Goal: Task Accomplishment & Management: Use online tool/utility

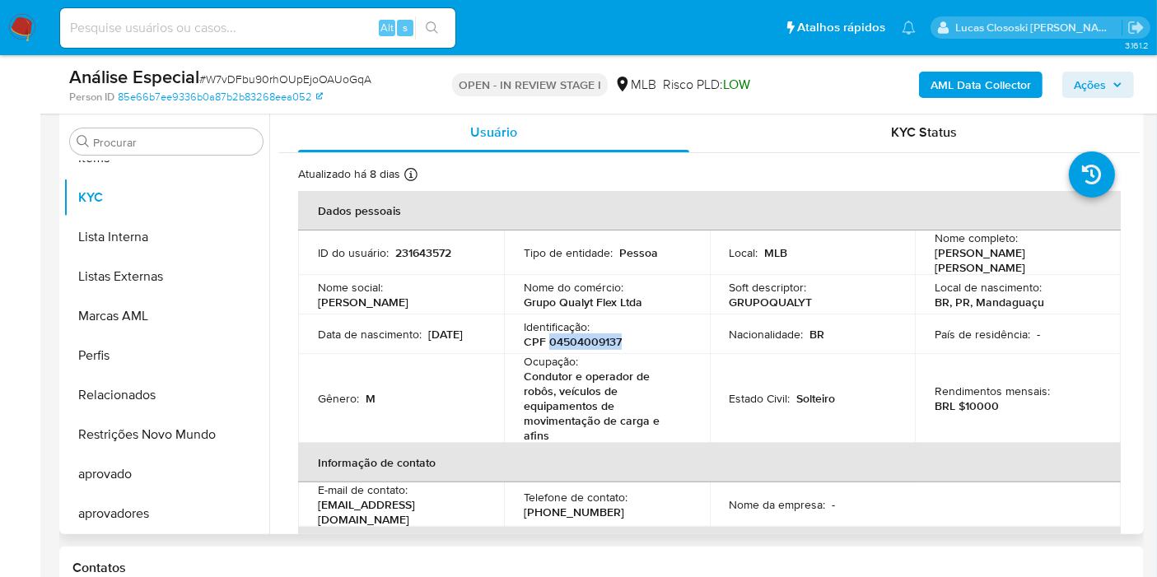
scroll to position [274, 0]
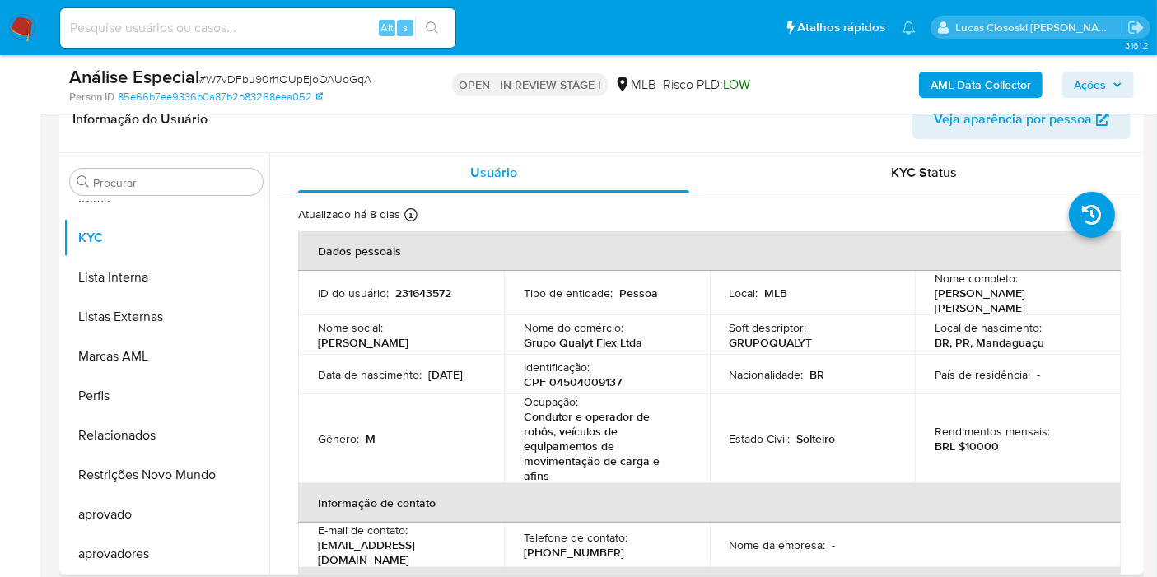
click at [454, 315] on td "Nome social : edgar" at bounding box center [401, 335] width 206 height 40
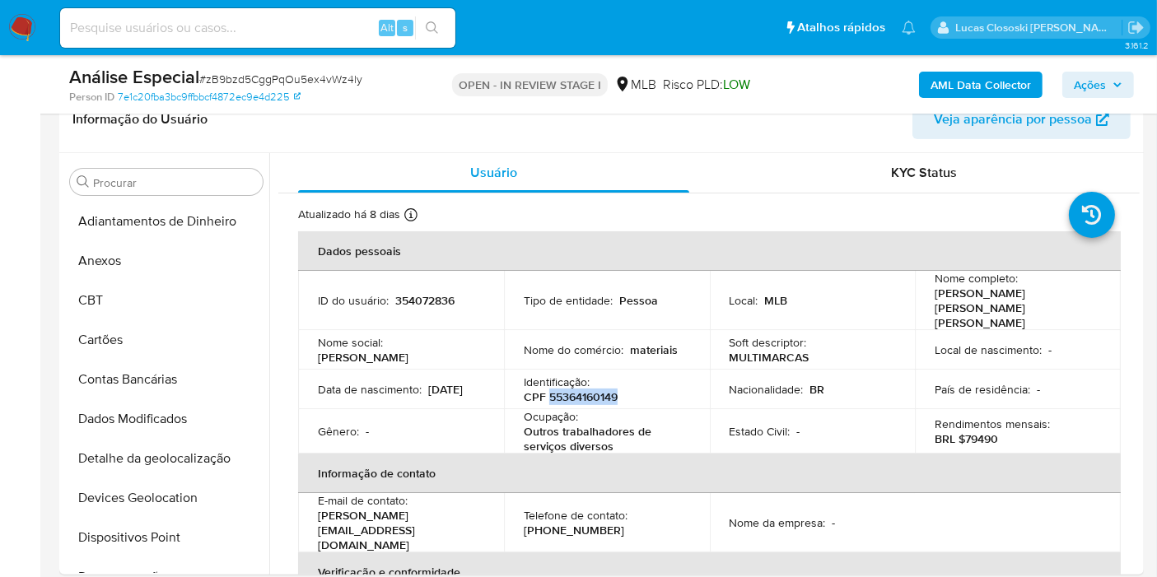
scroll to position [853, 0]
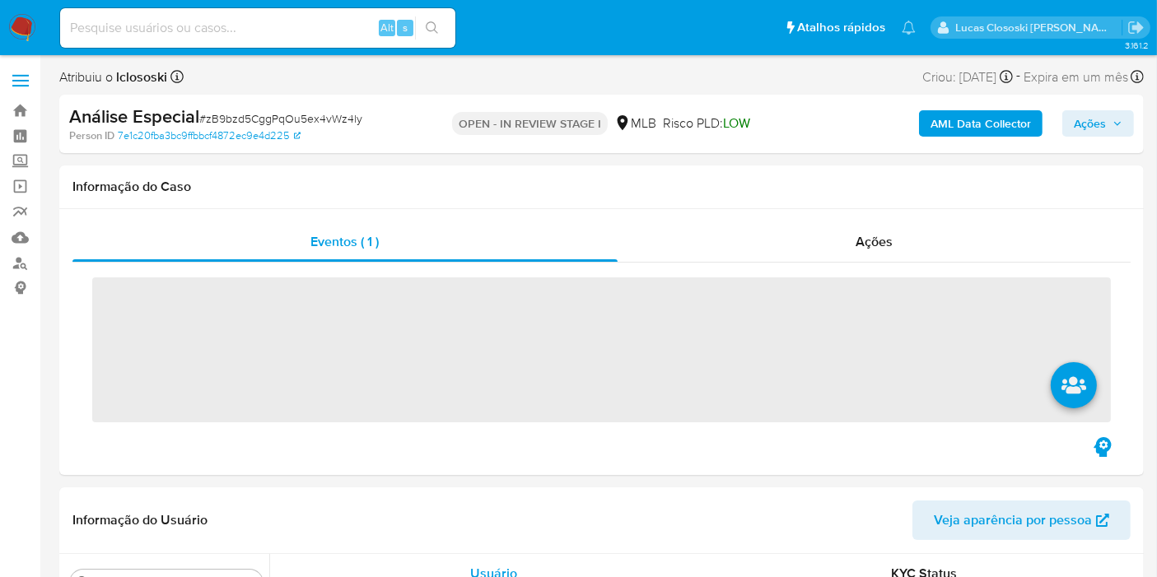
scroll to position [853, 0]
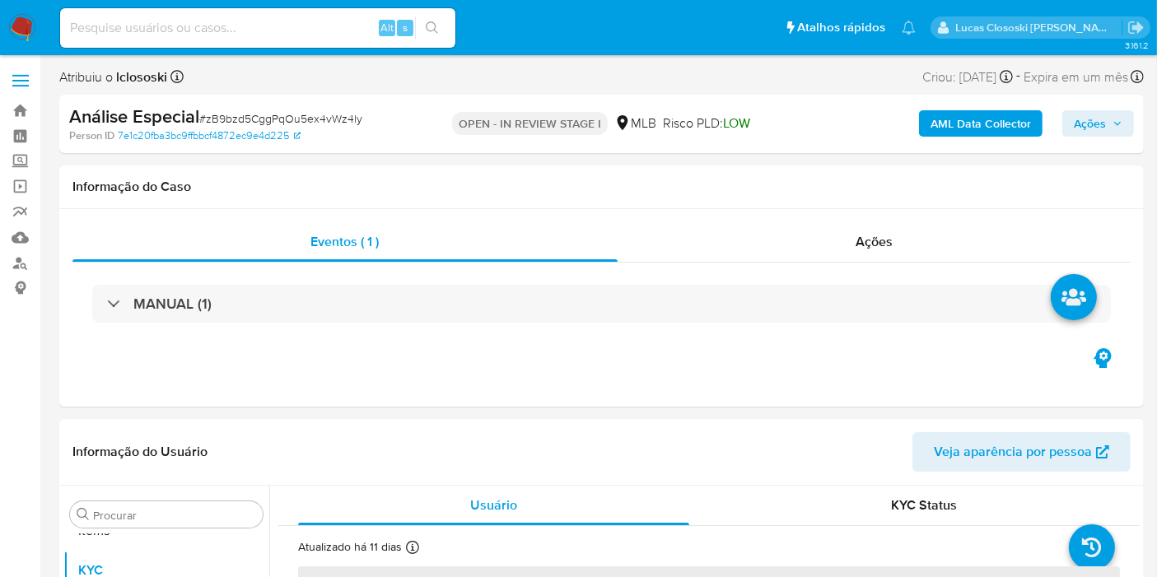
select select "10"
click at [25, 20] on img at bounding box center [22, 28] width 28 height 28
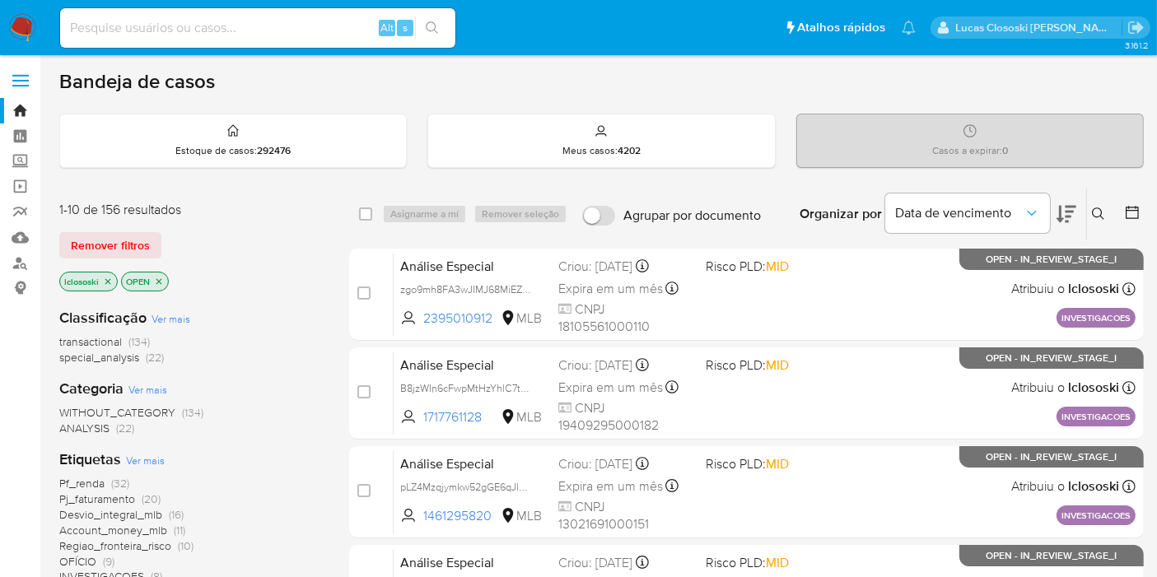
click at [1069, 206] on icon at bounding box center [1067, 214] width 20 height 17
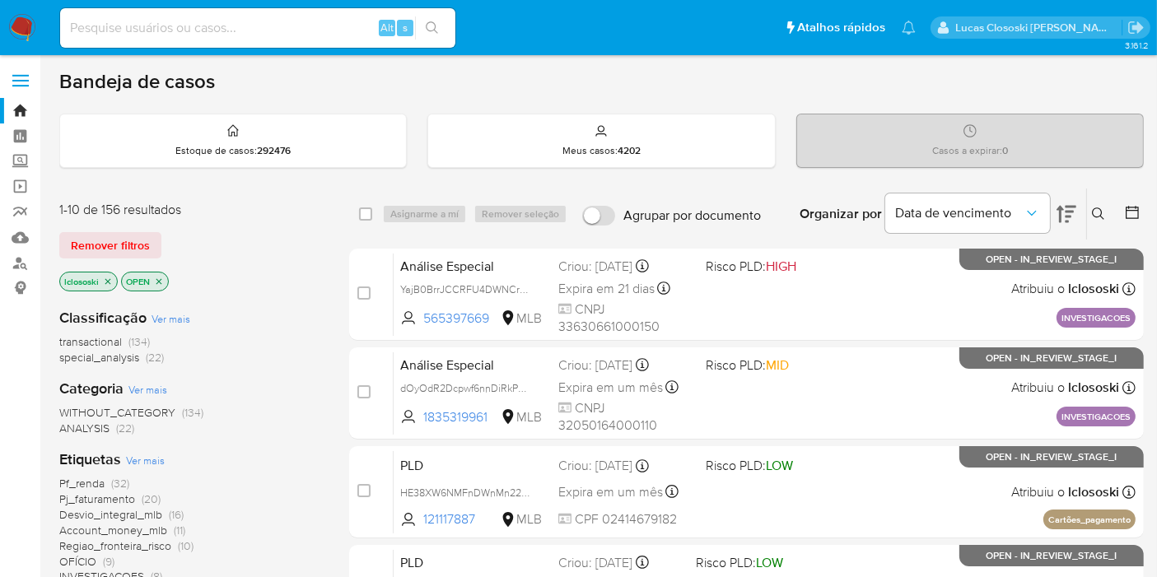
click at [1075, 216] on icon at bounding box center [1067, 214] width 20 height 20
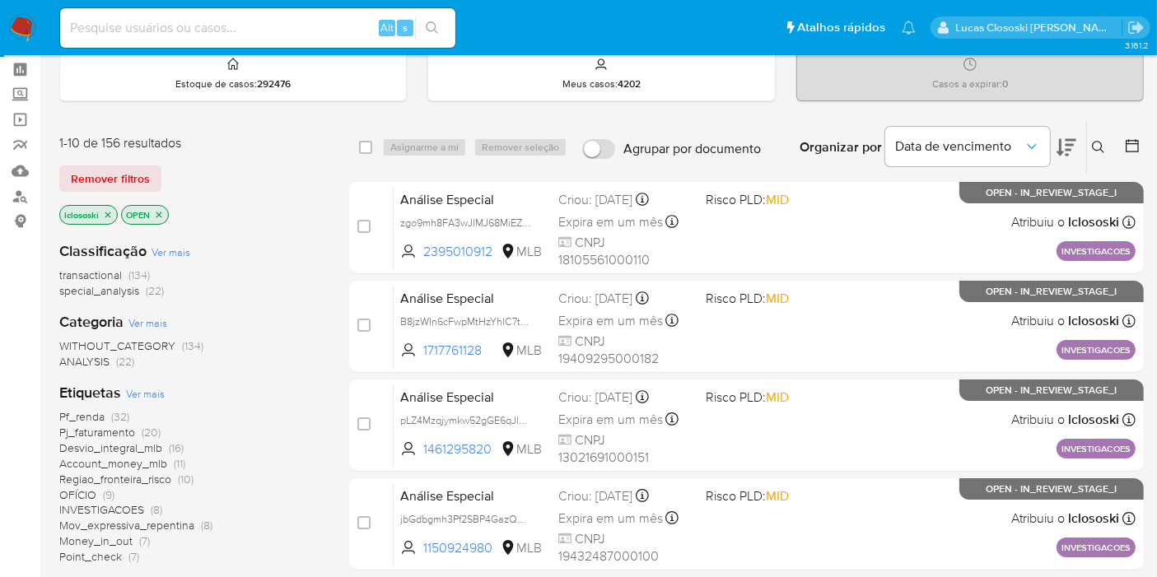
scroll to position [91, 0]
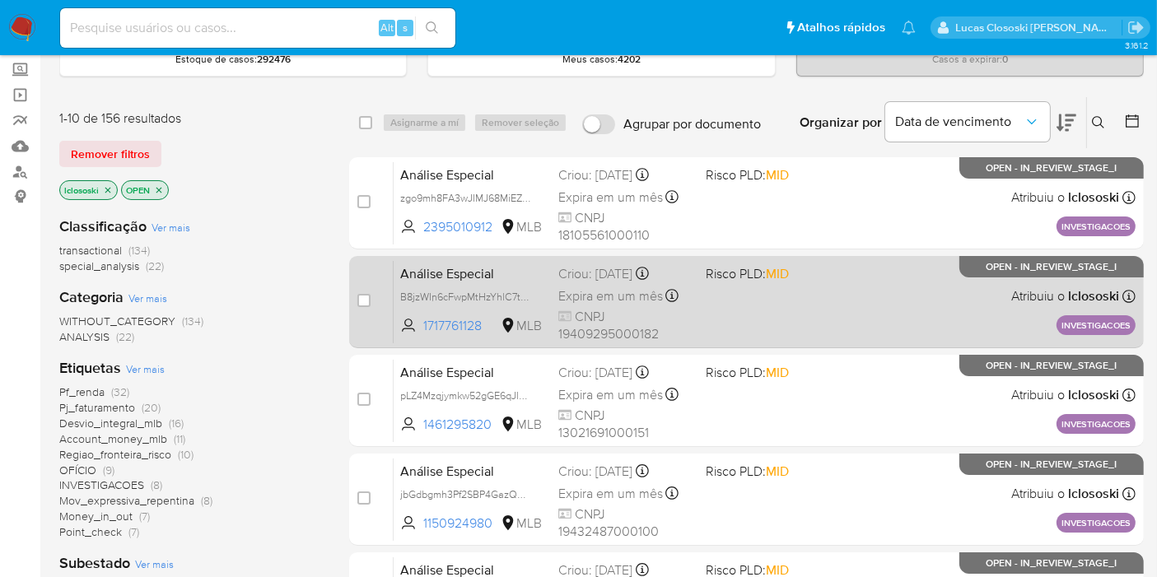
click at [840, 264] on span "Risco PLD: MID" at bounding box center [773, 272] width 134 height 21
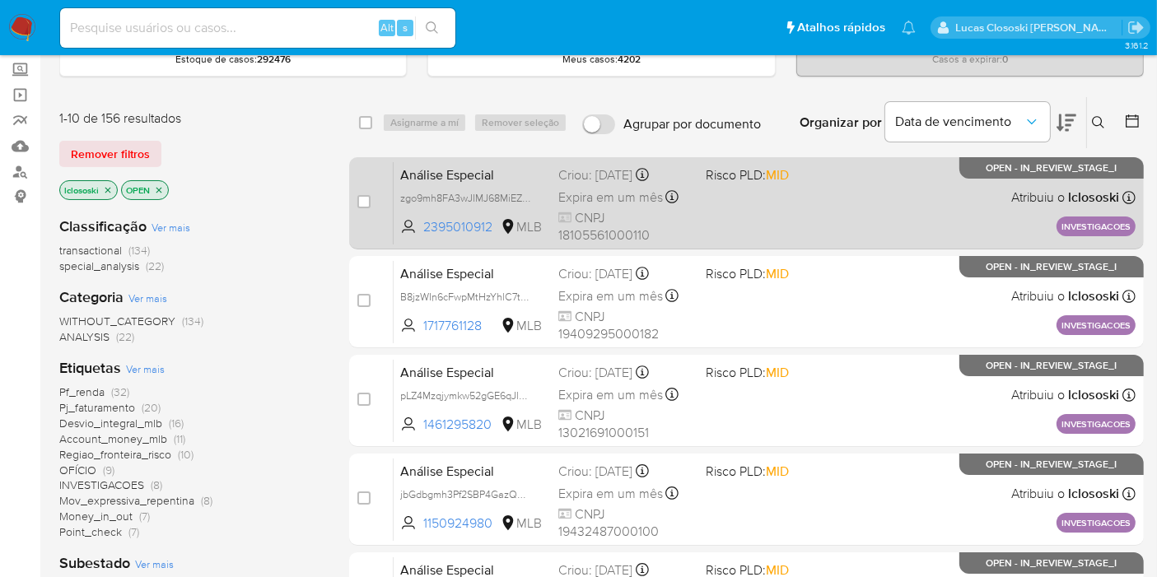
click at [758, 211] on div "Análise Especial zgo9mh8FA3wJIMJ68MiEZl8C 2395010912 MLB Risco PLD: MID Criou: …" at bounding box center [765, 202] width 742 height 83
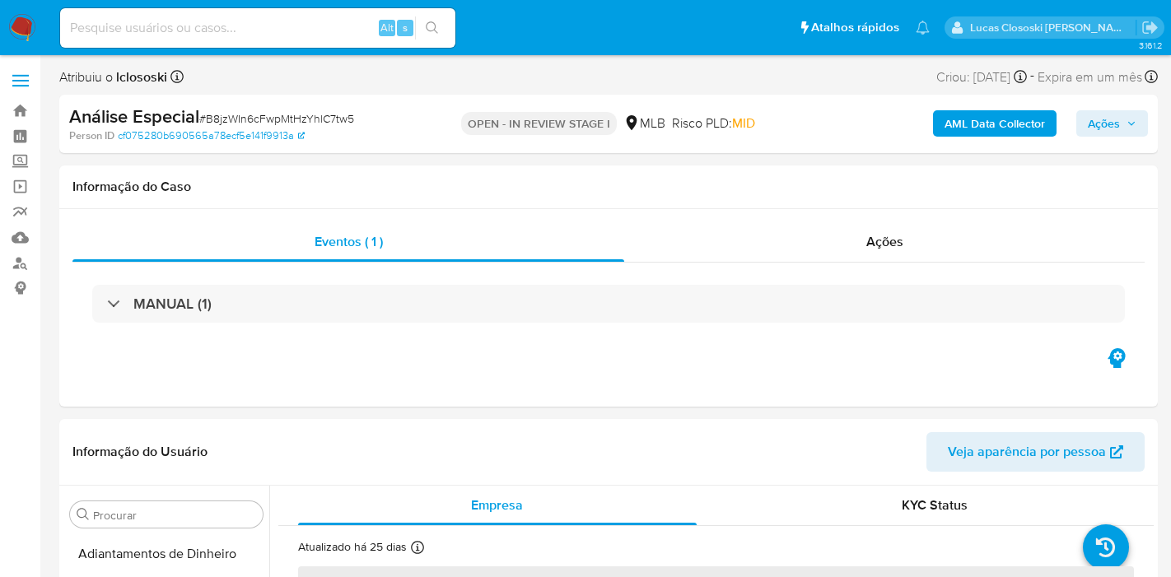
select select "10"
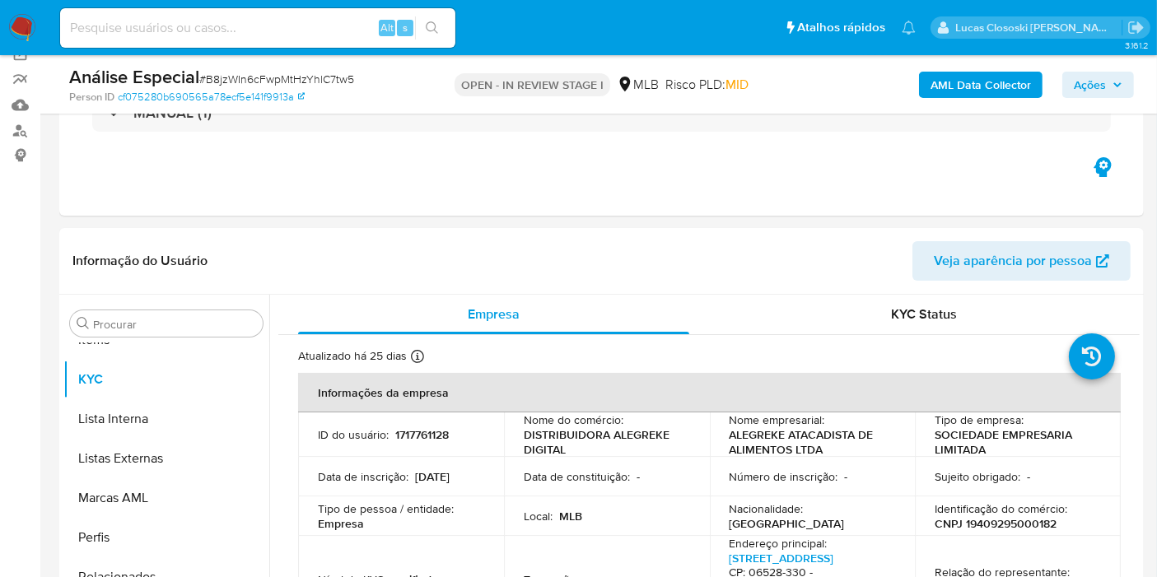
scroll to position [91, 0]
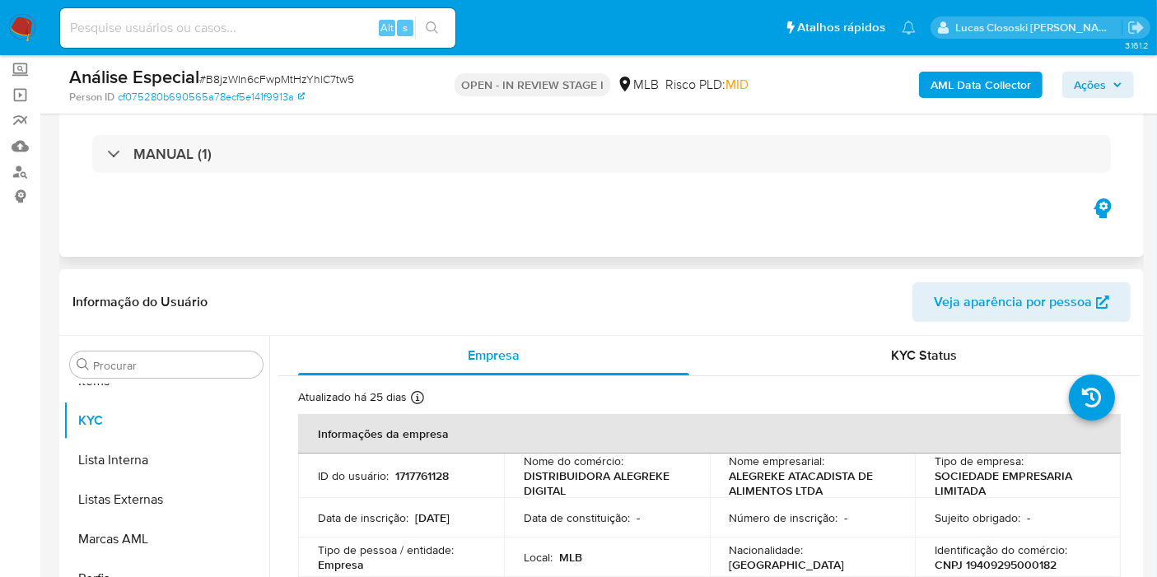
click at [673, 183] on div "MANUAL (1)" at bounding box center [601, 154] width 1058 height 82
click at [673, 175] on div "MANUAL (1)" at bounding box center [601, 154] width 1058 height 82
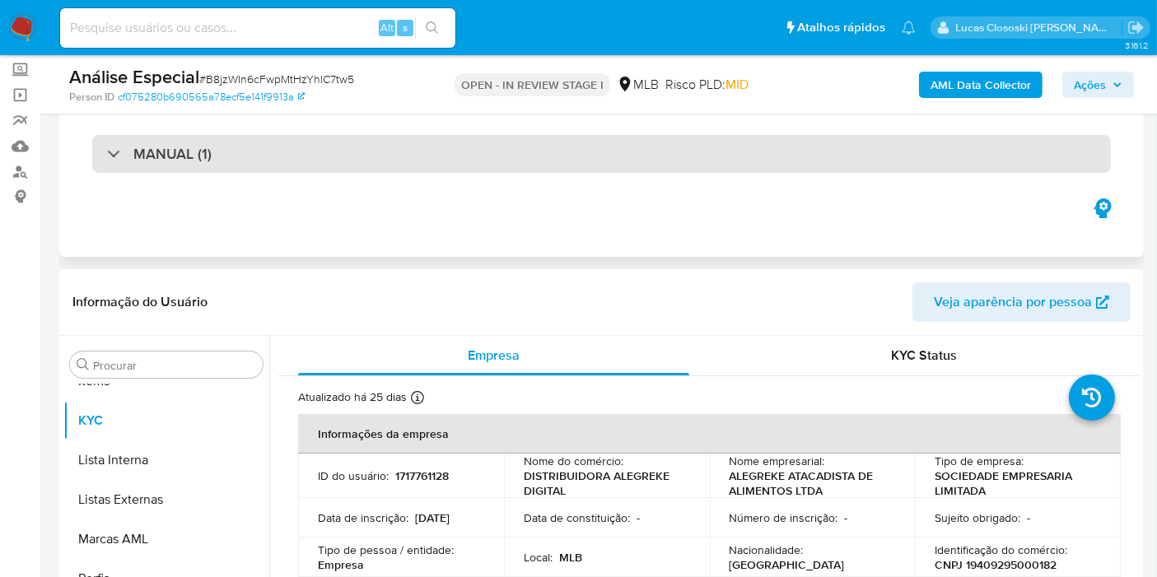
click at [673, 167] on div "MANUAL (1)" at bounding box center [601, 154] width 1019 height 38
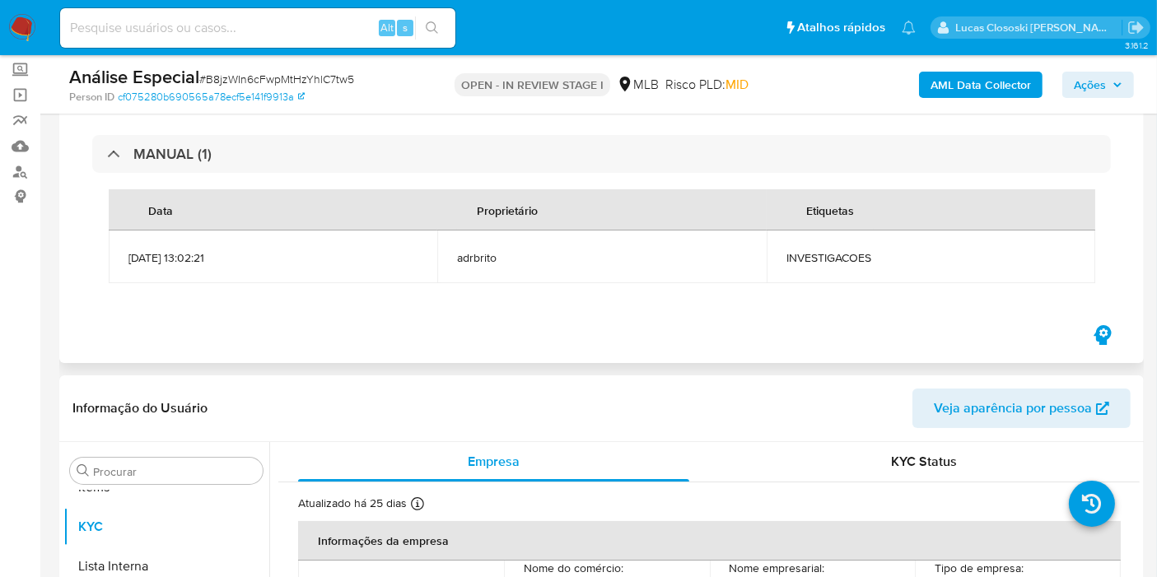
scroll to position [0, 0]
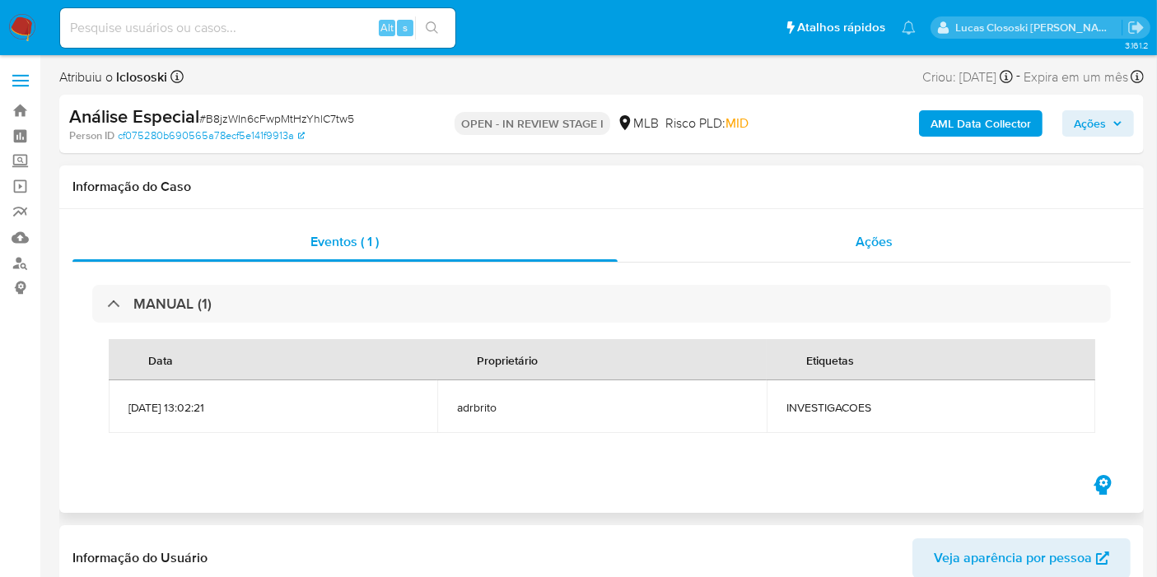
click at [767, 242] on div "Ações" at bounding box center [875, 242] width 514 height 40
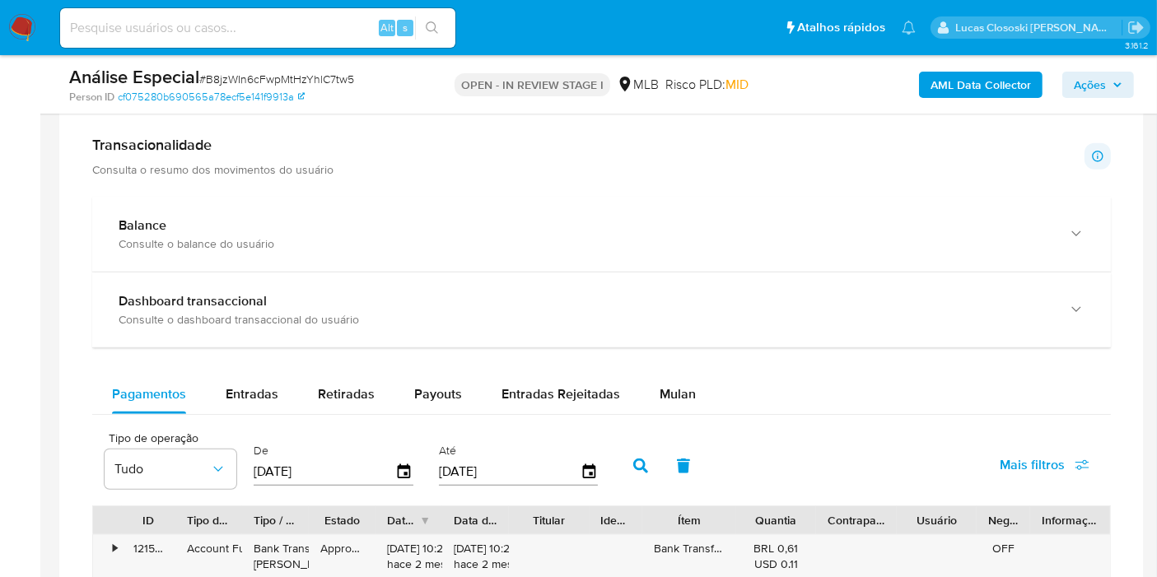
scroll to position [1281, 0]
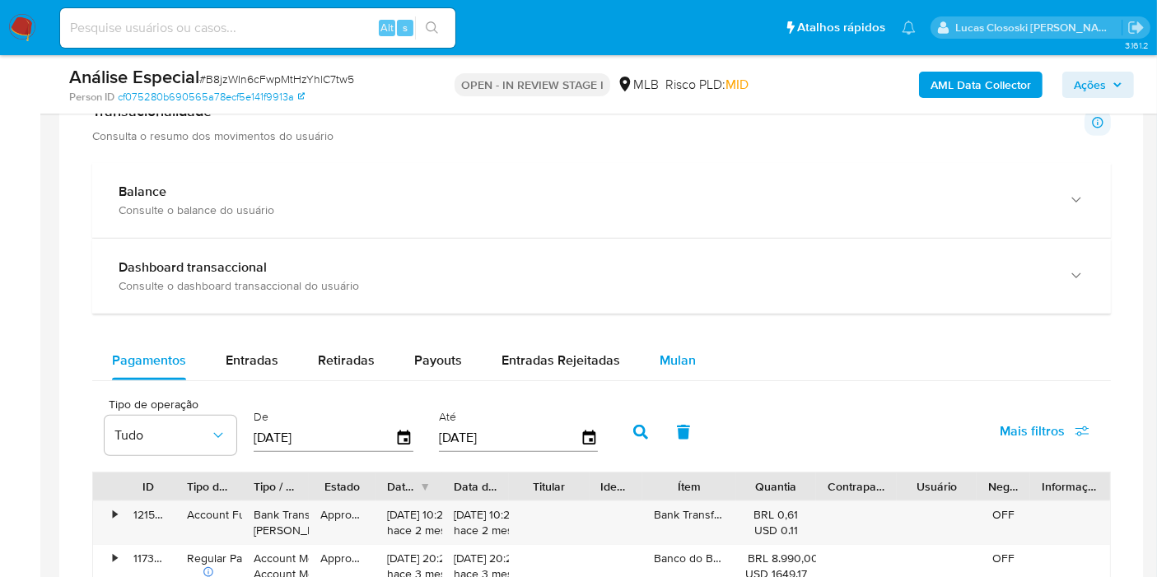
click at [680, 358] on span "Mulan" at bounding box center [678, 360] width 36 height 19
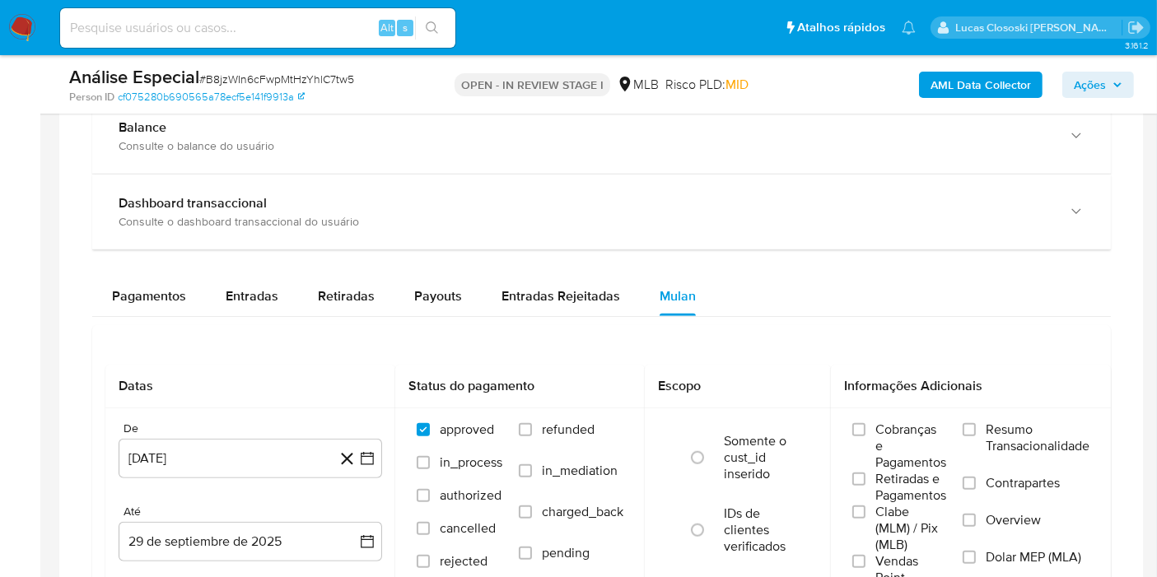
scroll to position [1372, 0]
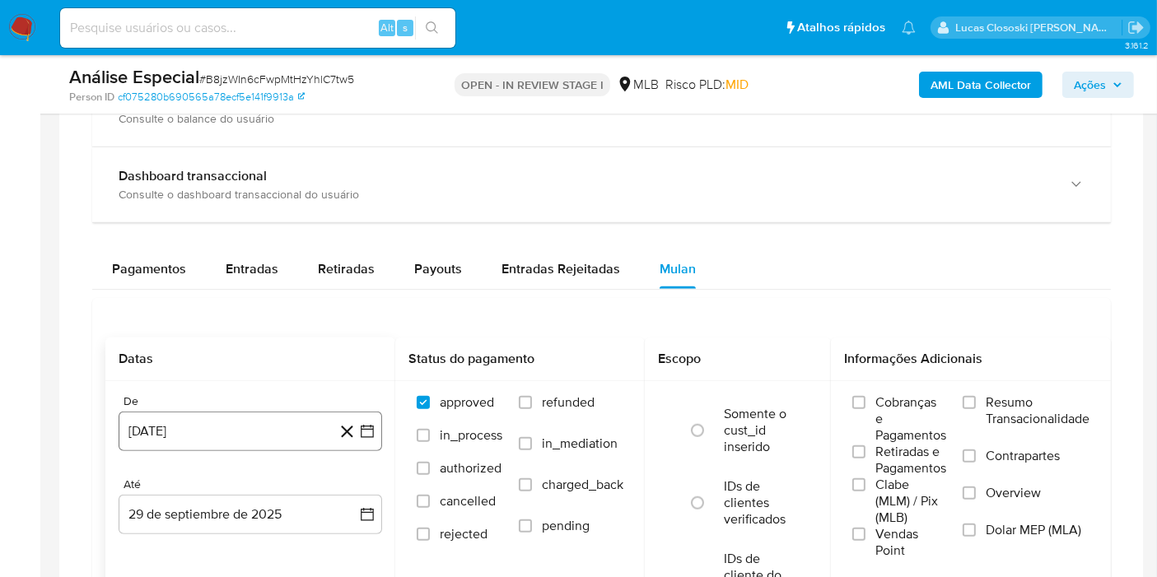
drag, startPoint x: 370, startPoint y: 427, endPoint x: 349, endPoint y: 408, distance: 28.0
click at [370, 427] on icon "button" at bounding box center [367, 431] width 16 height 16
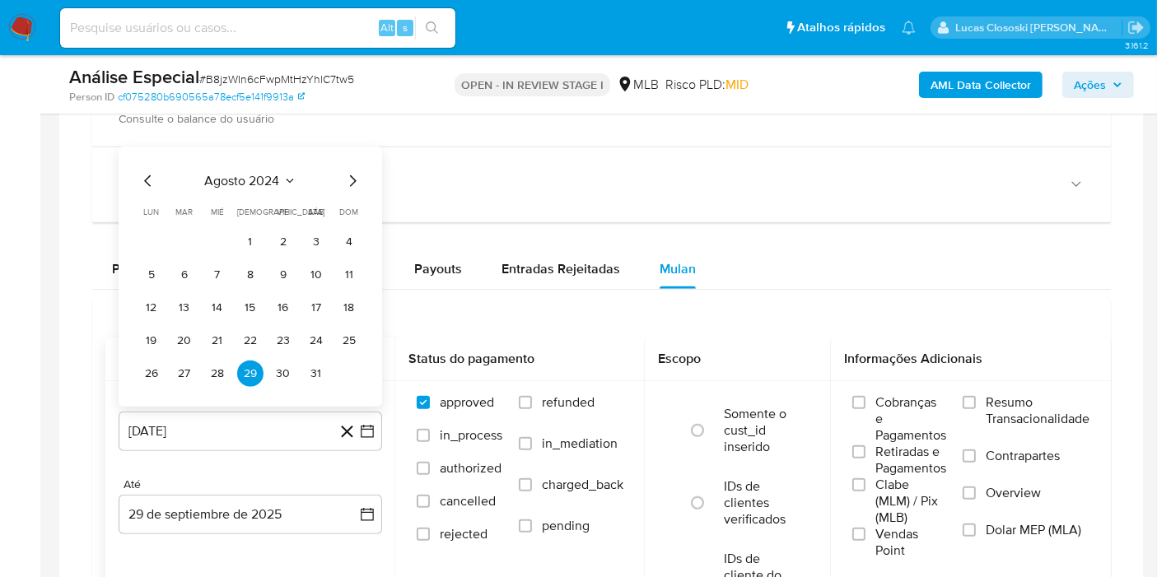
click at [219, 187] on div "agosto 2024 agosto 2024 lun lunes mar martes mié miércoles jue jueves vie viern…" at bounding box center [250, 279] width 224 height 216
click at [273, 174] on span "agosto 2024" at bounding box center [242, 181] width 75 height 16
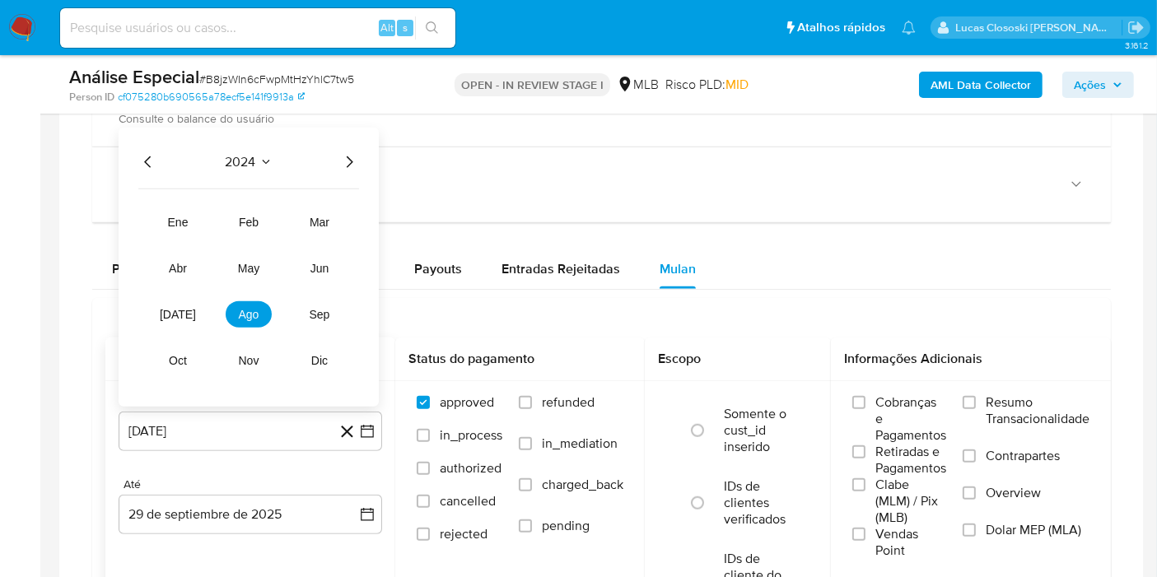
click at [340, 170] on div "2024 2024 ene feb mar abr may jun jul ago sep oct nov dic" at bounding box center [249, 267] width 260 height 279
click at [343, 161] on icon "Año siguiente" at bounding box center [349, 162] width 20 height 20
click at [200, 303] on td "jul" at bounding box center [178, 314] width 46 height 26
click at [184, 308] on span "jul" at bounding box center [178, 314] width 36 height 13
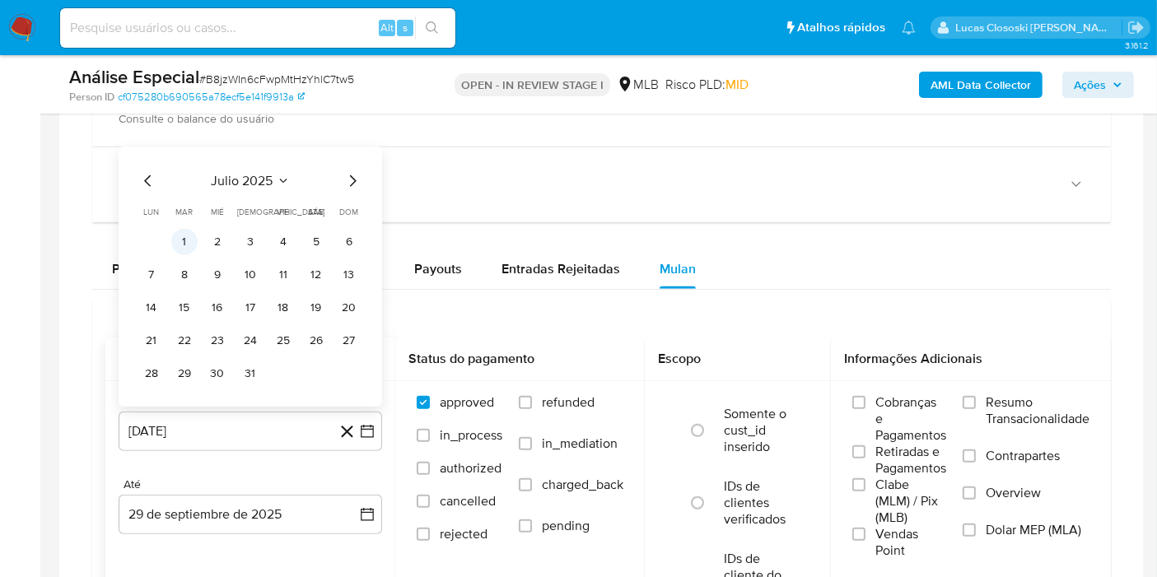
click at [181, 236] on button "1" at bounding box center [184, 242] width 26 height 26
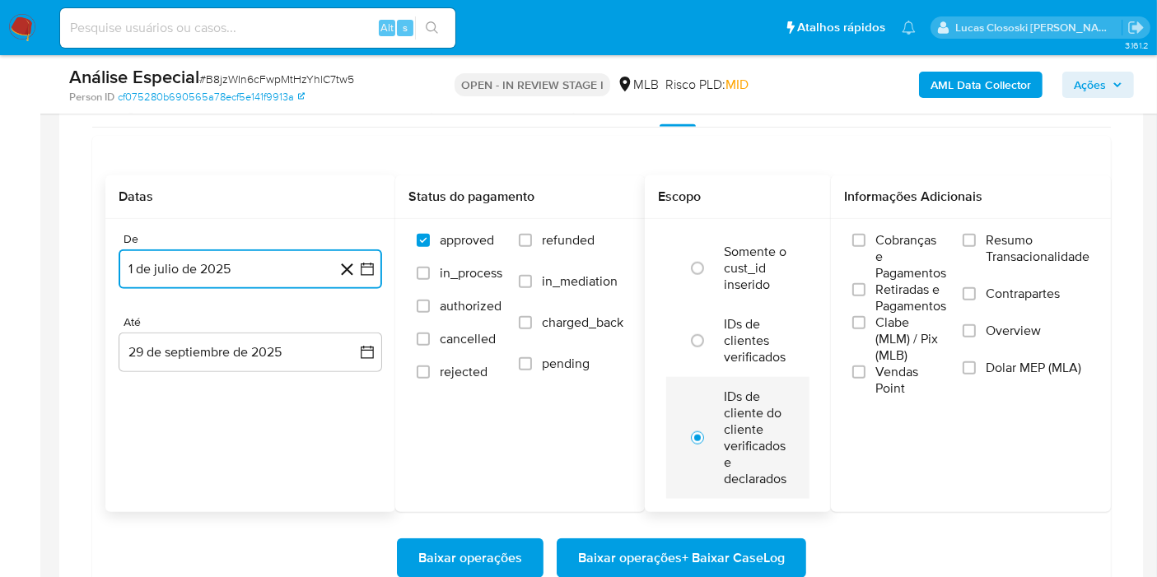
scroll to position [1647, 0]
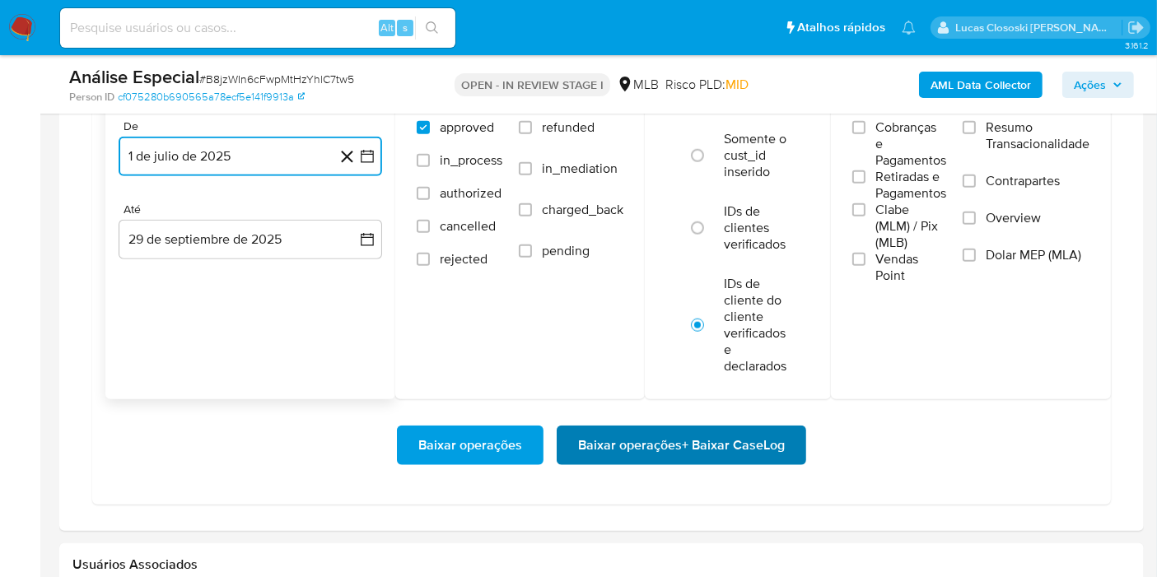
click at [658, 432] on span "Baixar operações + Baixar CaseLog" at bounding box center [681, 445] width 207 height 36
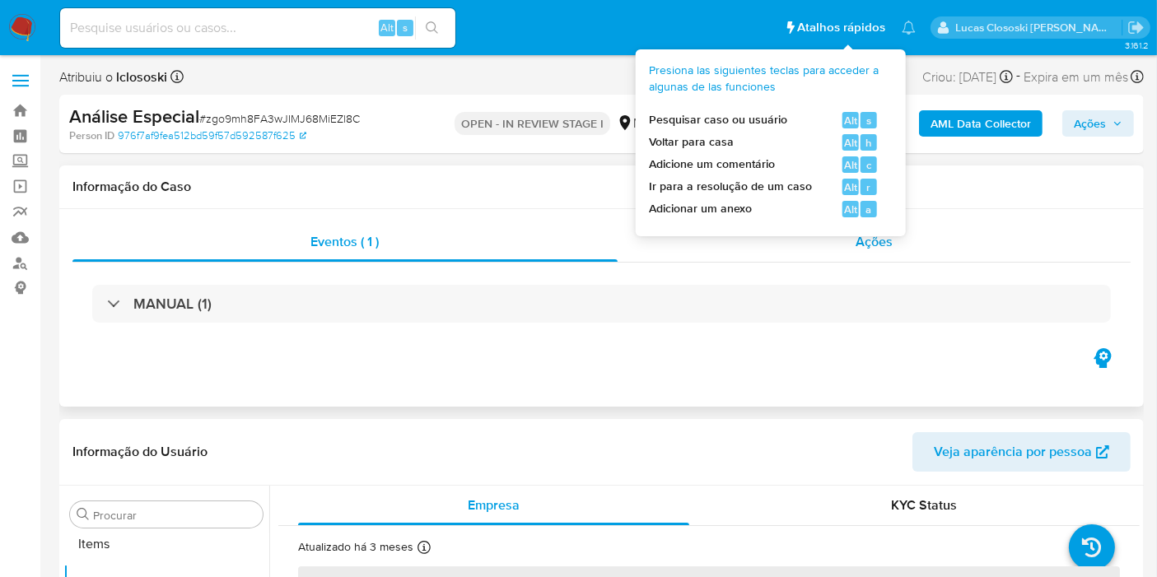
scroll to position [853, 0]
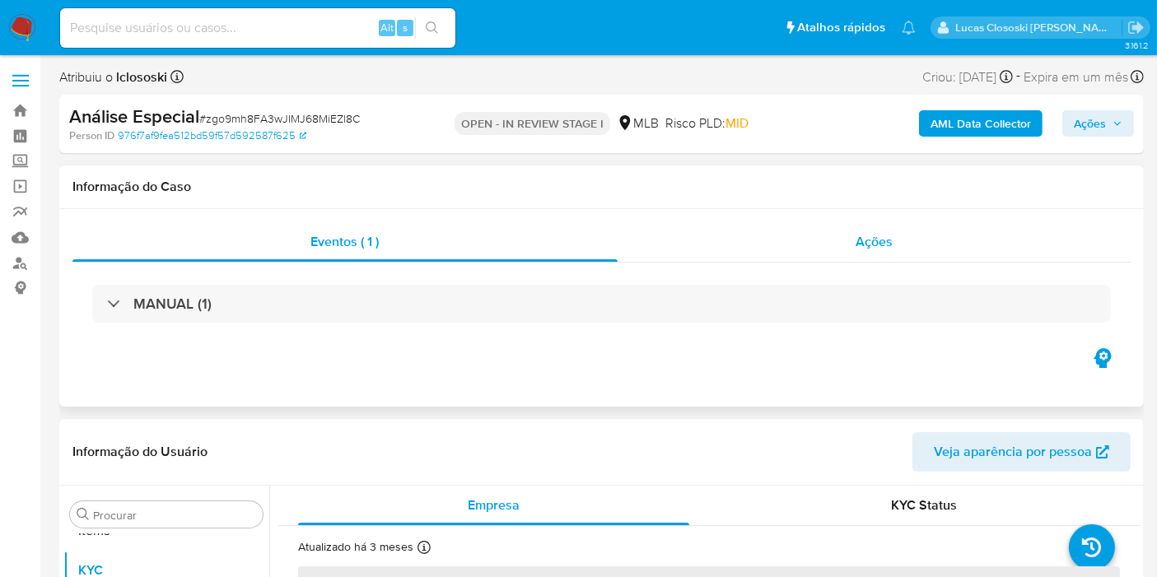
click at [948, 245] on div "Ações" at bounding box center [875, 242] width 514 height 40
select select "10"
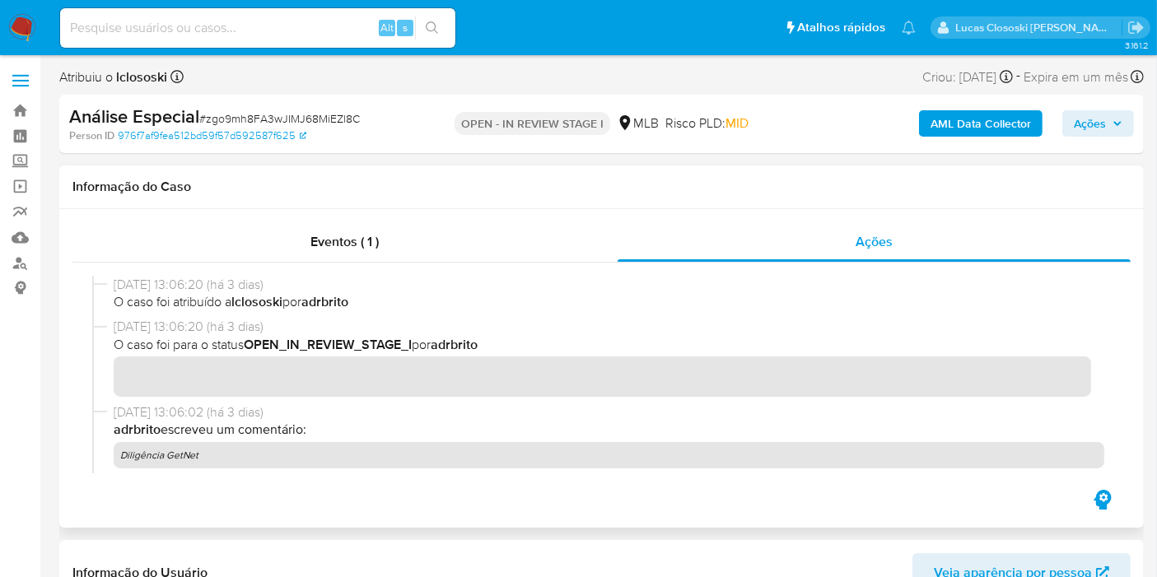
scroll to position [128, 0]
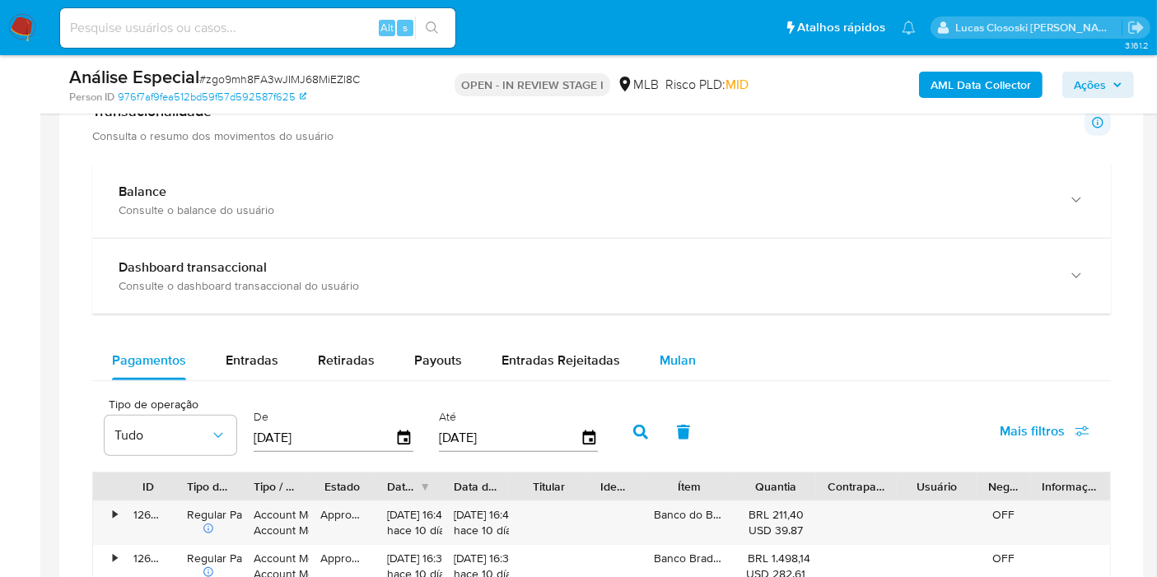
click at [681, 366] on span "Mulan" at bounding box center [678, 360] width 36 height 19
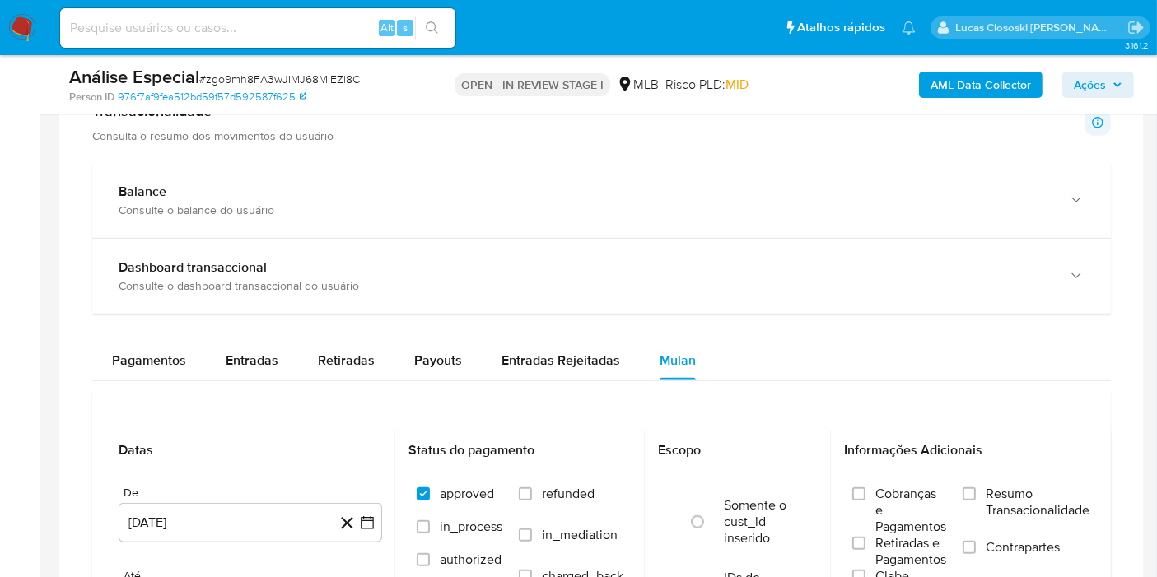
scroll to position [1555, 0]
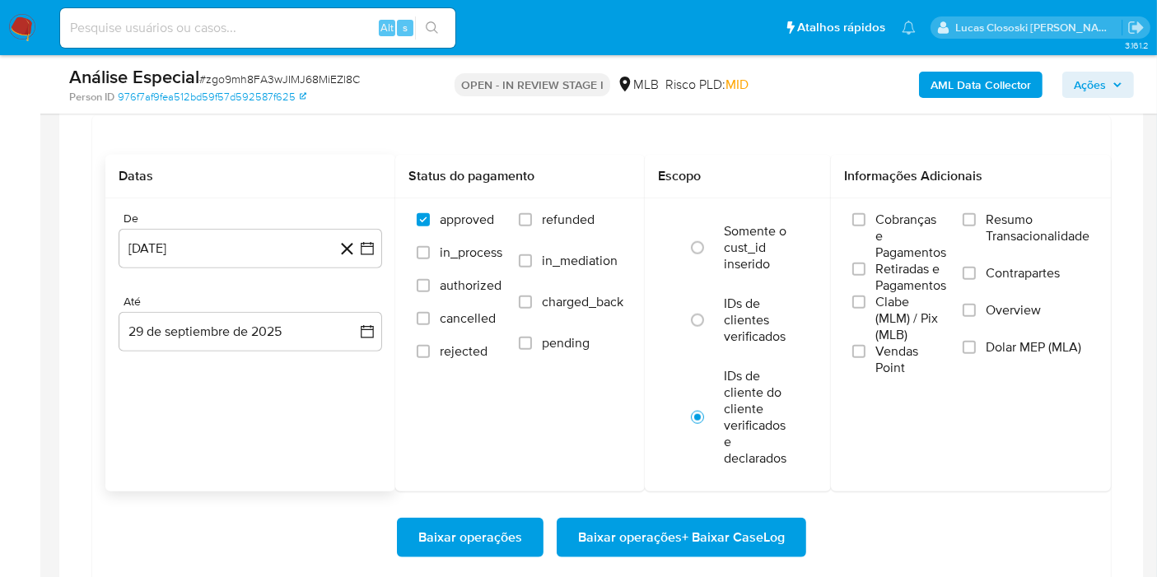
click at [384, 254] on div "De 29 de agosto de 2024 29-08-2024 Até 29 de septiembre de 2025 29-09-2025" at bounding box center [250, 294] width 290 height 193
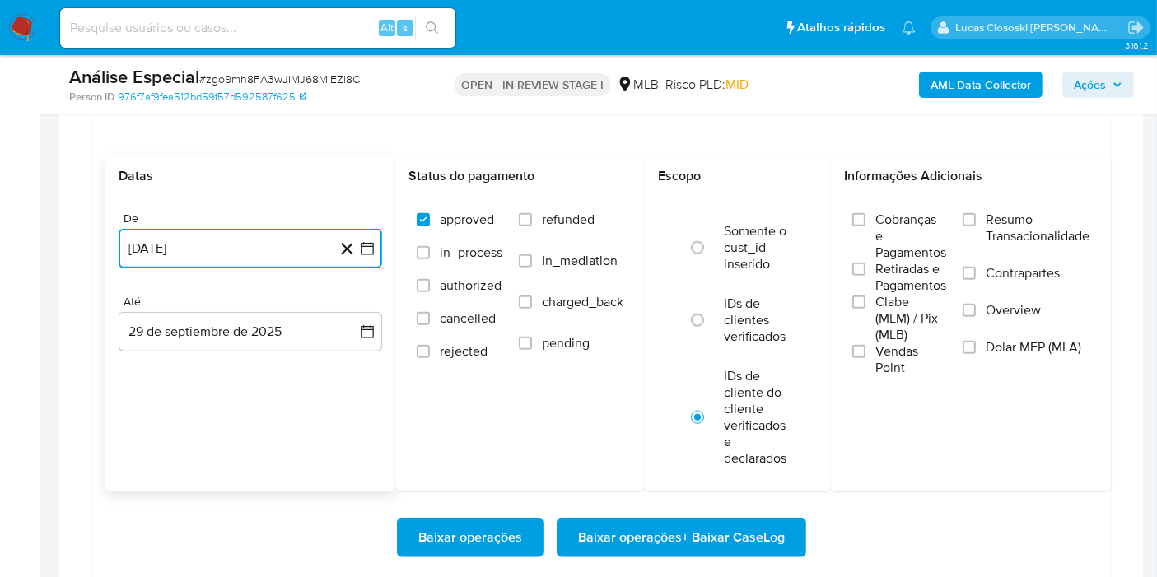
click at [380, 253] on button "29 de agosto de 2024" at bounding box center [251, 249] width 264 height 40
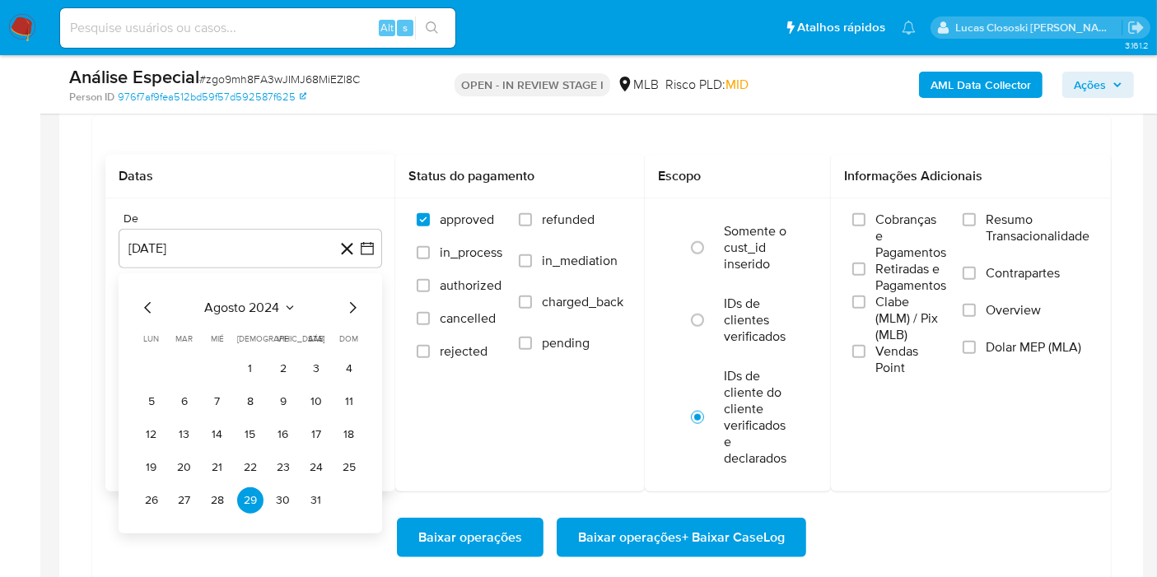
click at [270, 283] on div "agosto 2024 agosto 2024 lun lunes mar martes mié miércoles jue jueves vie viern…" at bounding box center [251, 403] width 264 height 260
click at [259, 300] on span "agosto 2024" at bounding box center [242, 308] width 75 height 16
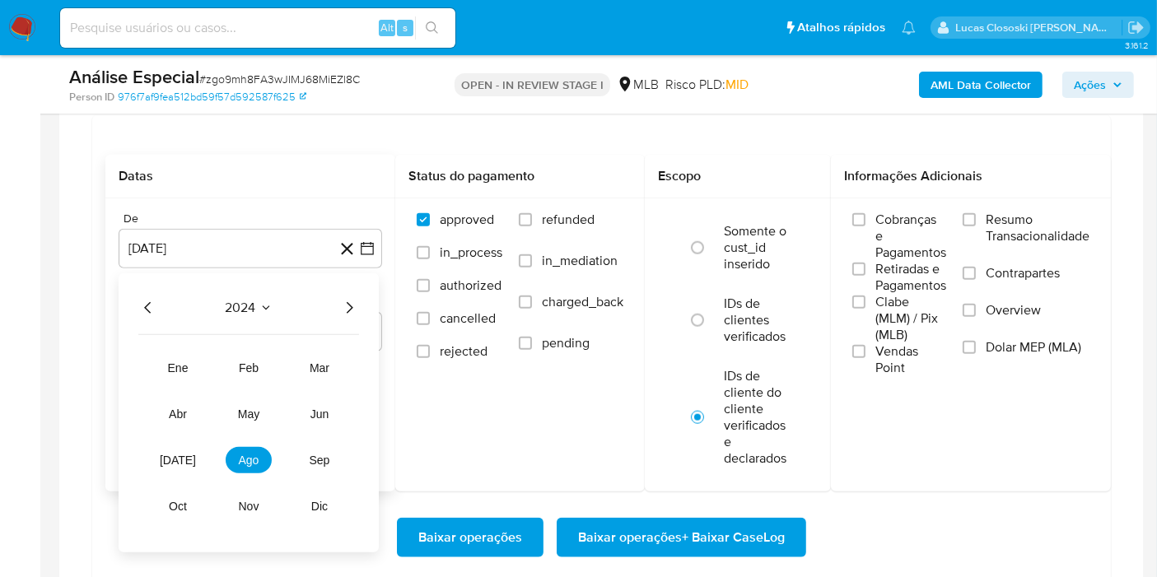
click at [343, 301] on icon "Año siguiente" at bounding box center [349, 308] width 20 height 20
click at [200, 455] on button "jul" at bounding box center [178, 460] width 46 height 26
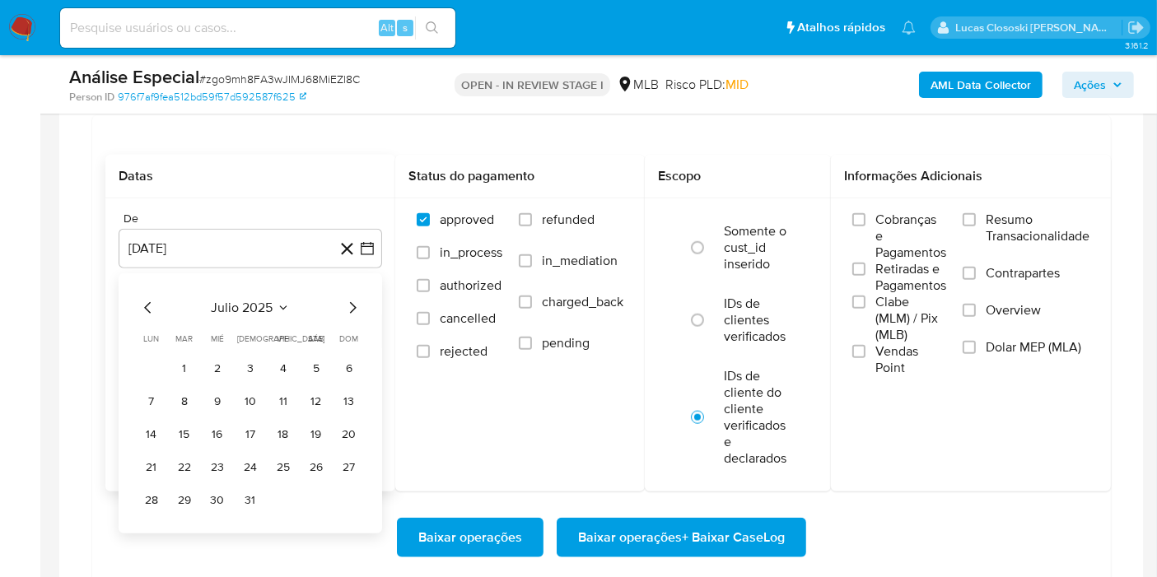
click at [194, 378] on tbody "1 2 3 4 5 6 7 8 9 10 11 12 13 14 15 16 17 18 19 20 21 22 23 24 25 26 27 28 29 3…" at bounding box center [250, 435] width 224 height 158
click at [182, 366] on button "1" at bounding box center [184, 369] width 26 height 26
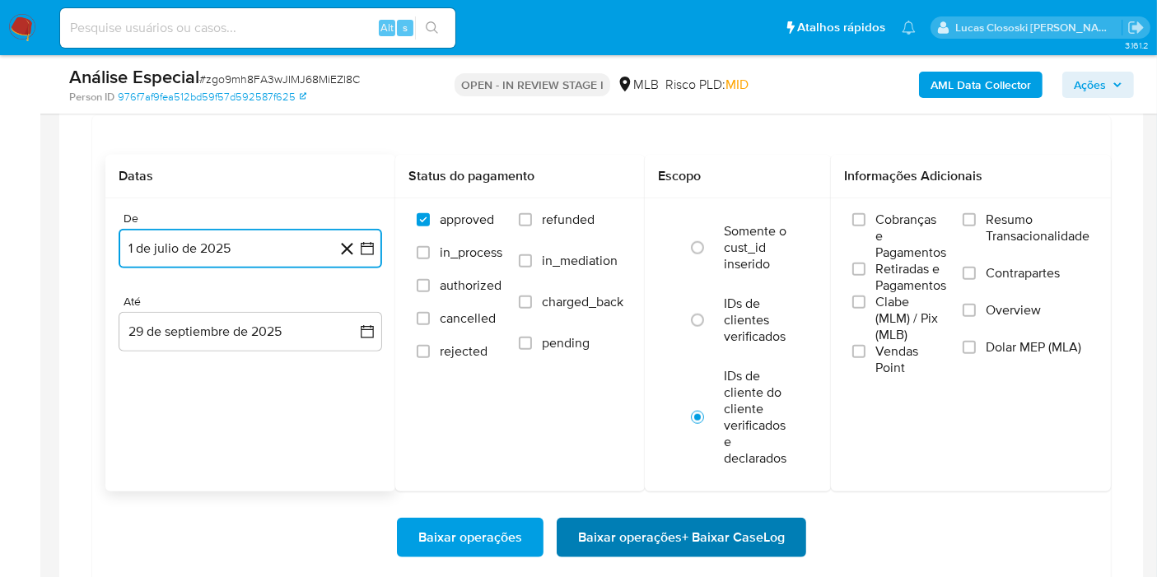
click at [602, 523] on span "Baixar operações + Baixar CaseLog" at bounding box center [681, 538] width 207 height 36
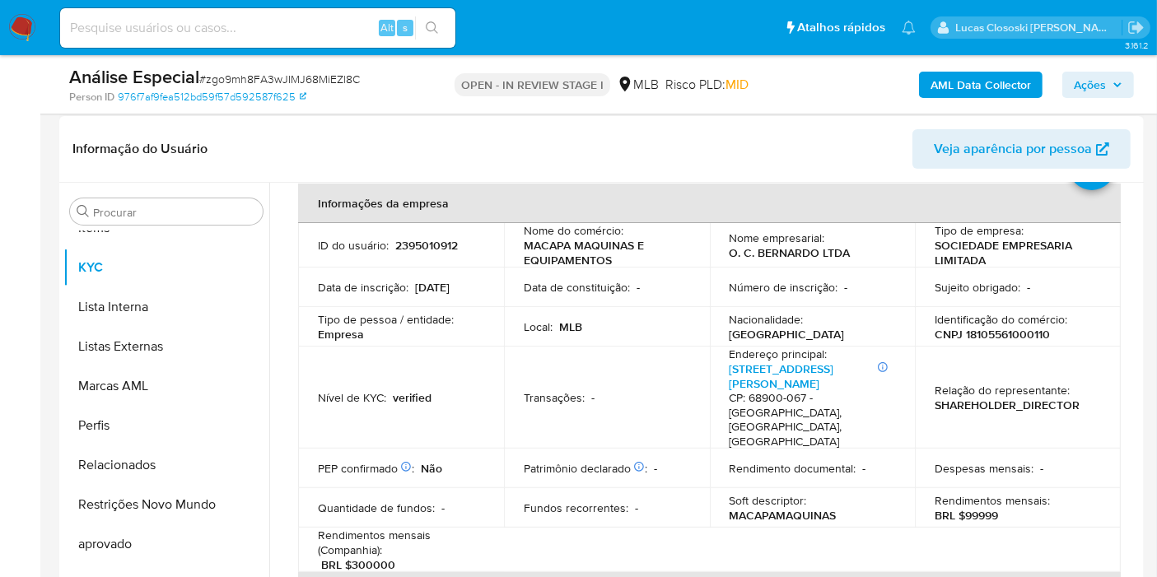
scroll to position [0, 0]
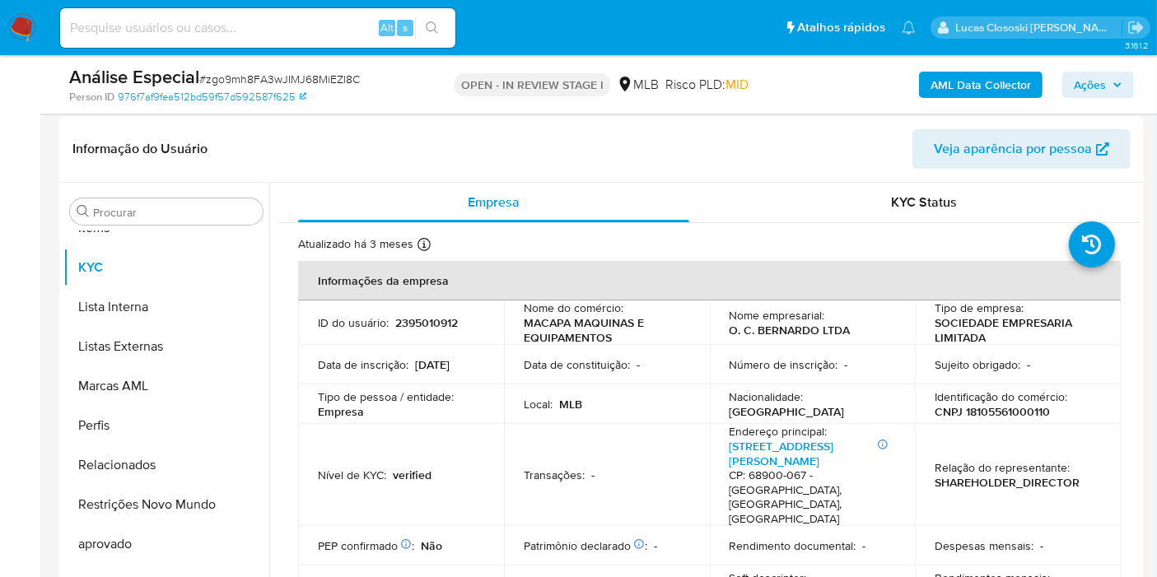
click at [1033, 415] on p "CNPJ 18105561000110" at bounding box center [992, 411] width 115 height 15
copy p "18105561000110"
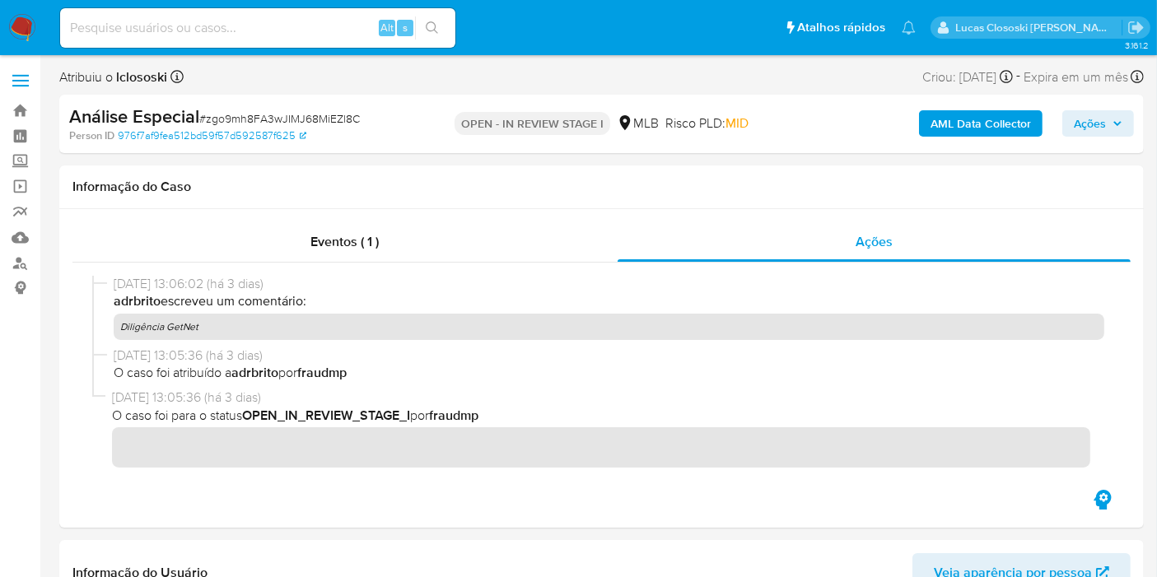
click at [952, 132] on b "AML Data Collector" at bounding box center [981, 123] width 100 height 26
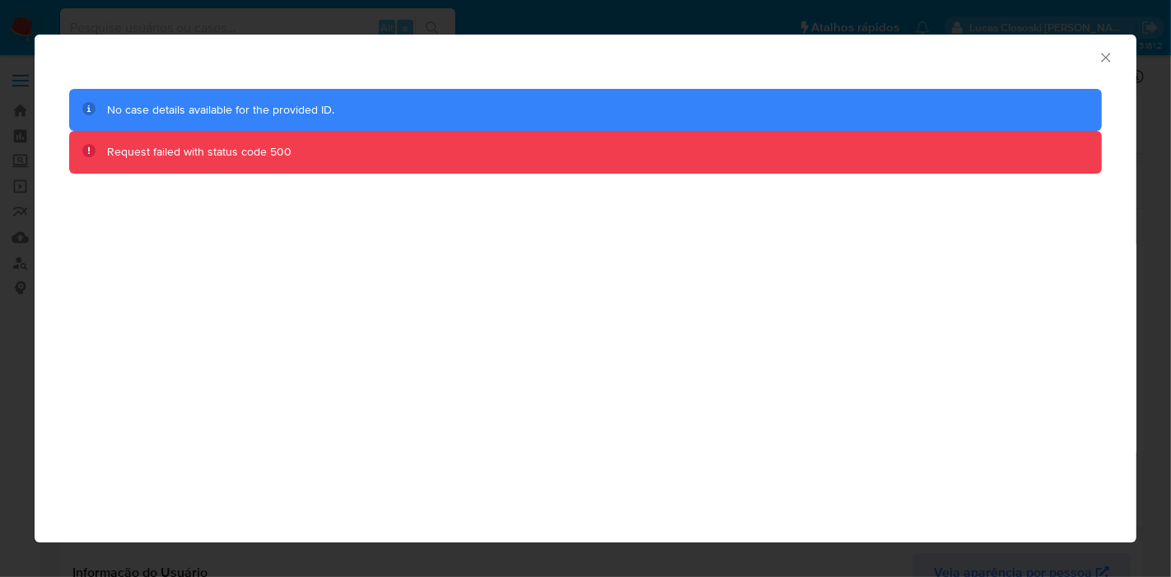
click at [1101, 62] on icon "Fechar a janela" at bounding box center [1106, 57] width 16 height 16
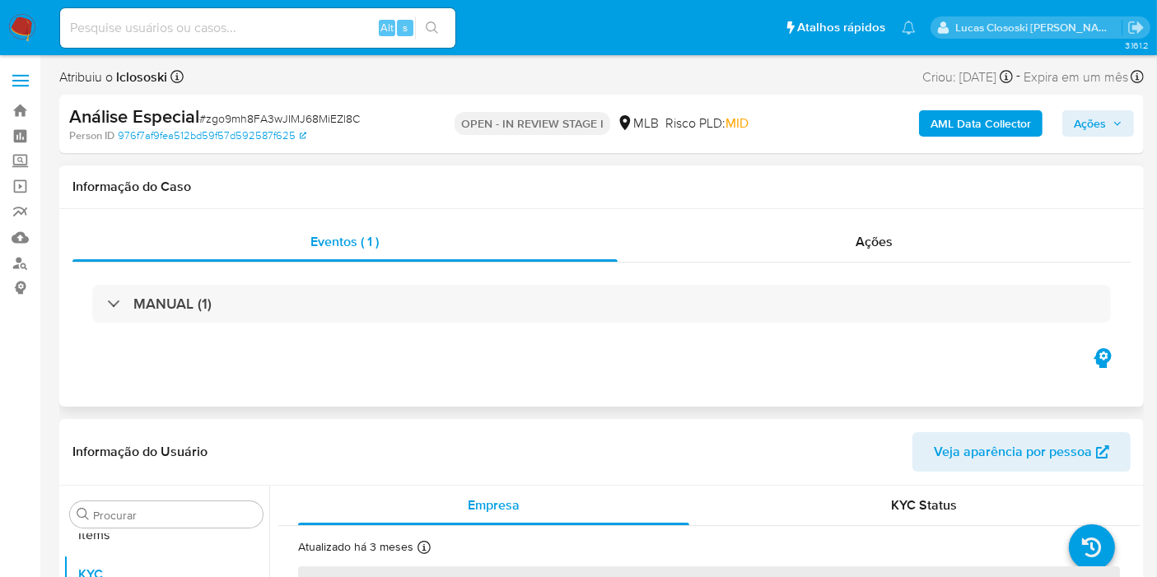
scroll to position [853, 0]
select select "10"
click at [259, 125] on span "# zgo9mh8FA3wJIMJ68MiEZl8C" at bounding box center [279, 118] width 161 height 16
copy span "zgo9mh8FA3wJIMJ68MiEZl8C"
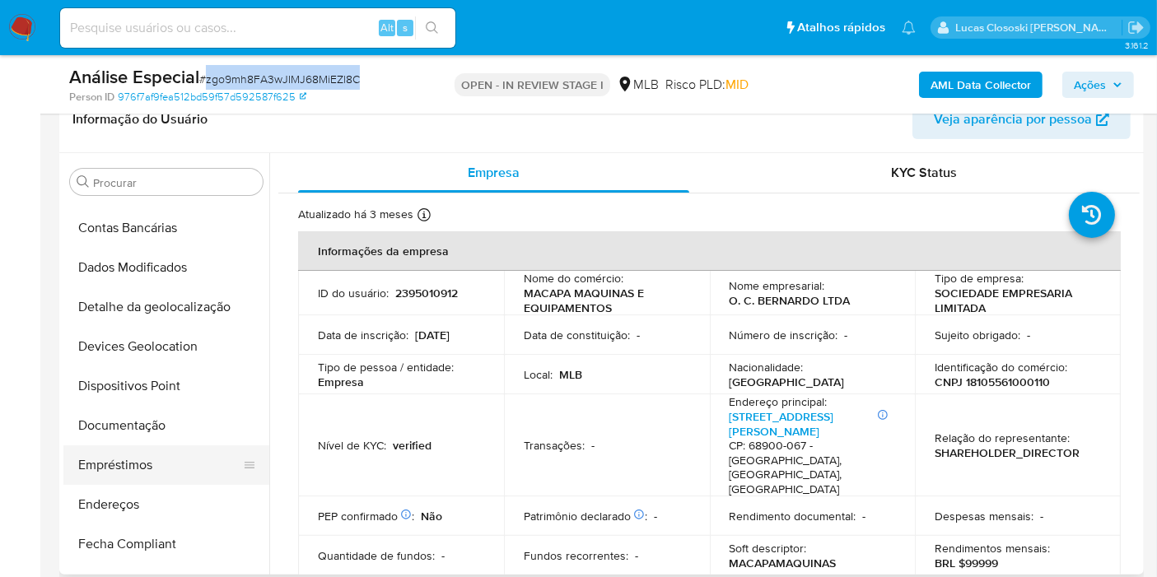
scroll to position [30, 0]
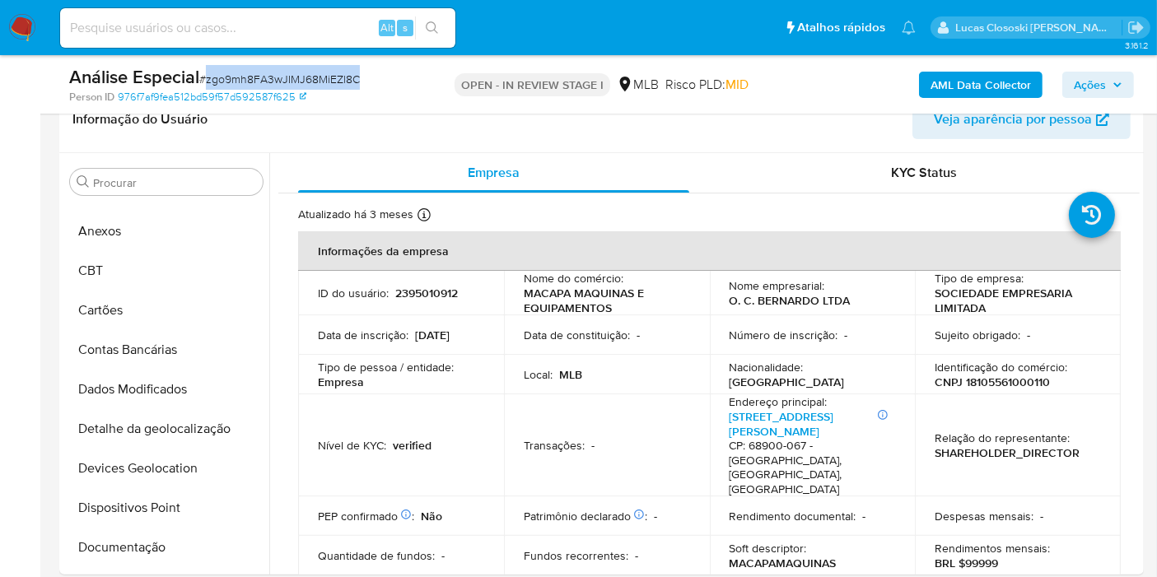
click at [972, 86] on b "AML Data Collector" at bounding box center [981, 85] width 100 height 26
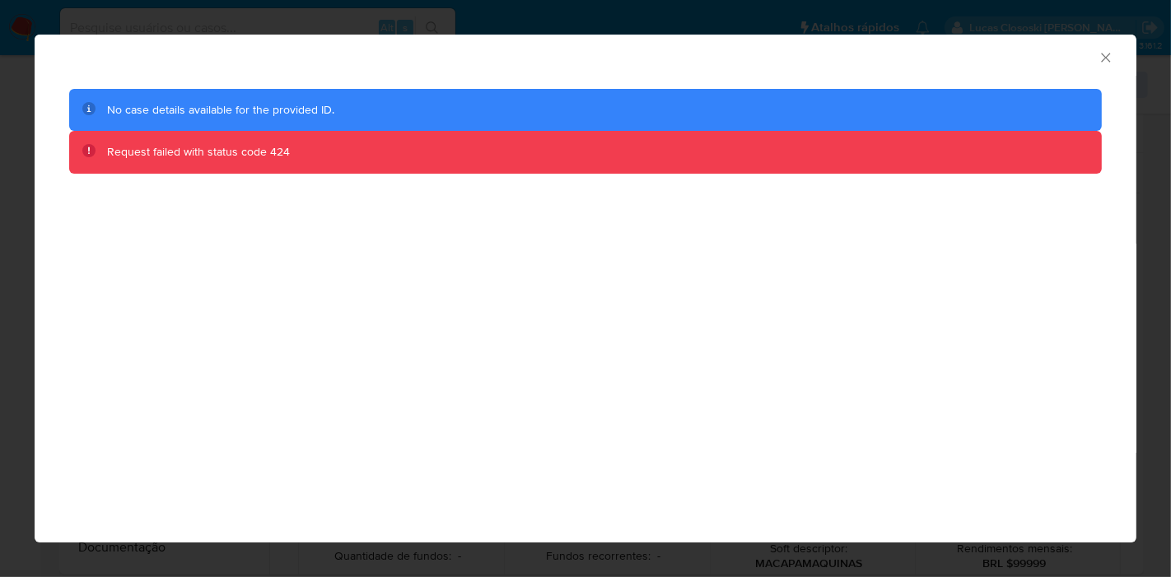
click at [1108, 59] on icon "Fechar a janela" at bounding box center [1106, 57] width 16 height 16
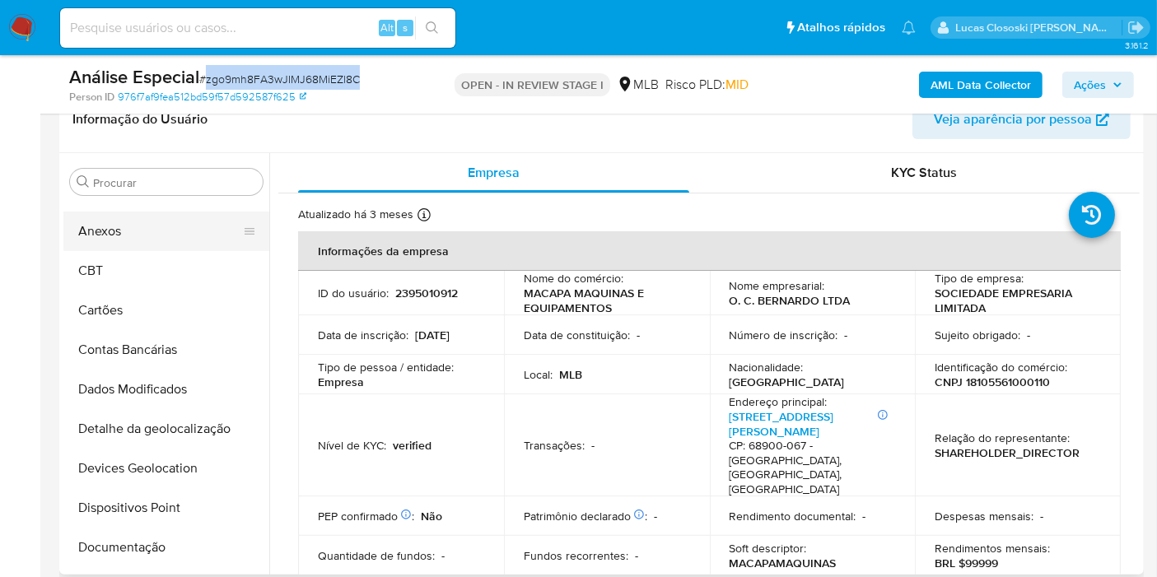
click at [131, 246] on button "Anexos" at bounding box center [159, 232] width 193 height 40
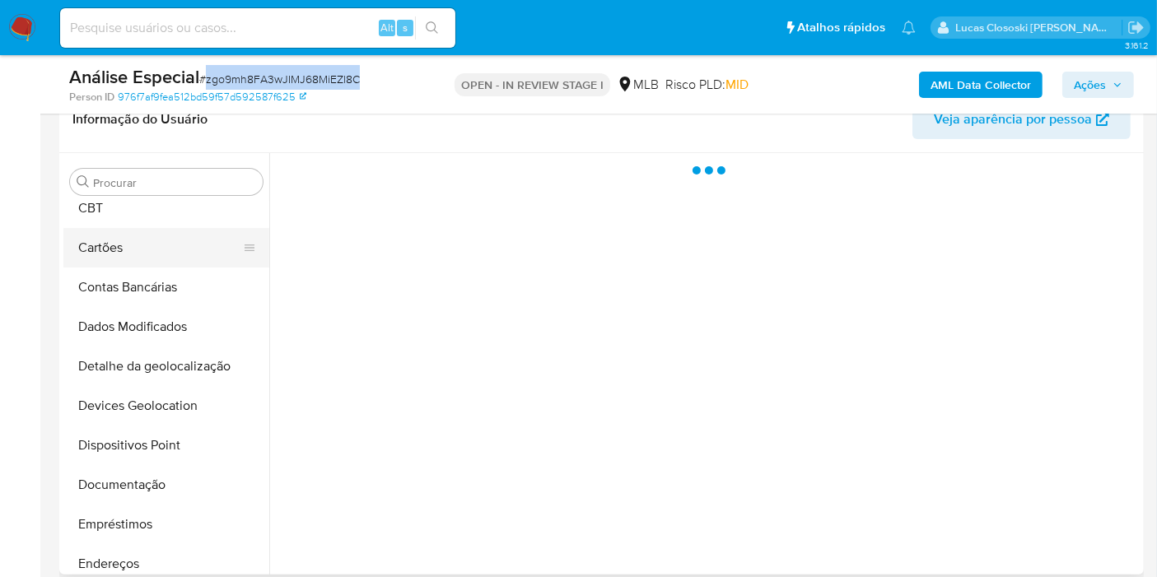
scroll to position [121, 0]
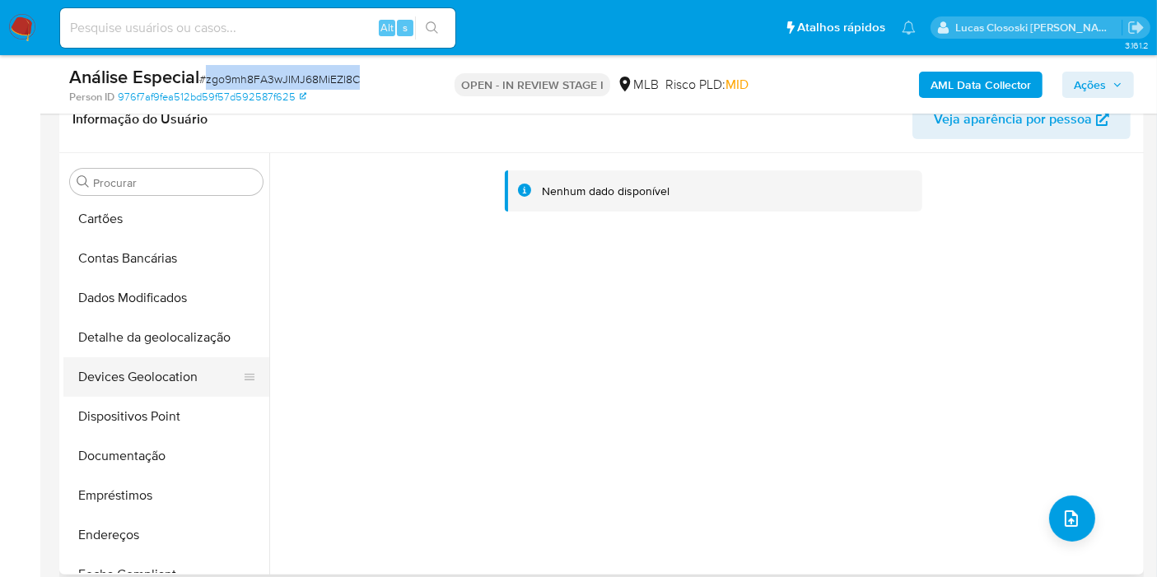
click at [153, 383] on button "Devices Geolocation" at bounding box center [159, 377] width 193 height 40
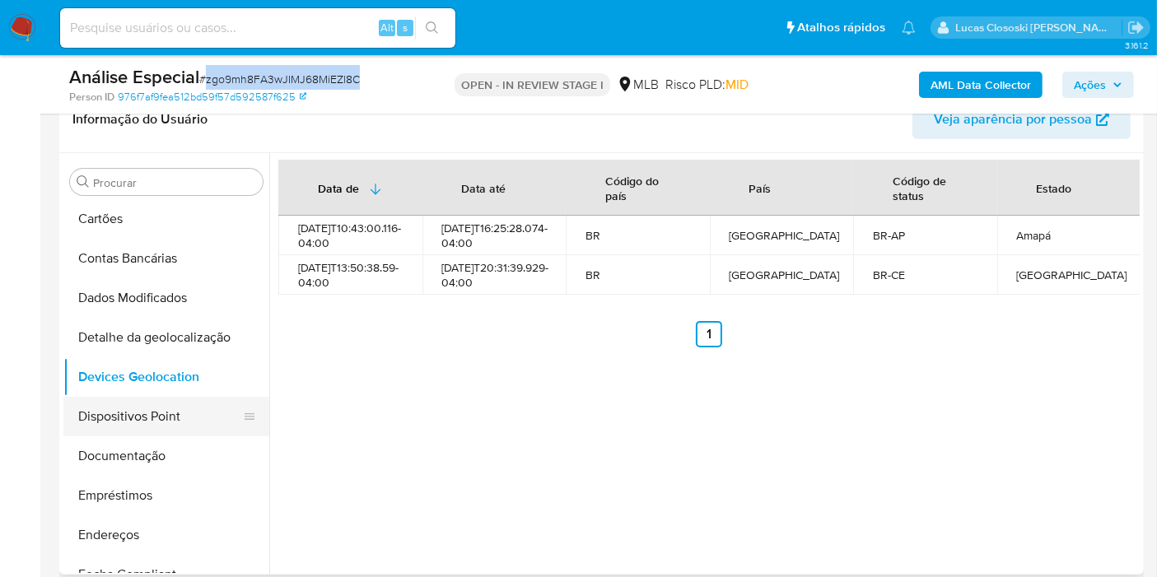
click at [93, 415] on button "Dispositivos Point" at bounding box center [159, 417] width 193 height 40
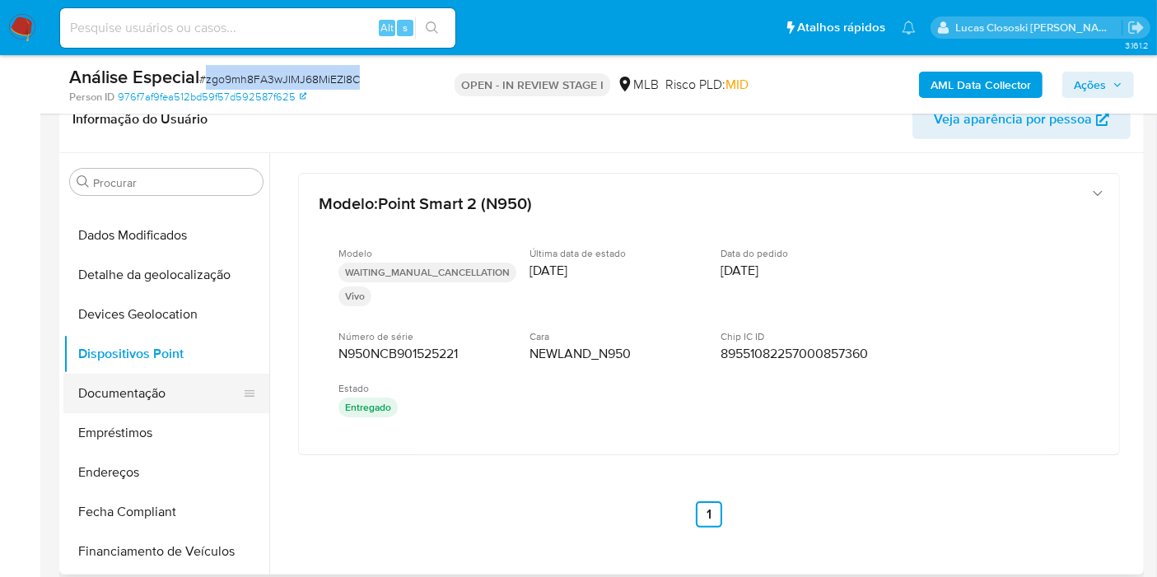
scroll to position [212, 0]
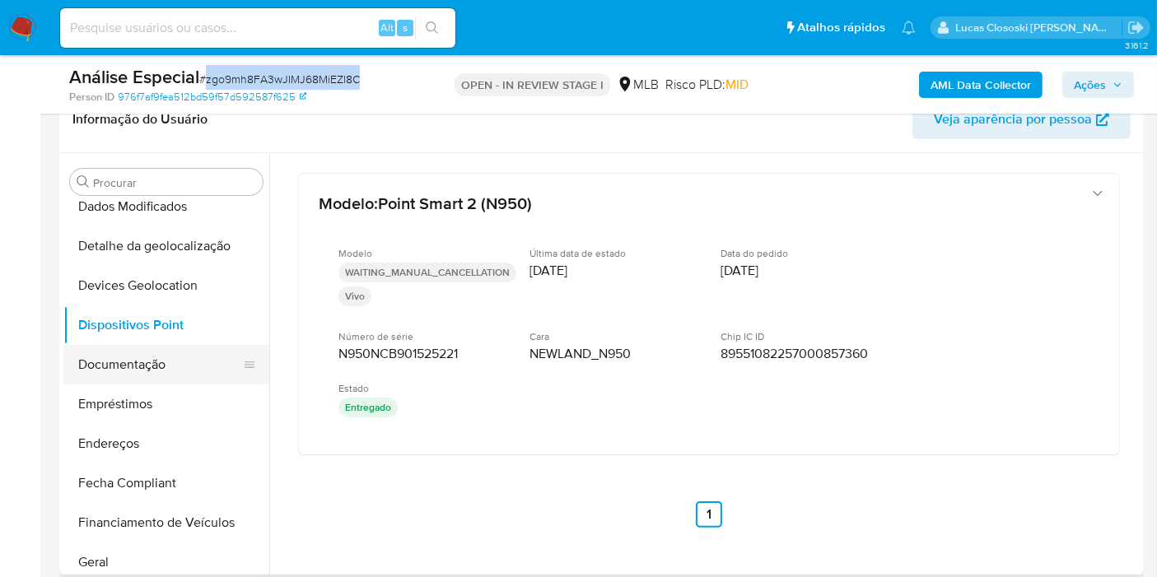
click at [134, 361] on button "Documentação" at bounding box center [159, 365] width 193 height 40
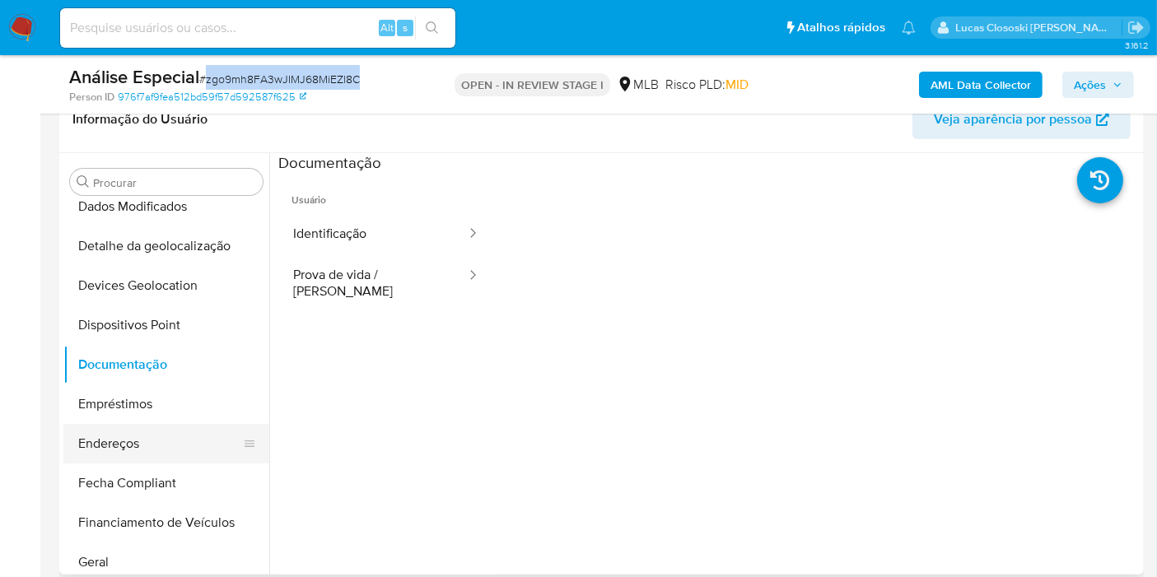
click at [128, 443] on button "Endereços" at bounding box center [159, 444] width 193 height 40
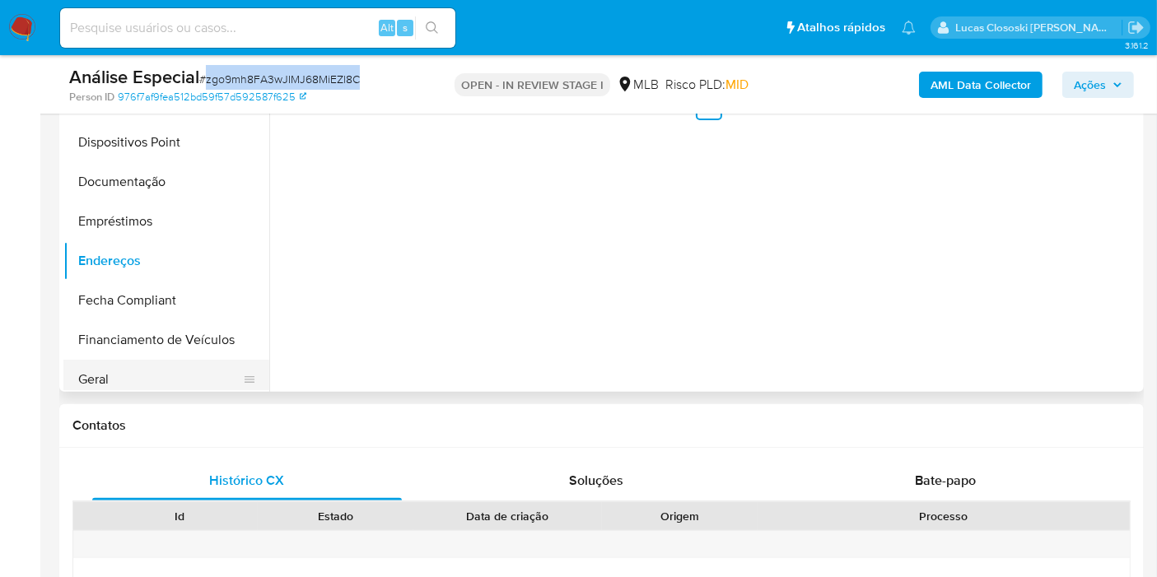
click at [113, 365] on button "Geral" at bounding box center [159, 380] width 193 height 40
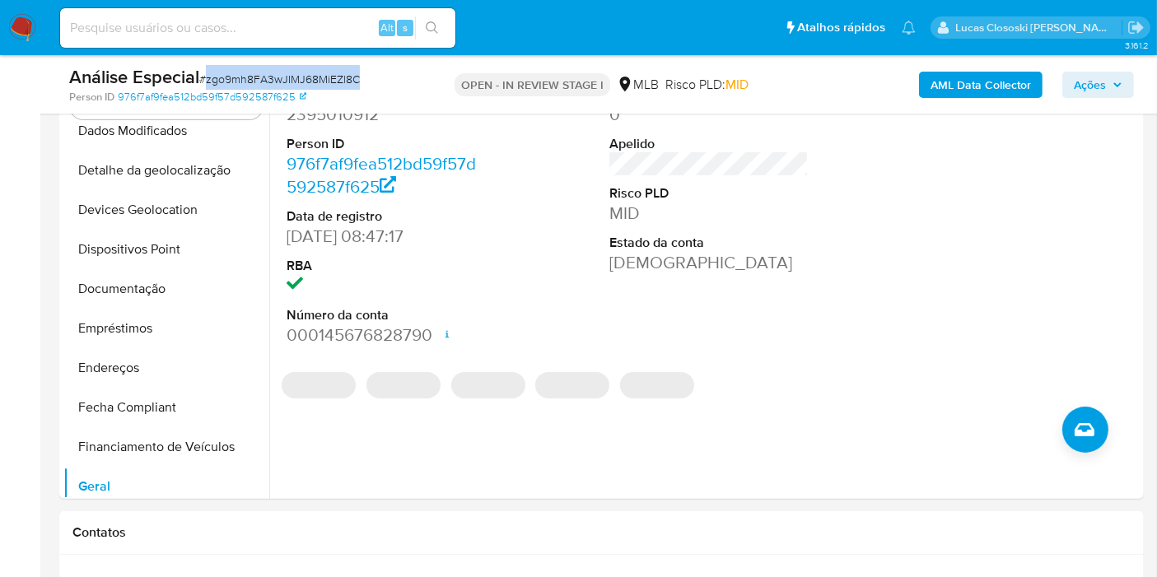
scroll to position [320, 0]
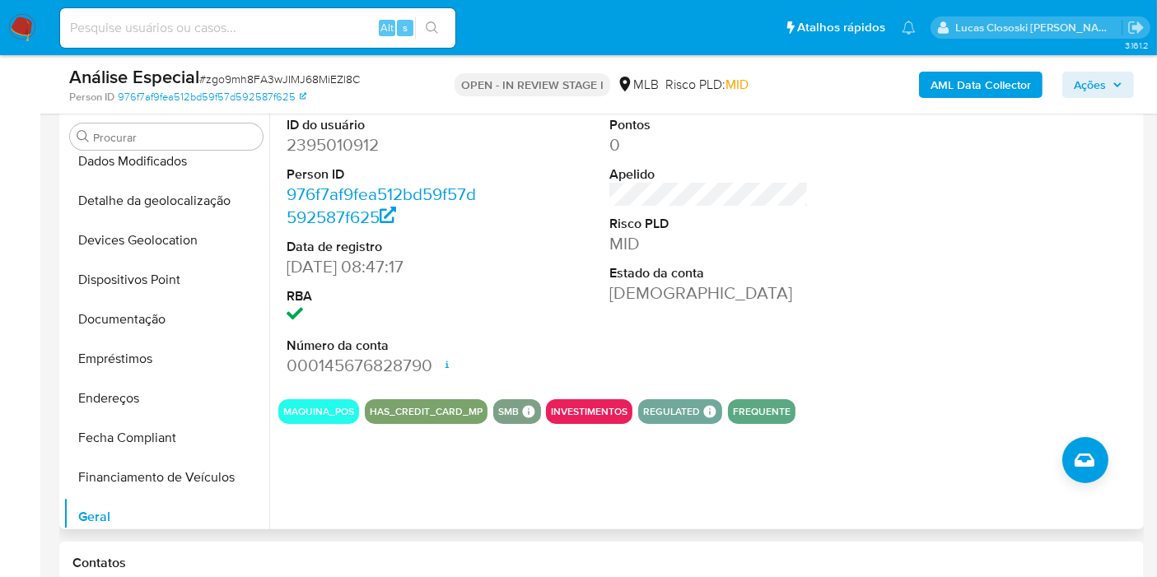
click at [470, 145] on dd "2395010912" at bounding box center [386, 144] width 199 height 23
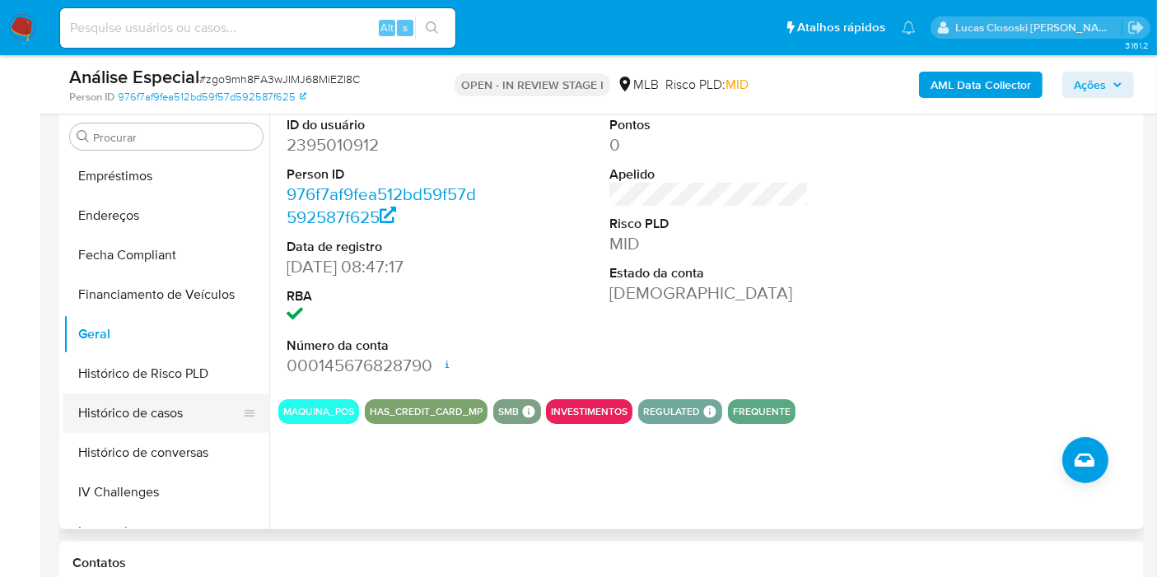
click at [138, 407] on button "Histórico de casos" at bounding box center [159, 414] width 193 height 40
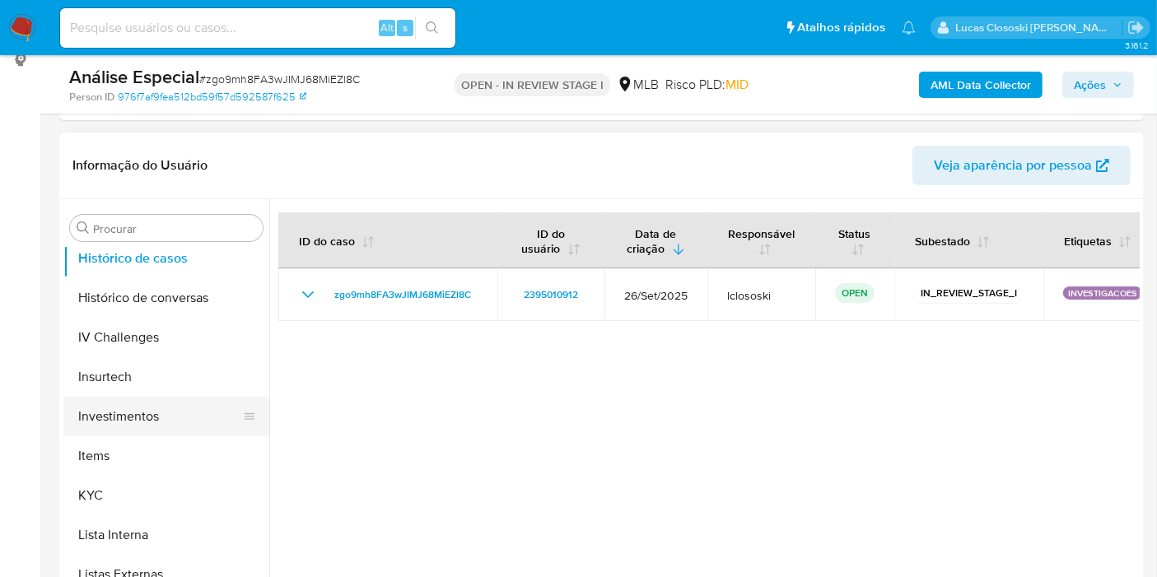
scroll to position [670, 0]
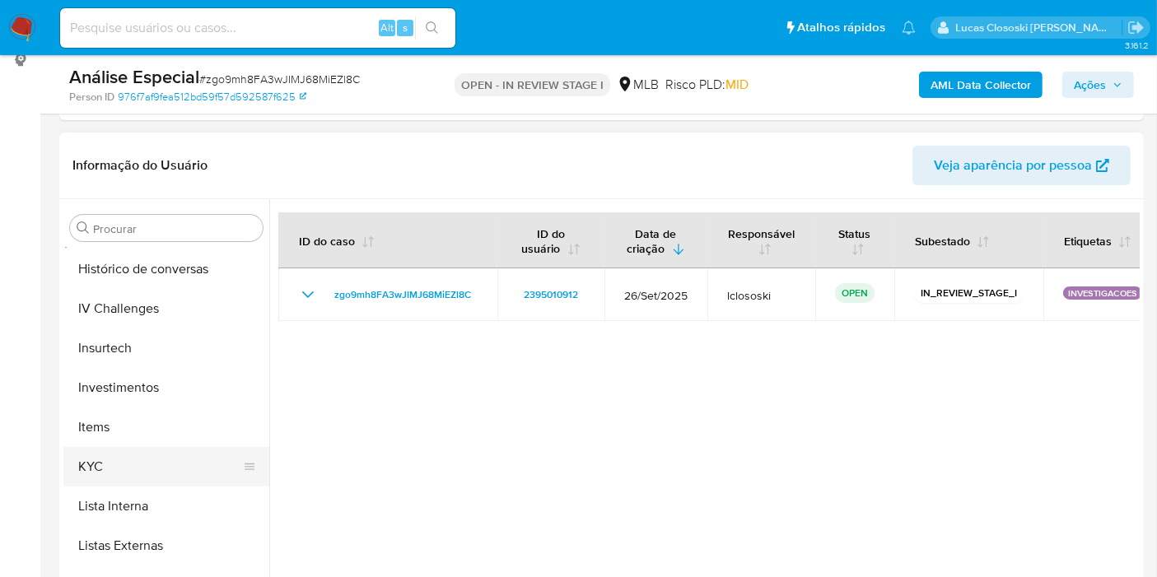
click at [115, 467] on button "KYC" at bounding box center [159, 467] width 193 height 40
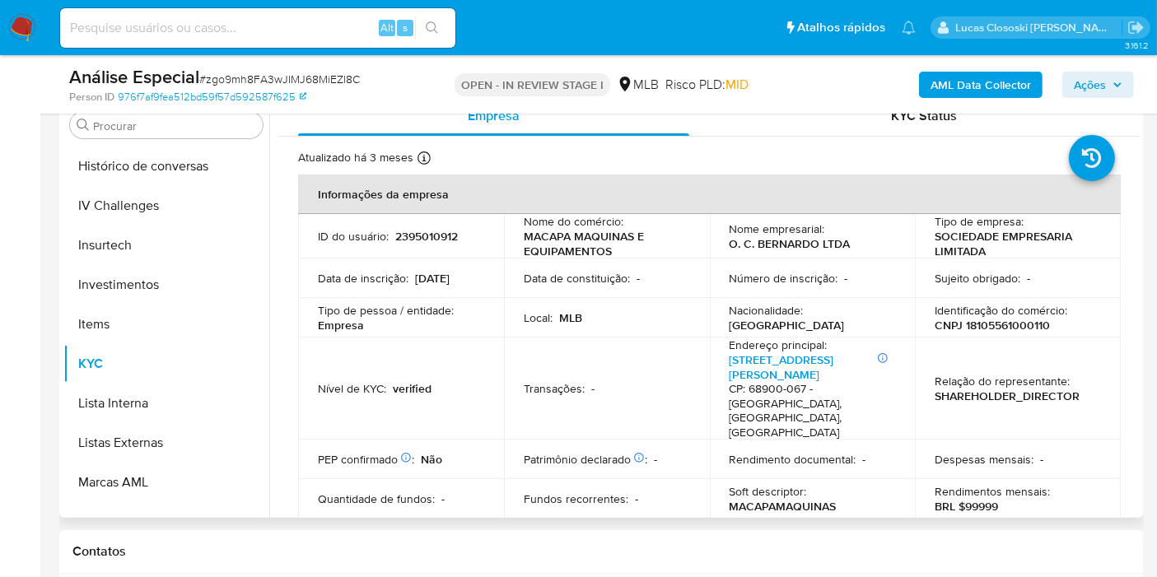
scroll to position [853, 0]
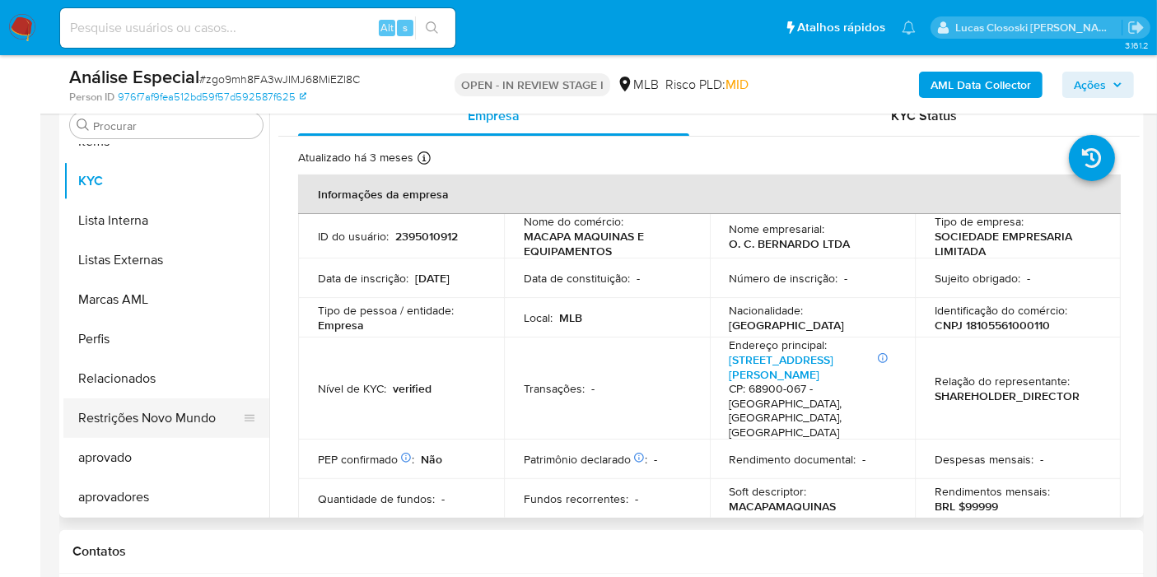
click at [181, 422] on button "Restrições Novo Mundo" at bounding box center [159, 419] width 193 height 40
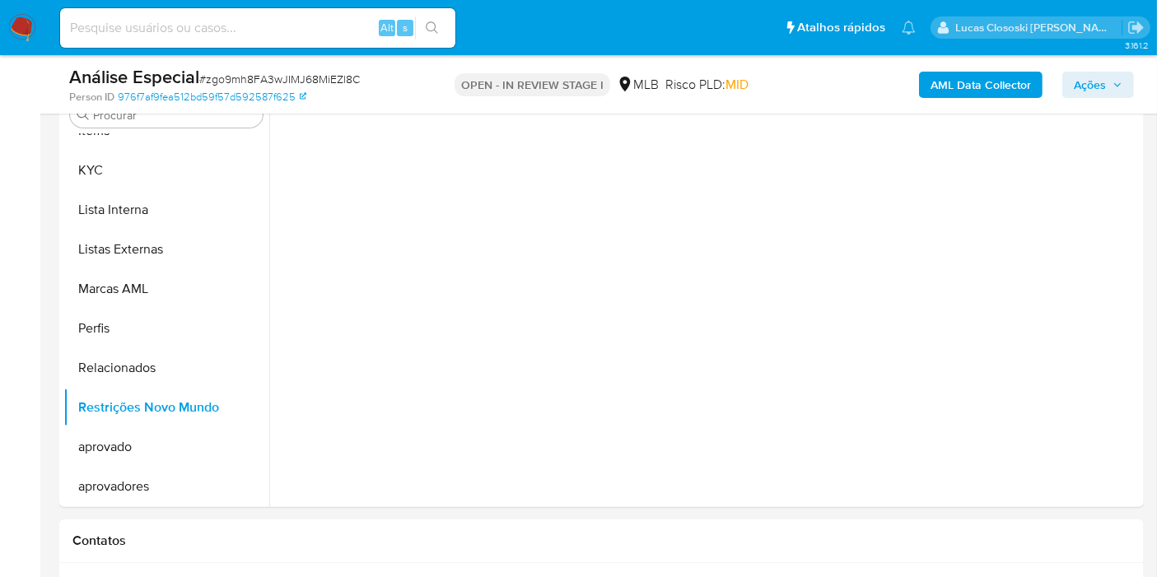
scroll to position [355, 0]
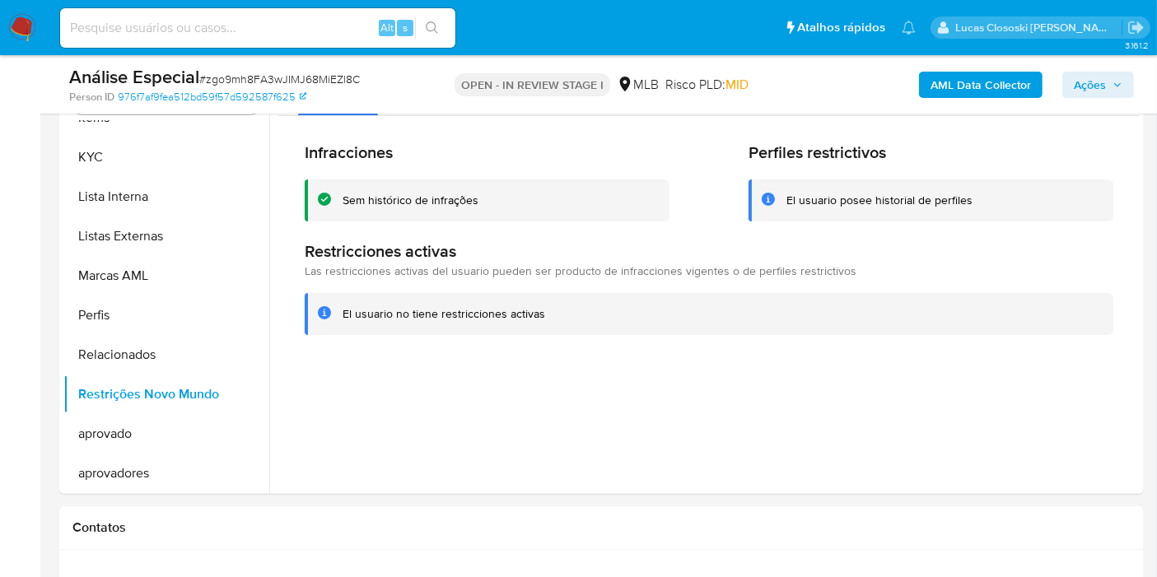
click at [251, 76] on span "# zgo9mh8FA3wJIMJ68MiEZl8C" at bounding box center [279, 79] width 161 height 16
copy span "zgo9mh8FA3wJIMJ68MiEZl8C"
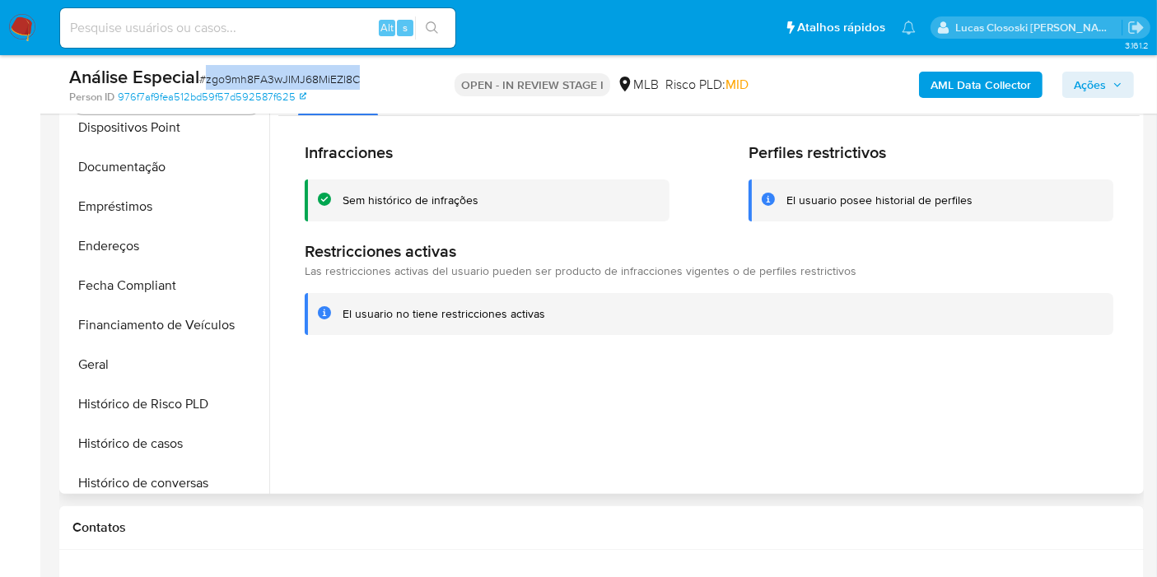
scroll to position [304, 0]
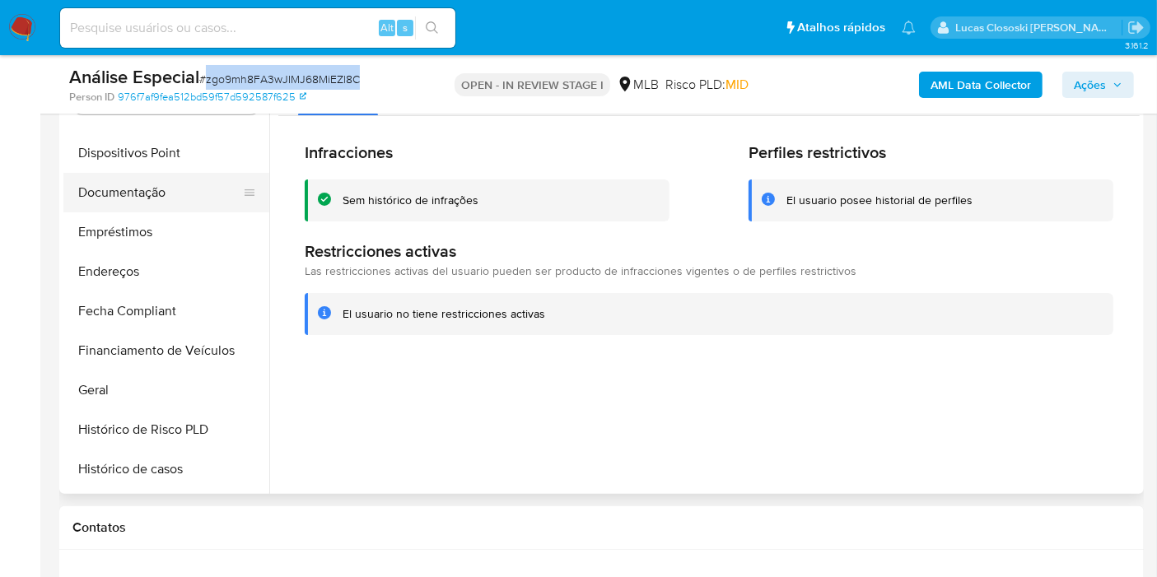
click at [117, 201] on button "Documentação" at bounding box center [159, 193] width 193 height 40
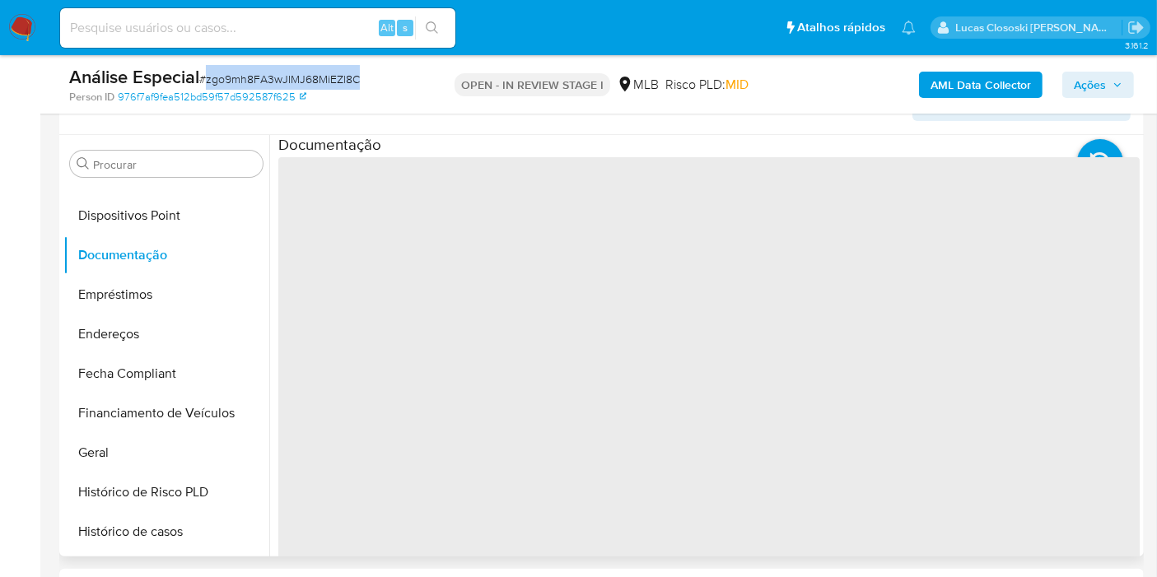
scroll to position [264, 0]
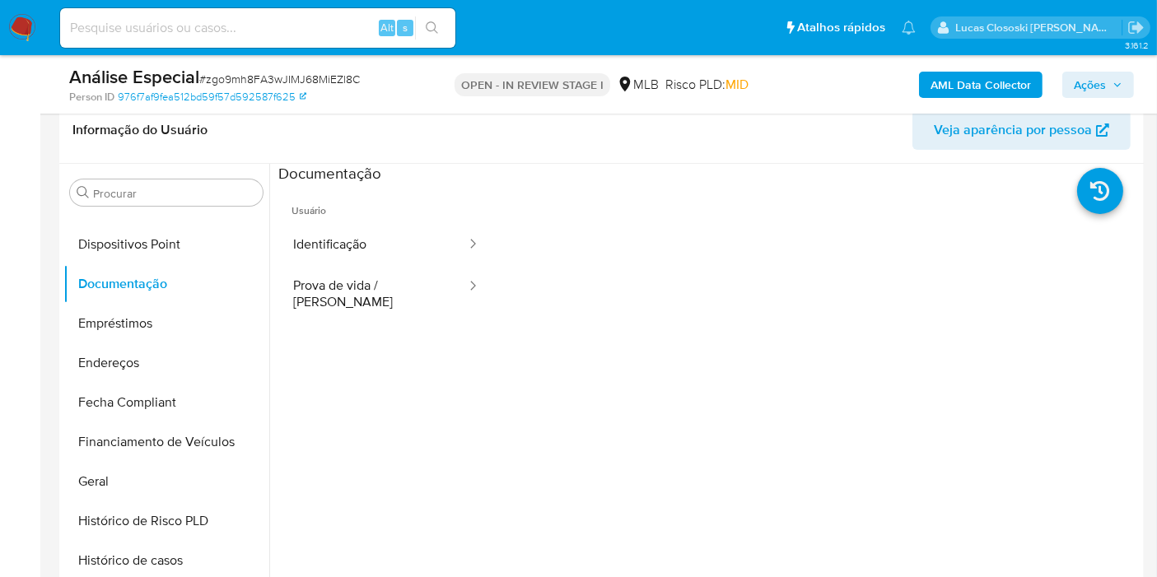
click at [404, 104] on div "Análise Especial # zgo9mh8FA3wJIMJ68MiEZl8C Person ID 976f7af9fea512bd59f57d592…" at bounding box center [601, 84] width 1085 height 58
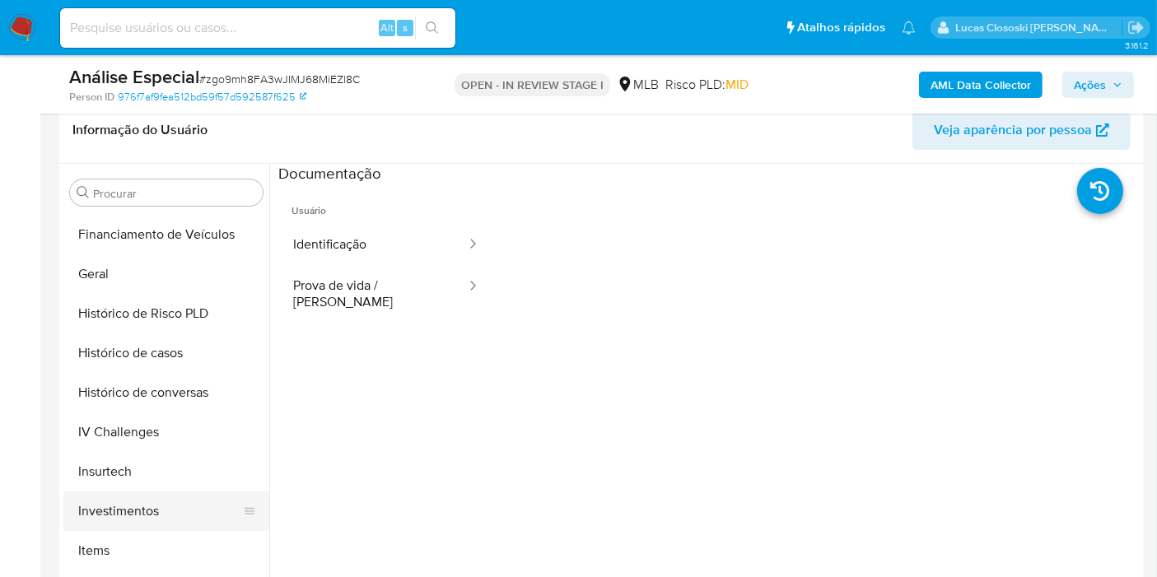
scroll to position [670, 0]
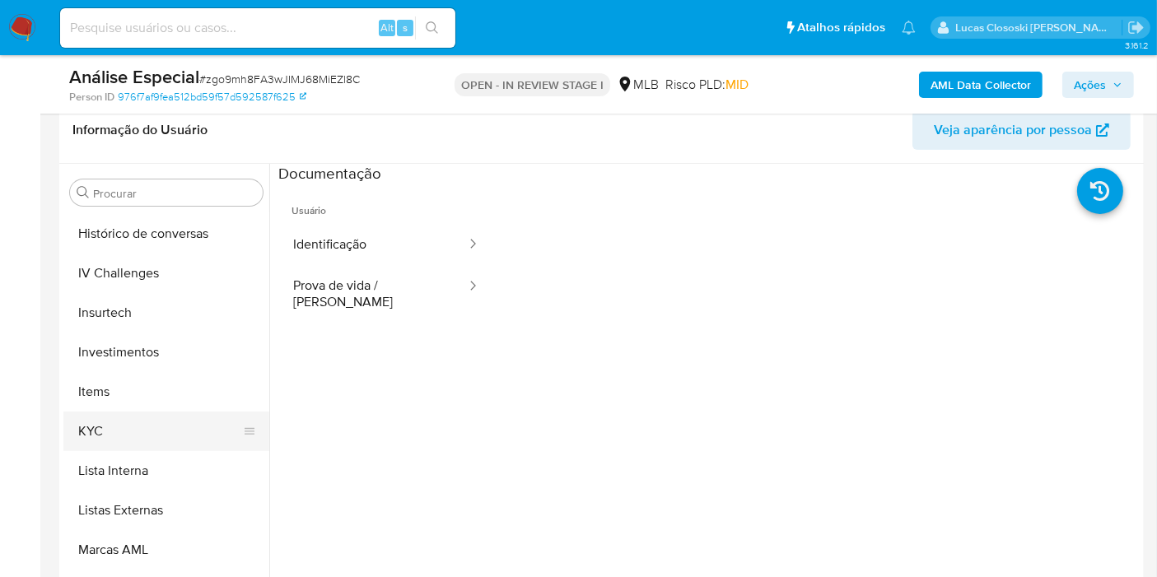
click at [126, 423] on button "KYC" at bounding box center [159, 432] width 193 height 40
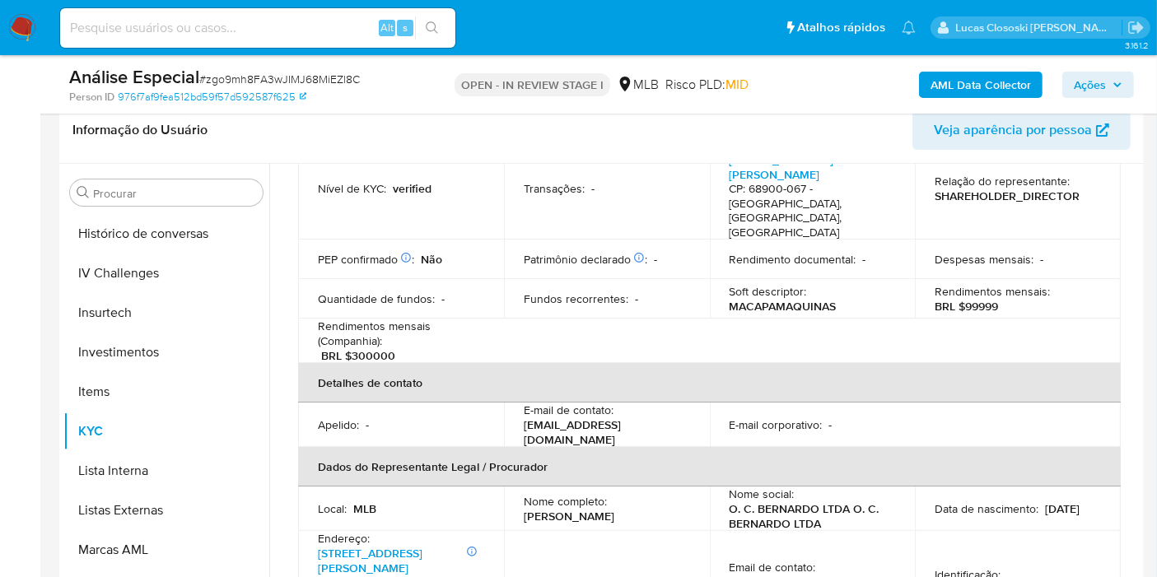
scroll to position [274, 0]
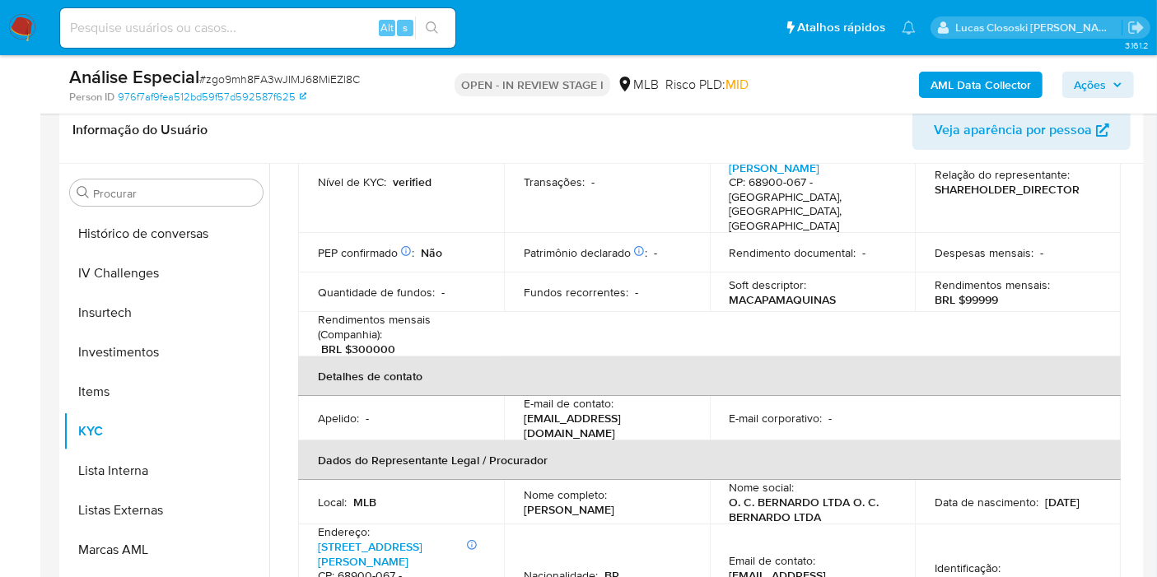
drag, startPoint x: 518, startPoint y: 476, endPoint x: 648, endPoint y: 475, distance: 130.1
click at [648, 480] on td "Nome completo : Osmar Coelho Bernardo" at bounding box center [607, 502] width 206 height 44
copy p "Osmar Coelho Bernardo"
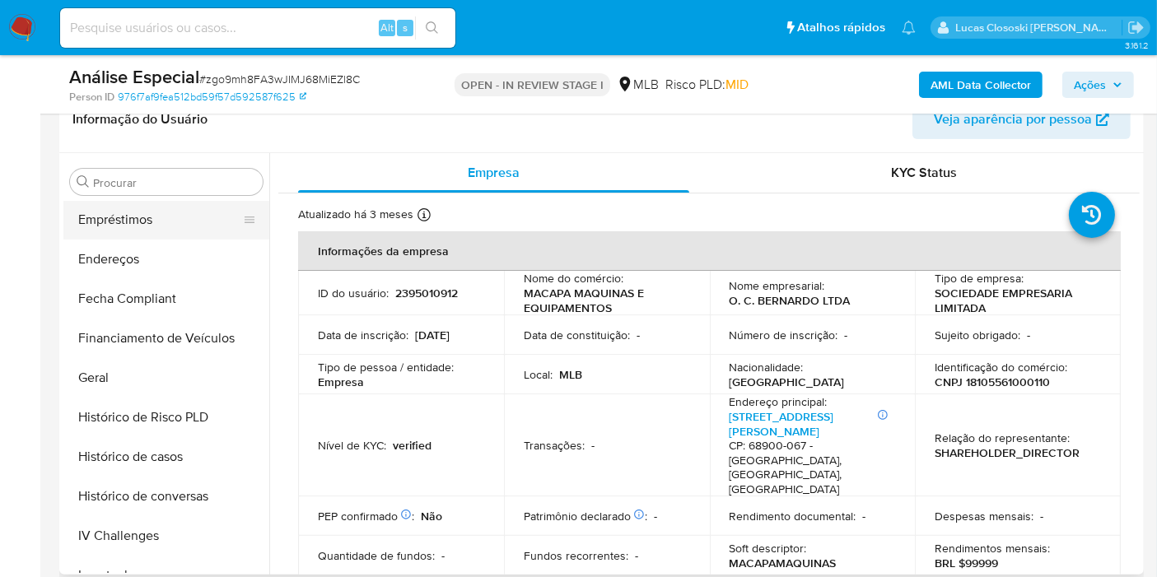
scroll to position [212, 0]
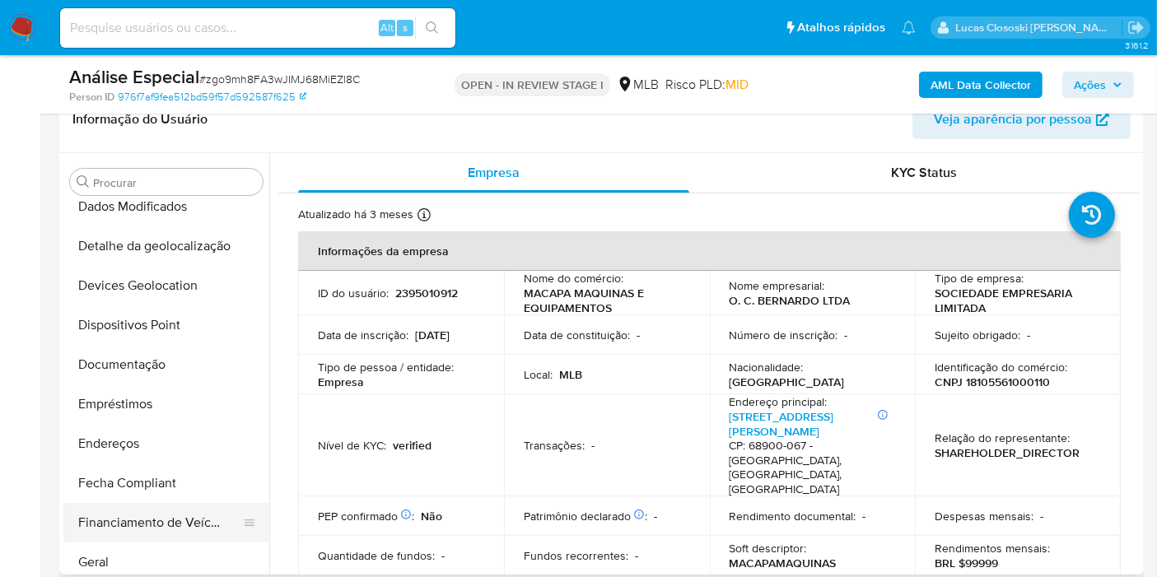
click at [132, 520] on button "Financiamento de Veículos" at bounding box center [159, 523] width 193 height 40
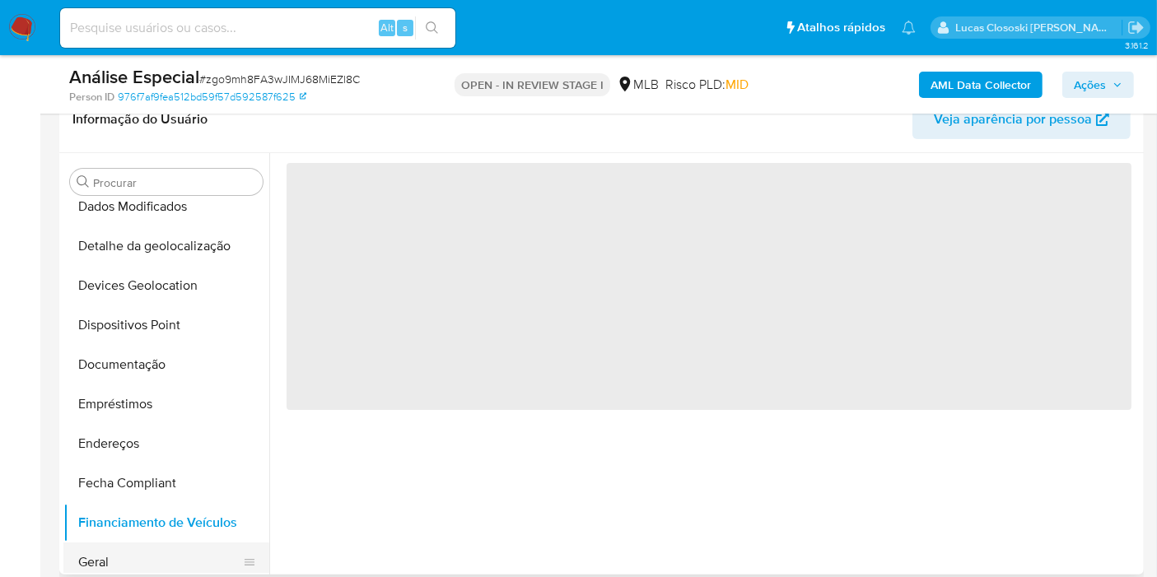
click at [133, 544] on button "Geral" at bounding box center [159, 563] width 193 height 40
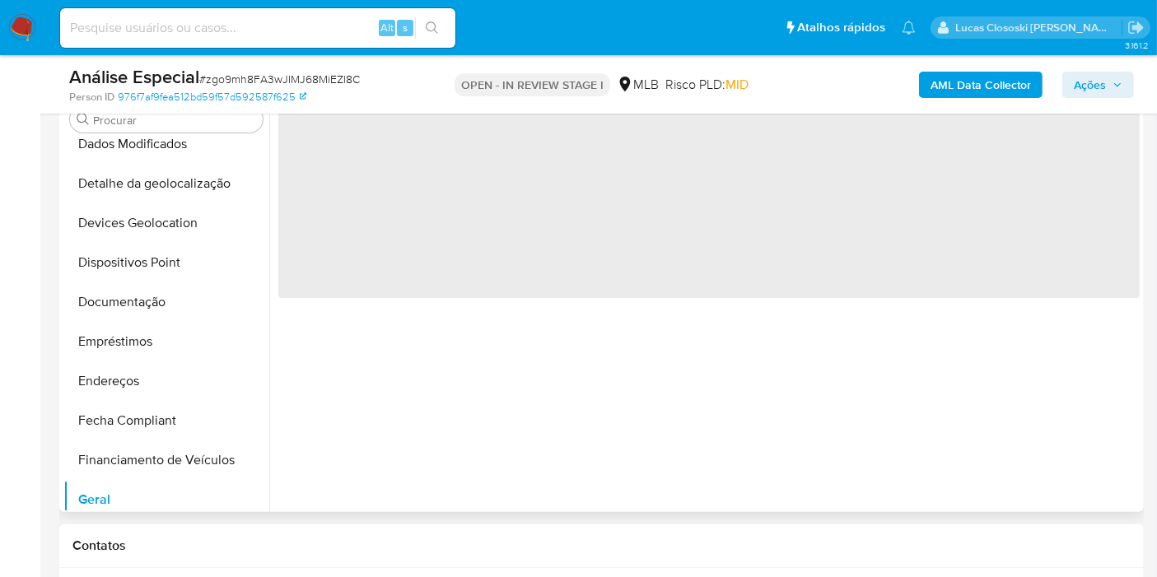
scroll to position [366, 0]
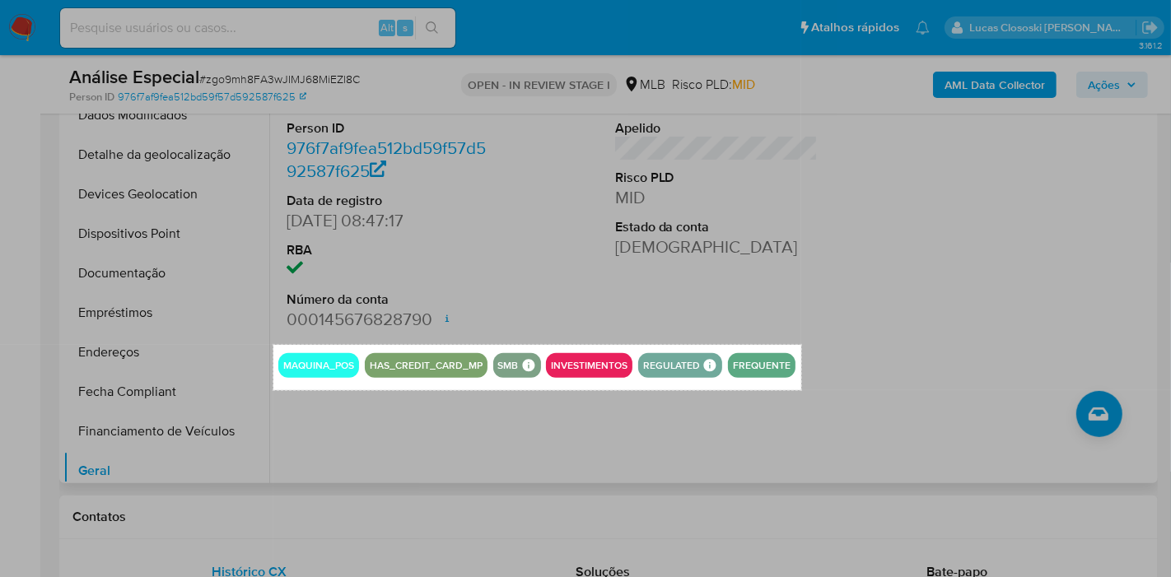
drag, startPoint x: 273, startPoint y: 344, endPoint x: 801, endPoint y: 390, distance: 529.8
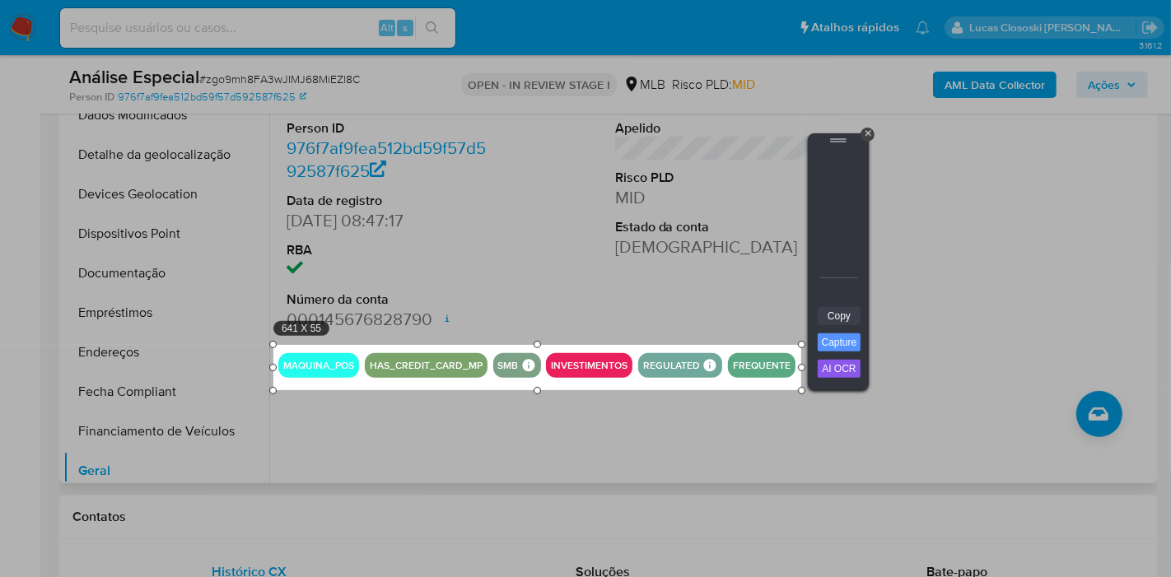
click at [828, 323] on link "Copy" at bounding box center [839, 316] width 43 height 18
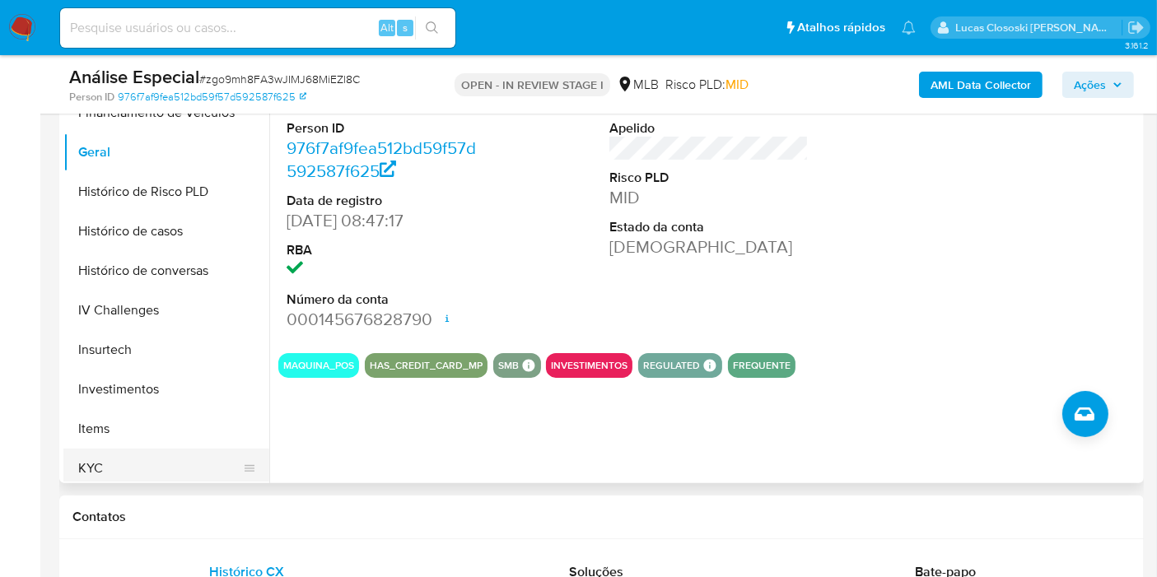
scroll to position [670, 0]
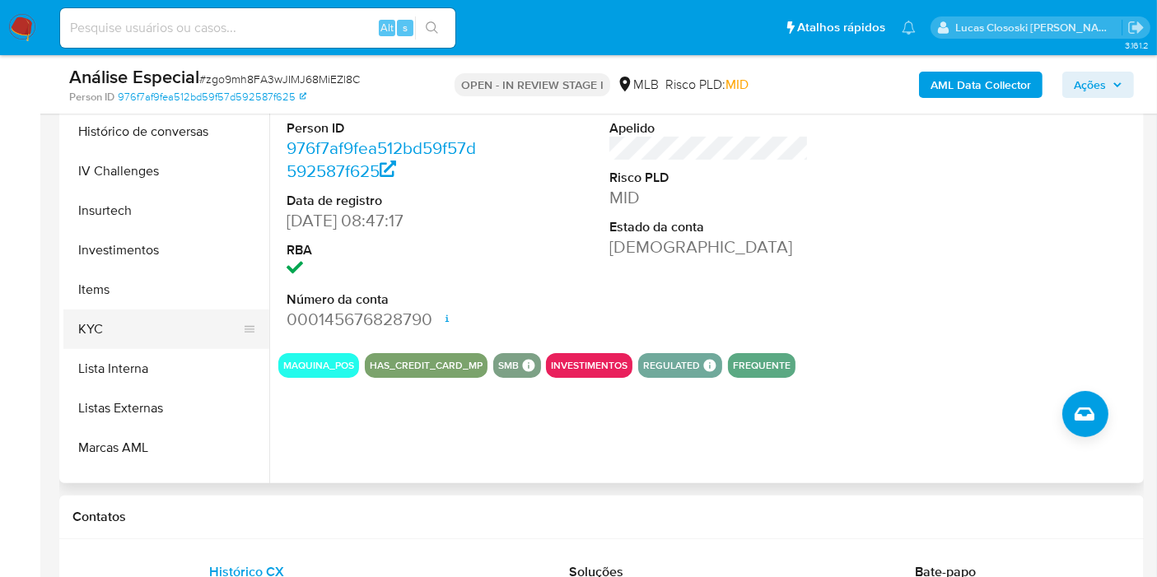
click at [120, 326] on button "KYC" at bounding box center [159, 330] width 193 height 40
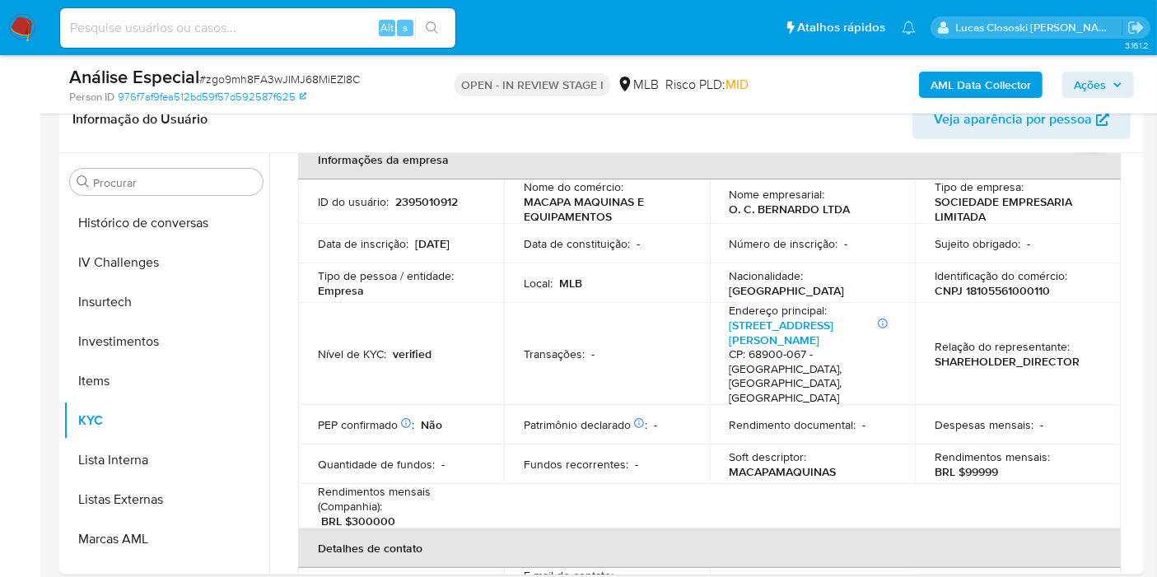
scroll to position [457, 0]
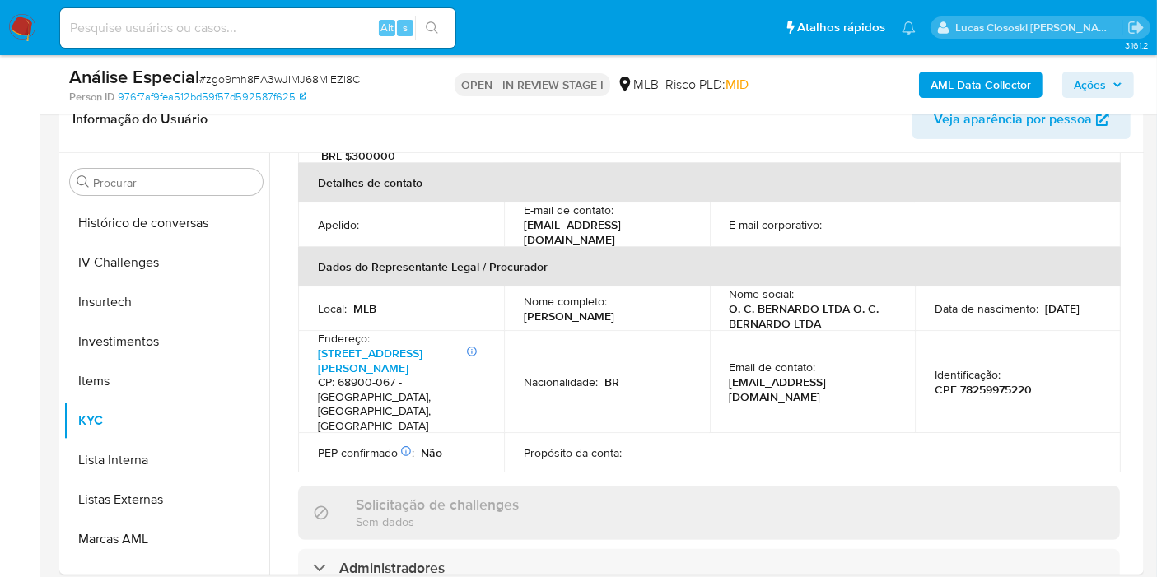
drag, startPoint x: 672, startPoint y: 281, endPoint x: 510, endPoint y: 278, distance: 162.3
click at [510, 287] on td "Nome completo : Osmar Coelho Bernardo" at bounding box center [607, 309] width 206 height 44
copy p "Osmar Coelho Bernardo"
click at [996, 382] on p "CPF 78259975220" at bounding box center [983, 389] width 97 height 15
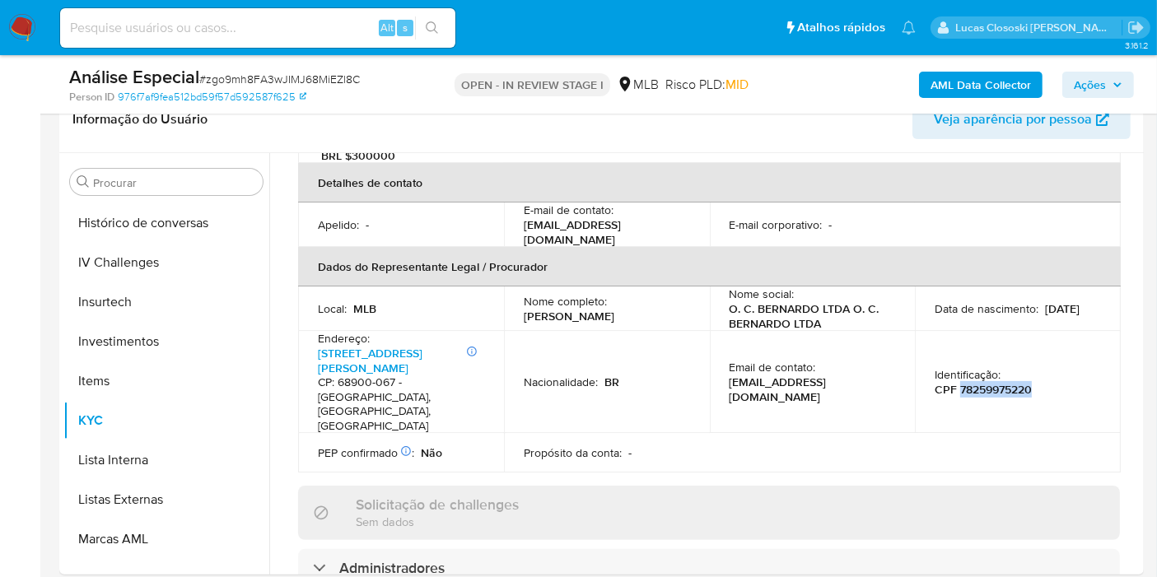
copy p "78259975220"
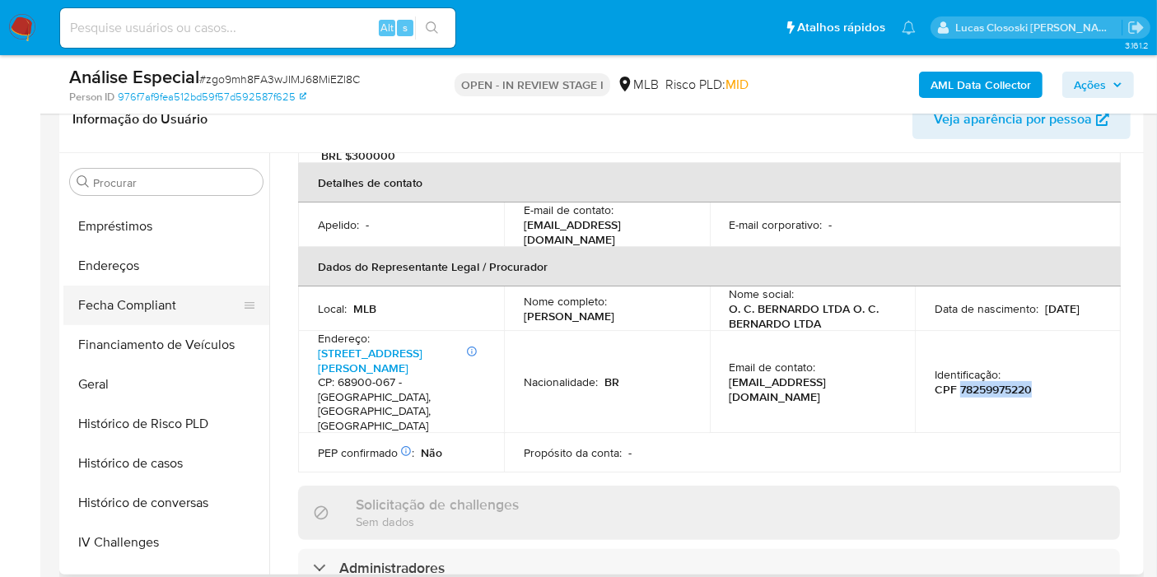
scroll to position [304, 0]
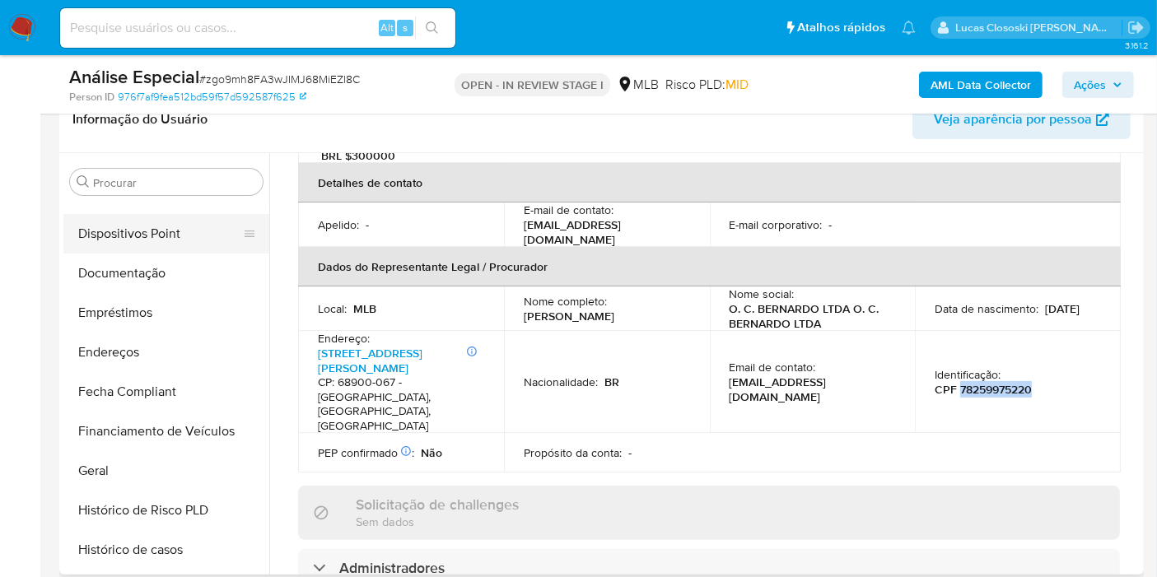
click at [143, 234] on button "Dispositivos Point" at bounding box center [159, 234] width 193 height 40
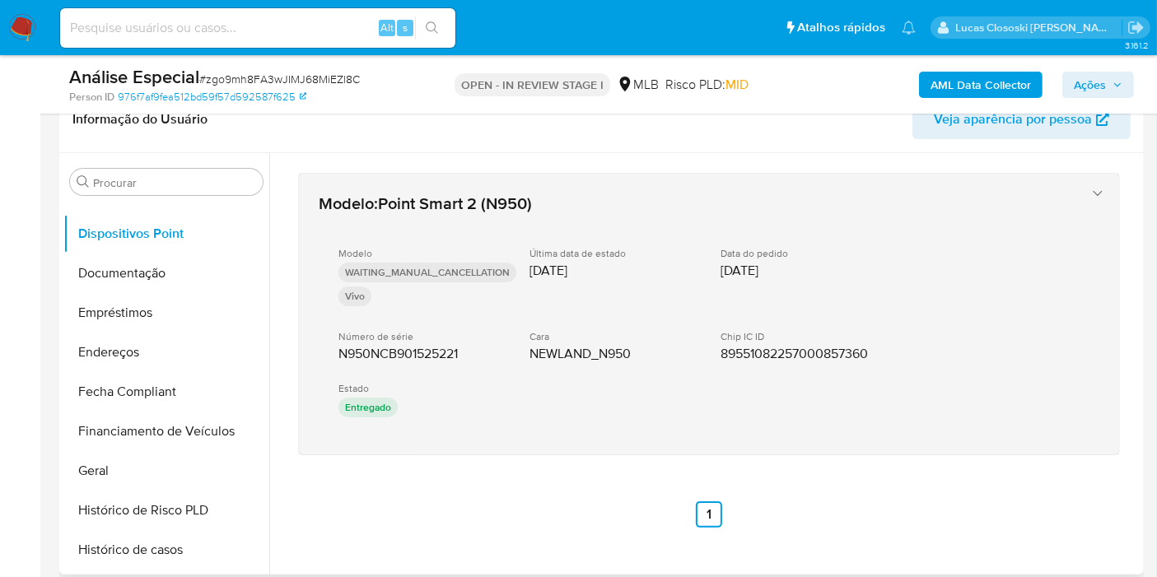
drag, startPoint x: 416, startPoint y: 464, endPoint x: 331, endPoint y: 350, distance: 142.5
click at [331, 350] on div "Modelo : Point Smart 2 (N950) Modelo WAITING_MANUAL_CANCELLATION Vivo Última da…" at bounding box center [708, 350] width 861 height 394
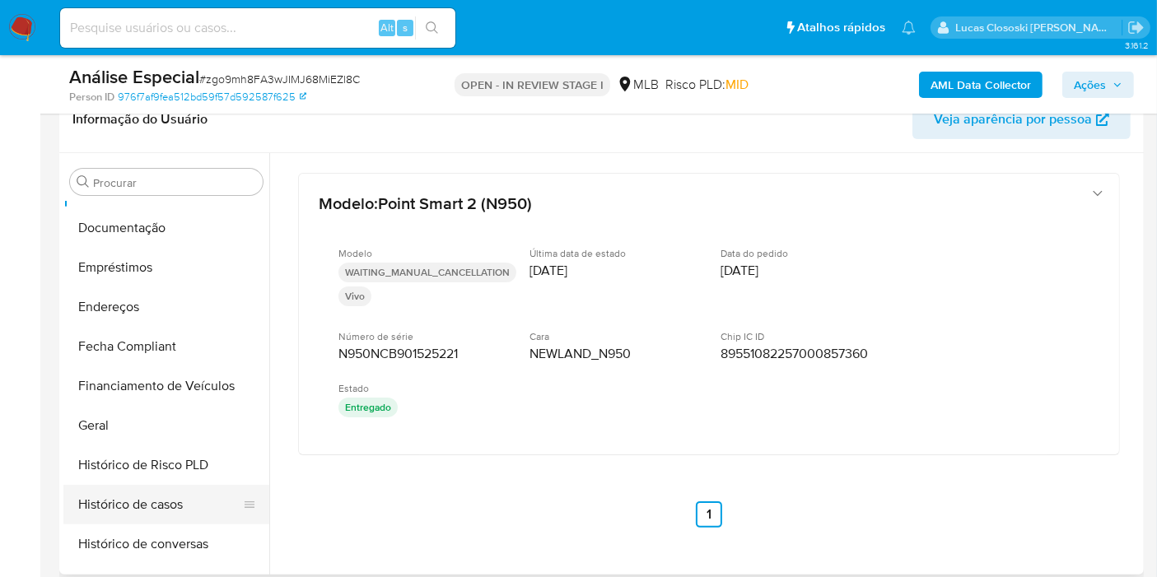
scroll to position [457, 0]
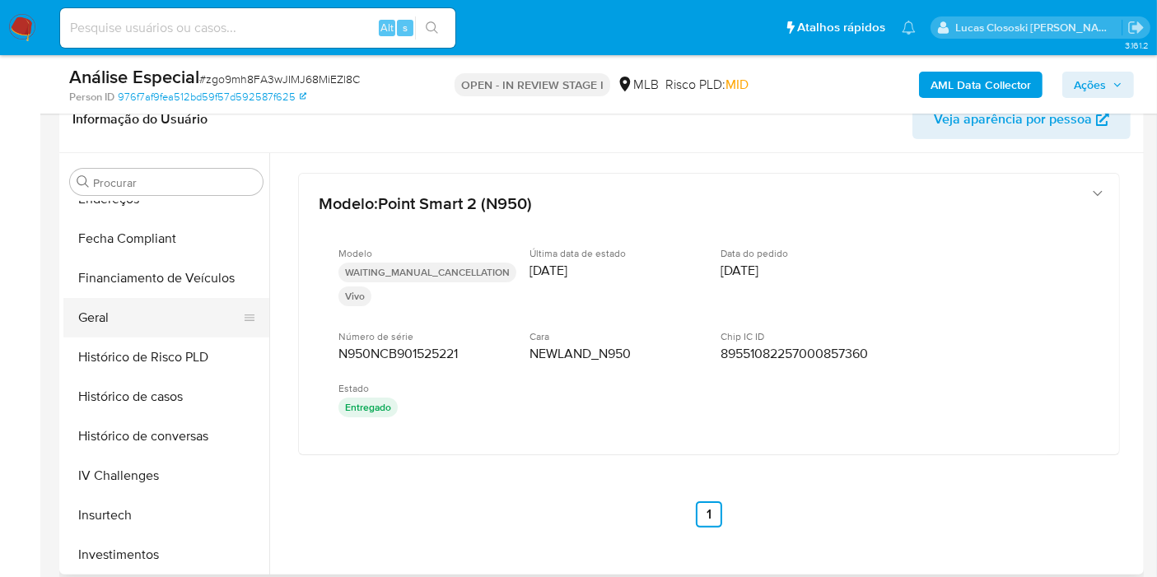
click at [120, 318] on button "Geral" at bounding box center [159, 318] width 193 height 40
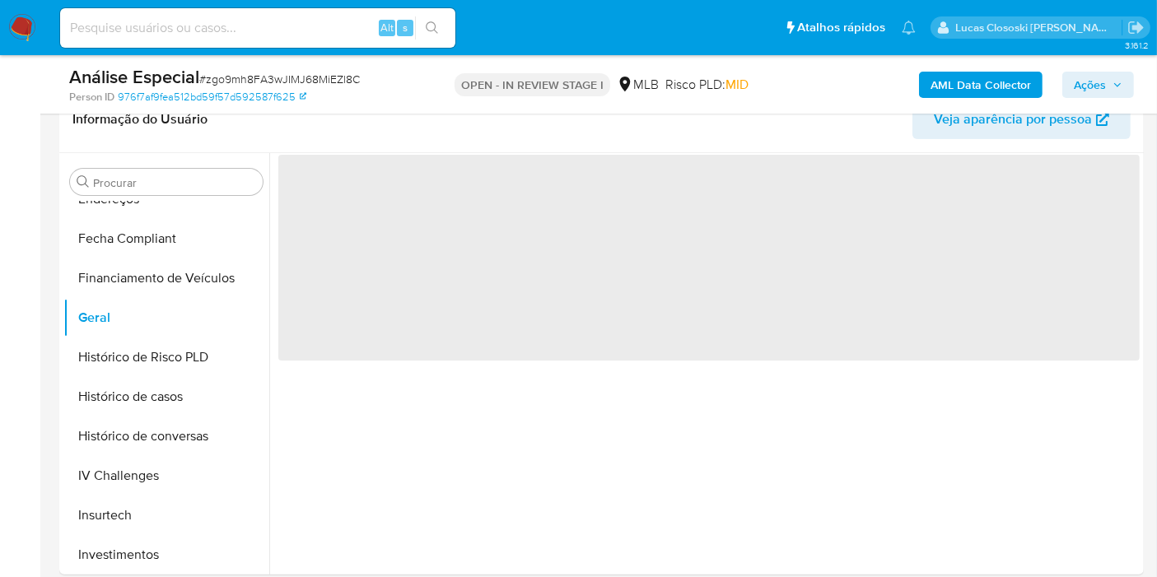
click at [408, 82] on div "Análise Especial # zgo9mh8FA3wJIMJ68MiEZl8C" at bounding box center [243, 77] width 349 height 25
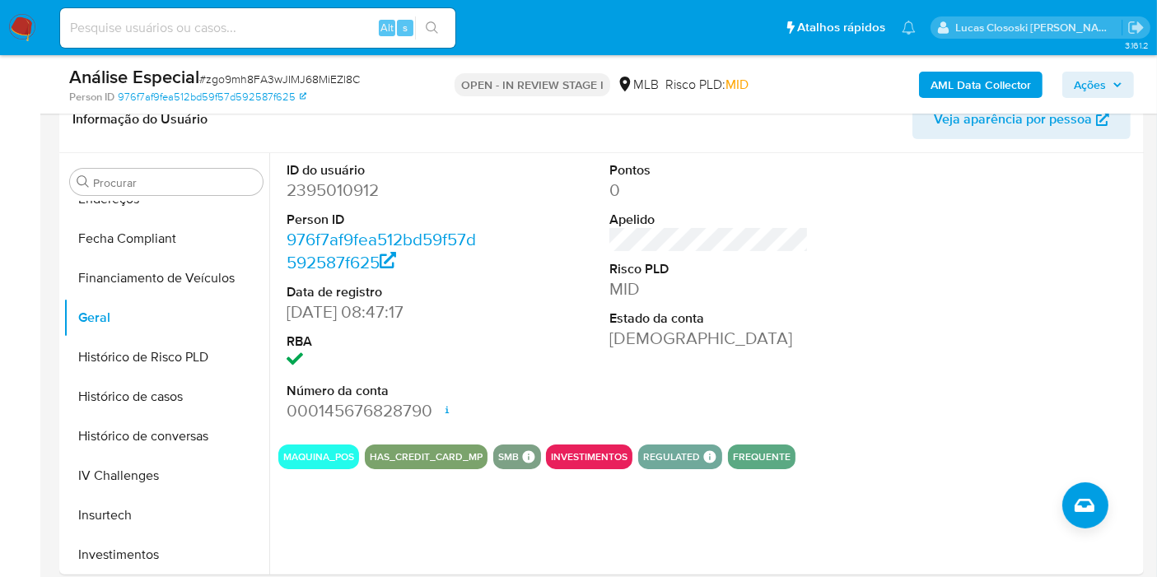
click at [1113, 77] on span "Ações" at bounding box center [1098, 84] width 49 height 23
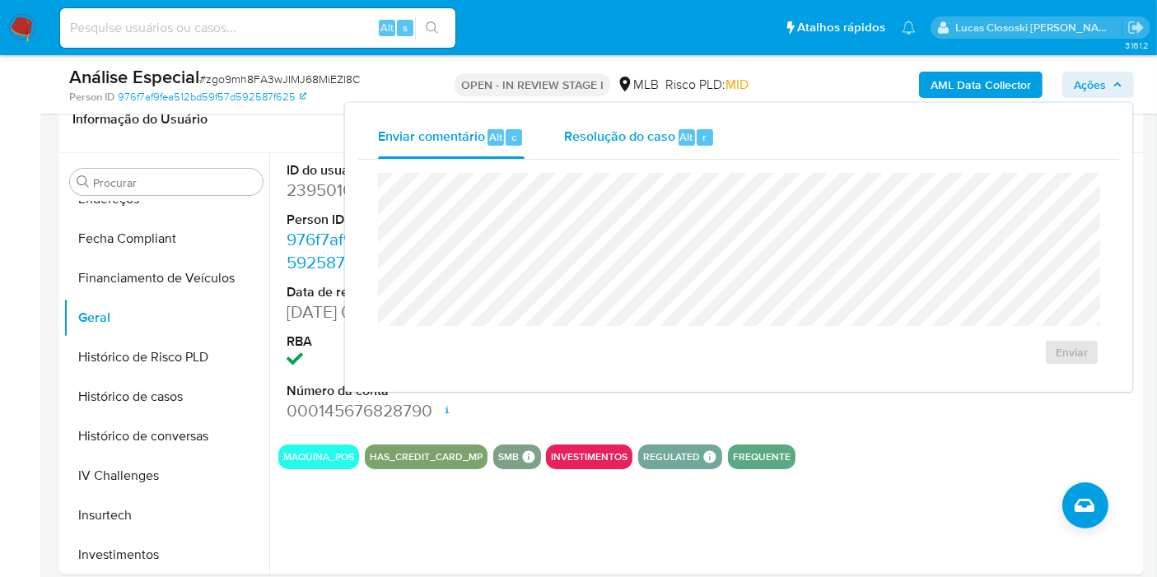
click at [602, 138] on span "Resolução do caso" at bounding box center [619, 136] width 111 height 19
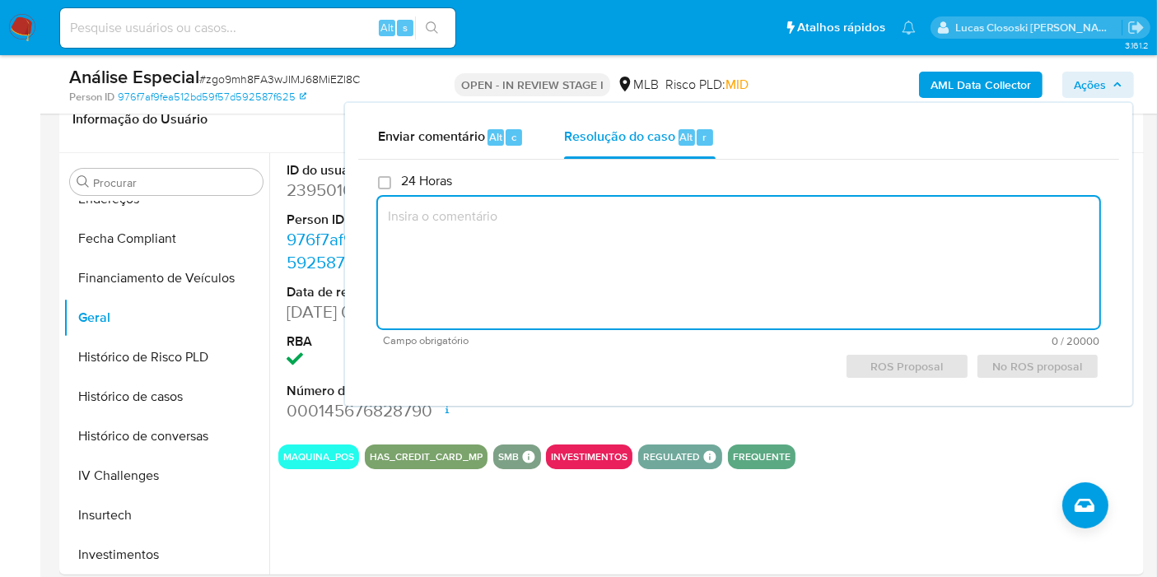
paste textarea "Fatos relevantes concluídos pelo analista: - Movimentação expressiva, aparentem…"
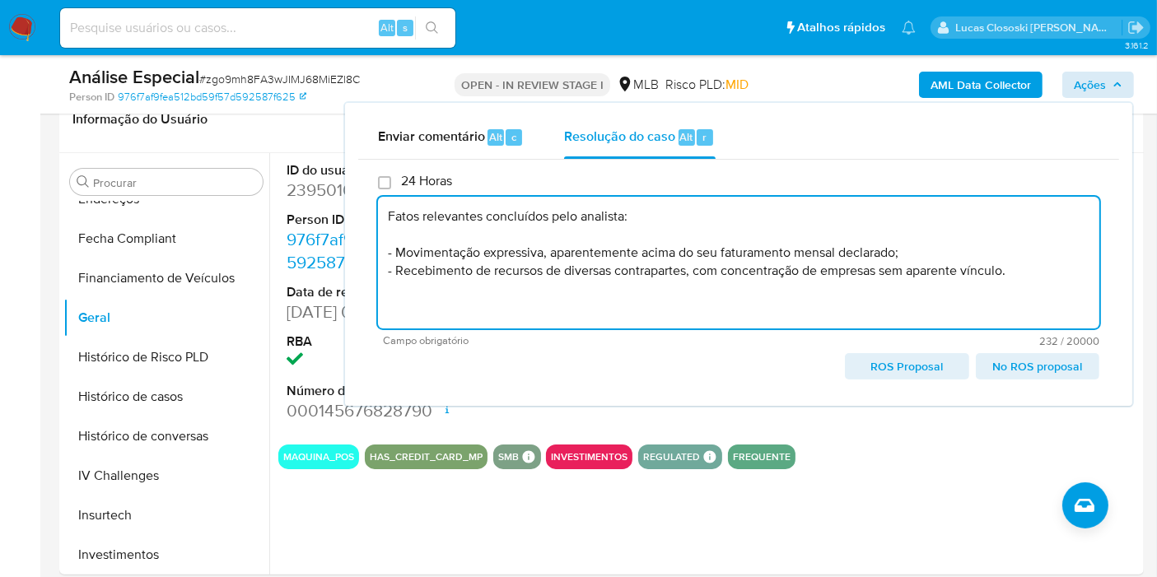
type textarea "Fatos relevantes concluídos pelo analista: - Movimentação expressiva, aparentem…"
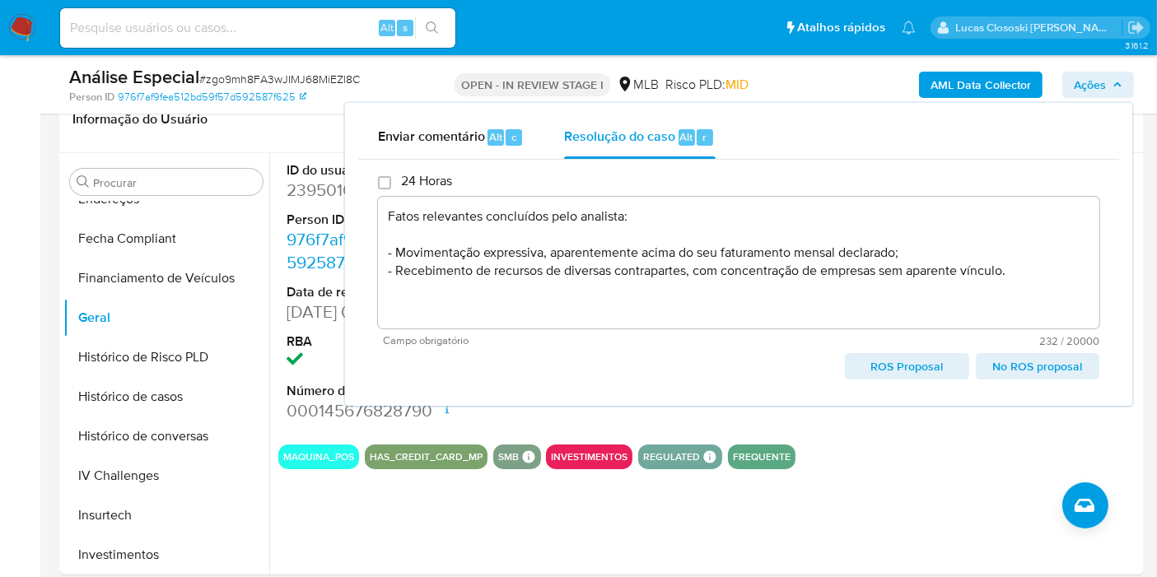
click at [1125, 84] on button "Ações" at bounding box center [1098, 85] width 72 height 26
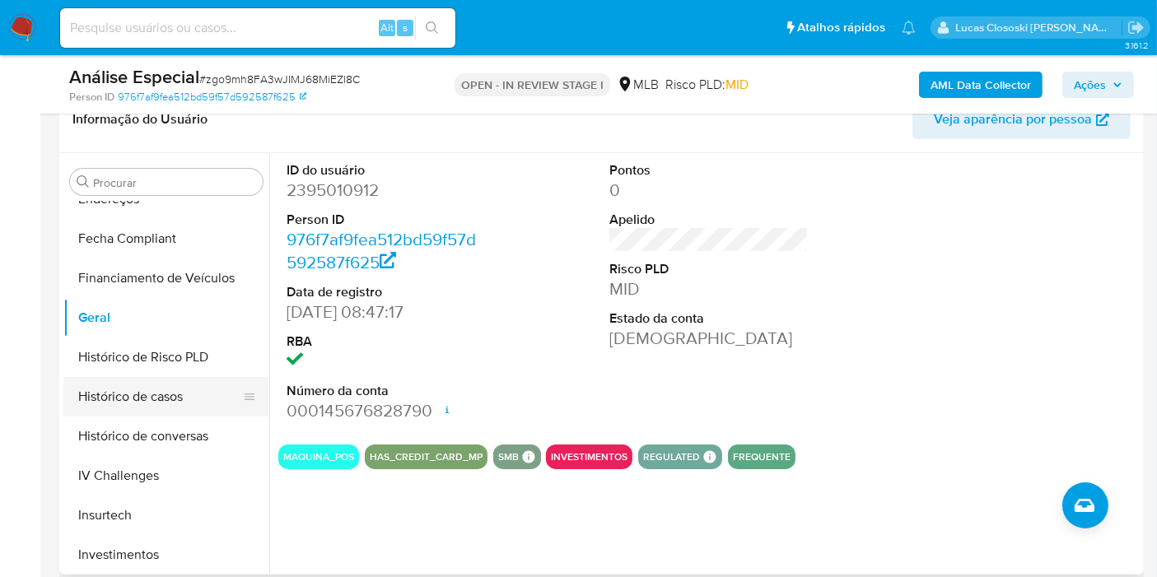
click at [152, 390] on button "Histórico de casos" at bounding box center [159, 397] width 193 height 40
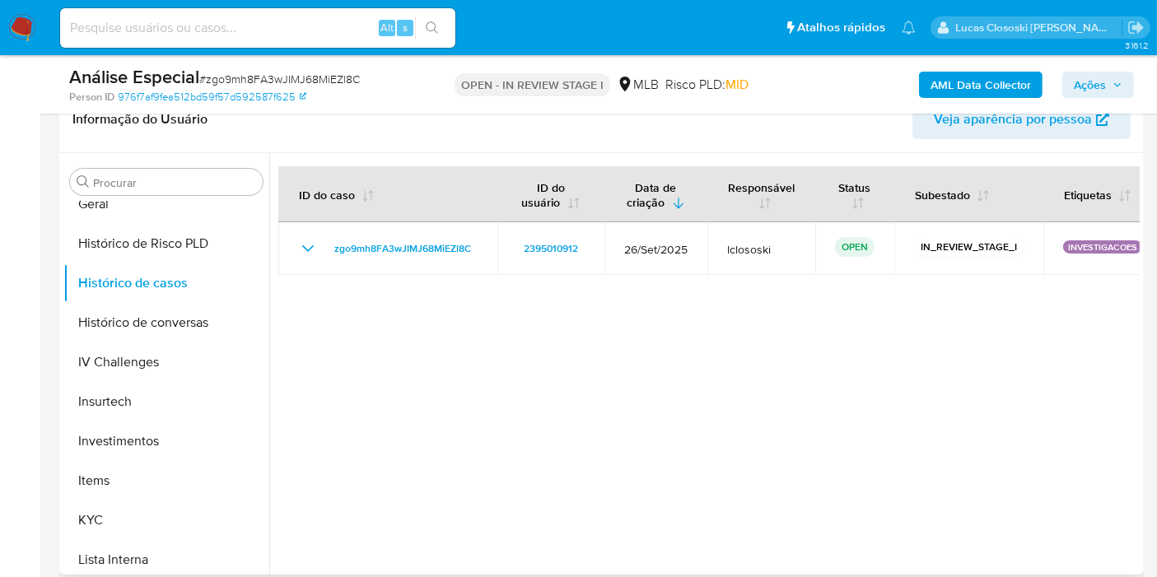
scroll to position [731, 0]
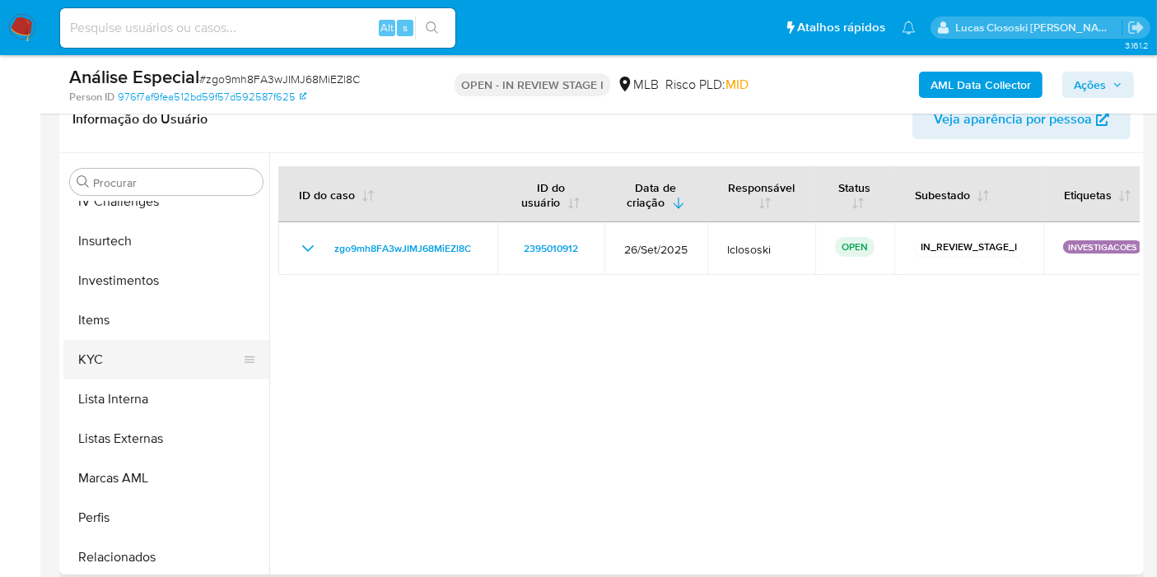
click at [119, 354] on button "KYC" at bounding box center [159, 360] width 193 height 40
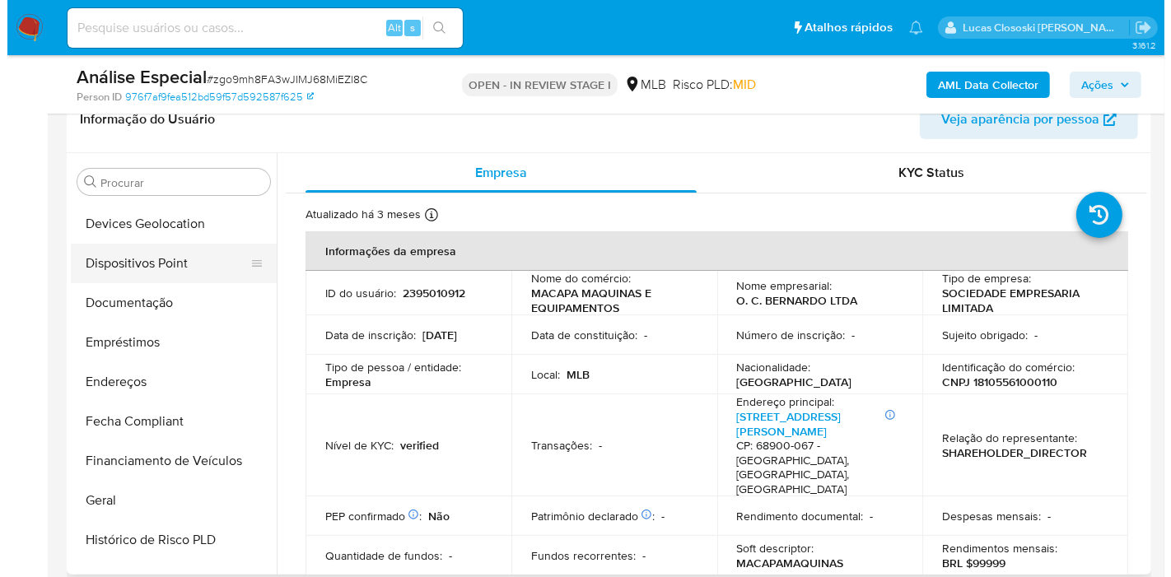
scroll to position [0, 0]
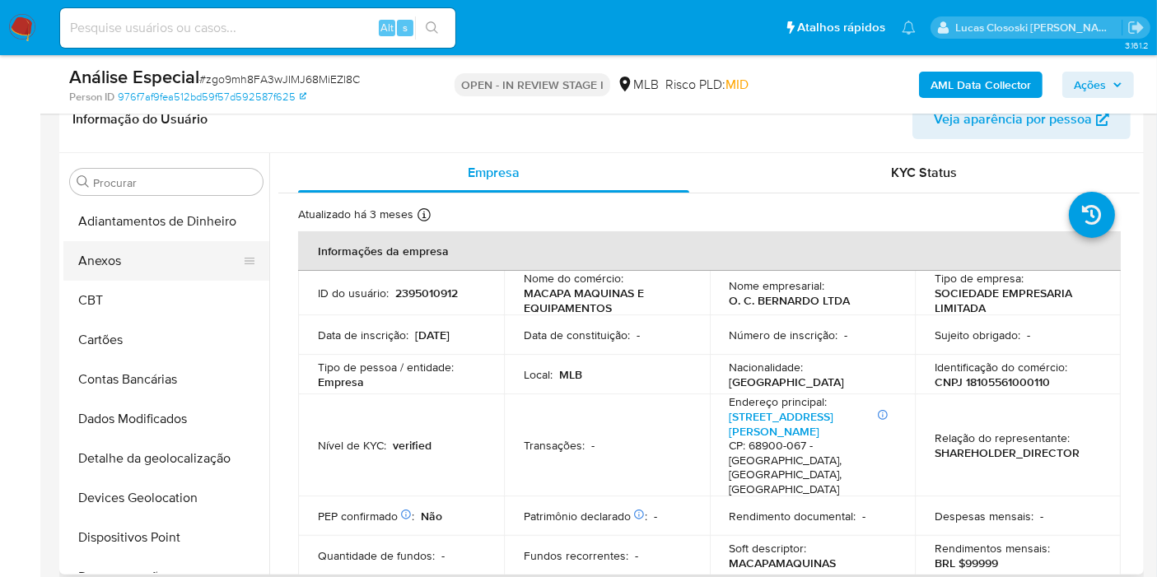
click at [129, 253] on button "Anexos" at bounding box center [159, 261] width 193 height 40
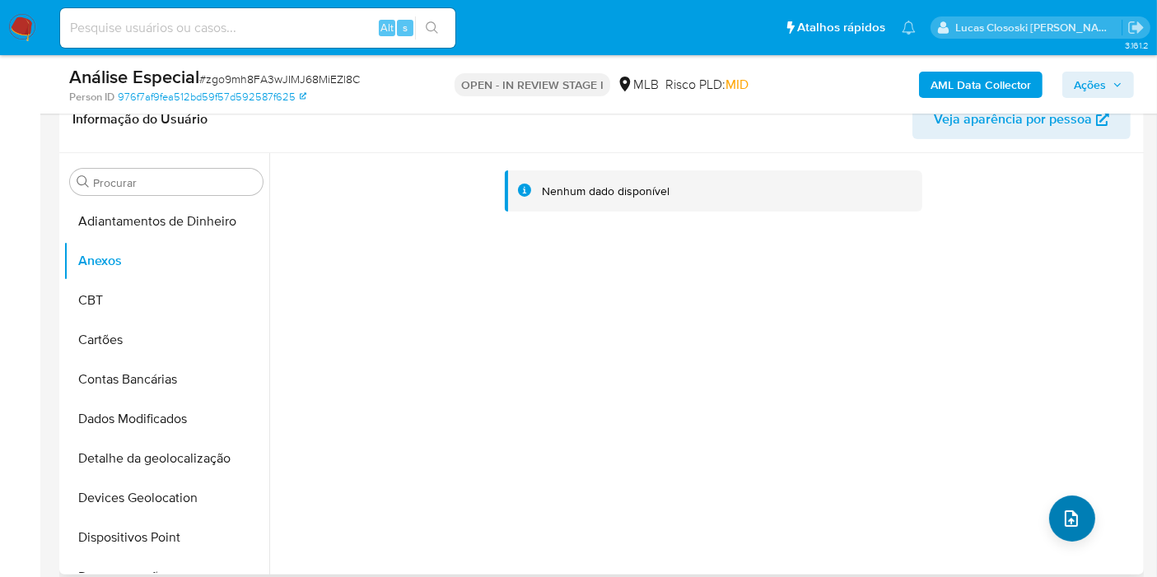
click at [1087, 556] on div "Nenhum dado disponível" at bounding box center [704, 364] width 870 height 422
click at [1057, 505] on button "upload-file" at bounding box center [1072, 519] width 46 height 46
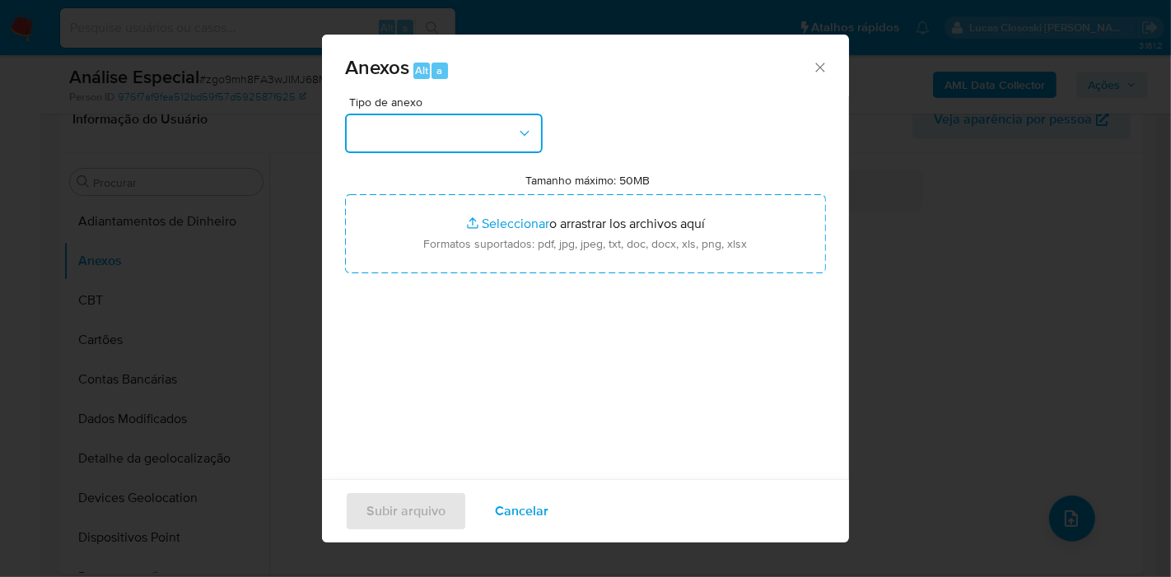
click at [438, 147] on button "button" at bounding box center [444, 134] width 198 height 40
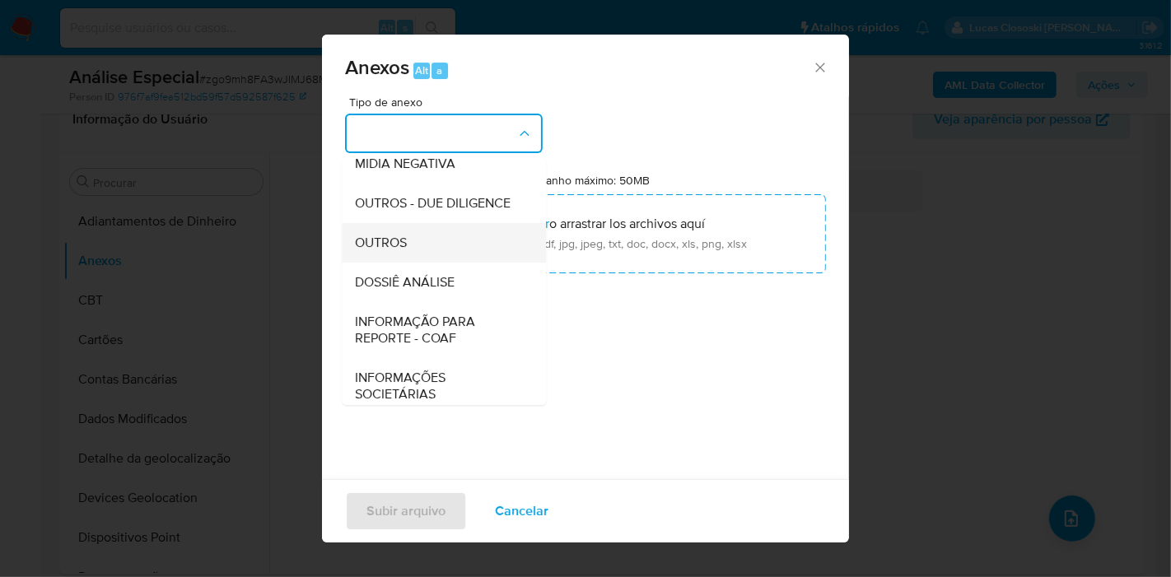
scroll to position [253, 0]
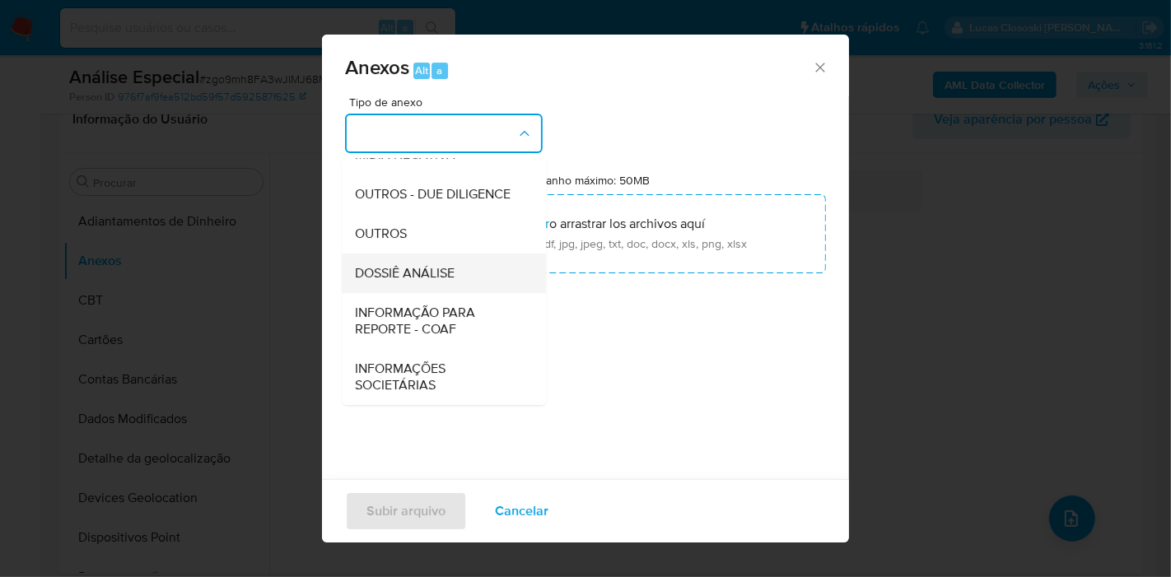
click at [423, 268] on span "DOSSIÊ ANÁLISE" at bounding box center [405, 273] width 100 height 16
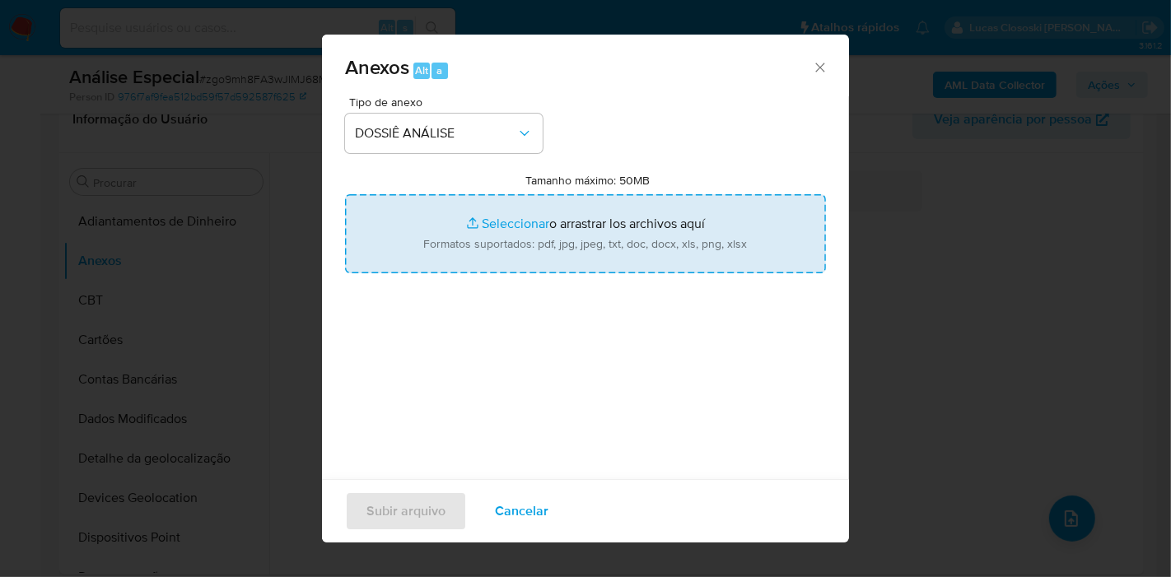
click at [438, 206] on input "Tamanho máximo: 50MB Seleccionar archivos" at bounding box center [585, 233] width 481 height 79
type input "C:\fakepath\Mulan 2395010912_2025_09_29_07_43_30.xlsx"
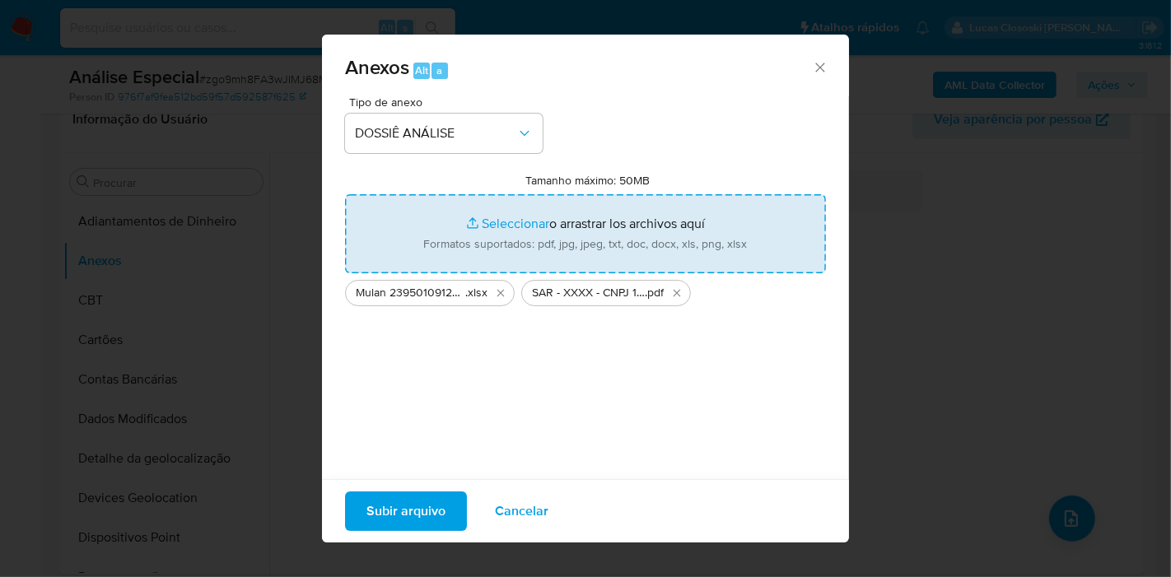
click at [446, 502] on button "Subir arquivo" at bounding box center [406, 512] width 122 height 40
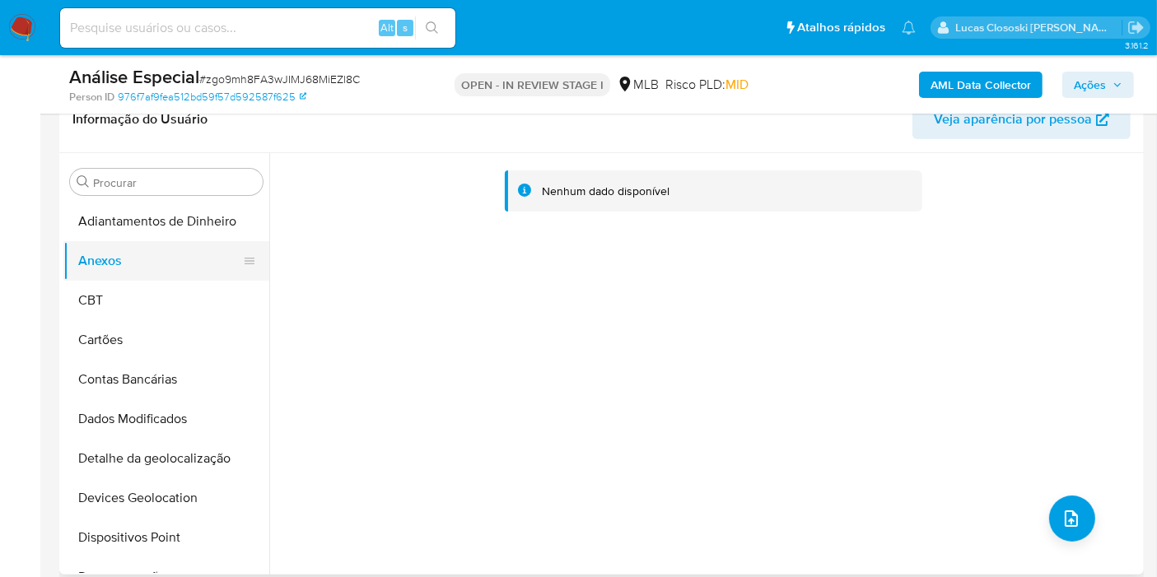
click at [129, 278] on button "Anexos" at bounding box center [159, 261] width 193 height 40
click at [129, 272] on button "Anexos" at bounding box center [159, 261] width 193 height 40
click at [77, 319] on button "CBT" at bounding box center [159, 301] width 193 height 40
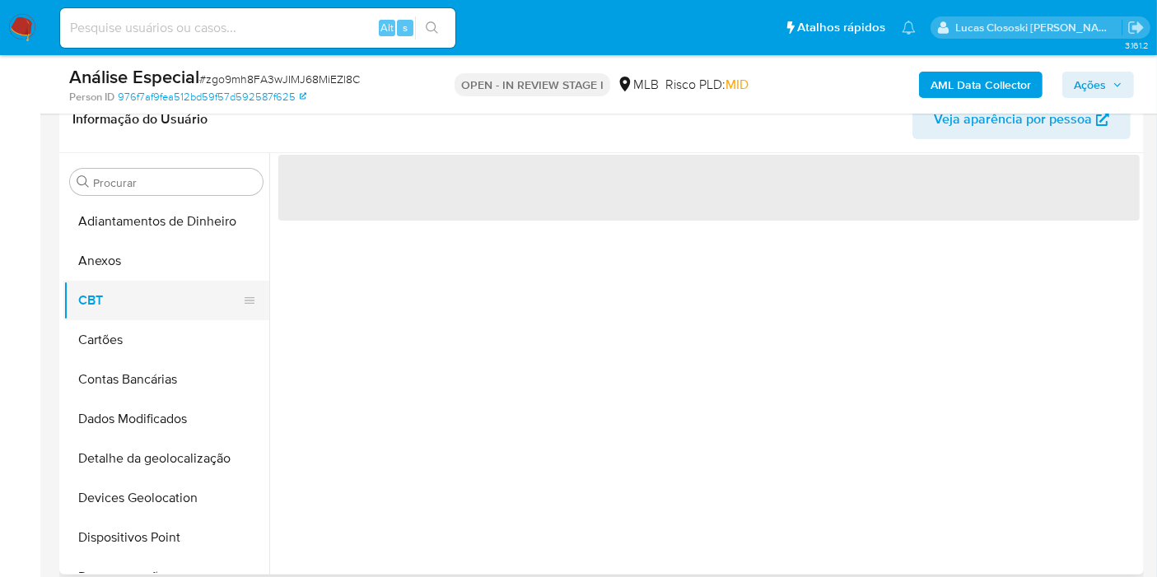
click at [85, 310] on button "CBT" at bounding box center [159, 301] width 193 height 40
click at [101, 253] on button "Anexos" at bounding box center [159, 261] width 193 height 40
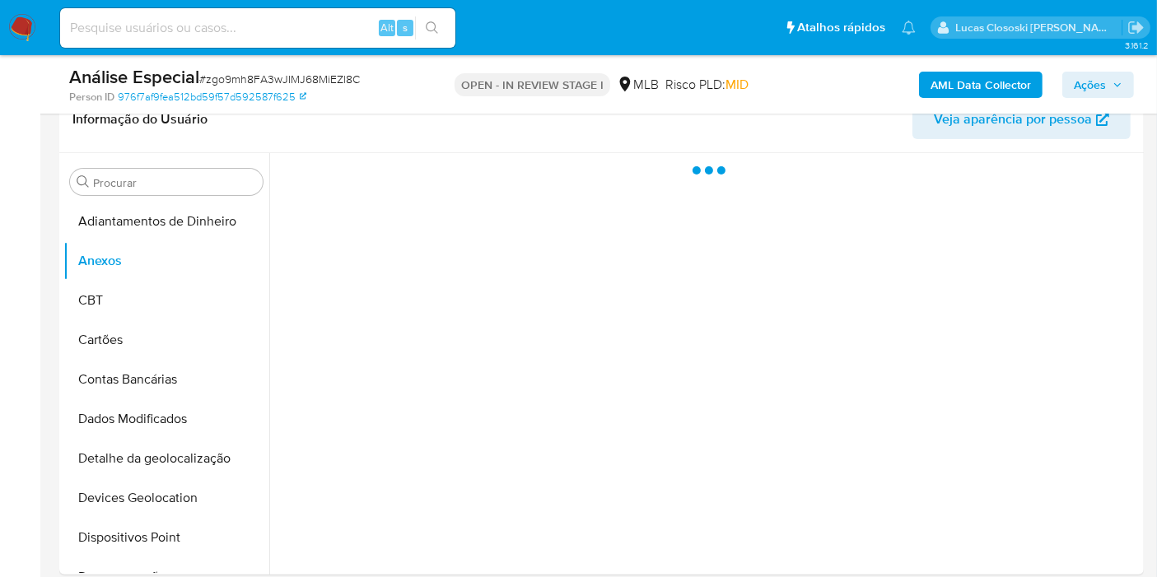
drag, startPoint x: 1091, startPoint y: 92, endPoint x: 1080, endPoint y: 99, distance: 12.6
click at [1090, 94] on span "Ações" at bounding box center [1090, 85] width 32 height 26
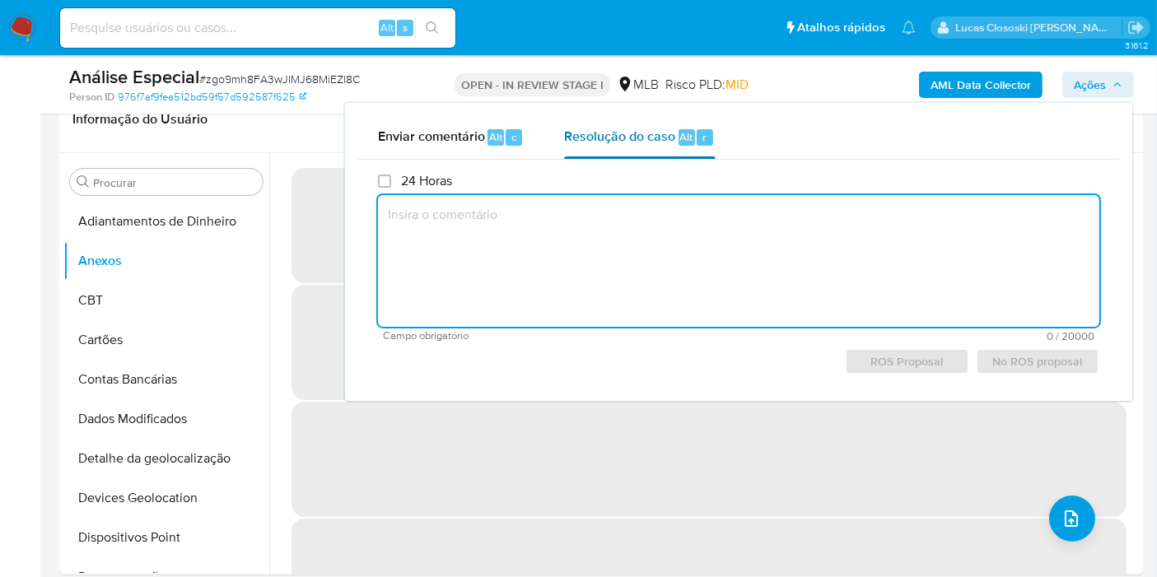
click at [640, 137] on span "Resolução do caso" at bounding box center [619, 136] width 111 height 19
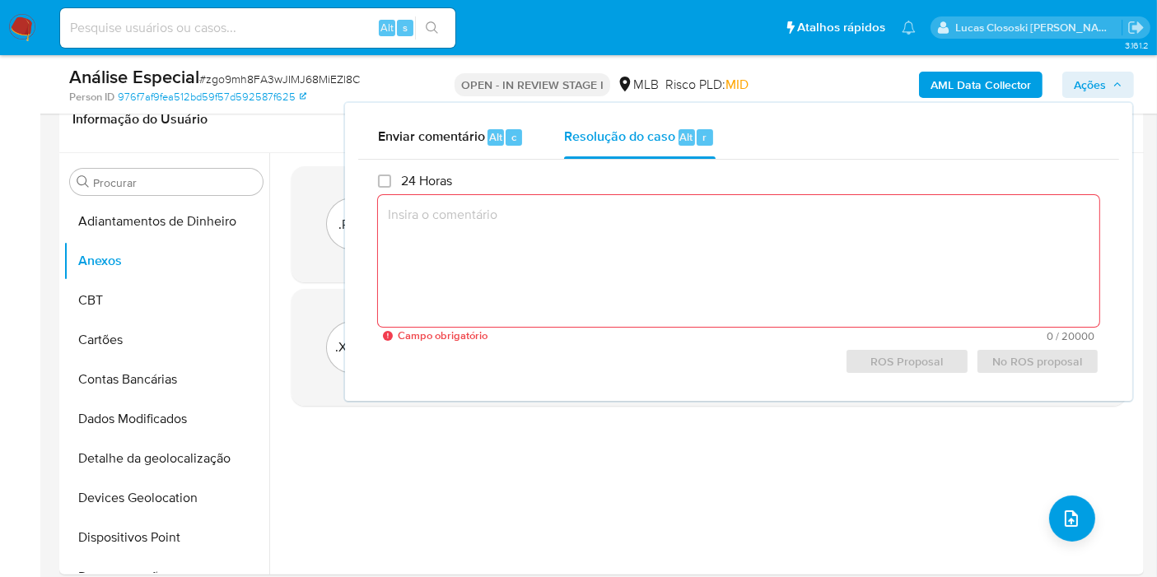
click at [571, 296] on textarea at bounding box center [738, 261] width 721 height 132
paste textarea "Fatos relevantes concluídos pelo analista: - Movimentação expressiva, aparentem…"
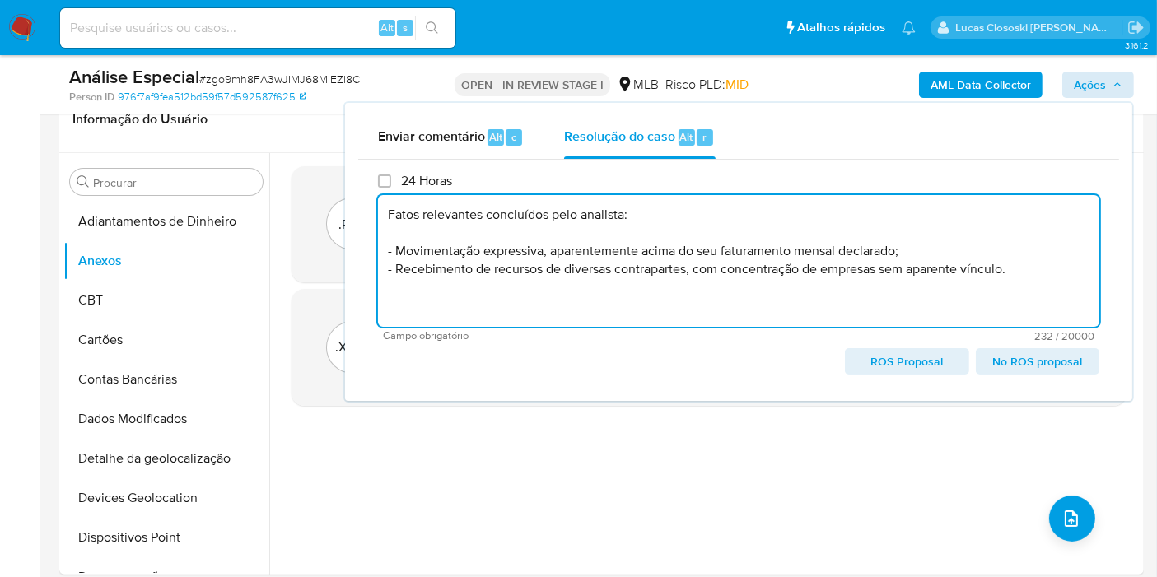
type textarea "Fatos relevantes concluídos pelo analista: - Movimentação expressiva, aparentem…"
click at [1123, 81] on button "Ações" at bounding box center [1098, 85] width 72 height 26
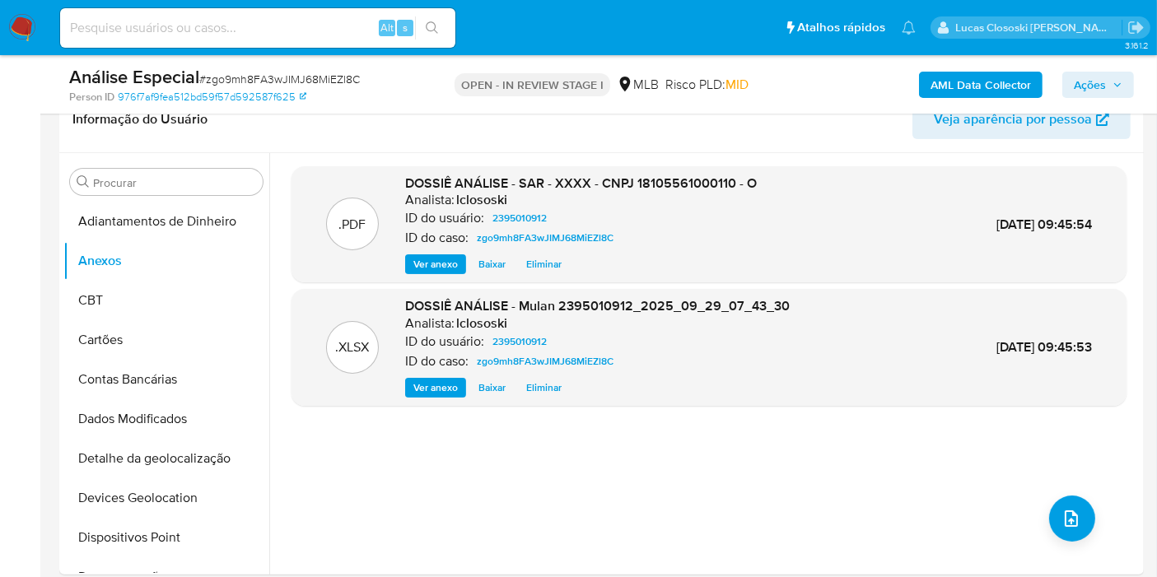
click at [1123, 81] on button "Ações" at bounding box center [1098, 85] width 72 height 26
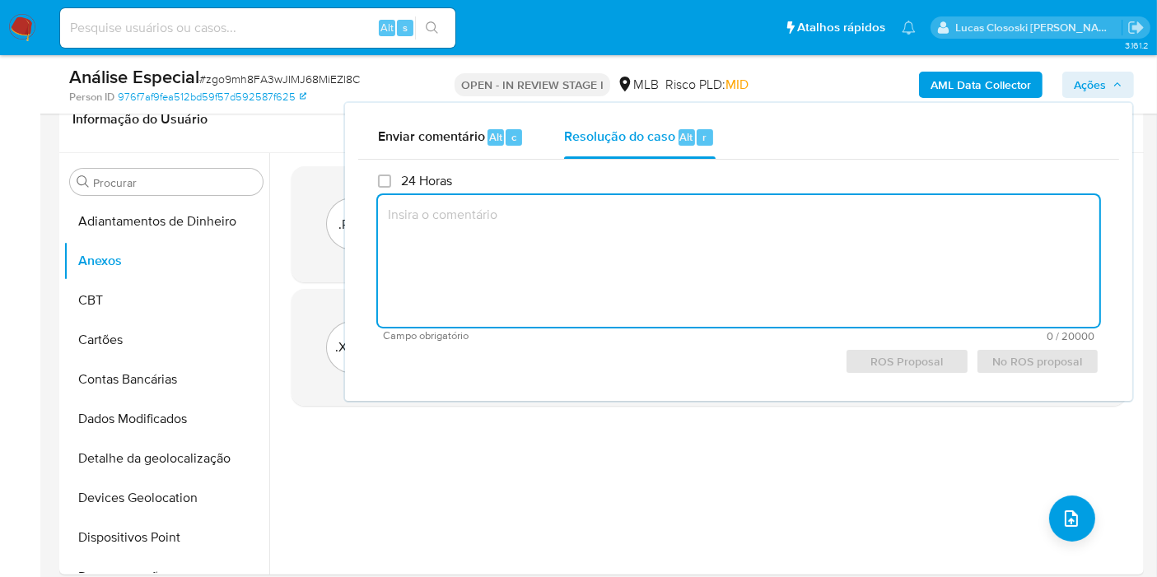
click at [732, 255] on textarea at bounding box center [738, 261] width 721 height 132
paste textarea "Fatos relevantes concluídos pelo analista: - Movimentação expressiva, aparentem…"
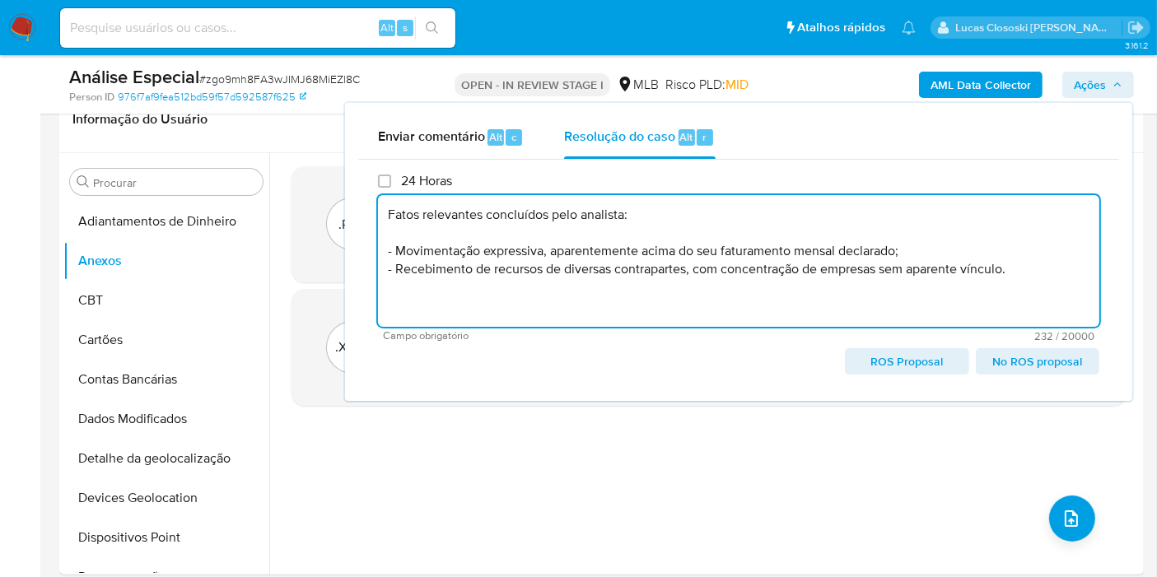
click at [918, 350] on span "ROS Proposal" at bounding box center [906, 361] width 100 height 23
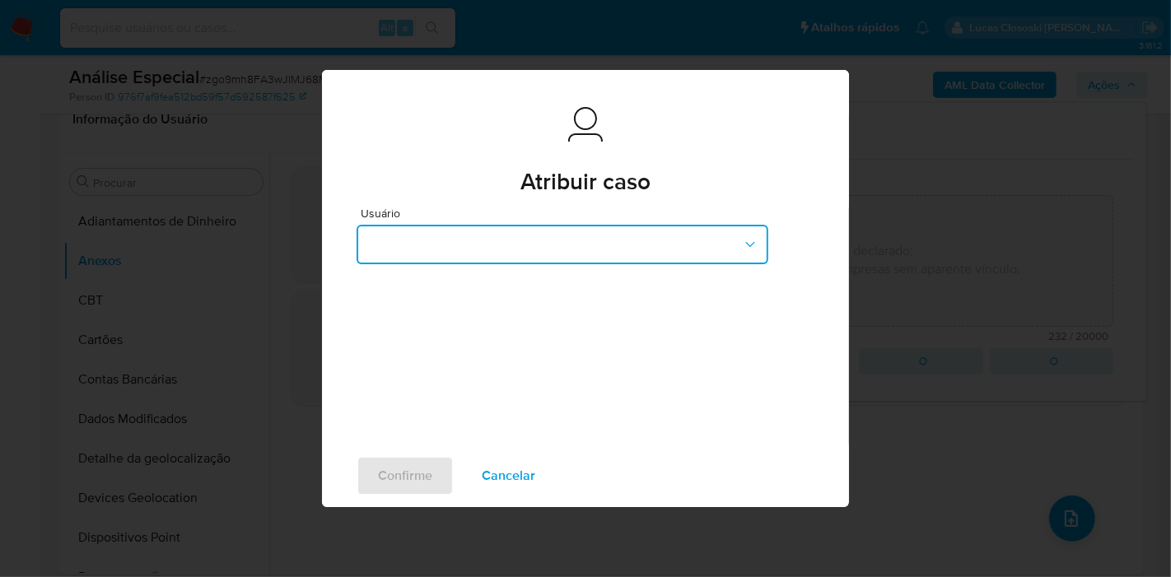
drag, startPoint x: 647, startPoint y: 248, endPoint x: 640, endPoint y: 257, distance: 11.7
click at [647, 249] on button "button" at bounding box center [563, 245] width 412 height 40
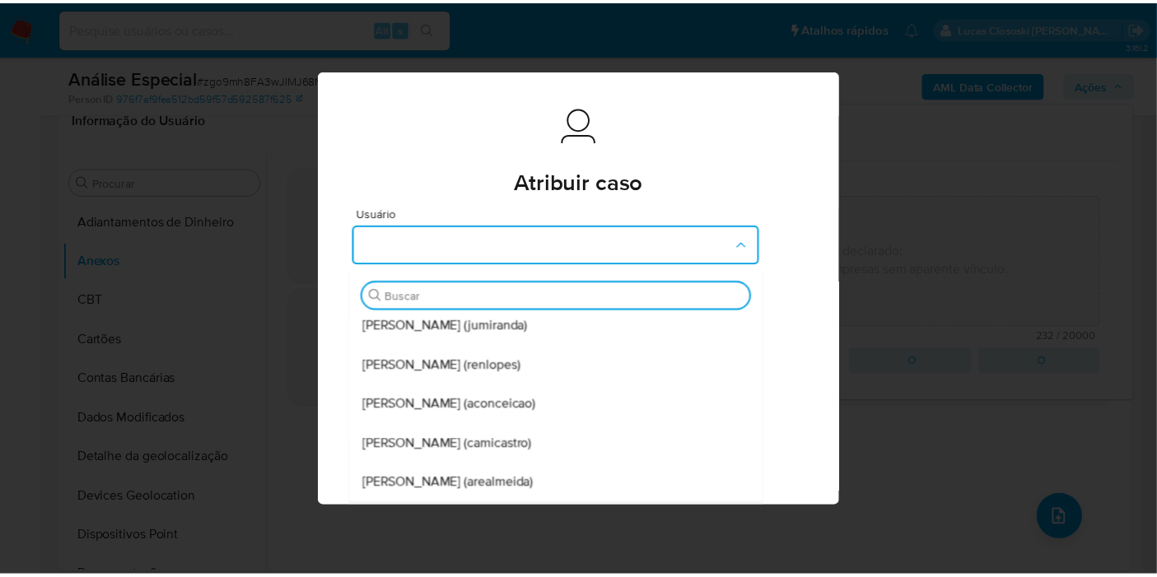
scroll to position [274, 0]
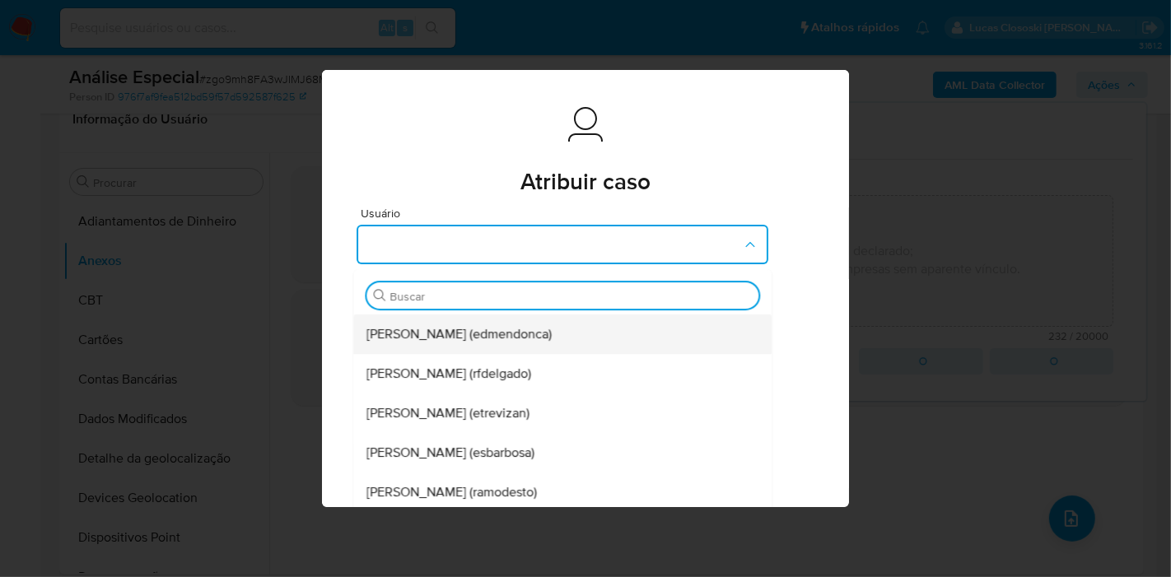
click at [520, 342] on span "Eduardo Mendonca Dutra (edmendonca)" at bounding box center [458, 334] width 185 height 16
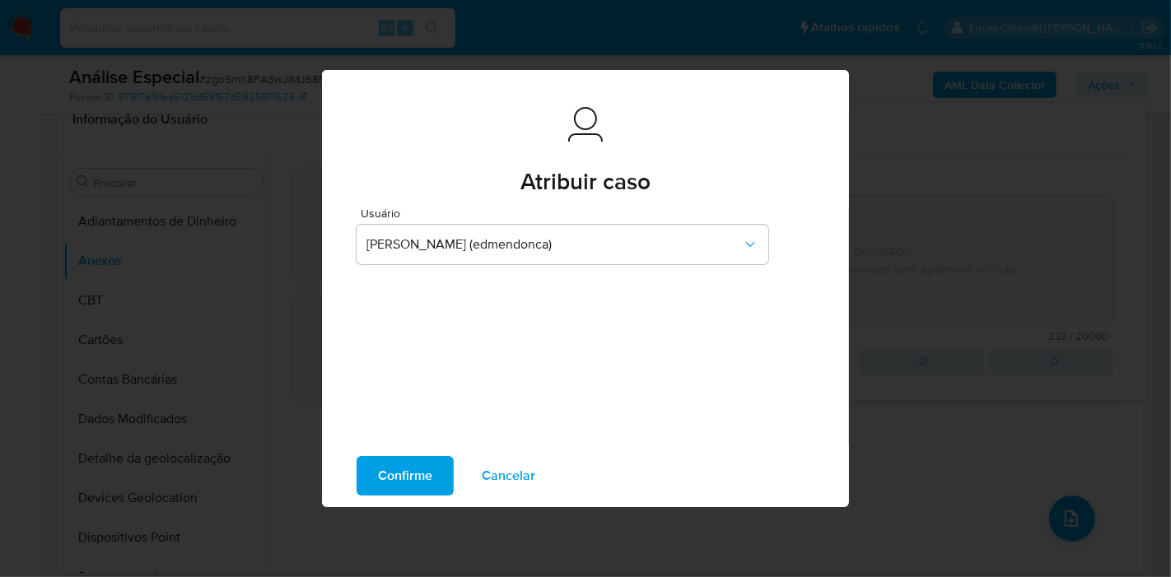
click at [402, 469] on span "Confirme" at bounding box center [405, 476] width 54 height 36
type textarea "Fatos relevantes concluídos pelo analista: - Movimentação expressiva, aparentem…"
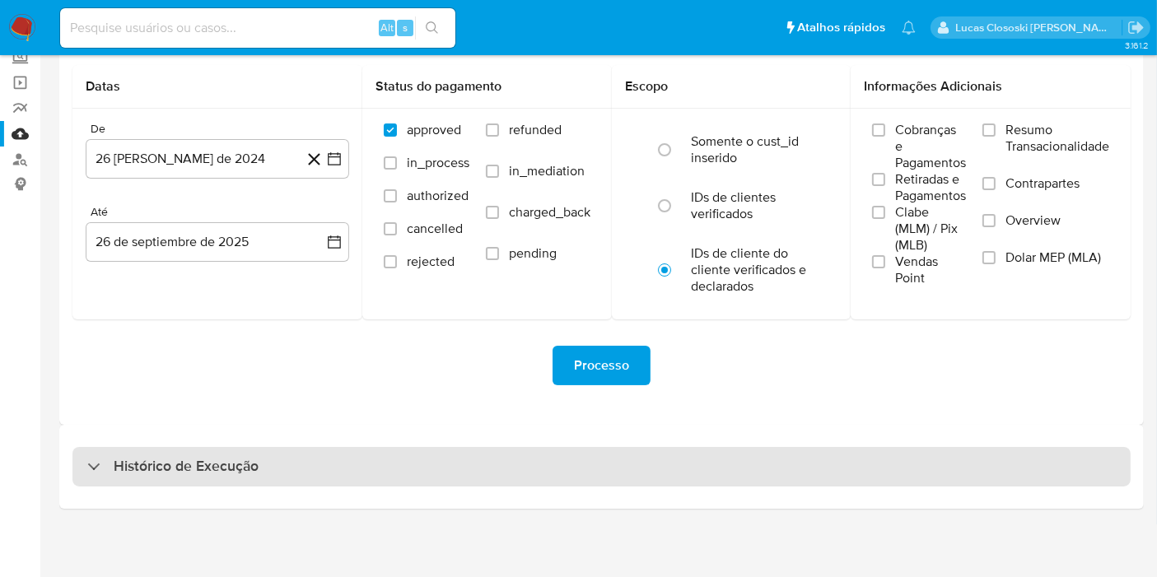
click at [322, 457] on div "Histórico de Execução" at bounding box center [601, 467] width 1058 height 40
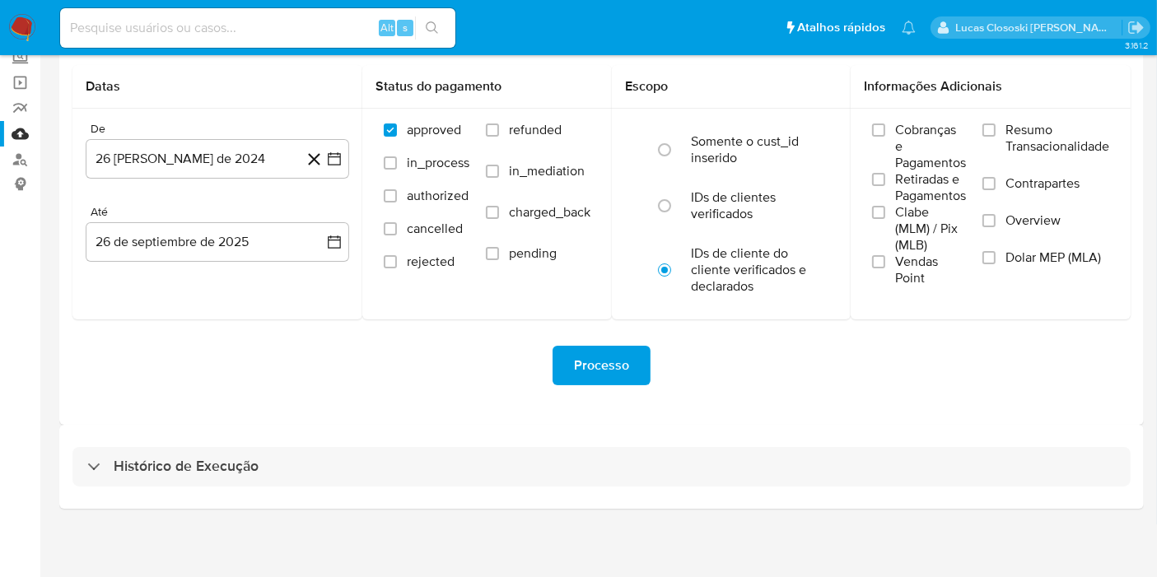
select select "10"
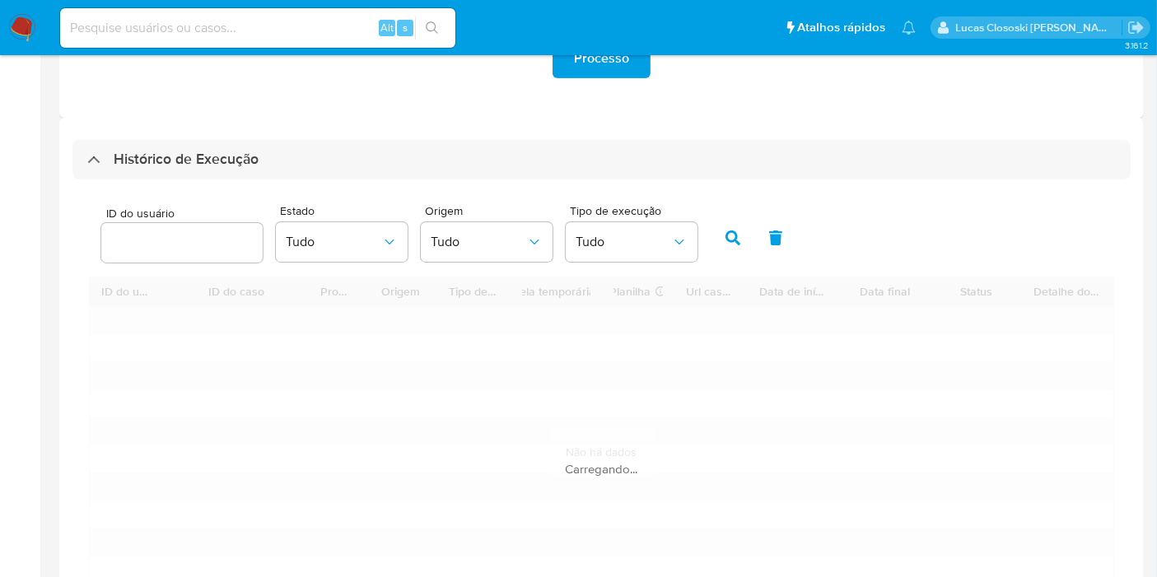
scroll to position [568, 0]
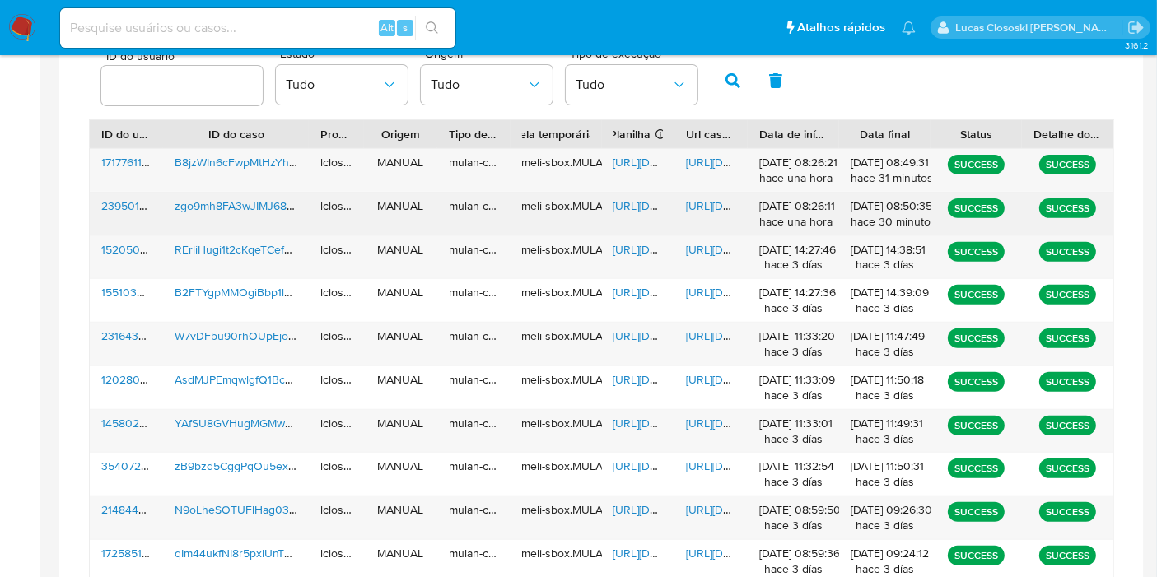
click at [643, 200] on span "[URL][DOMAIN_NAME]" at bounding box center [671, 206] width 114 height 16
click at [702, 194] on div "[URL][DOMAIN_NAME]" at bounding box center [710, 214] width 73 height 43
click at [705, 206] on span "[URL][DOMAIN_NAME]" at bounding box center [743, 206] width 114 height 16
click at [624, 205] on span "https://docs.google.com/spreadsheets/d/1b0zL3u95wNE1XajGN-yf83ZEbsiYH0_oyw6M3FW…" at bounding box center [671, 206] width 114 height 16
click at [730, 198] on span "https://docs.google.com/document/d/1U8YBtb5lmaFHqB5kLIrjs0Q2r6TKVxqABmdua_xyWsc…" at bounding box center [743, 206] width 114 height 16
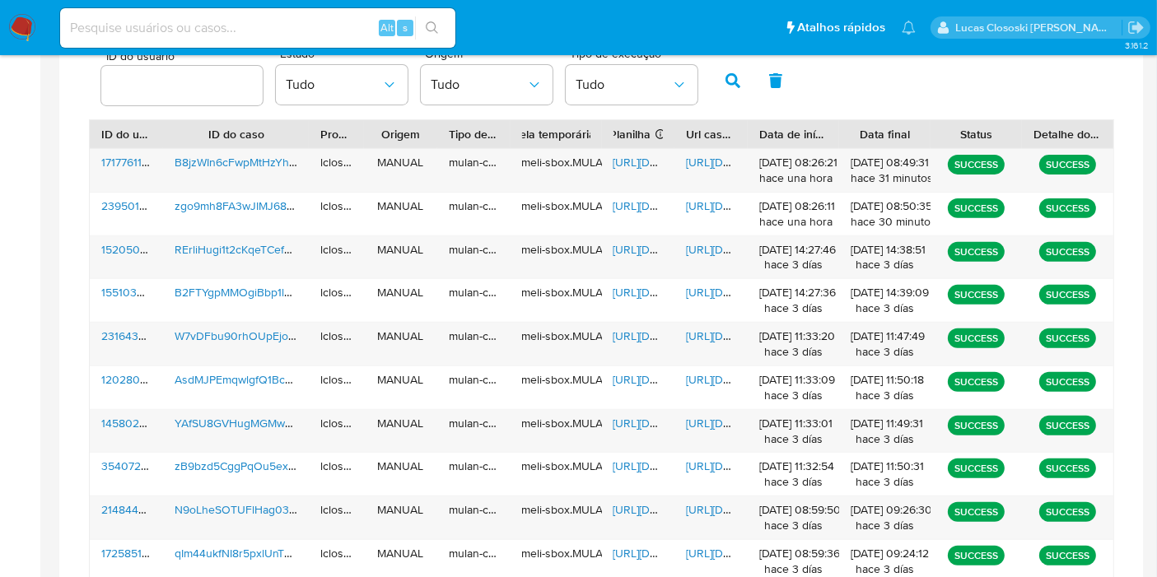
click at [129, 26] on input at bounding box center [257, 27] width 395 height 21
paste input "oB62tFp5Gn3jjbdVuDGyUp1t"
type input "oB62tFp5Gn3jjbdVuDGyUp1t"
click at [428, 27] on icon "search-icon" at bounding box center [432, 27] width 13 height 13
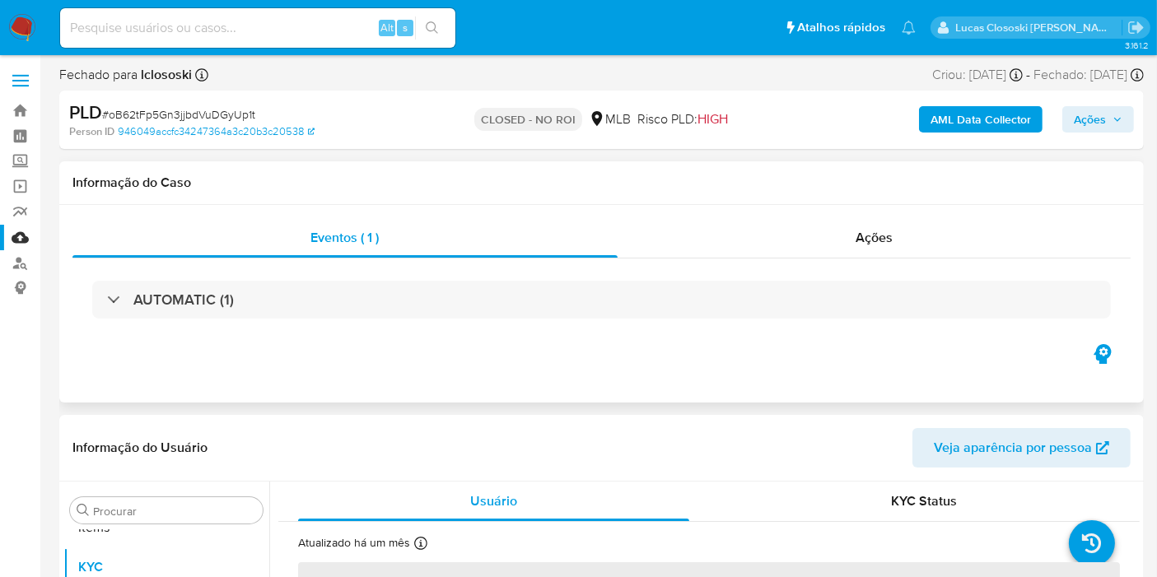
scroll to position [853, 0]
click at [908, 208] on div "Eventos ( 1 ) Ações AUTOMATIC (1)" at bounding box center [601, 304] width 1085 height 198
click at [890, 250] on div "Ações" at bounding box center [875, 238] width 514 height 40
select select "10"
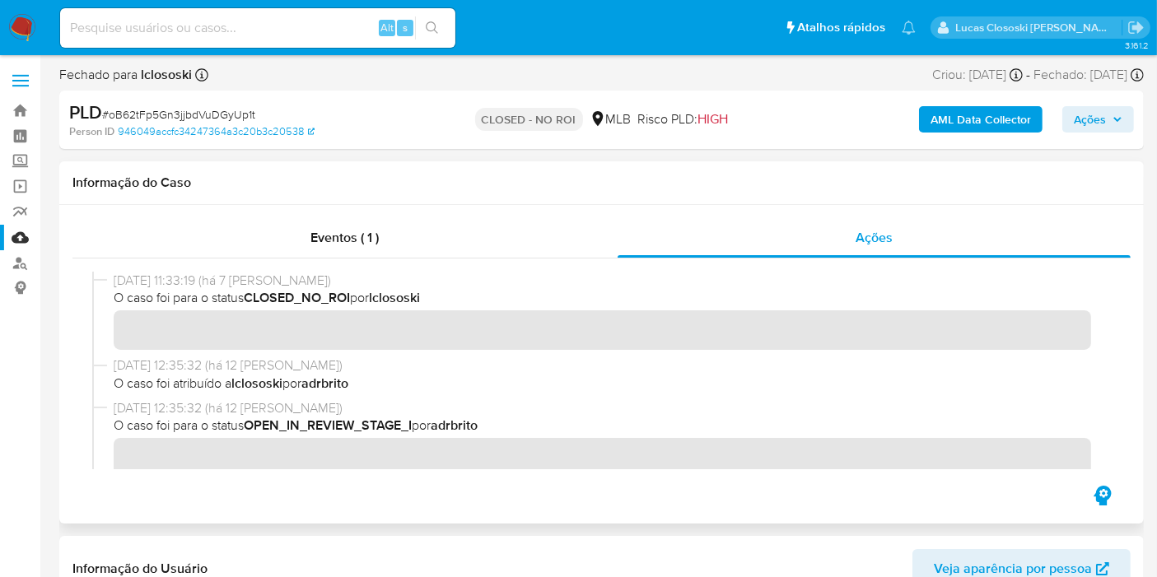
scroll to position [0, 0]
click at [423, 230] on div "Eventos ( 1 )" at bounding box center [344, 238] width 545 height 40
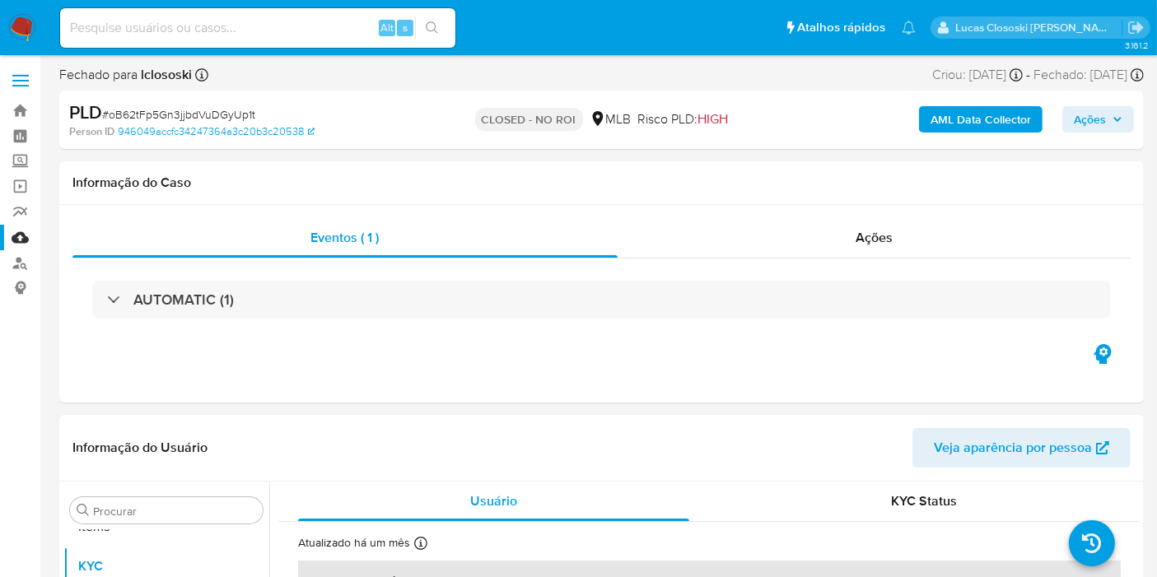
click at [1101, 130] on span "Ações" at bounding box center [1090, 119] width 32 height 26
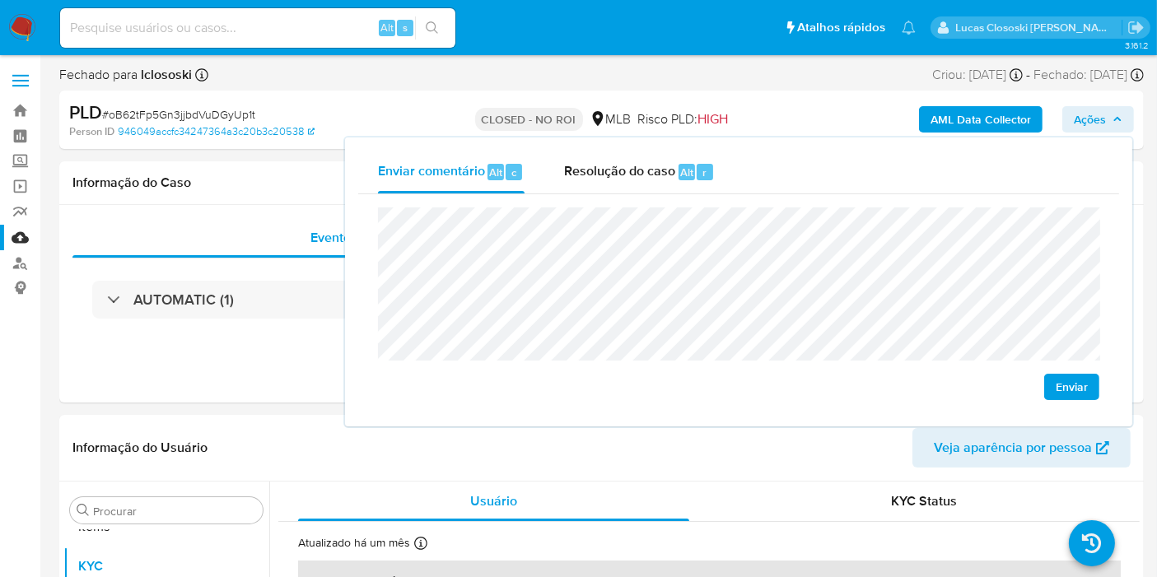
click at [1127, 122] on button "Ações" at bounding box center [1098, 119] width 72 height 26
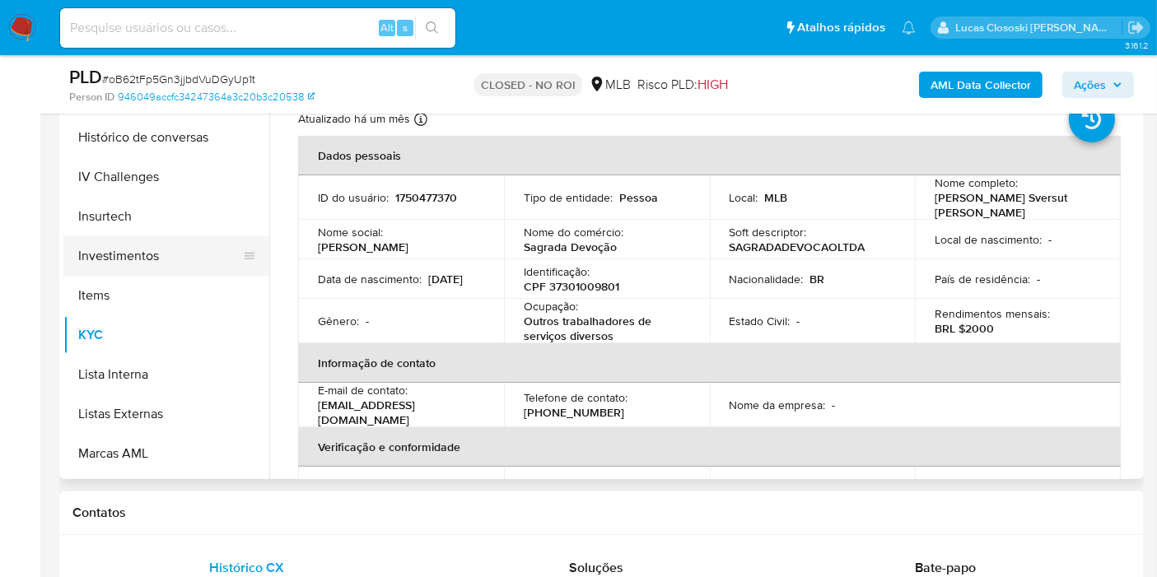
scroll to position [578, 0]
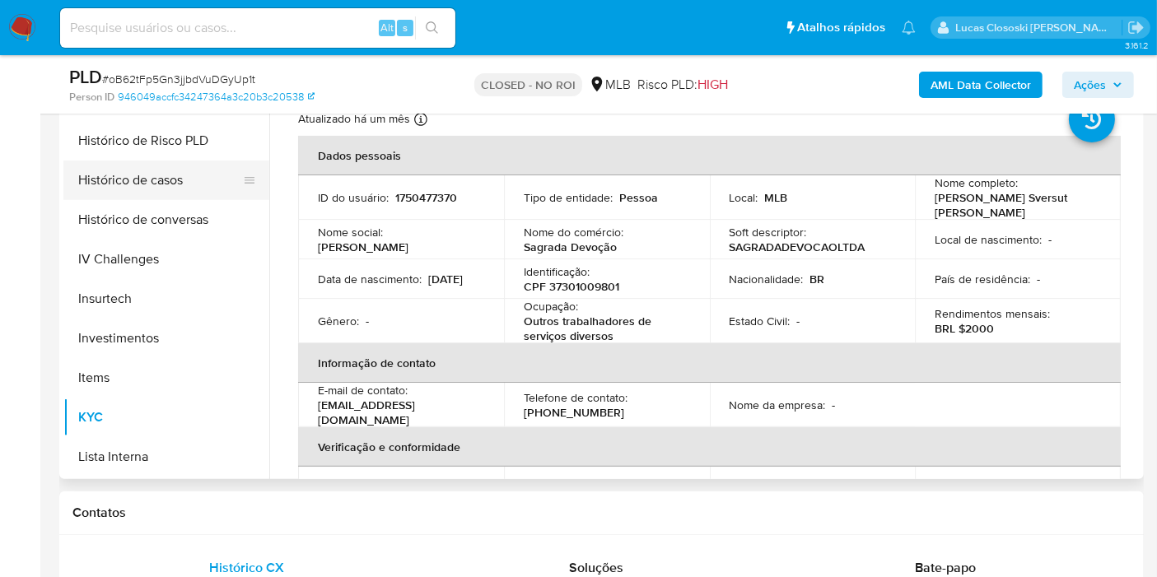
click at [170, 175] on button "Histórico de casos" at bounding box center [159, 181] width 193 height 40
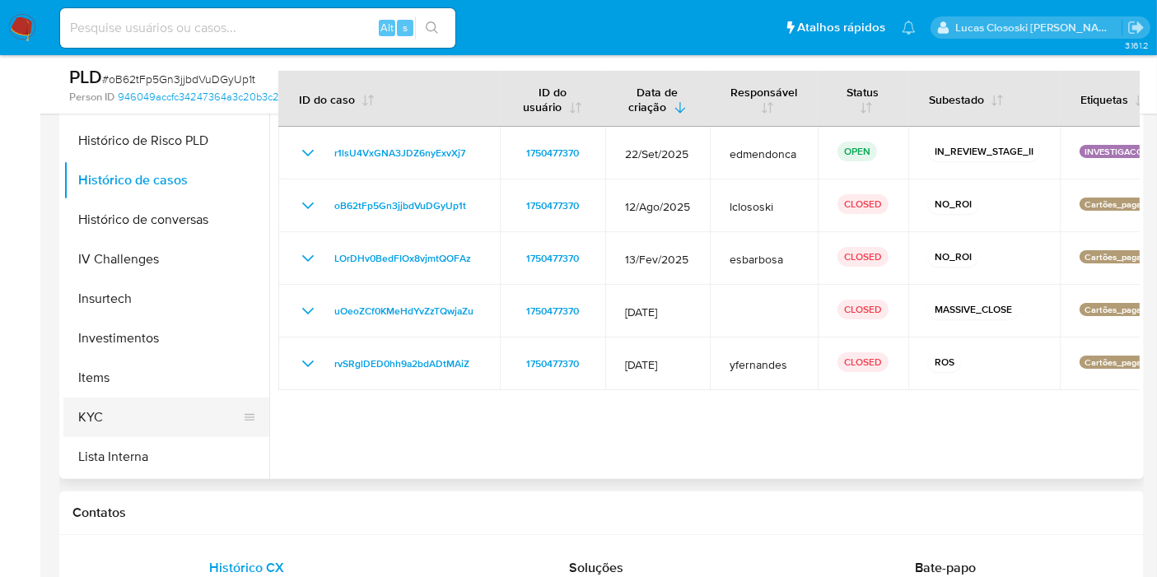
click at [141, 426] on button "KYC" at bounding box center [159, 418] width 193 height 40
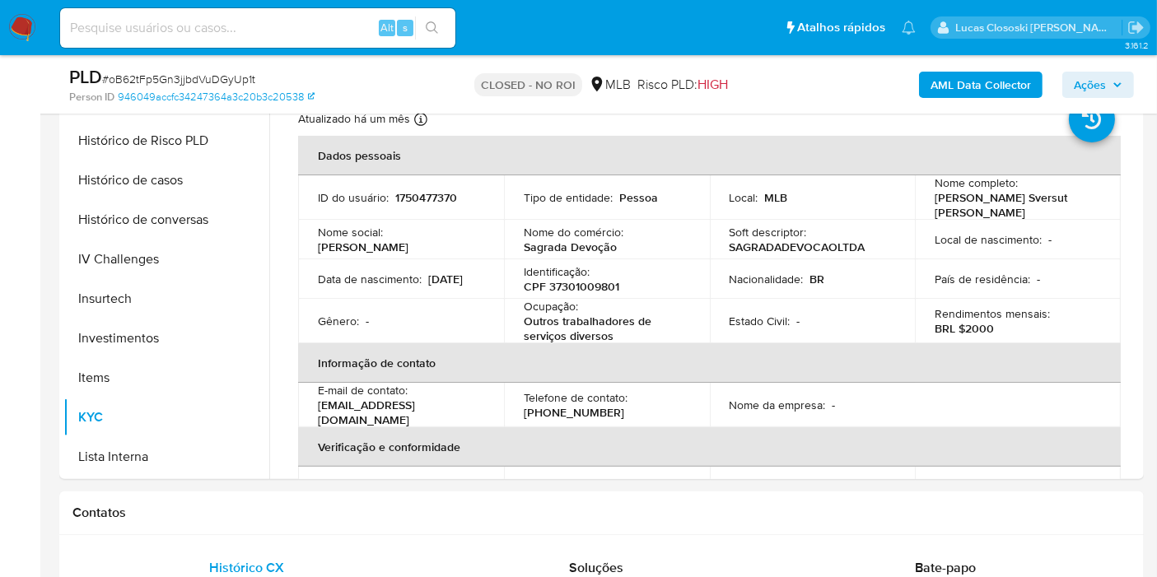
click at [1086, 79] on span "Ações" at bounding box center [1090, 85] width 32 height 26
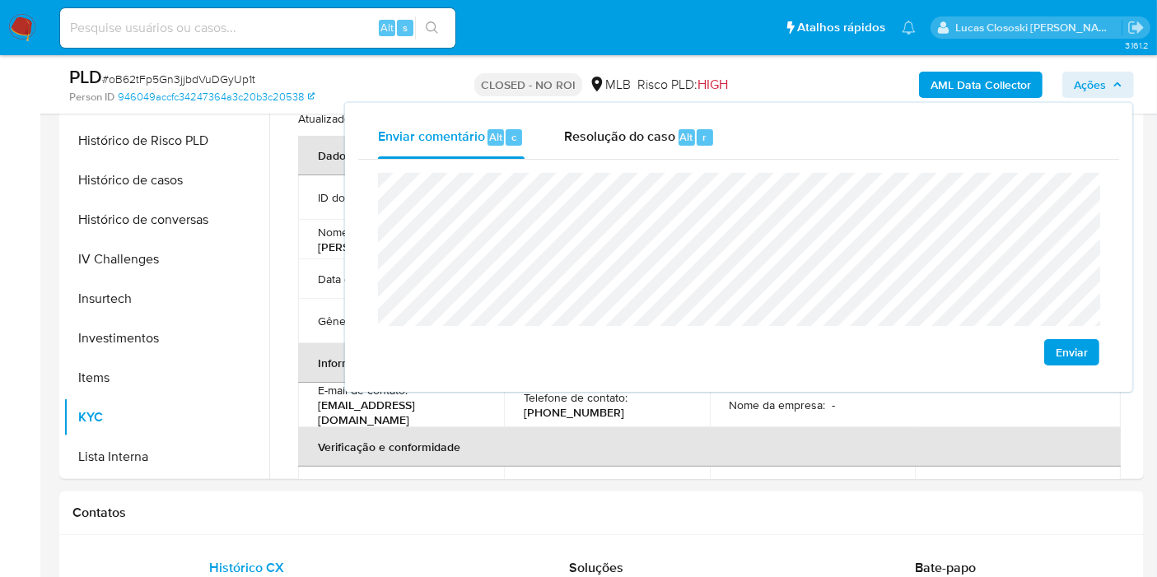
drag, startPoint x: 1121, startPoint y: 87, endPoint x: 149, endPoint y: 233, distance: 982.6
click at [1119, 86] on icon "button" at bounding box center [1118, 85] width 10 height 10
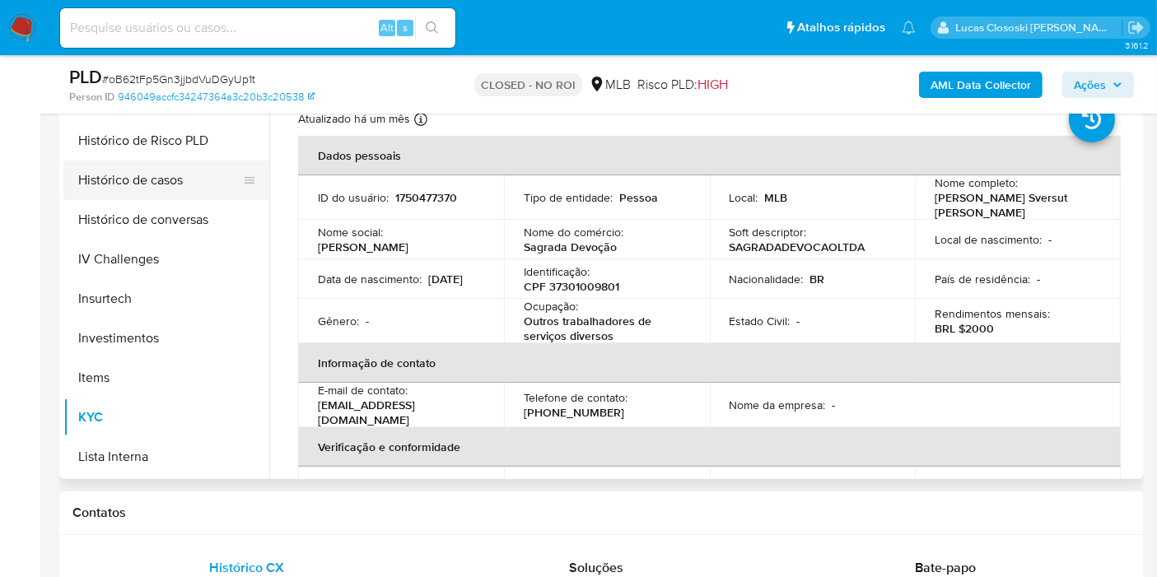
click at [177, 183] on button "Histórico de casos" at bounding box center [159, 181] width 193 height 40
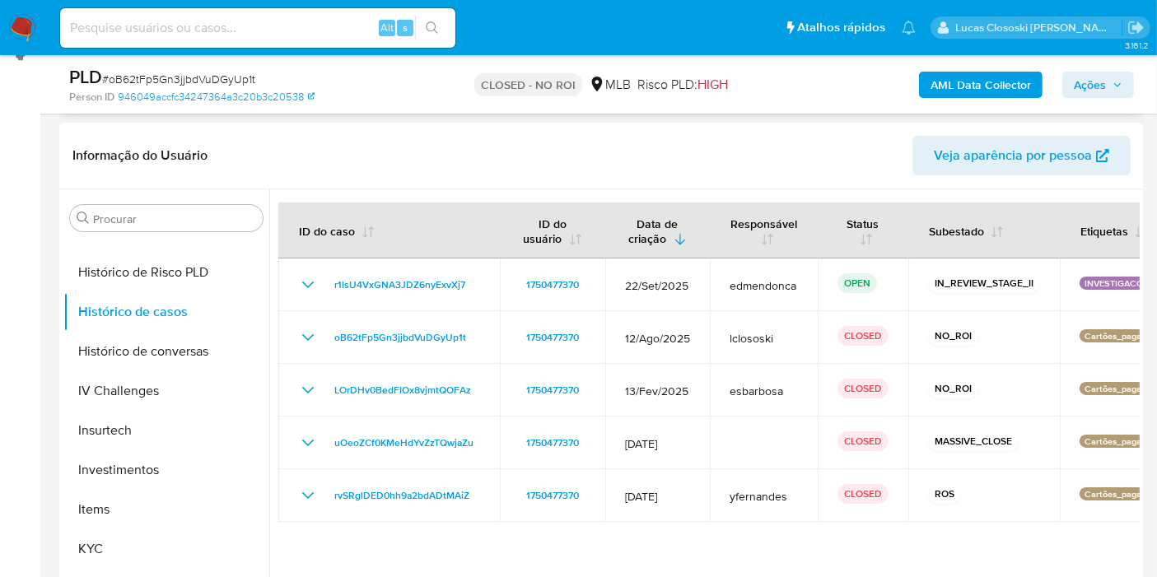
scroll to position [183, 0]
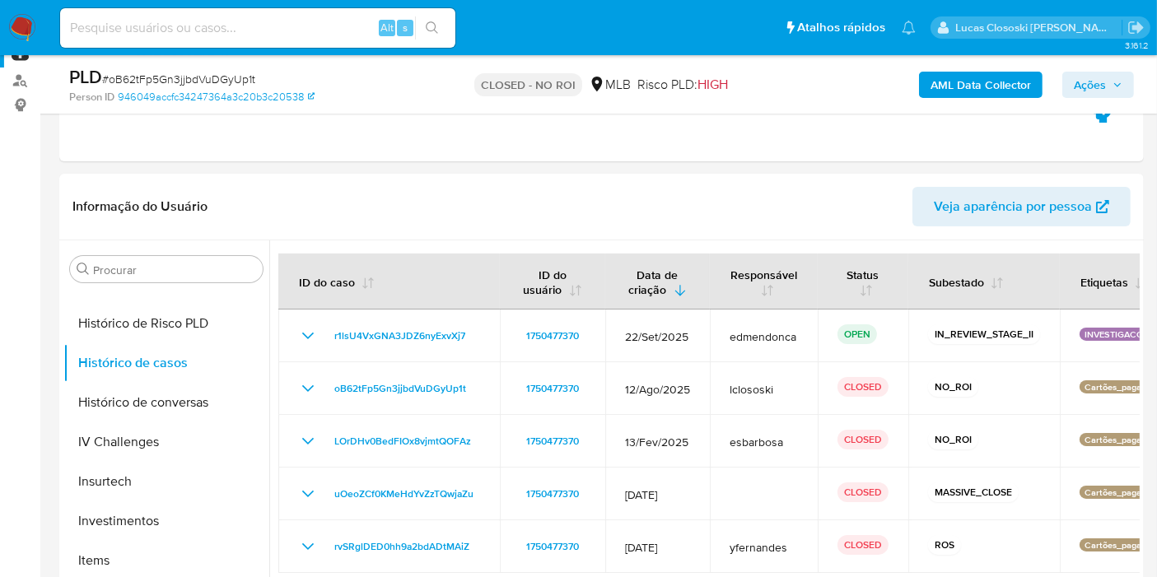
click at [1096, 92] on span "Ações" at bounding box center [1090, 85] width 32 height 26
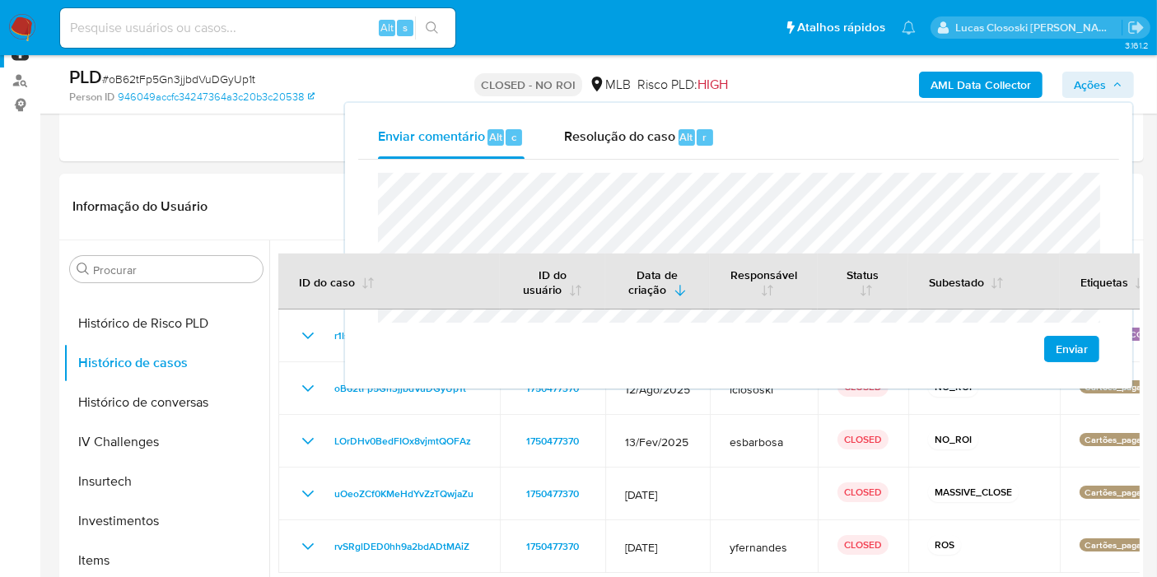
click at [798, 160] on div "Enviar" at bounding box center [738, 268] width 761 height 216
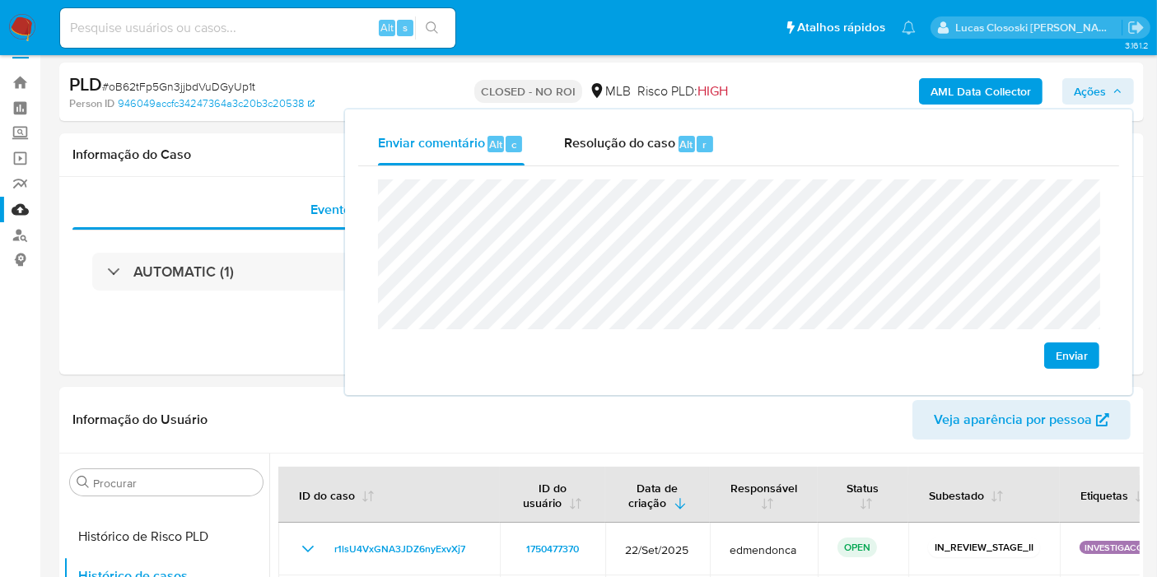
scroll to position [0, 0]
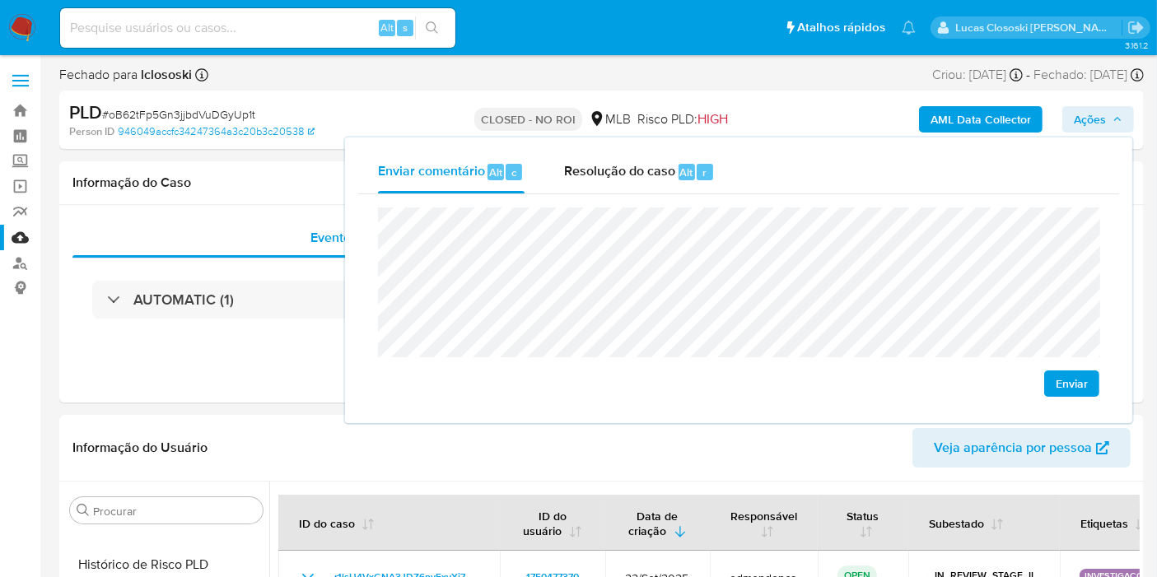
click at [1089, 377] on button "Enviar" at bounding box center [1071, 384] width 55 height 26
drag, startPoint x: 1118, startPoint y: 131, endPoint x: 871, endPoint y: 222, distance: 263.1
click at [1118, 130] on span "Ações" at bounding box center [1098, 119] width 49 height 23
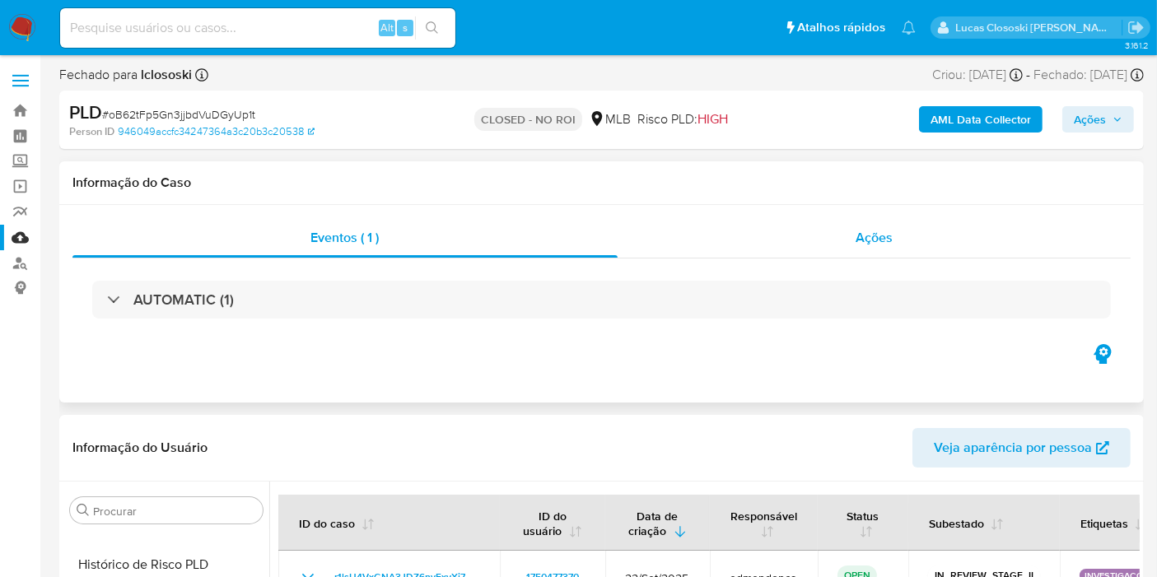
click at [903, 255] on div "Ações" at bounding box center [875, 238] width 514 height 40
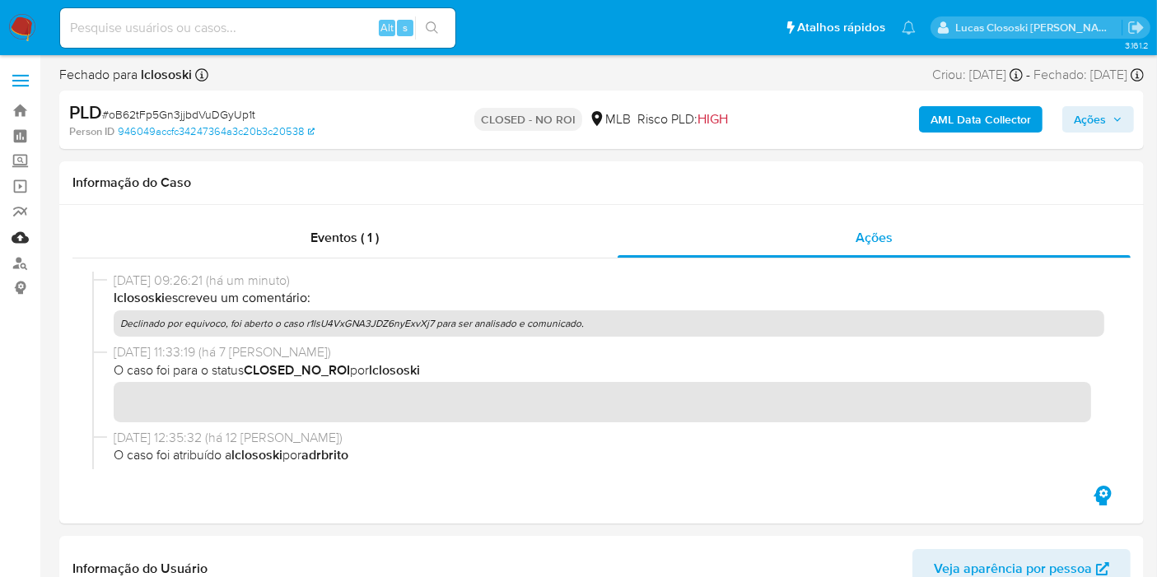
click at [13, 238] on link "Mulan" at bounding box center [98, 238] width 196 height 26
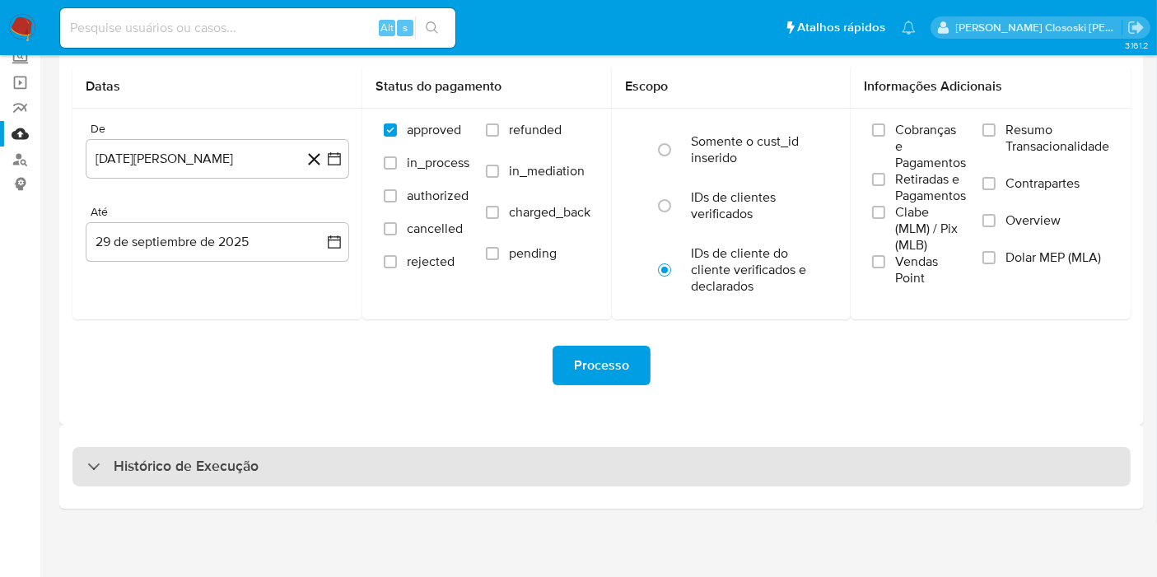
click at [431, 467] on div "Histórico de Execução" at bounding box center [601, 467] width 1058 height 40
select select "10"
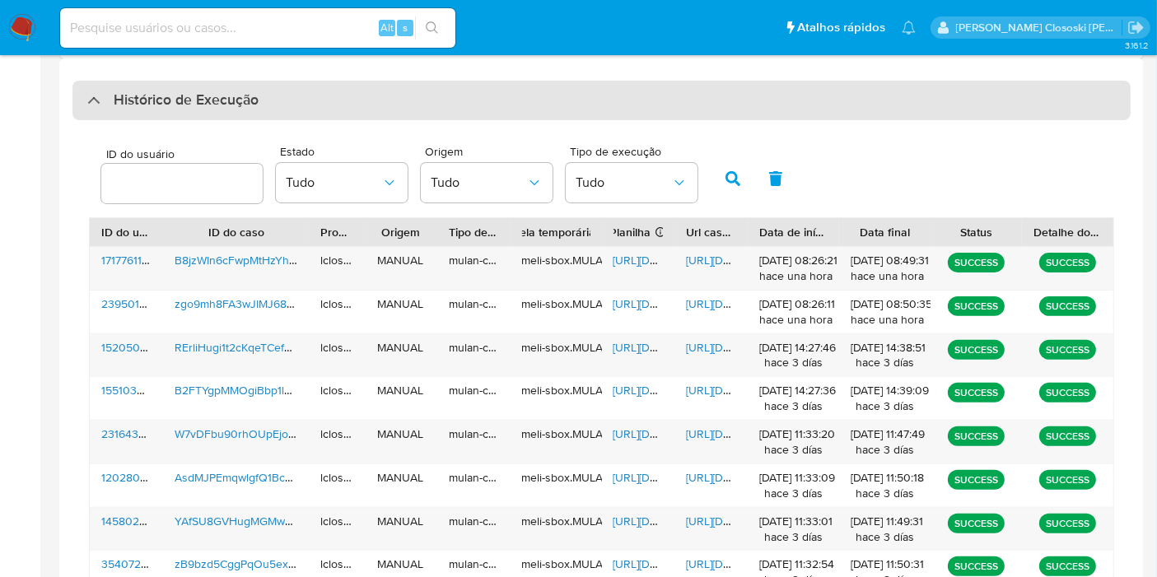
click at [563, 88] on div "Histórico de Execução" at bounding box center [601, 101] width 1058 height 40
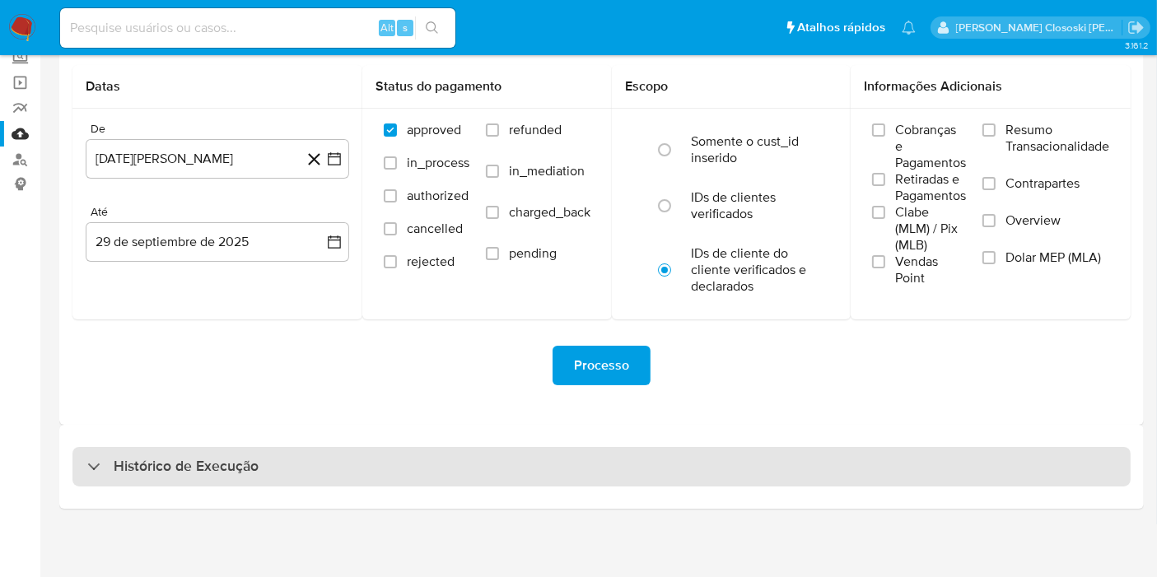
click at [422, 450] on div "Histórico de Execução" at bounding box center [601, 467] width 1058 height 40
select select "10"
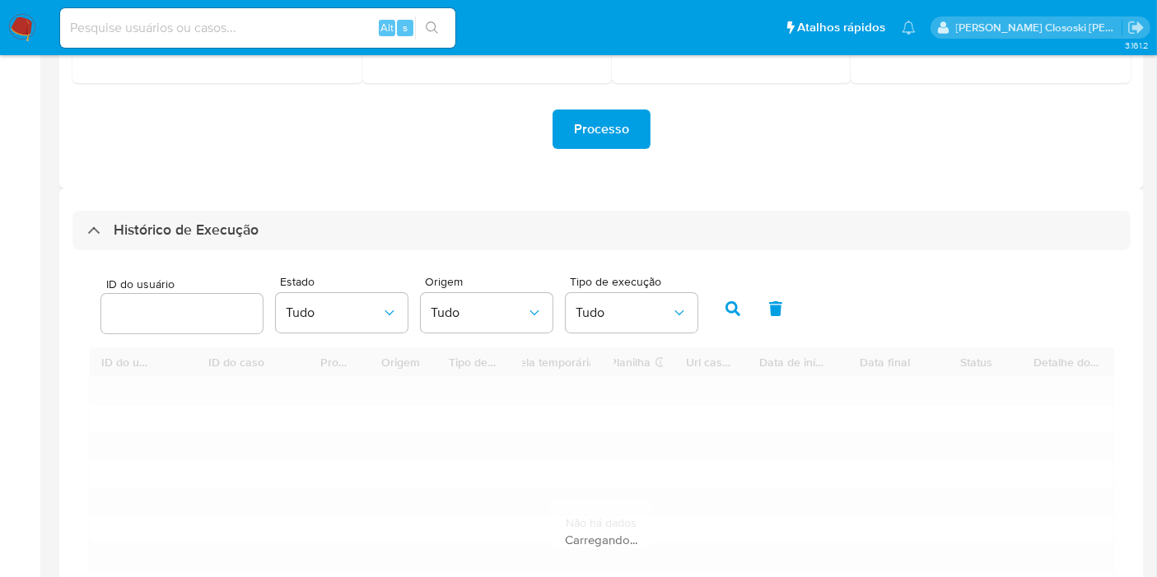
scroll to position [470, 0]
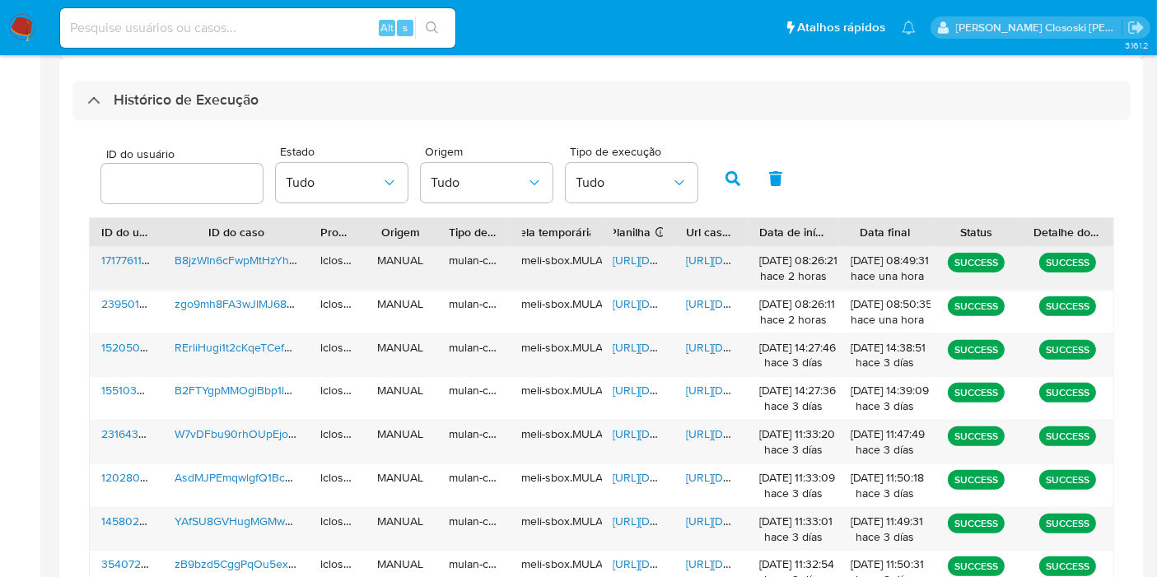
click at [623, 261] on span "[URL][DOMAIN_NAME]" at bounding box center [671, 260] width 114 height 16
click at [703, 260] on span "[URL][DOMAIN_NAME]" at bounding box center [743, 260] width 114 height 16
click at [14, 49] on nav "Pausado Ver notificaciones Alt s Atalhos rápidos Presiona las siguientes teclas…" at bounding box center [578, 27] width 1157 height 55
click at [14, 30] on img at bounding box center [22, 28] width 28 height 28
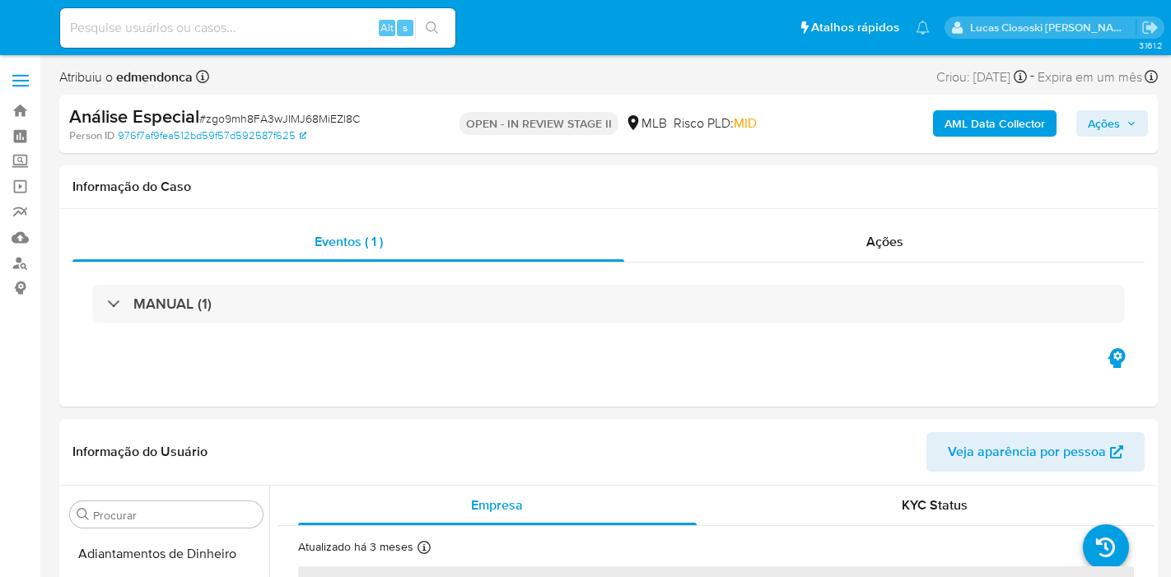
select select "10"
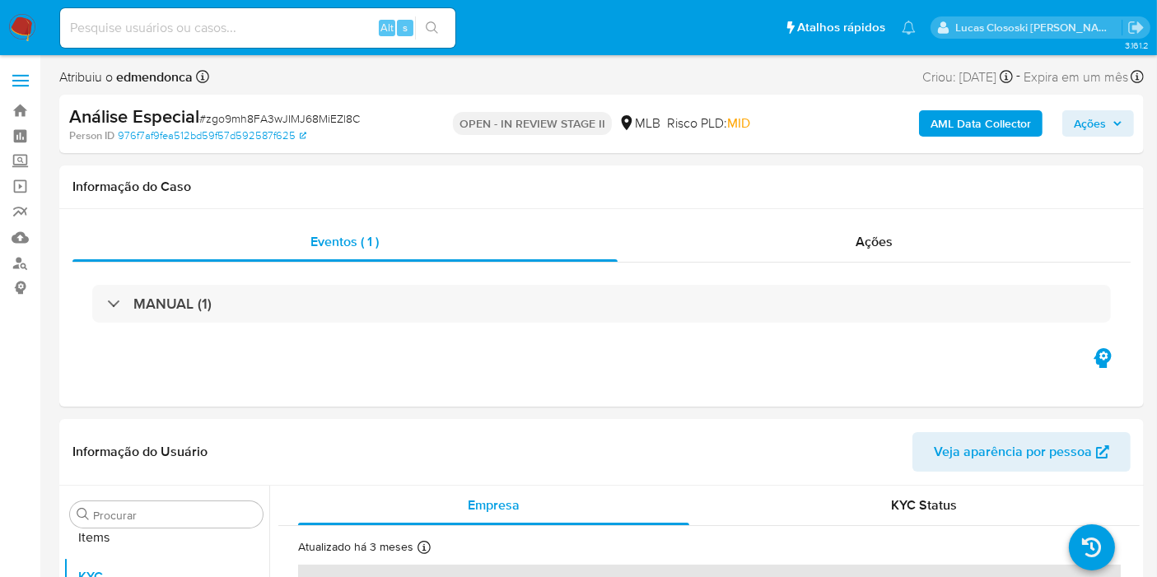
scroll to position [853, 0]
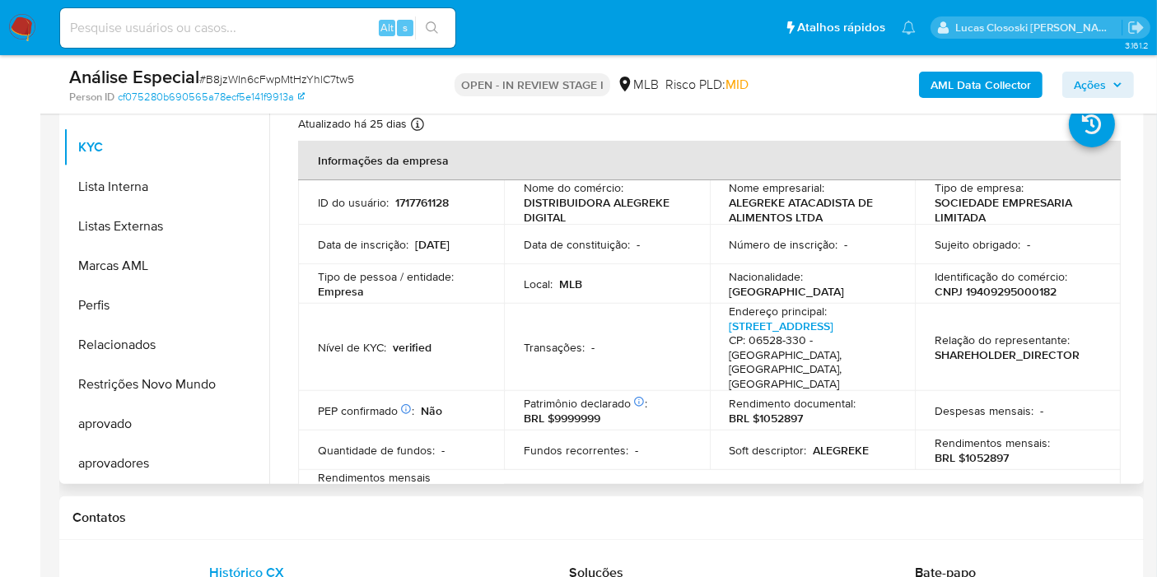
scroll to position [457, 0]
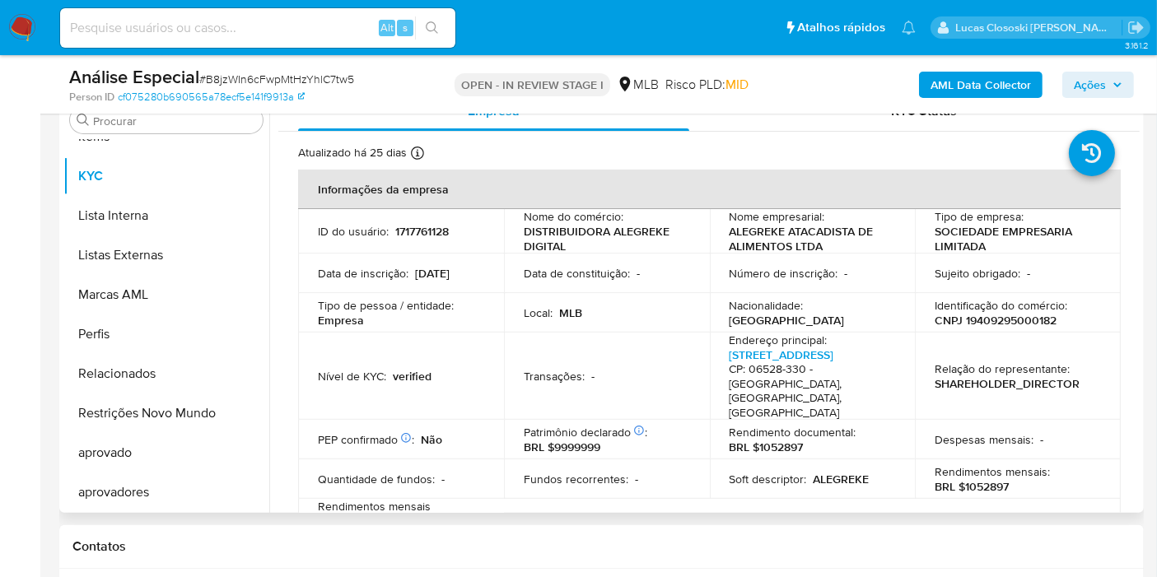
click at [1002, 316] on p "CNPJ 19409295000182" at bounding box center [996, 320] width 122 height 15
copy p "19409295000182"
click at [935, 91] on b "AML Data Collector" at bounding box center [981, 85] width 100 height 26
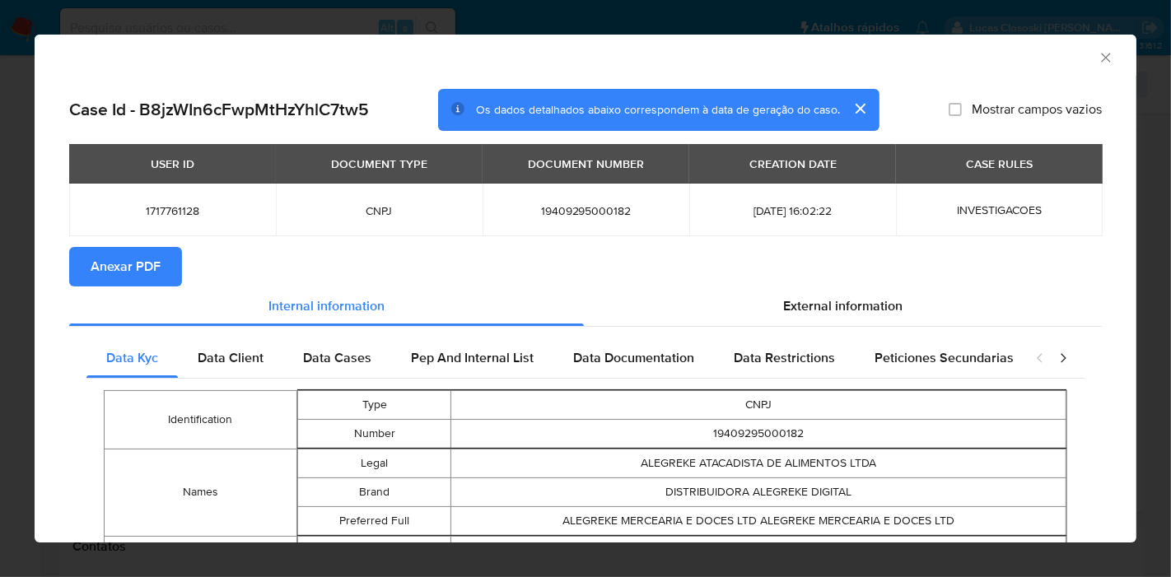
click at [150, 262] on span "Anexar PDF" at bounding box center [126, 267] width 70 height 36
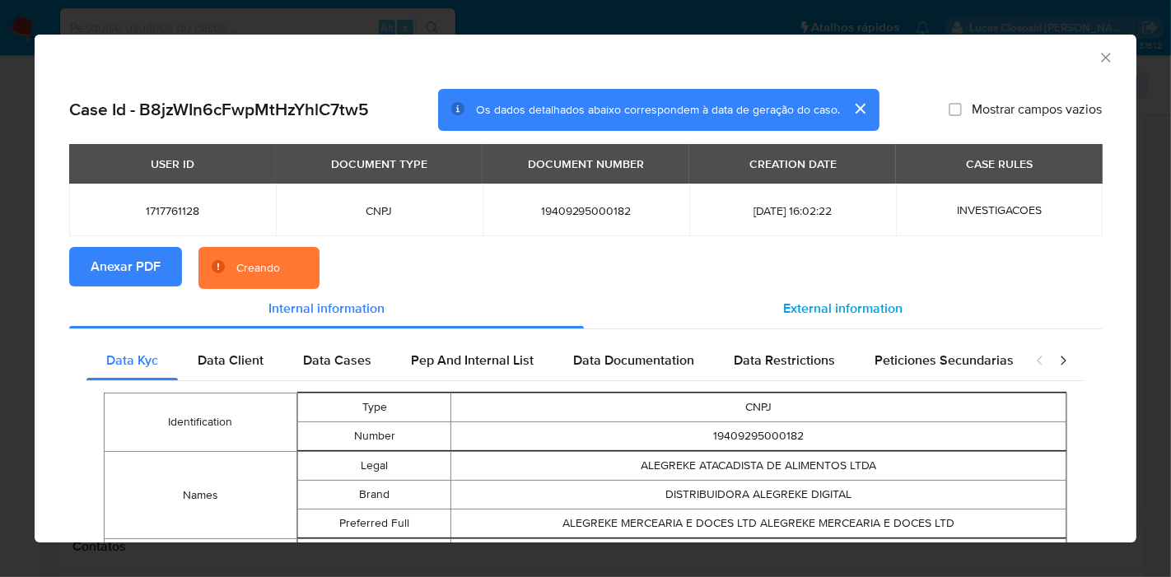
click at [814, 310] on span "External information" at bounding box center [842, 308] width 119 height 19
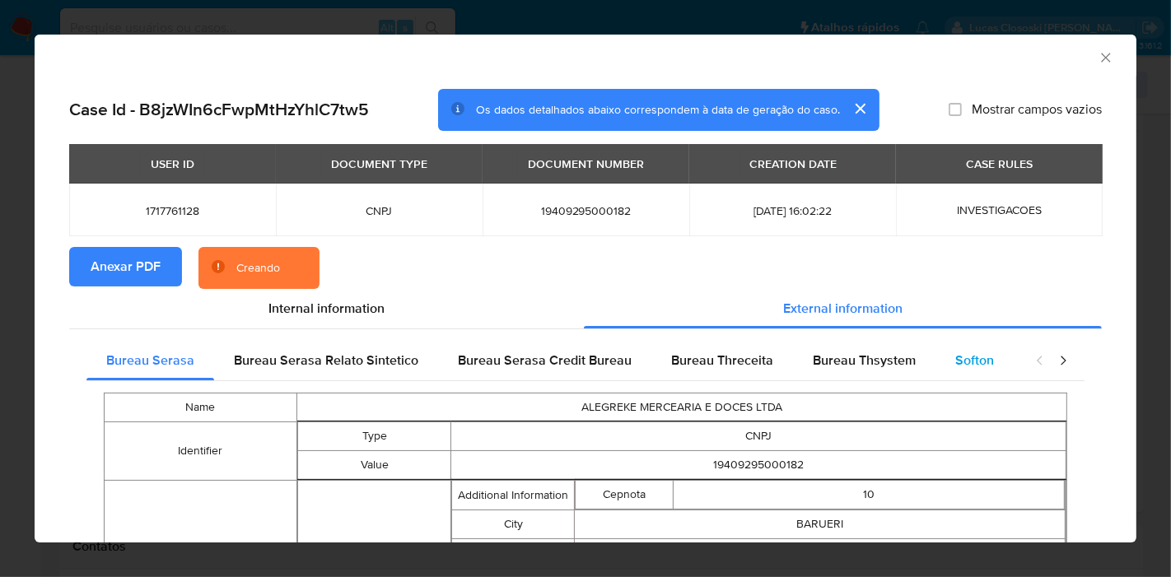
click at [970, 358] on span "Softon" at bounding box center [974, 360] width 39 height 19
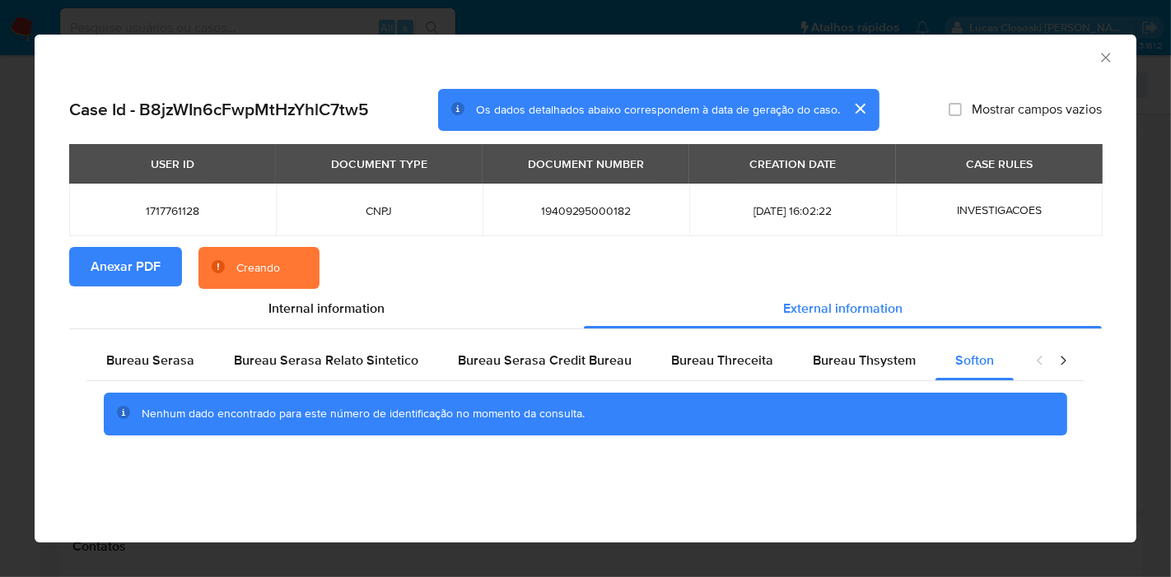
click at [1098, 64] on icon "Fechar a janela" at bounding box center [1106, 57] width 16 height 16
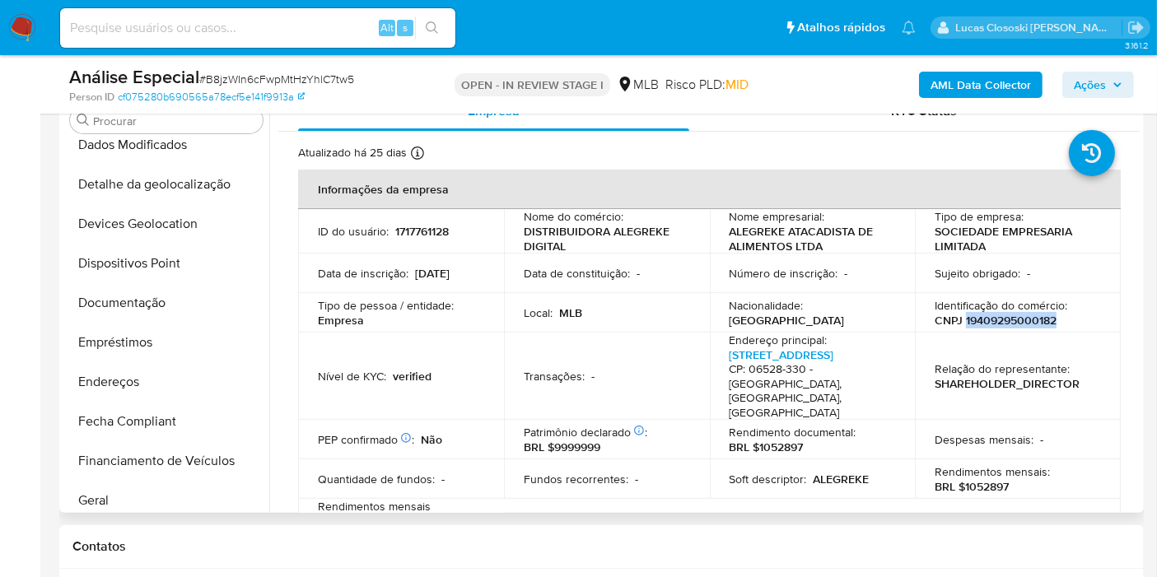
scroll to position [0, 0]
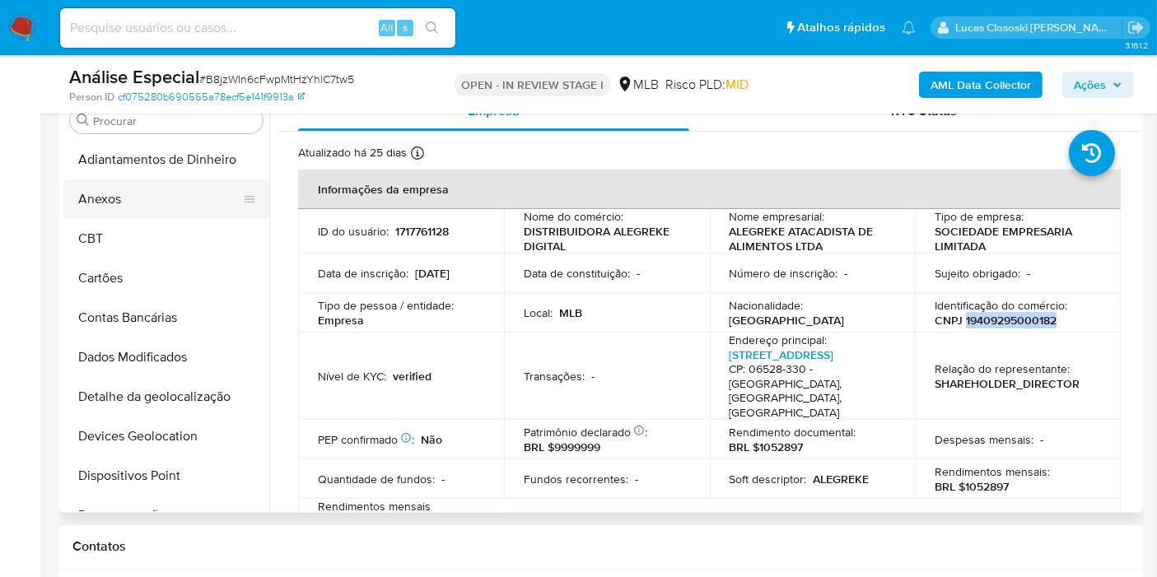
click at [105, 208] on button "Anexos" at bounding box center [159, 200] width 193 height 40
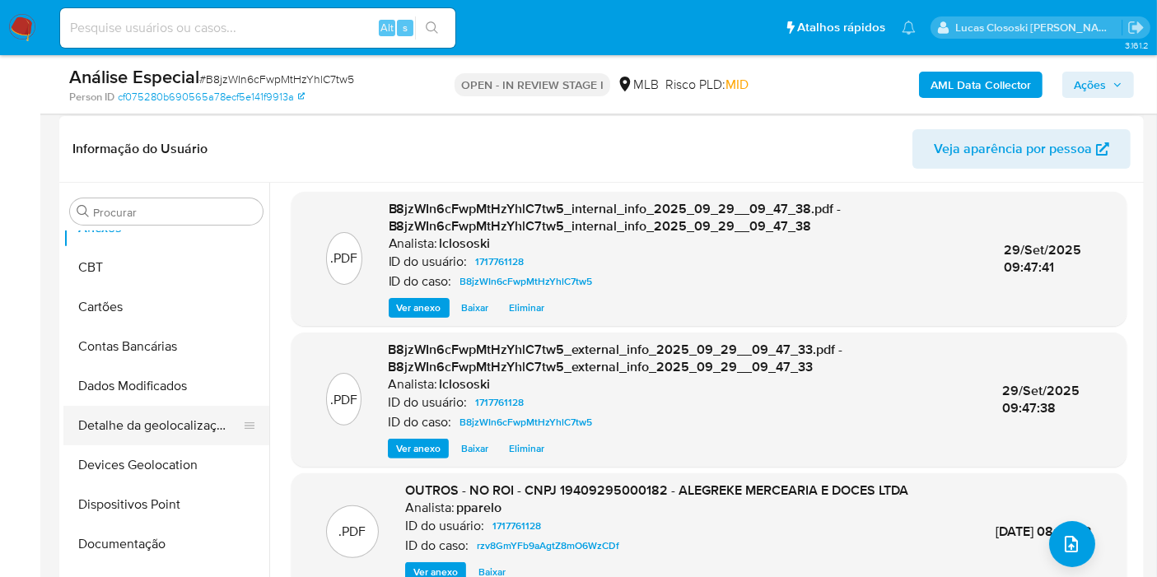
scroll to position [91, 0]
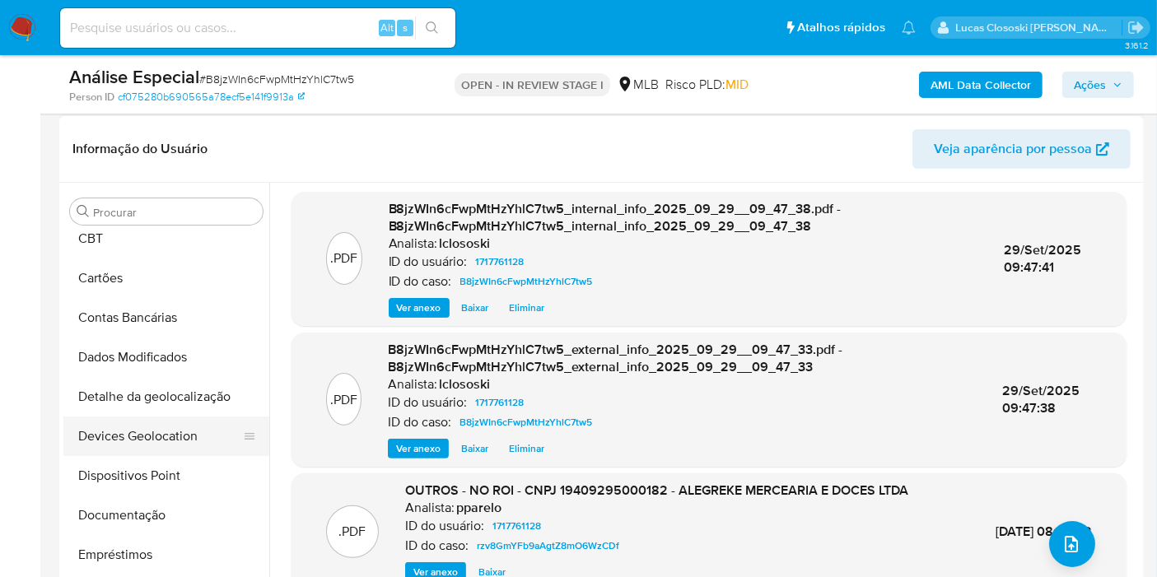
click at [165, 418] on button "Devices Geolocation" at bounding box center [159, 437] width 193 height 40
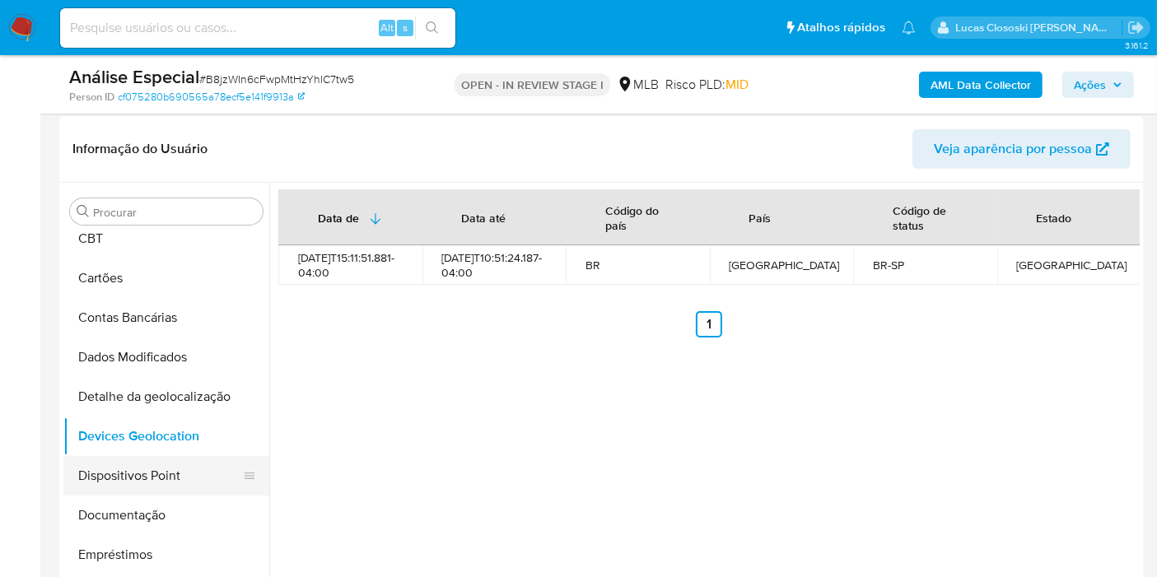
click at [132, 474] on button "Dispositivos Point" at bounding box center [159, 476] width 193 height 40
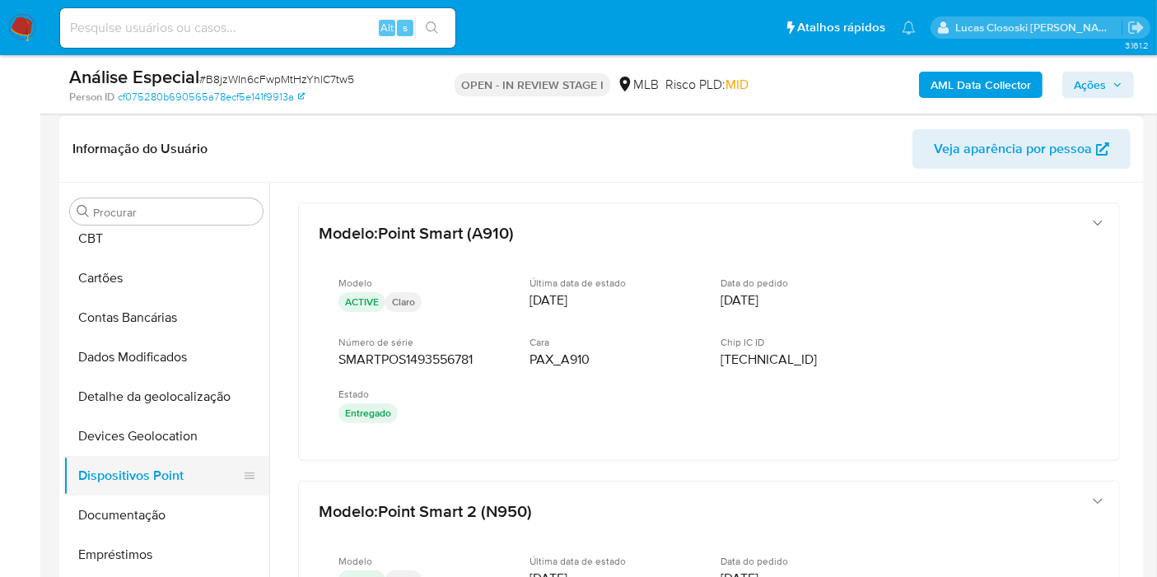
scroll to position [274, 0]
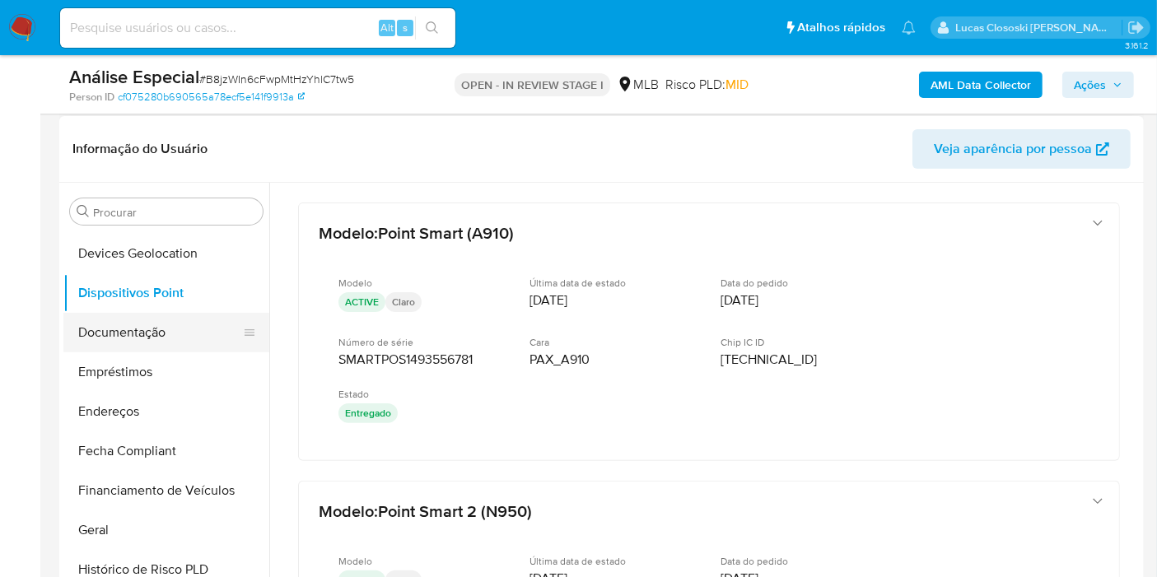
click at [122, 314] on button "Documentação" at bounding box center [159, 333] width 193 height 40
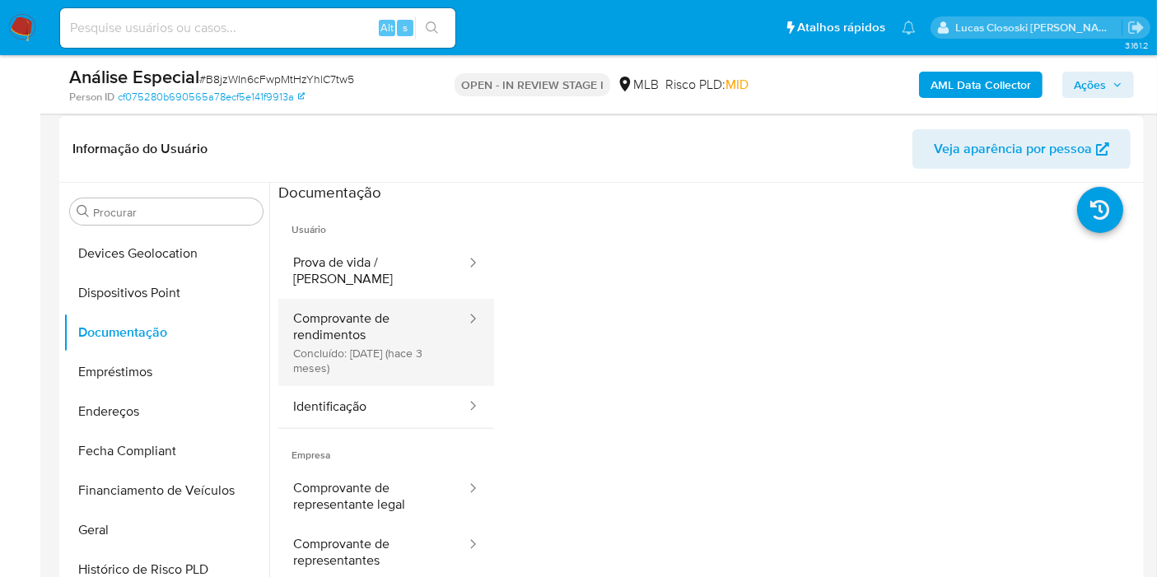
click at [318, 318] on button "Comprovante de rendimentos Concluído: 27/06/2025 (hace 3 meses)" at bounding box center [372, 342] width 189 height 87
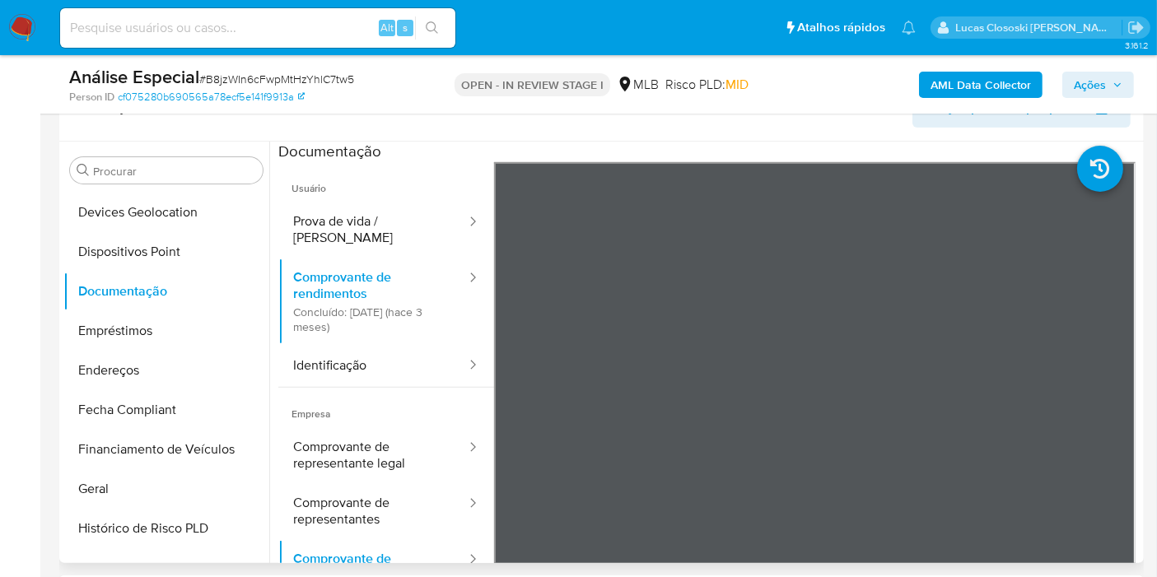
scroll to position [457, 0]
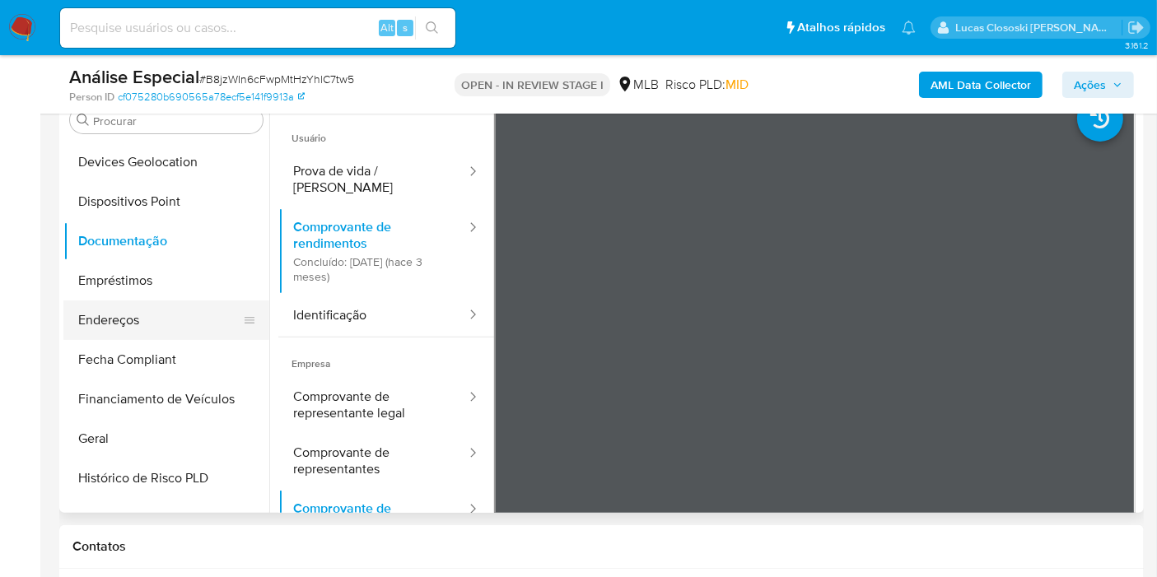
click at [161, 310] on button "Endereços" at bounding box center [159, 321] width 193 height 40
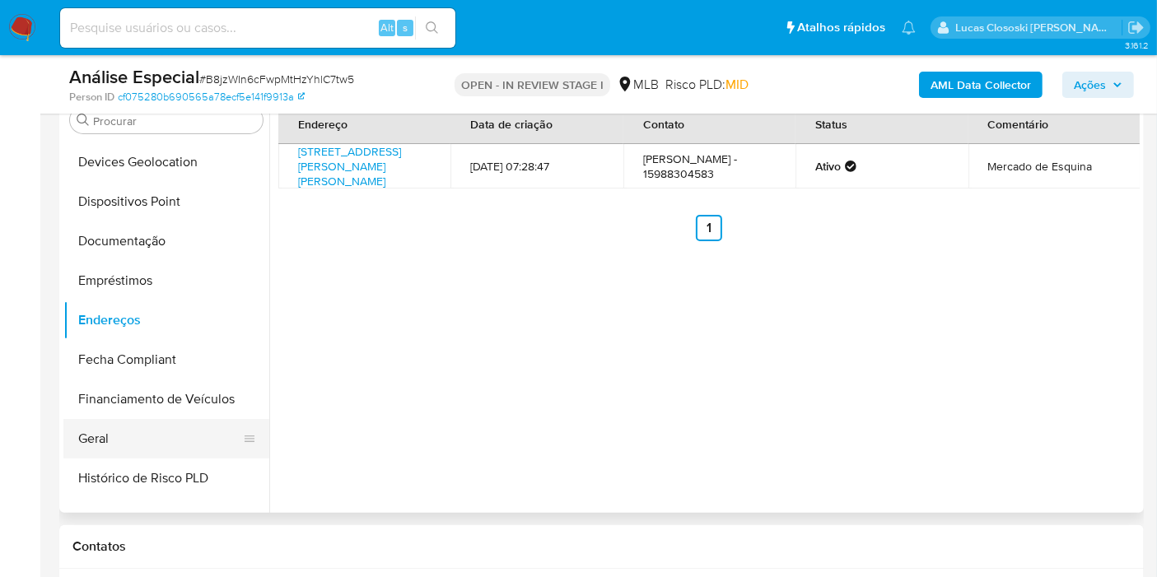
click at [155, 447] on button "Geral" at bounding box center [159, 439] width 193 height 40
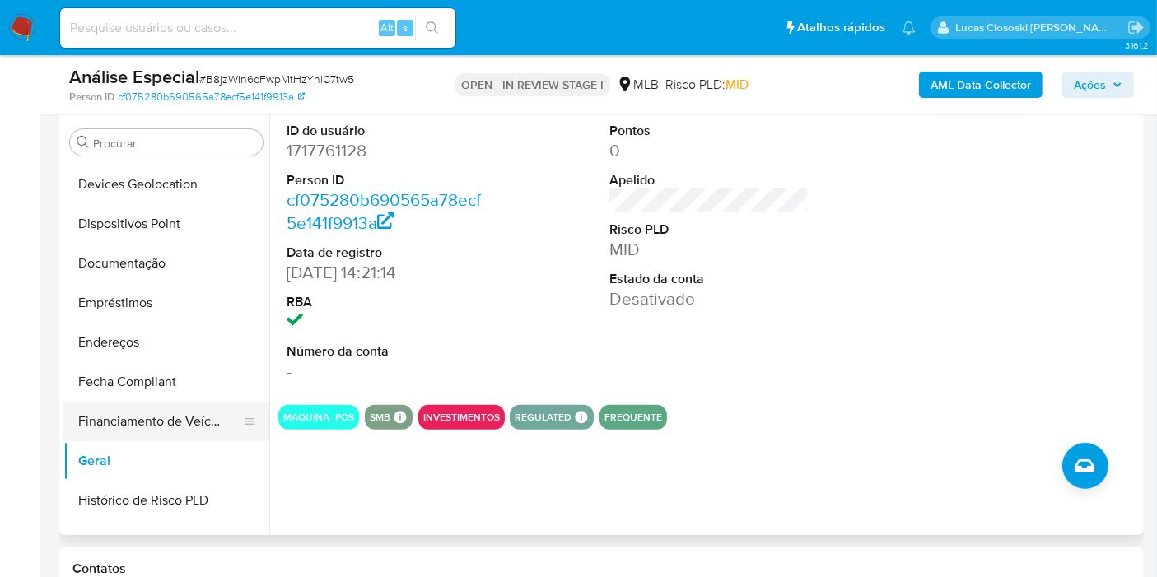
scroll to position [366, 0]
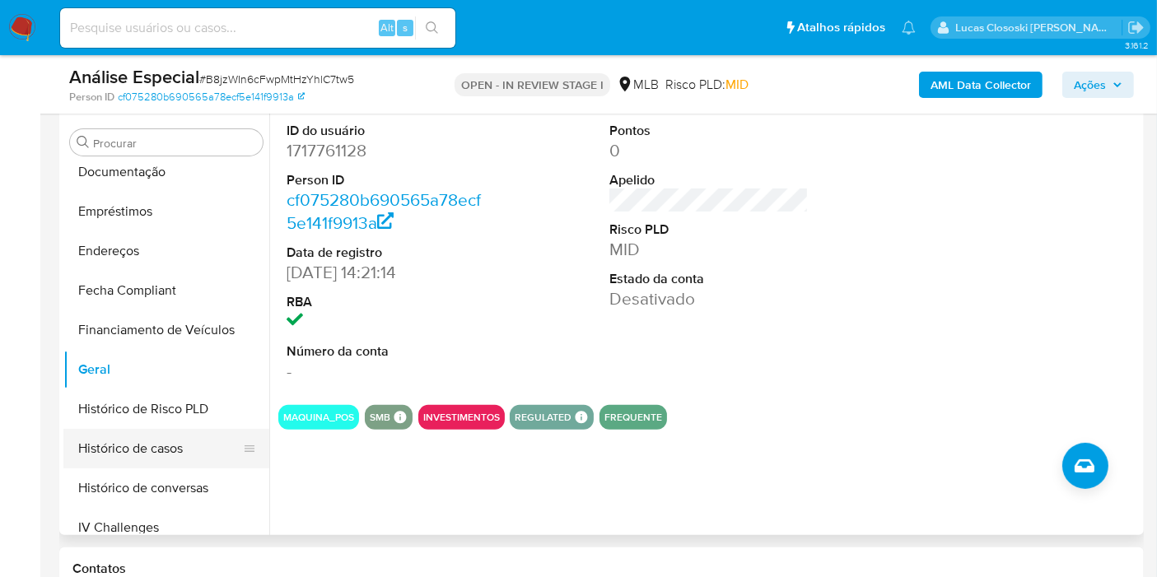
click at [142, 450] on button "Histórico de casos" at bounding box center [159, 449] width 193 height 40
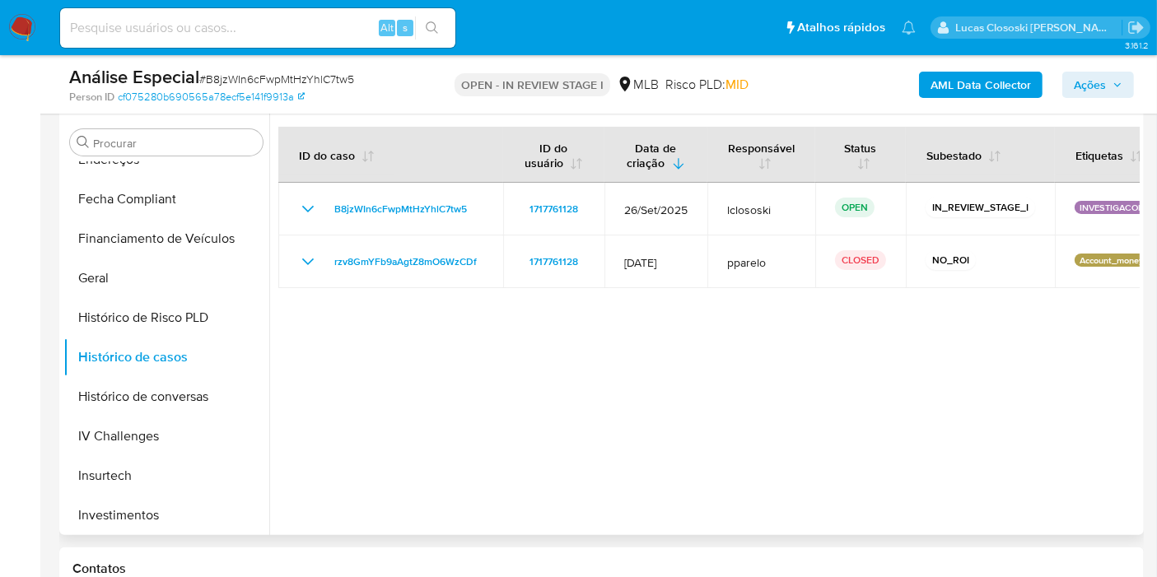
scroll to position [640, 0]
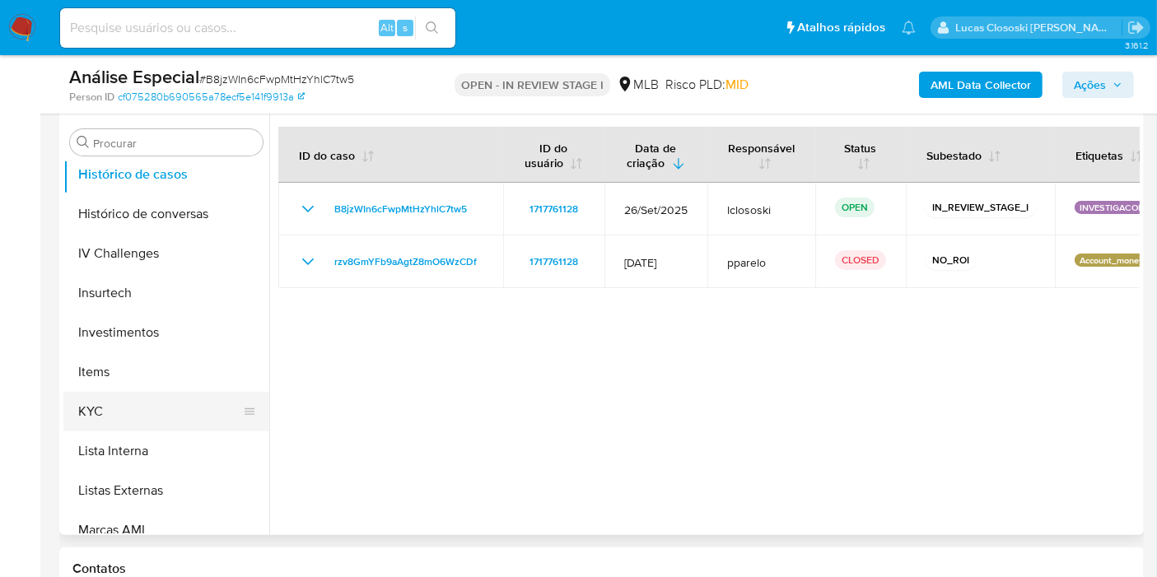
click at [131, 407] on button "KYC" at bounding box center [159, 412] width 193 height 40
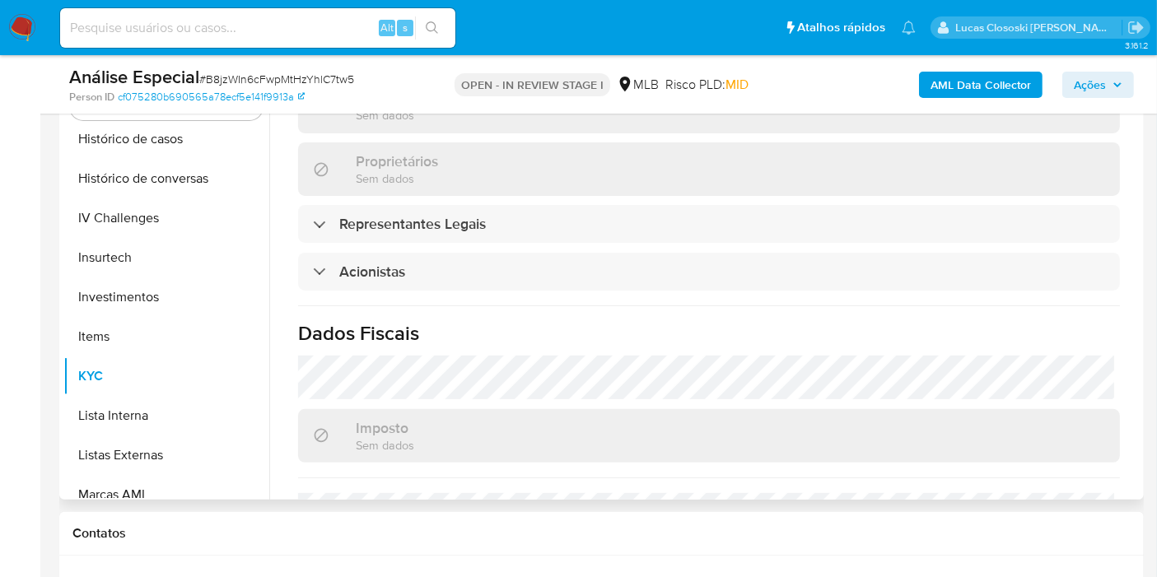
scroll to position [1000, 0]
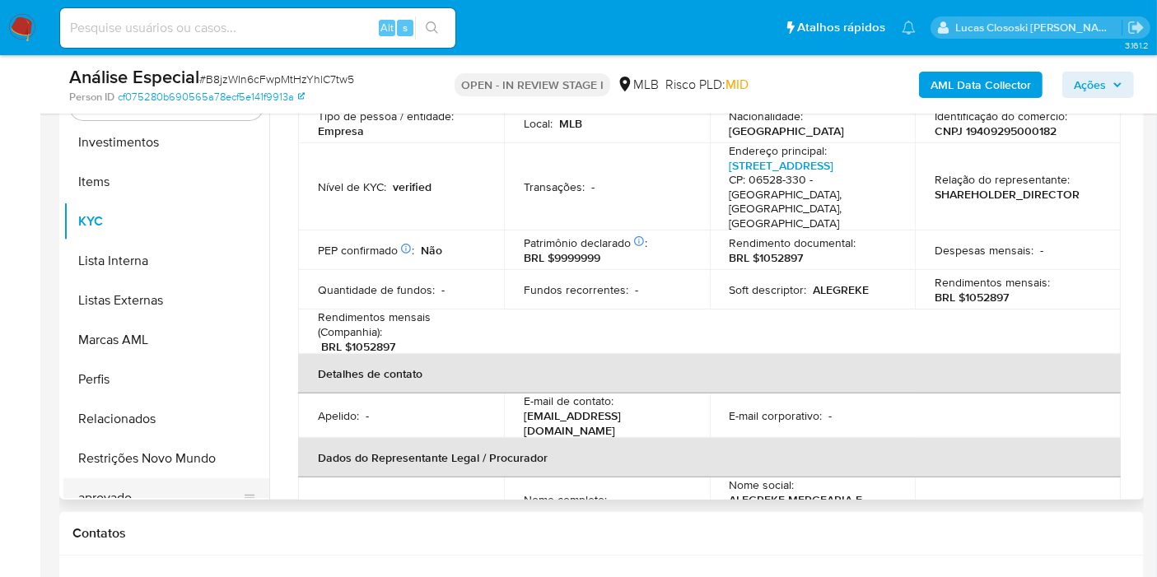
scroll to position [824, 0]
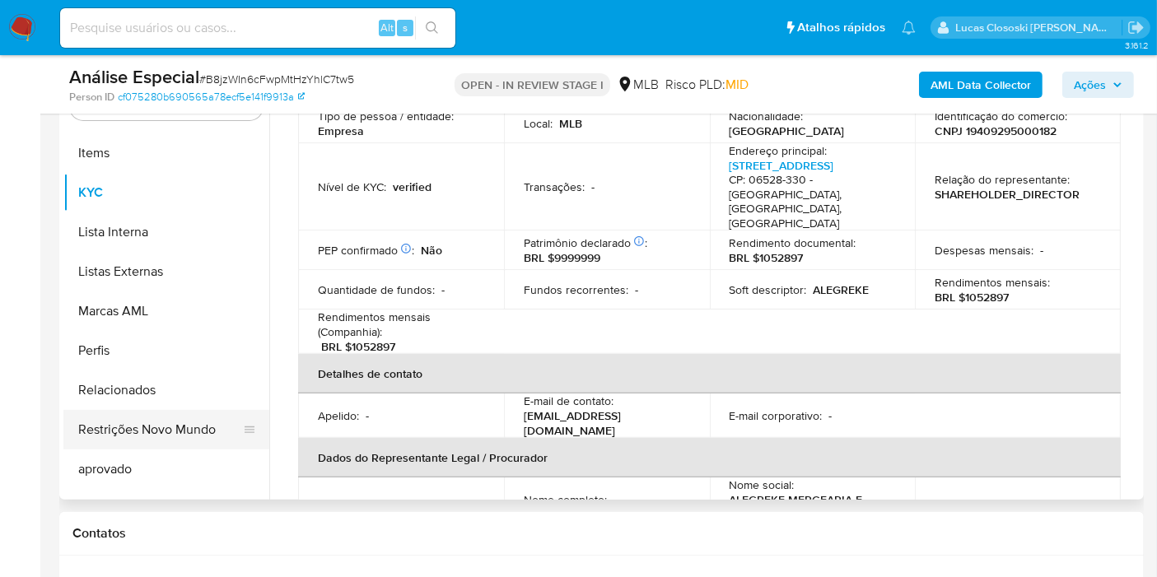
click at [165, 432] on button "Restrições Novo Mundo" at bounding box center [159, 430] width 193 height 40
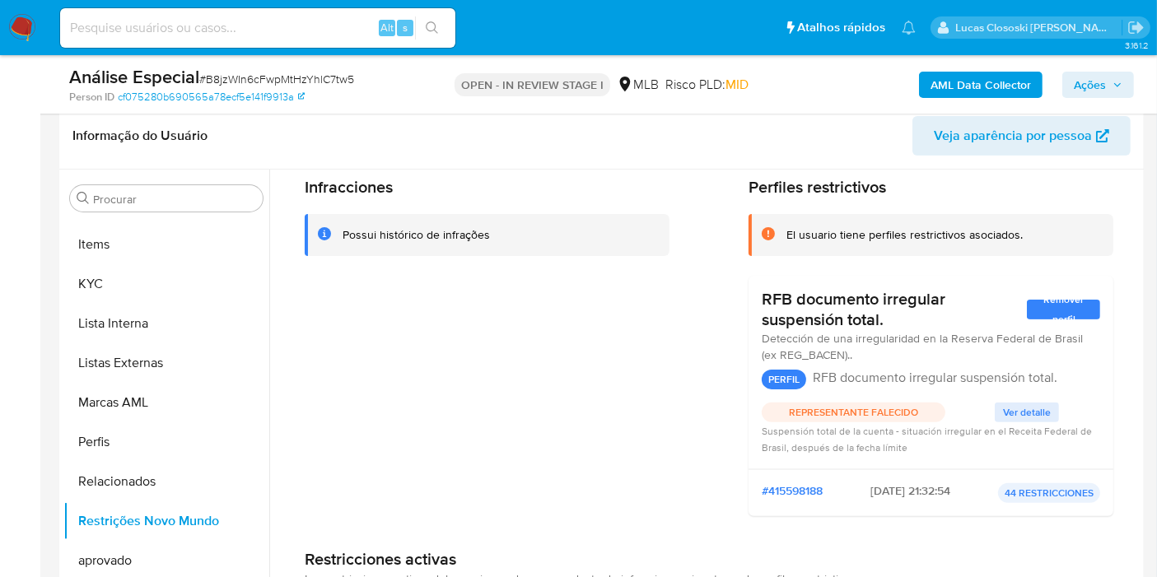
scroll to position [91, 0]
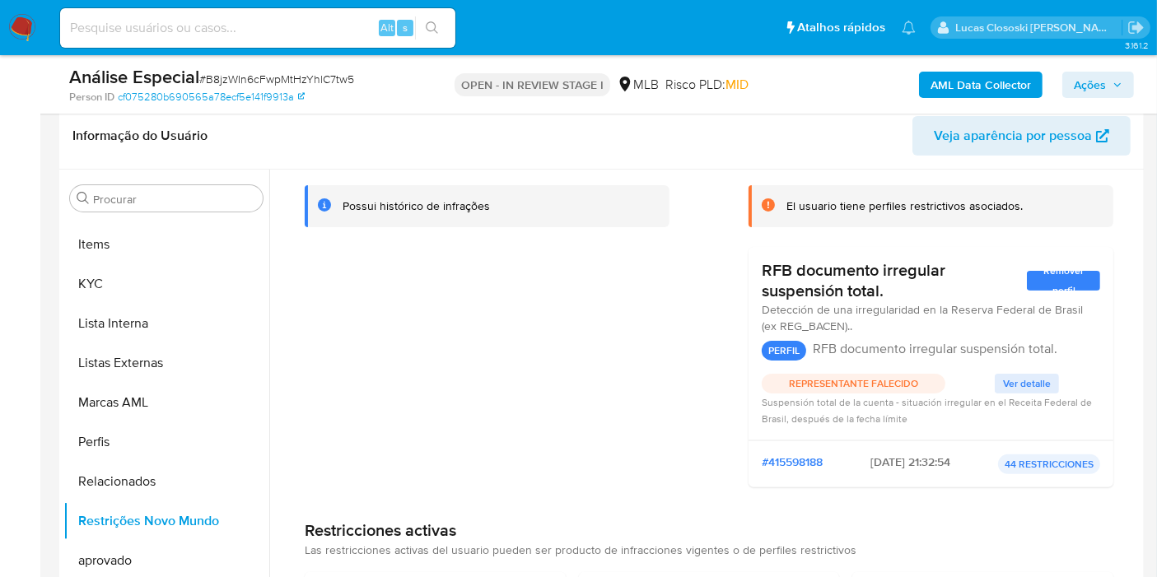
click at [586, 335] on div "Infracciones Possui histórico de infrações" at bounding box center [487, 324] width 365 height 352
click at [606, 306] on div "Infracciones Possui histórico de infrações" at bounding box center [487, 324] width 365 height 352
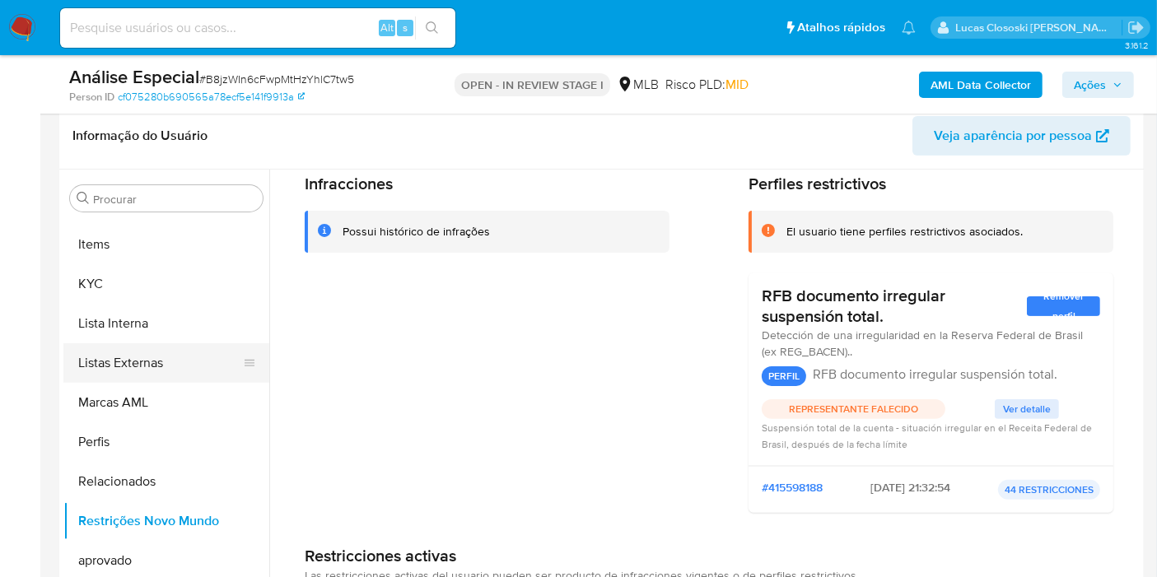
scroll to position [0, 0]
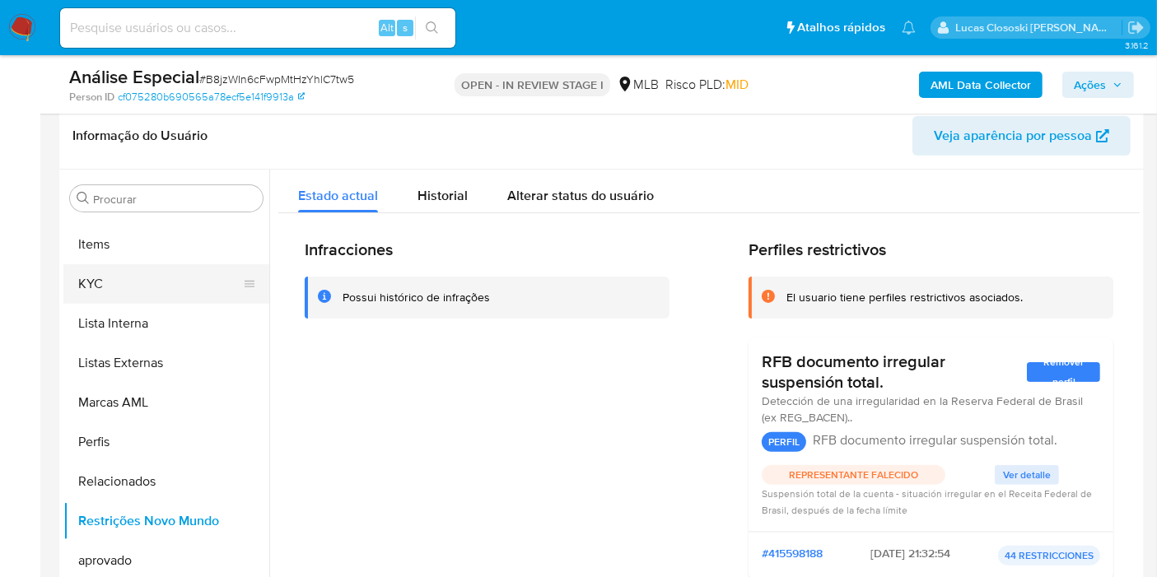
click at [133, 278] on button "KYC" at bounding box center [159, 284] width 193 height 40
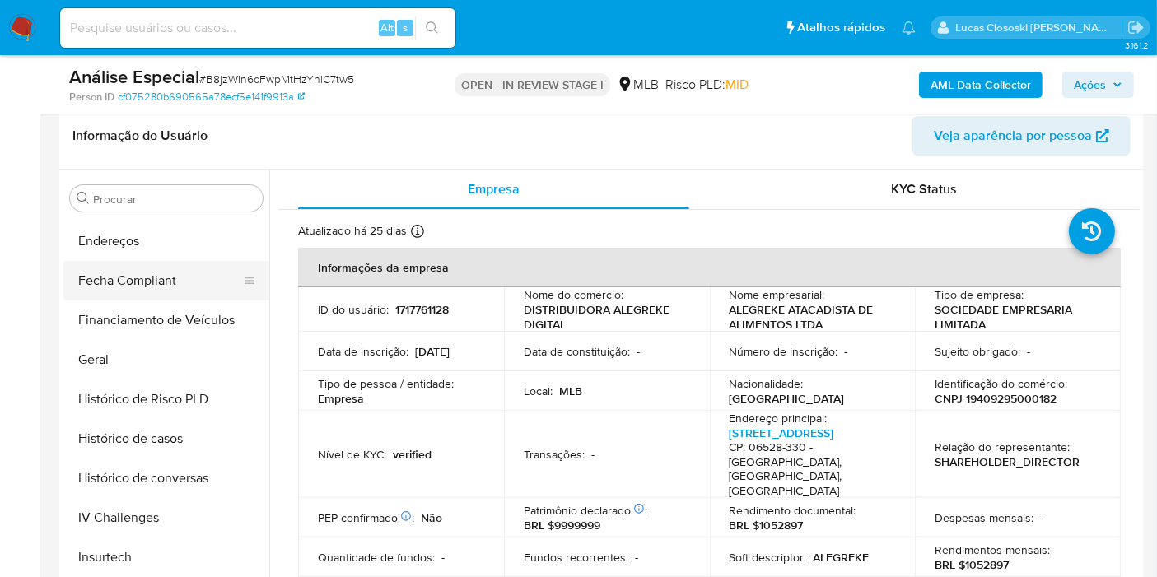
scroll to position [366, 0]
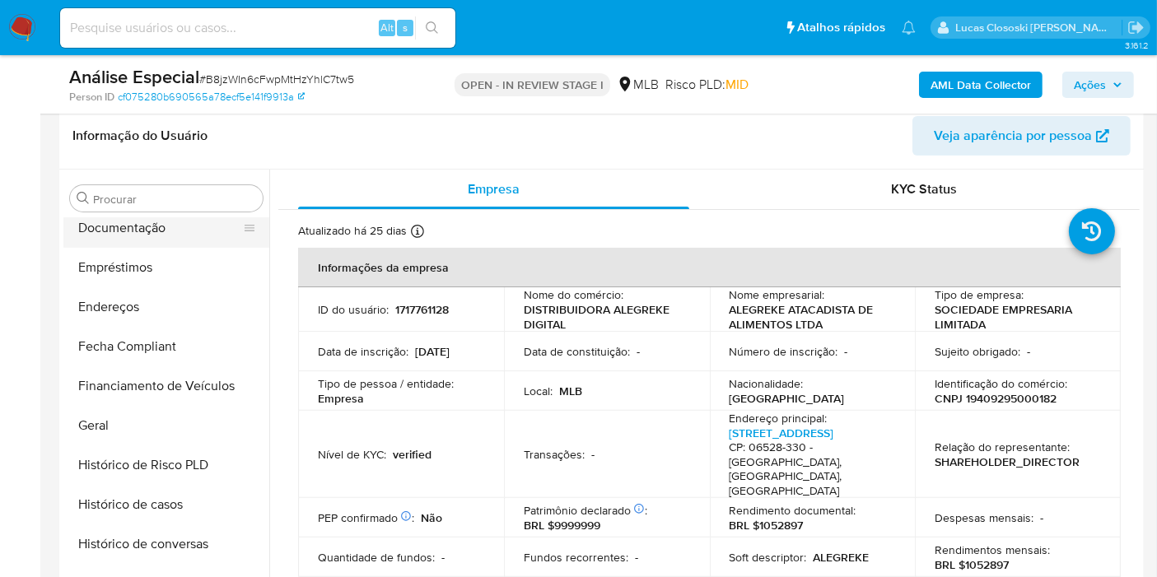
click at [147, 232] on button "Documentação" at bounding box center [159, 228] width 193 height 40
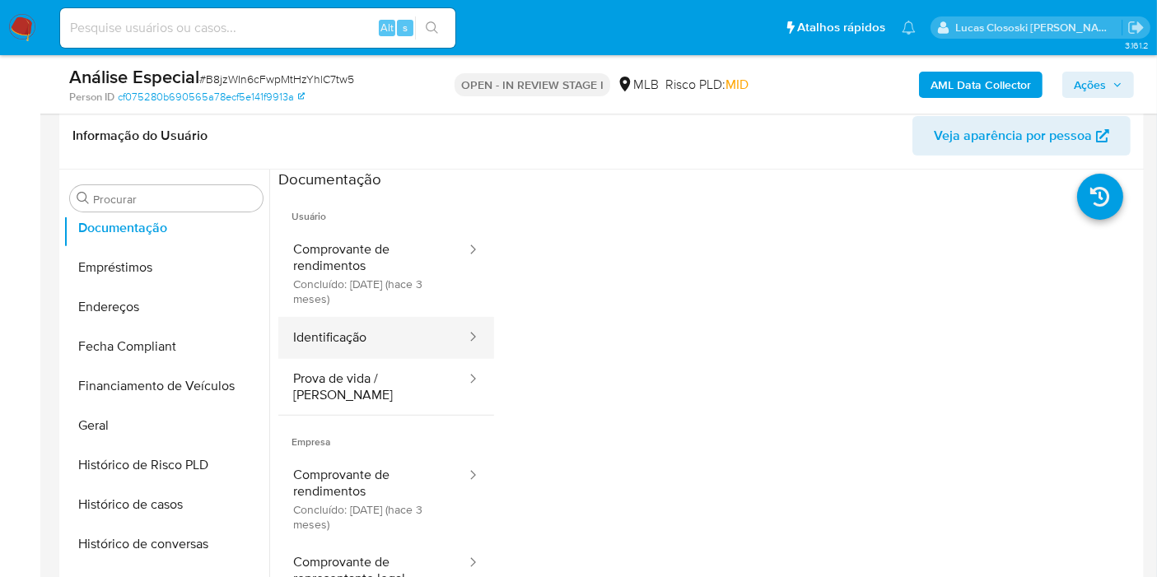
click at [357, 322] on button "Identificação" at bounding box center [372, 338] width 189 height 42
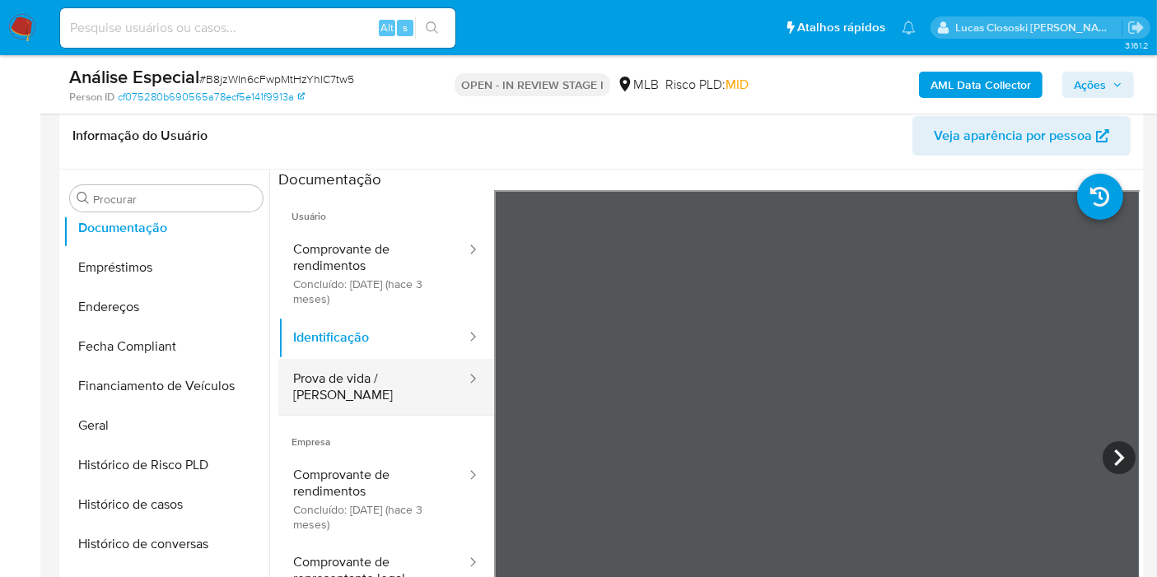
click at [308, 385] on button "Prova de vida / Selfie" at bounding box center [372, 387] width 189 height 56
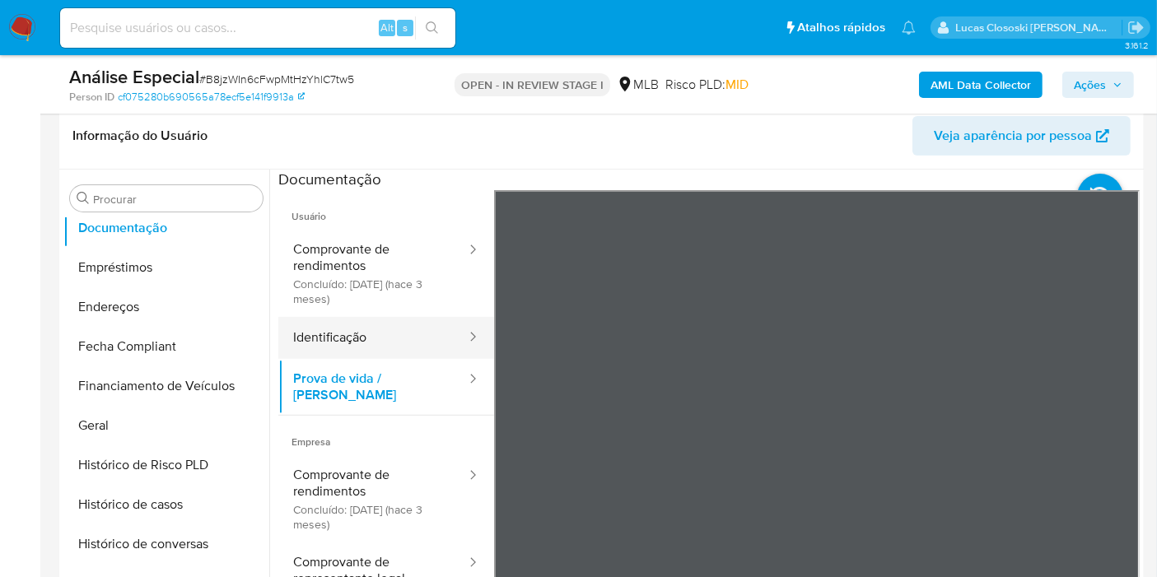
click at [350, 333] on button "Identificação" at bounding box center [372, 338] width 189 height 42
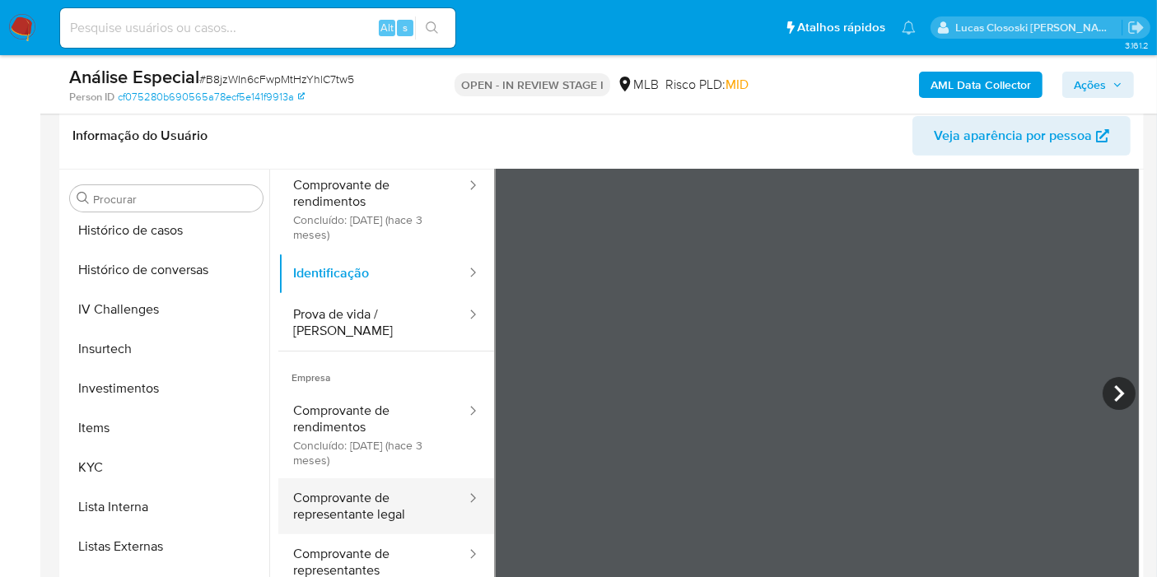
scroll to position [138, 0]
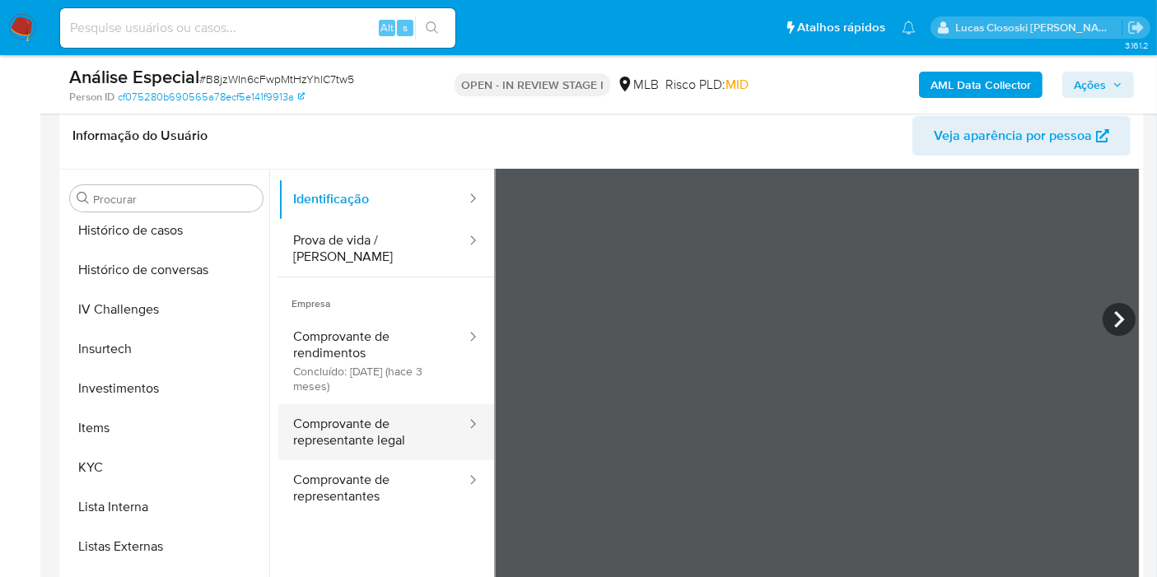
click at [362, 408] on button "Comprovante de representante legal" at bounding box center [372, 432] width 189 height 56
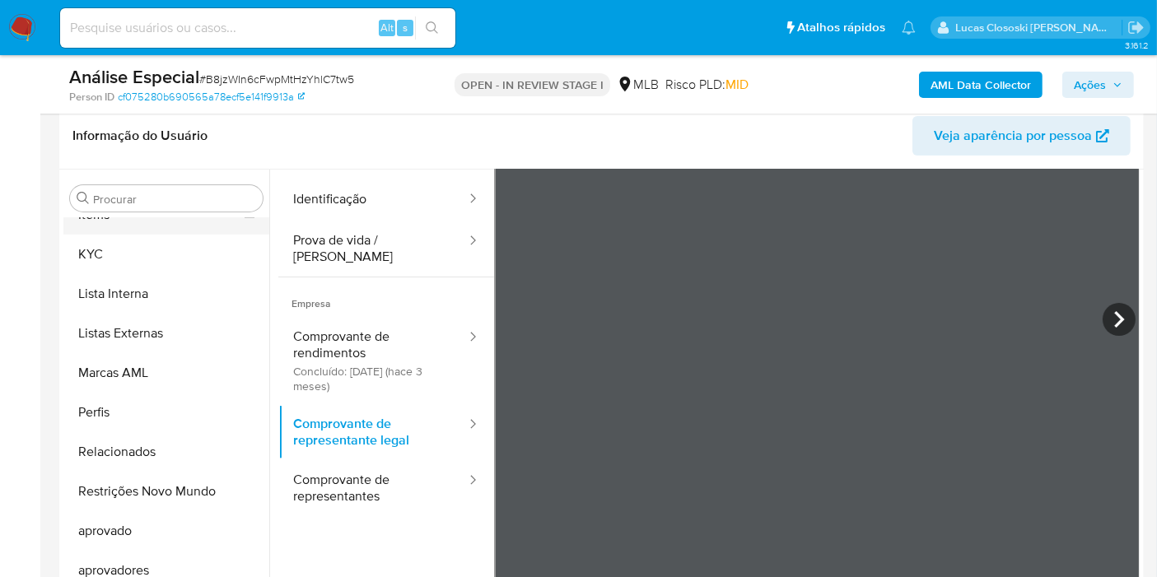
scroll to position [670, 0]
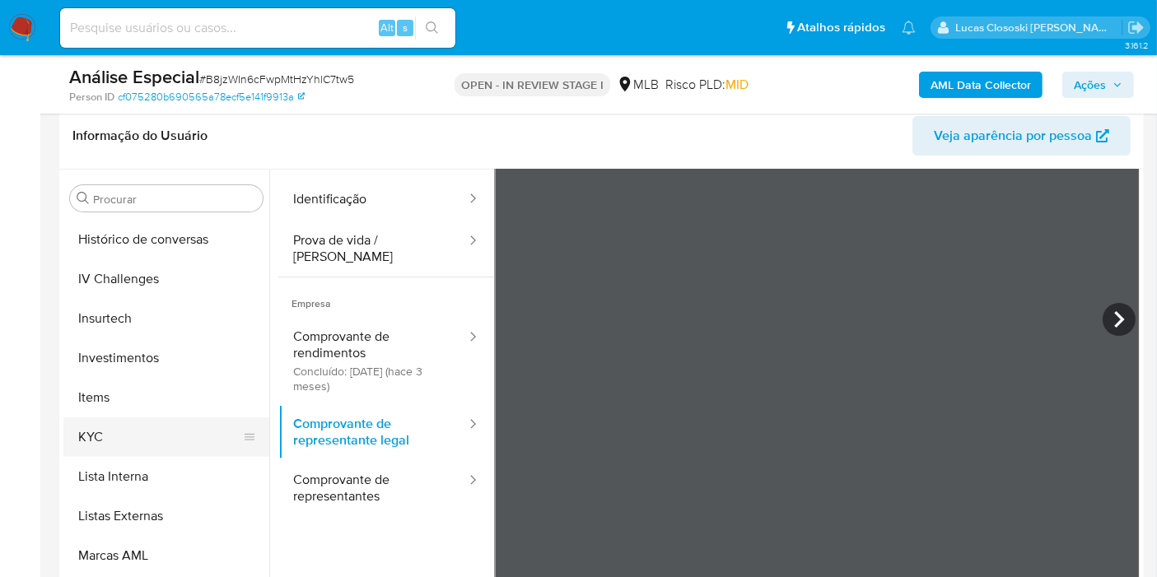
click at [124, 418] on button "KYC" at bounding box center [159, 438] width 193 height 40
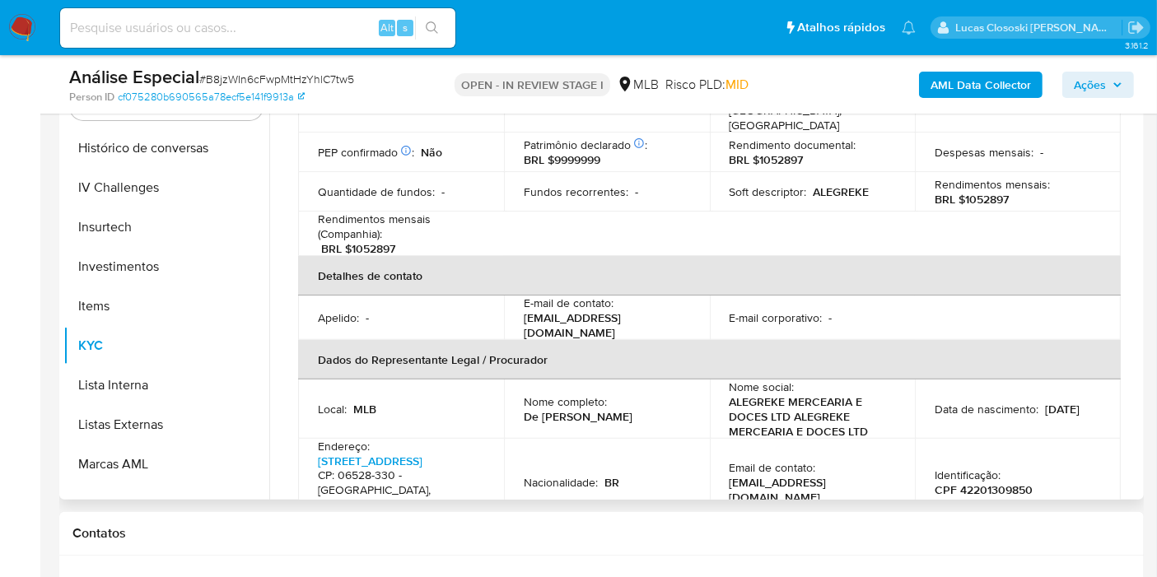
scroll to position [366, 0]
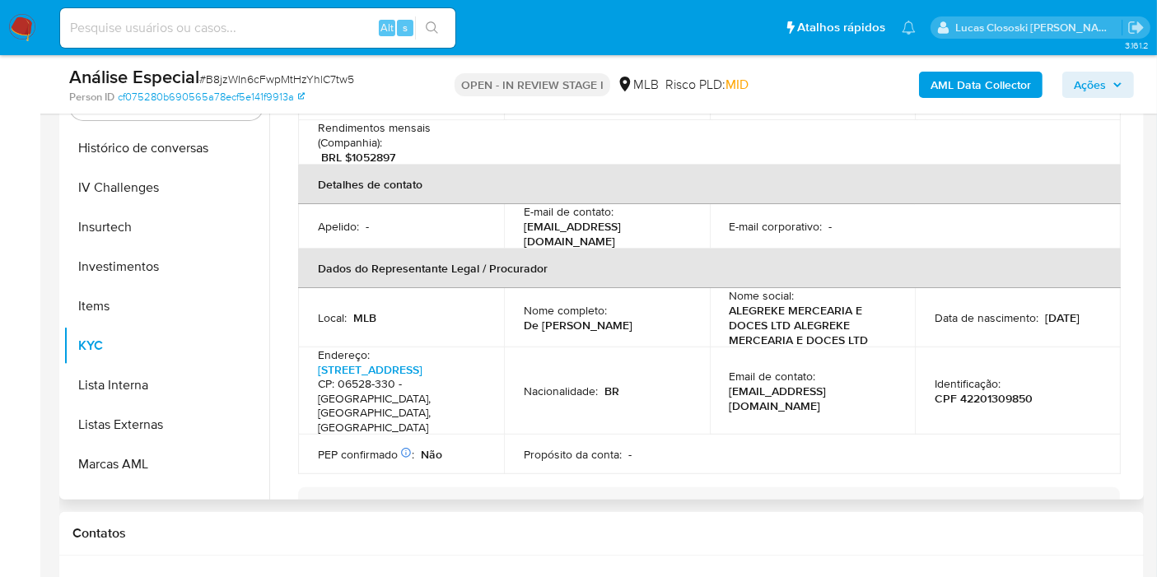
click at [1023, 391] on p "CPF 42201309850" at bounding box center [984, 398] width 98 height 15
copy p "42201309850"
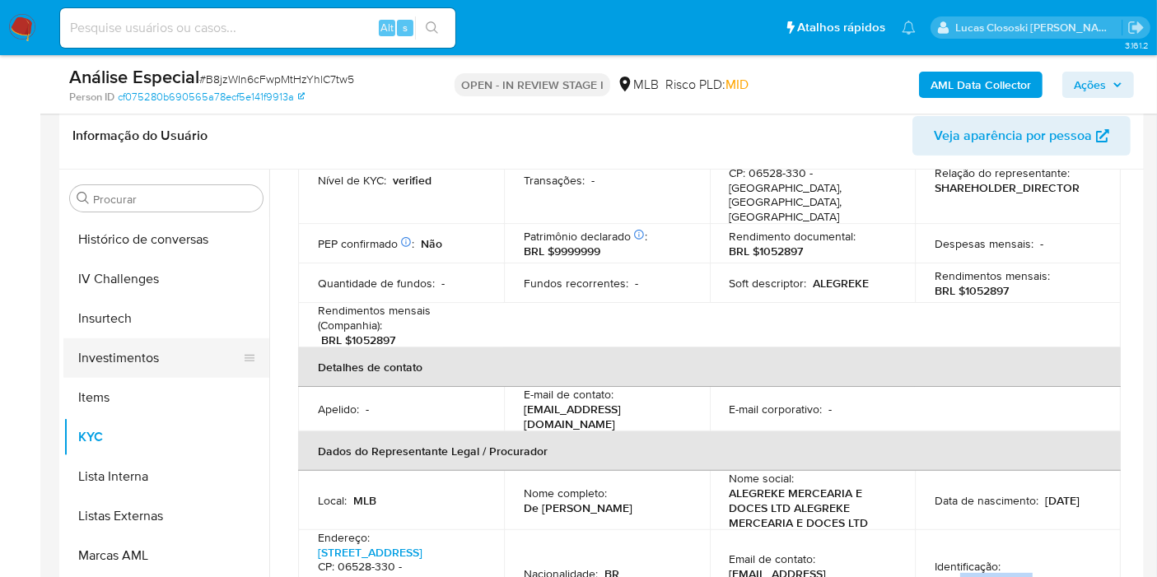
scroll to position [304, 0]
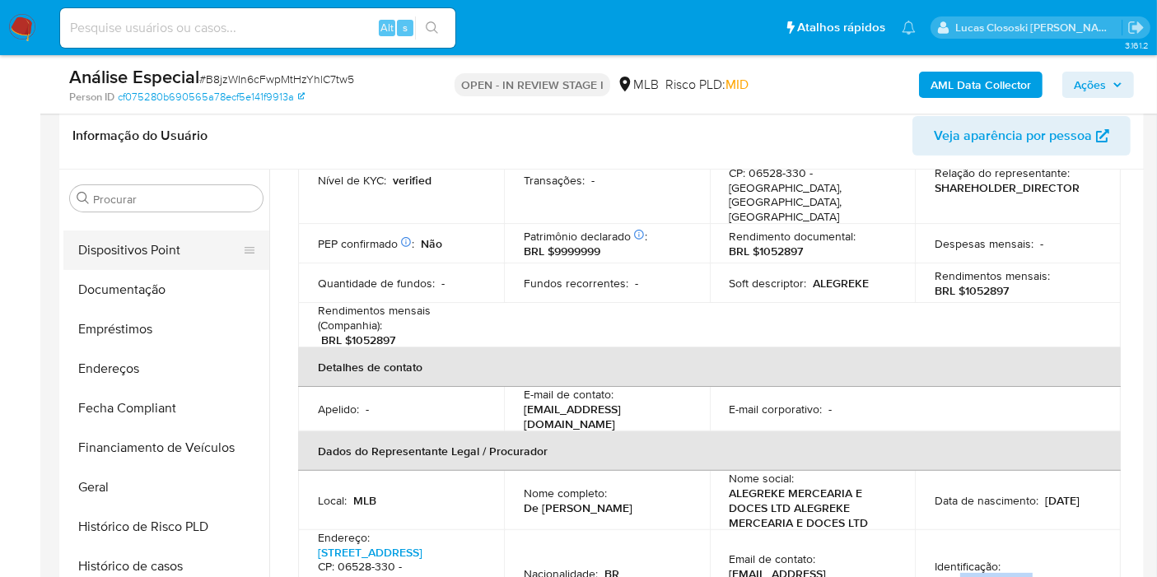
click at [147, 265] on button "Dispositivos Point" at bounding box center [159, 251] width 193 height 40
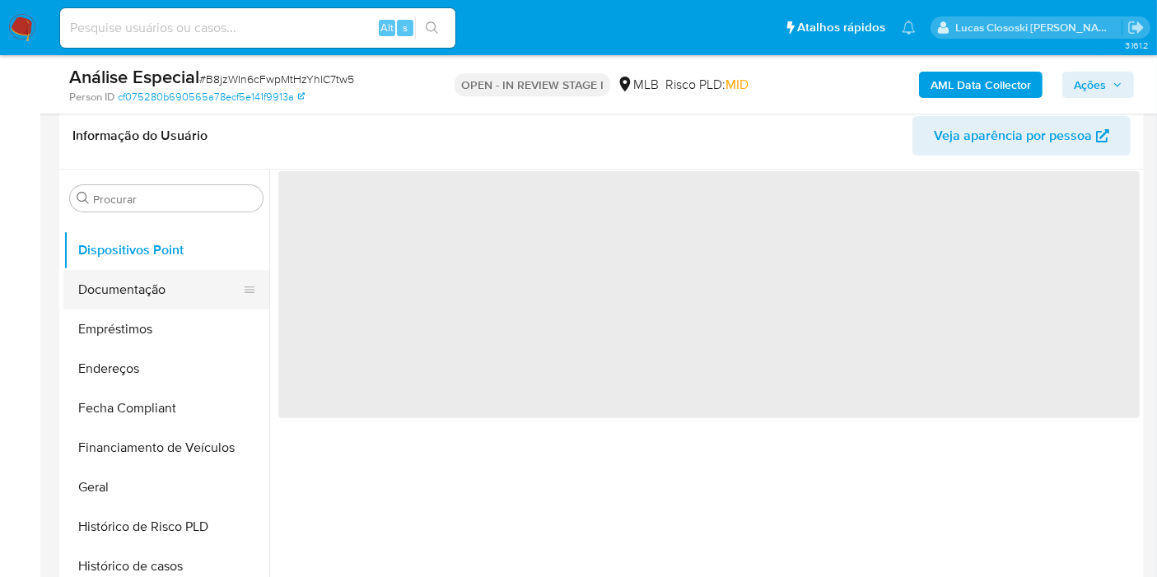
scroll to position [0, 0]
click at [150, 283] on button "Documentação" at bounding box center [159, 290] width 193 height 40
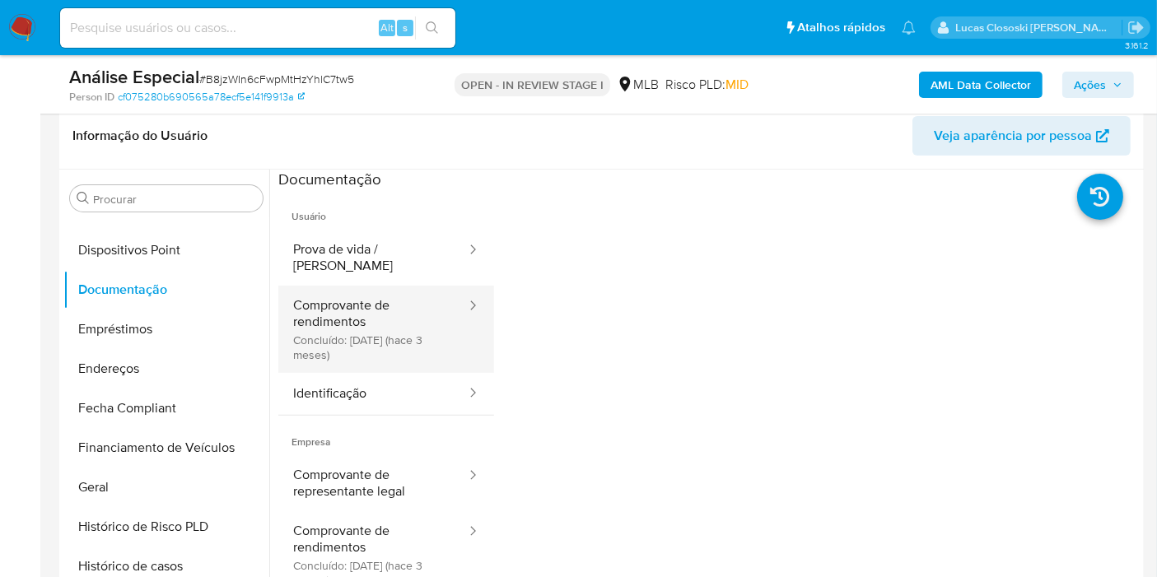
click at [327, 293] on button "Comprovante de rendimentos Concluído: 27/06/2025 (hace 3 meses)" at bounding box center [372, 329] width 189 height 87
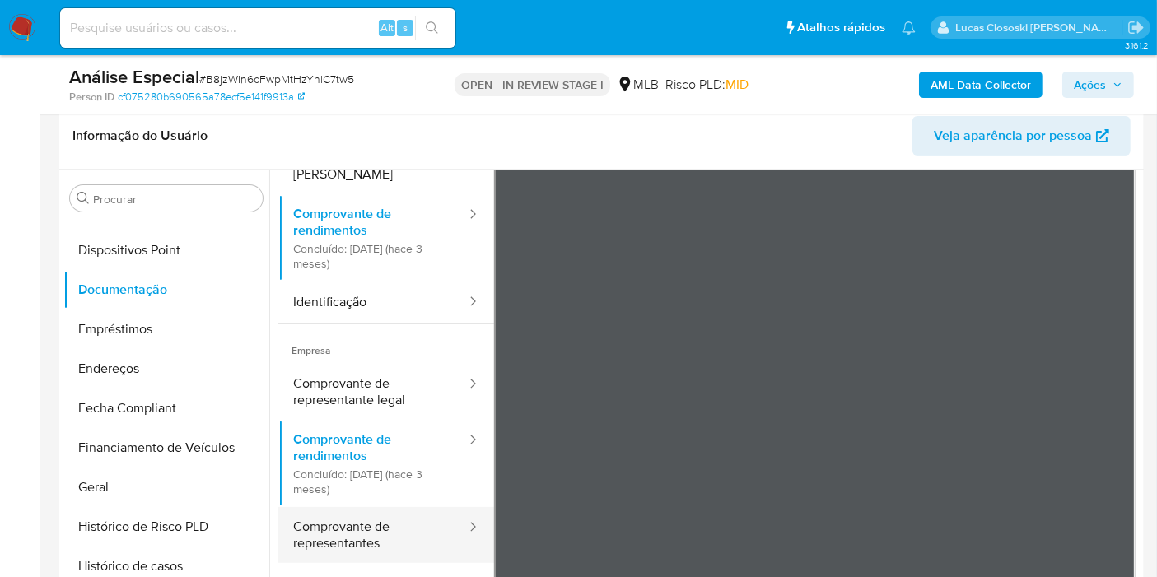
scroll to position [143, 0]
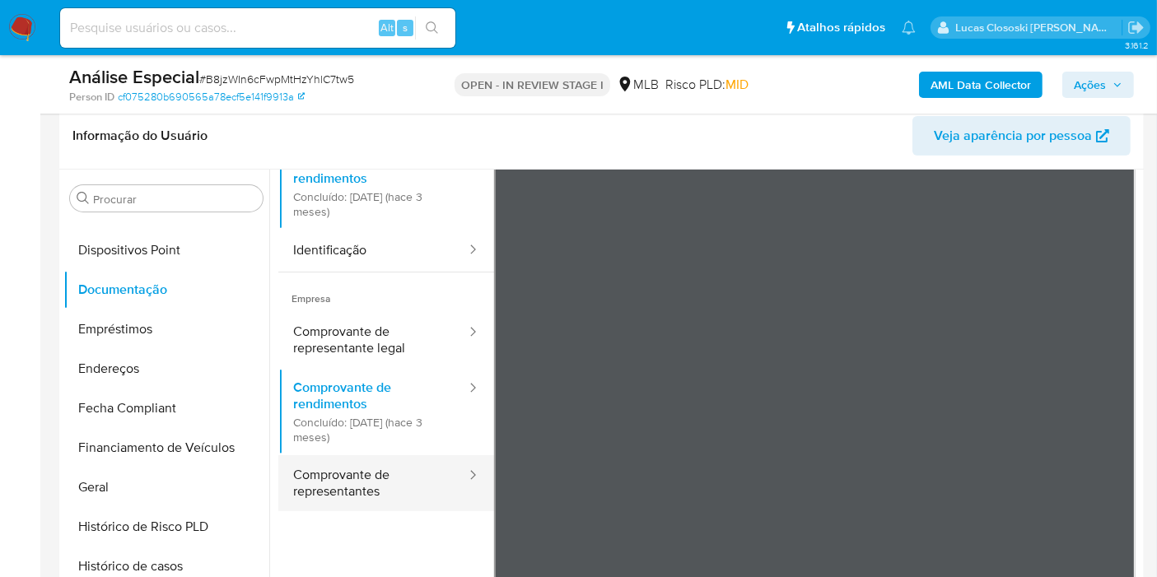
click at [364, 464] on button "Comprovante de representantes" at bounding box center [372, 483] width 189 height 56
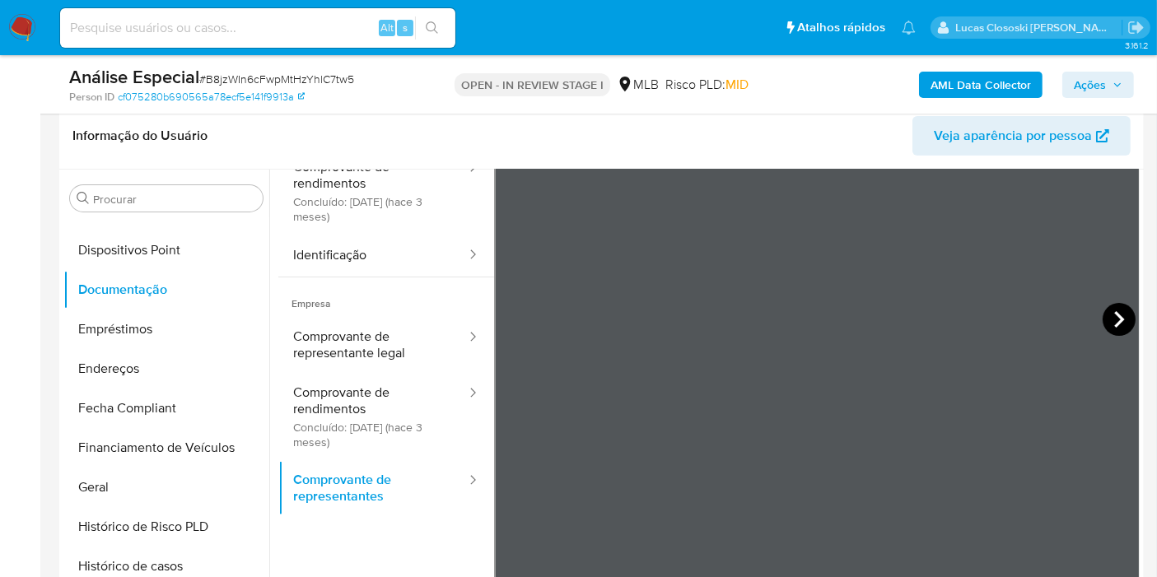
click at [1118, 304] on icon at bounding box center [1119, 319] width 33 height 33
click at [1103, 310] on icon at bounding box center [1119, 319] width 33 height 33
click at [1106, 311] on icon at bounding box center [1119, 319] width 33 height 33
click at [519, 325] on icon at bounding box center [514, 319] width 33 height 33
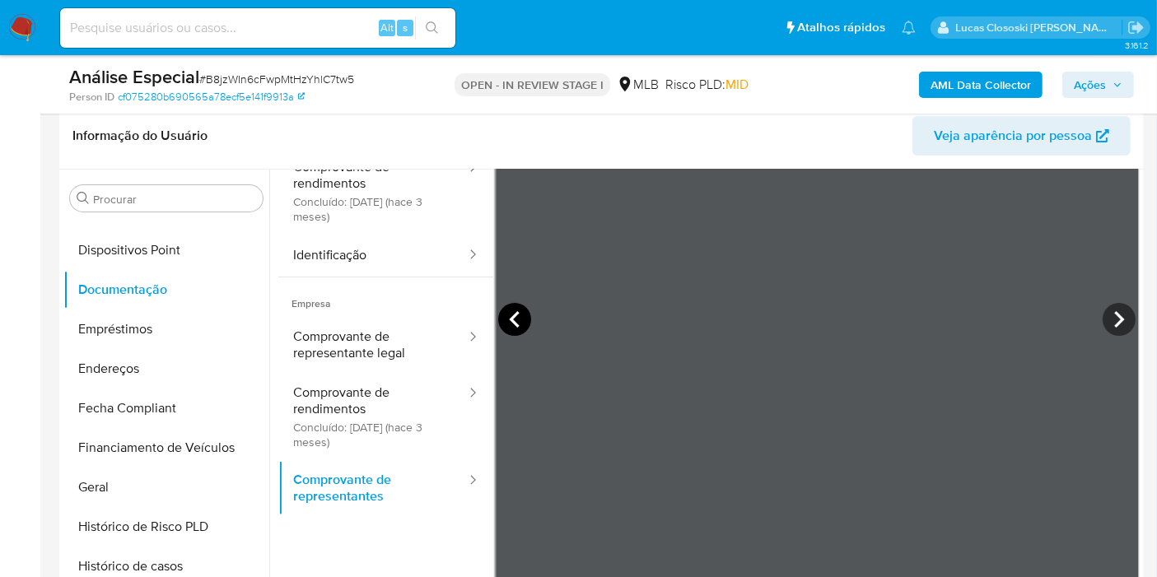
click at [524, 315] on icon at bounding box center [514, 319] width 33 height 33
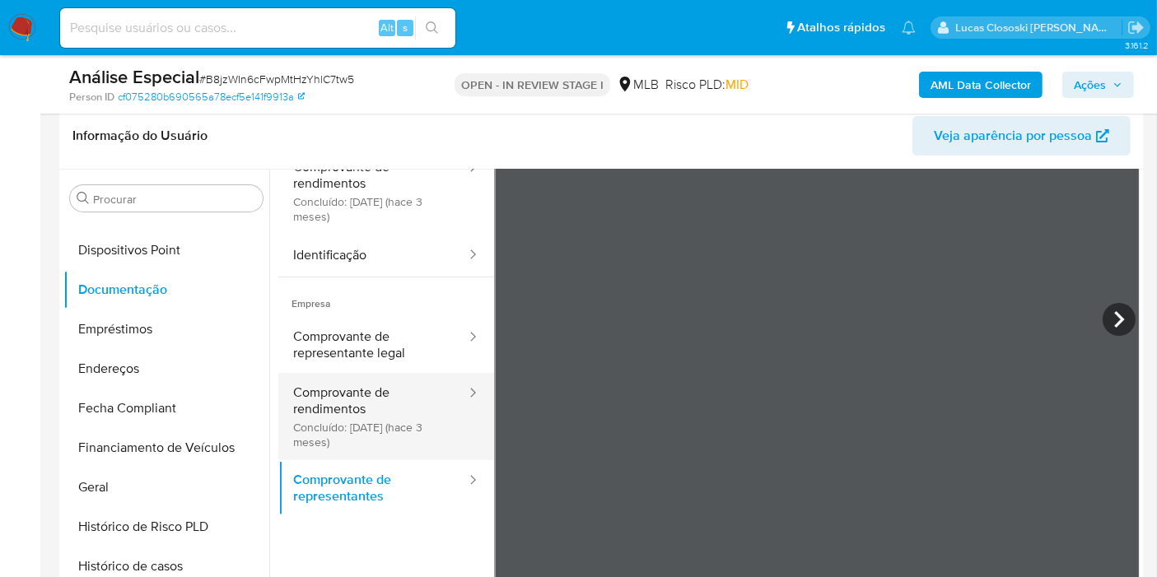
click at [366, 374] on button "Comprovante de rendimentos Concluído: 27/06/2025 (hace 3 meses)" at bounding box center [372, 416] width 189 height 87
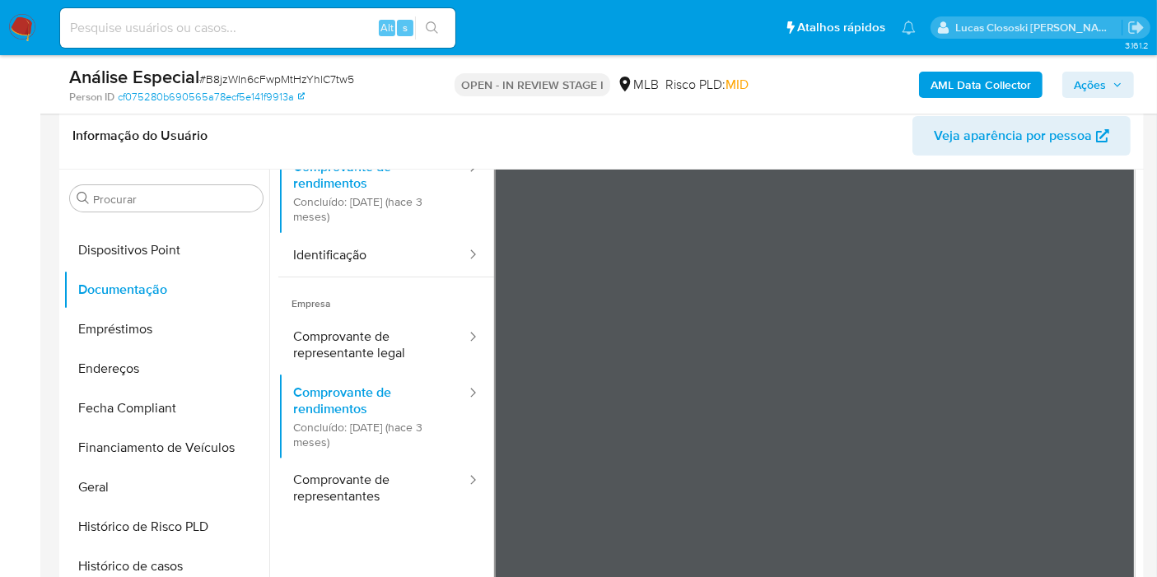
click at [431, 116] on header "Informação do Usuário Veja aparência por pessoa" at bounding box center [601, 136] width 1058 height 40
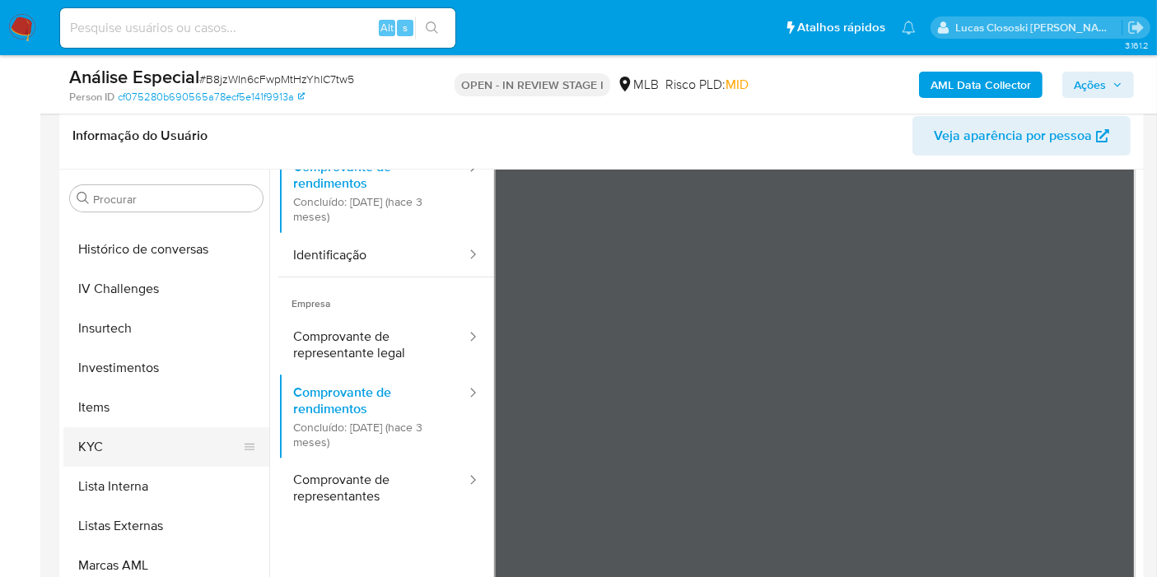
scroll to position [762, 0]
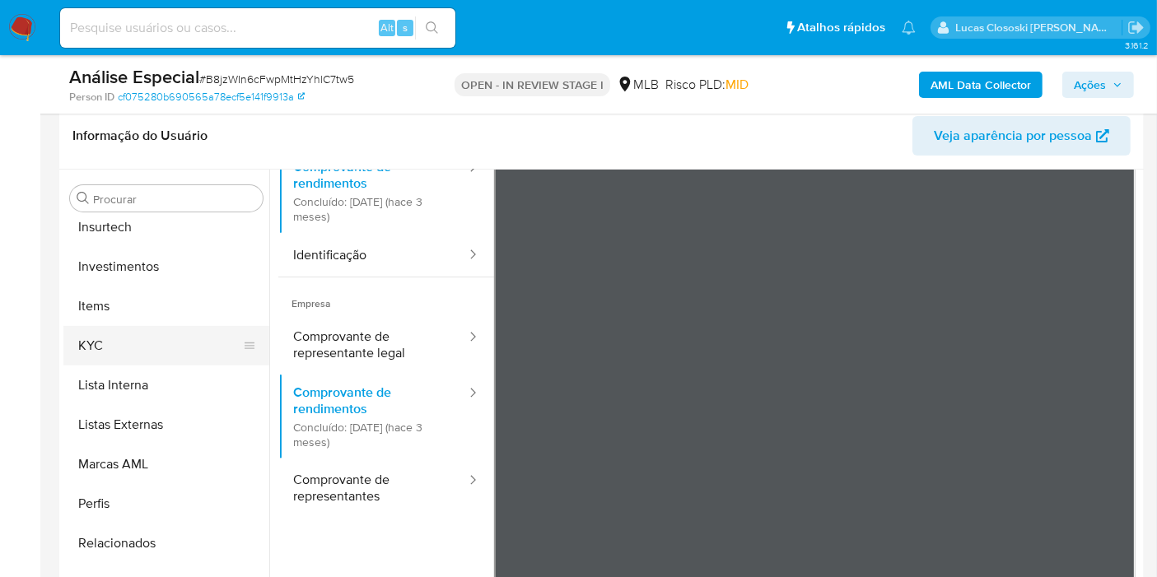
click at [119, 345] on button "KYC" at bounding box center [159, 346] width 193 height 40
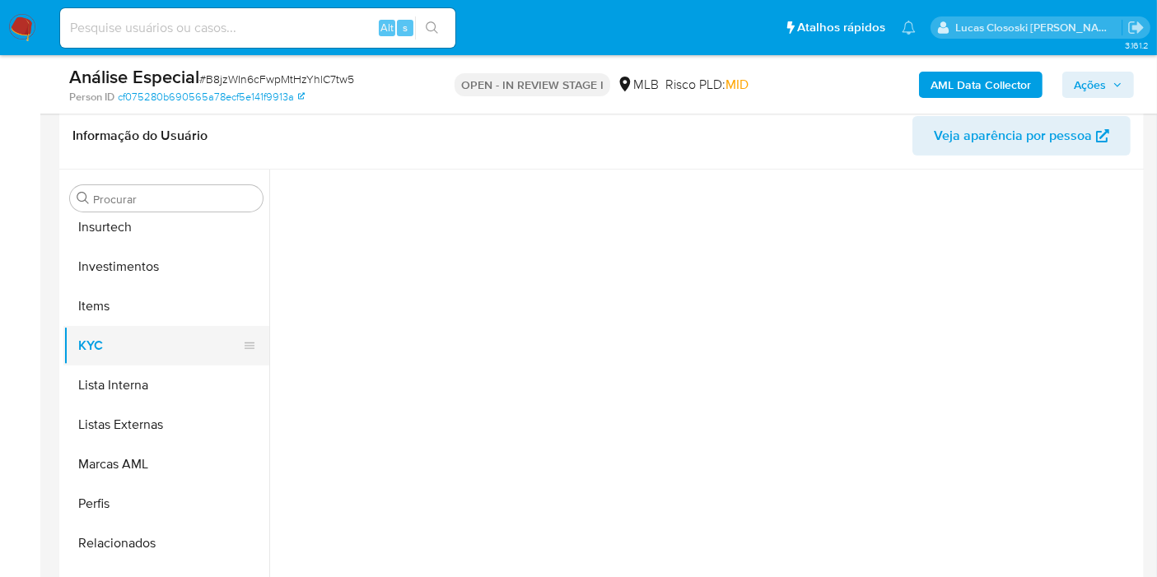
scroll to position [0, 0]
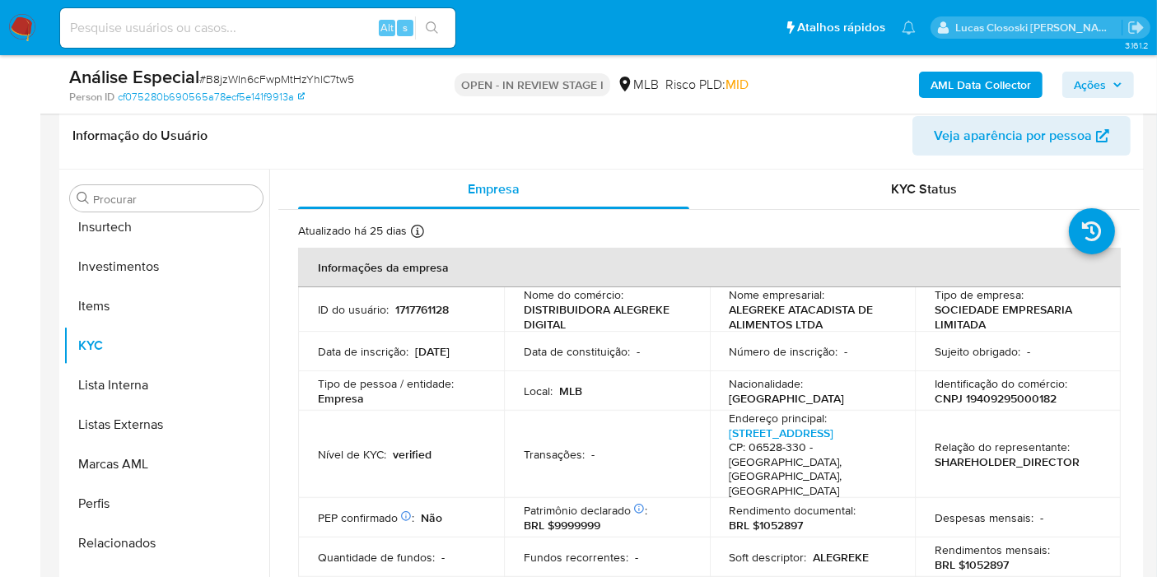
click at [261, 72] on span "# B8jzWIn6cFwpMtHzYhlC7tw5" at bounding box center [276, 79] width 155 height 16
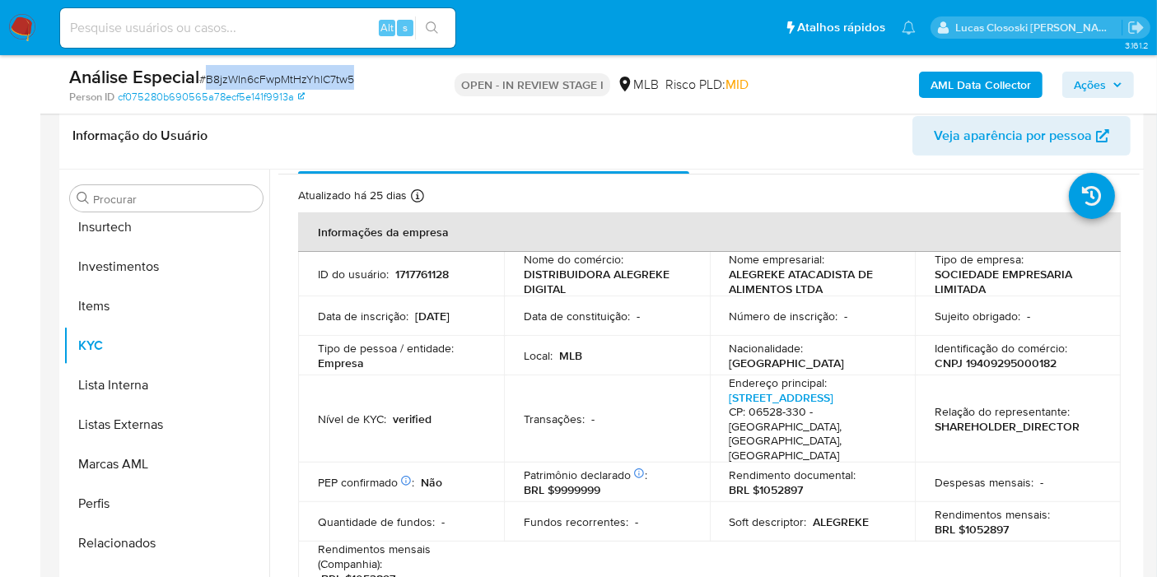
scroll to position [91, 0]
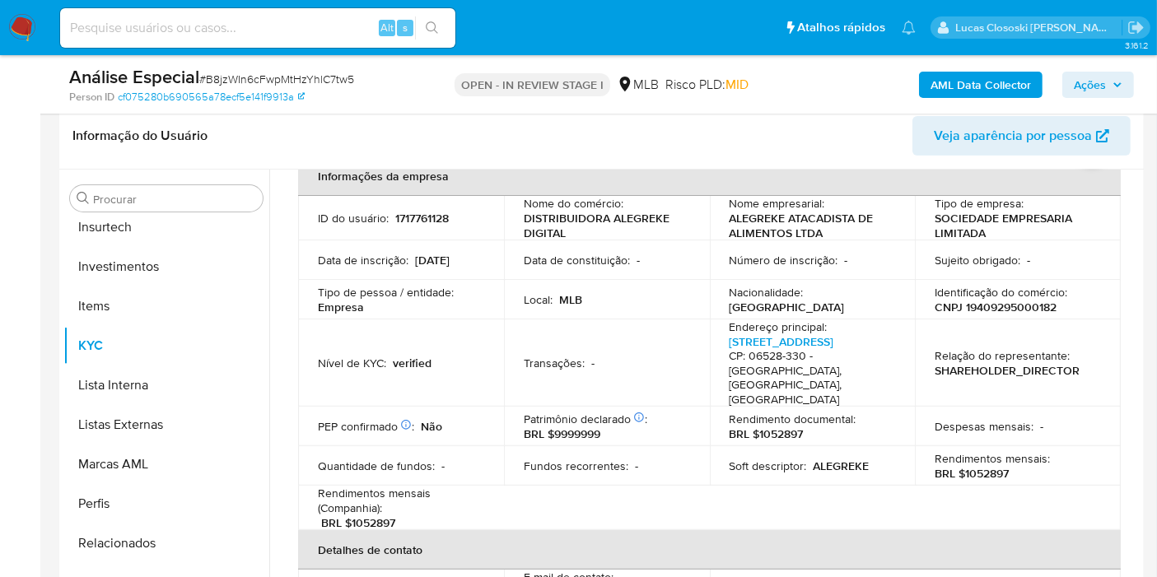
click at [978, 317] on td "Identificação do comércio : CNPJ 19409295000182" at bounding box center [1018, 300] width 206 height 40
click at [978, 310] on p "CNPJ 19409295000182" at bounding box center [996, 307] width 122 height 15
copy p "19409295000182"
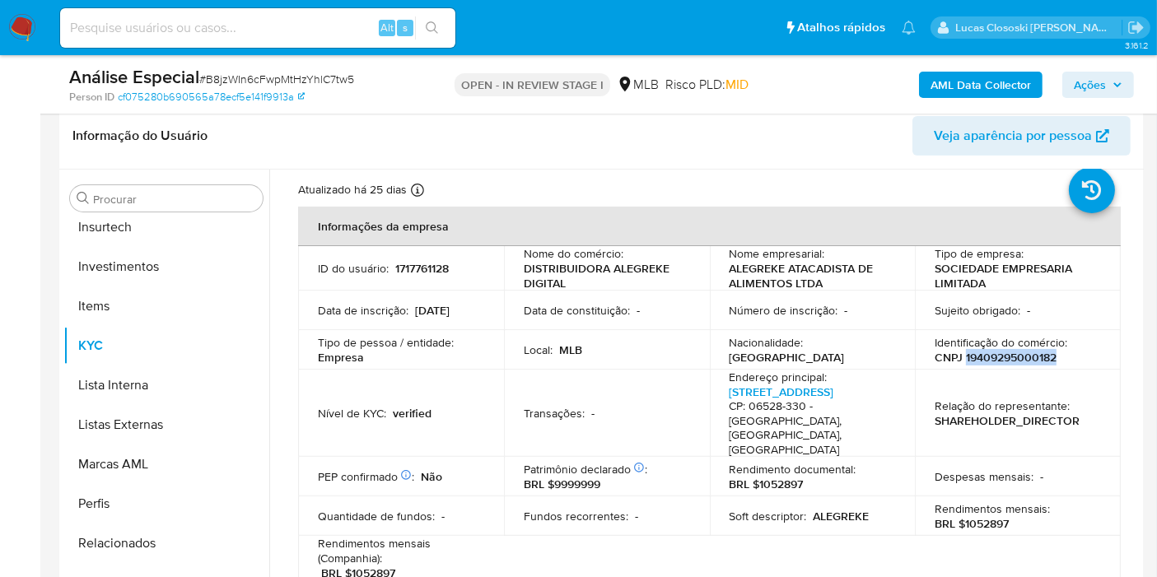
scroll to position [0, 0]
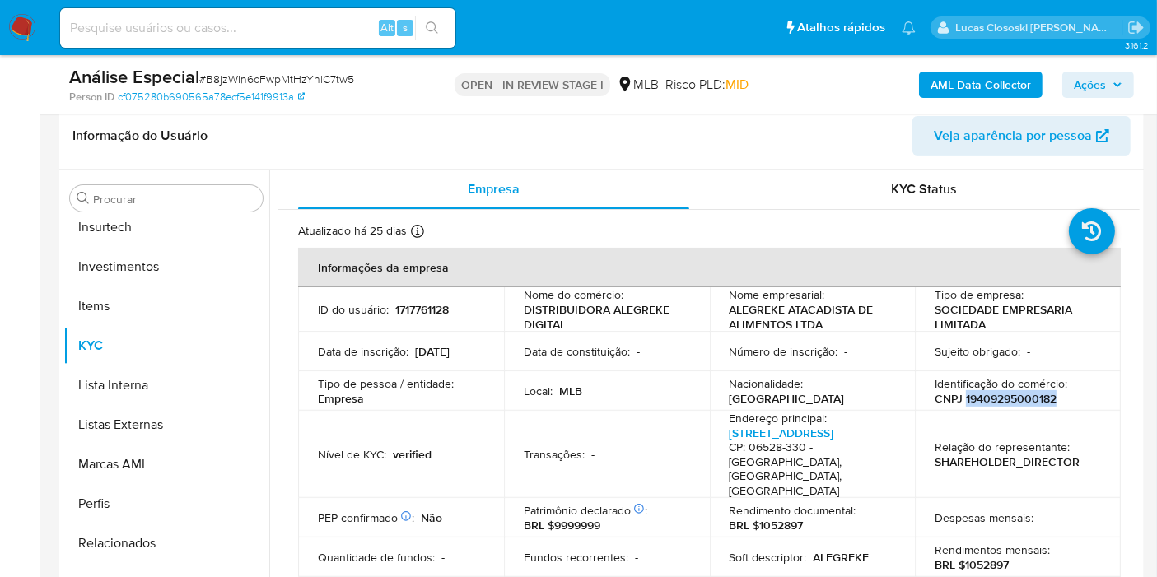
copy p "19409295000182"
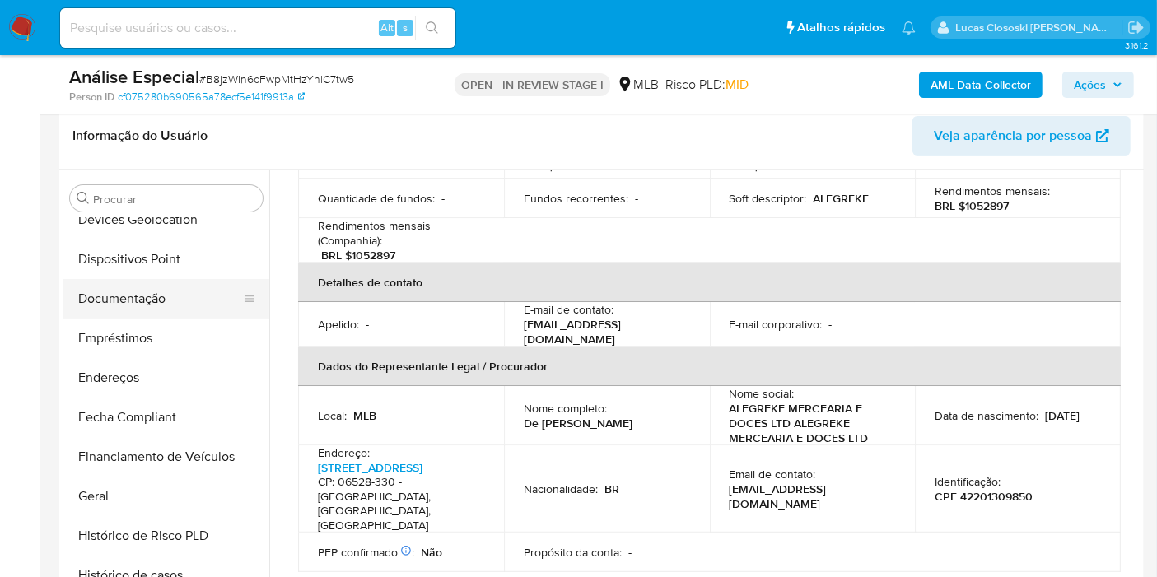
scroll to position [212, 0]
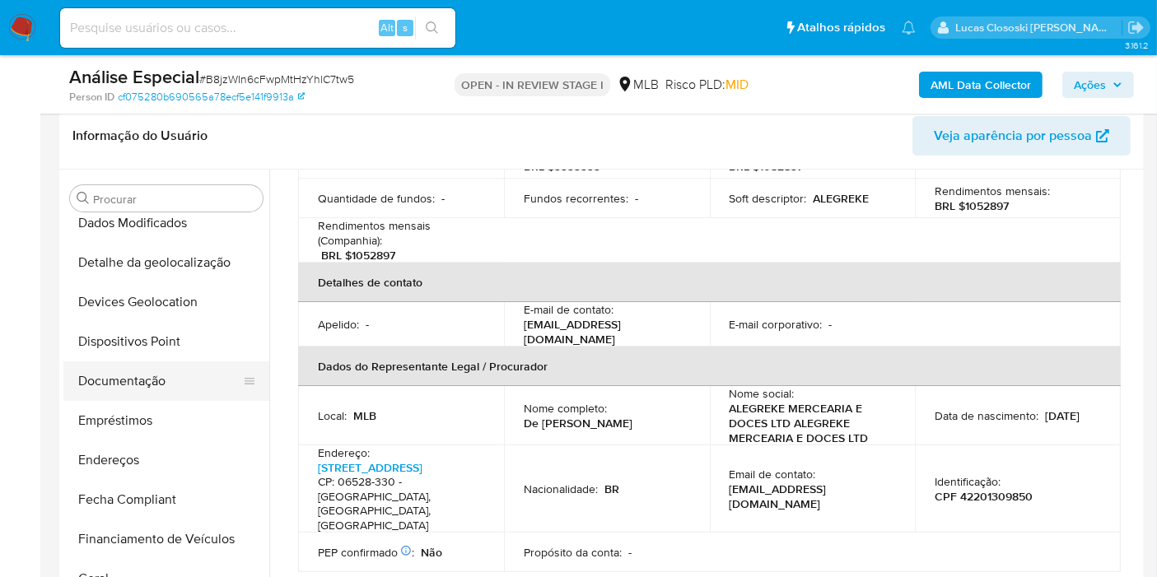
click at [159, 363] on button "Documentação" at bounding box center [159, 382] width 193 height 40
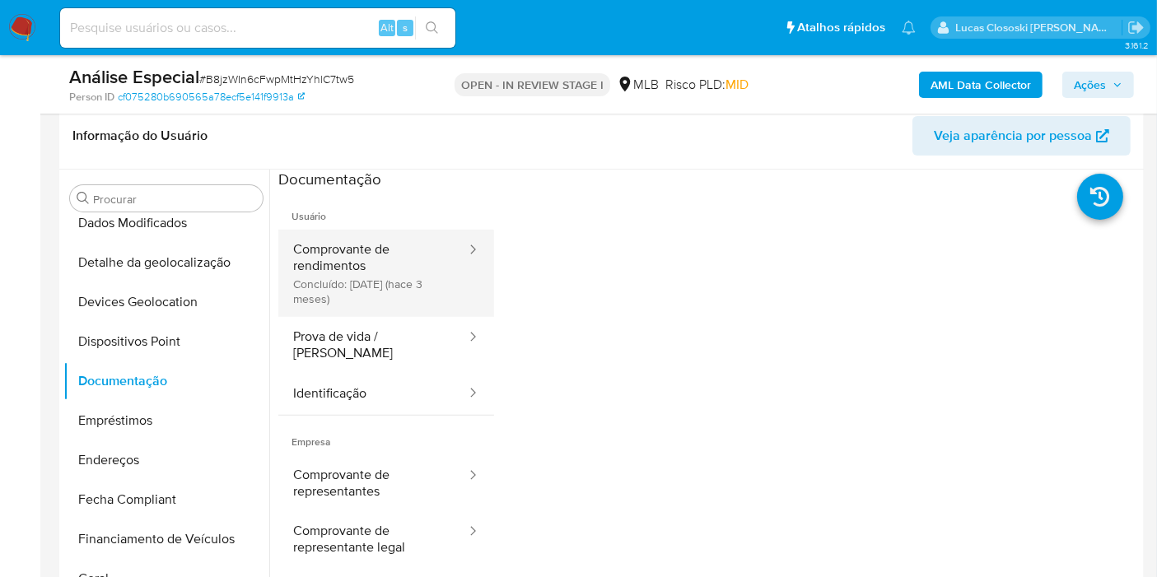
click at [390, 275] on button "Comprovante de rendimentos Concluído: 27/06/2025 (hace 3 meses)" at bounding box center [372, 273] width 189 height 87
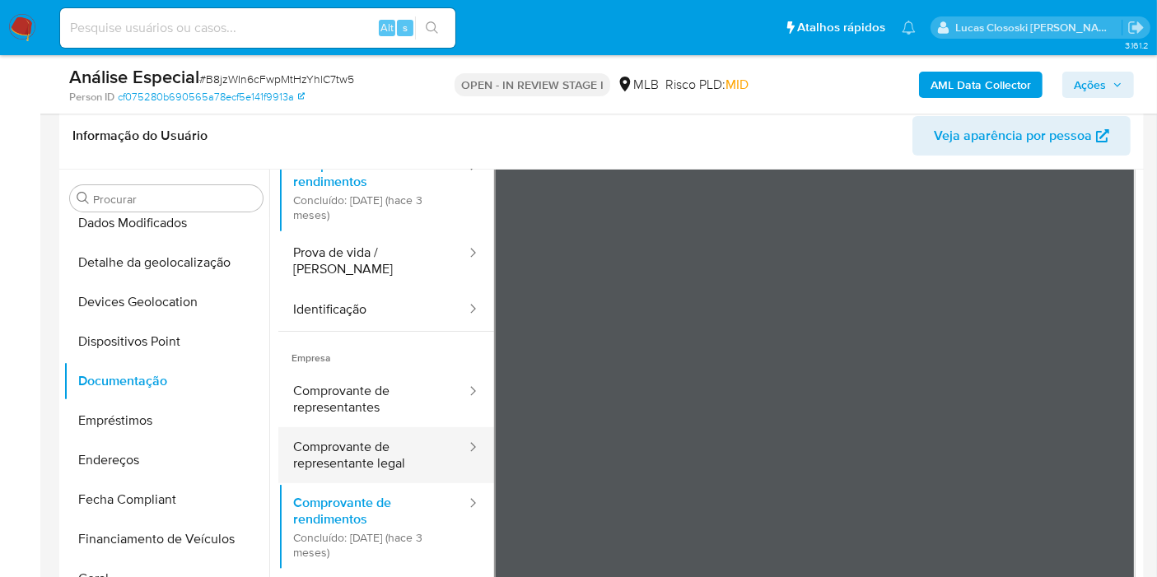
scroll to position [143, 0]
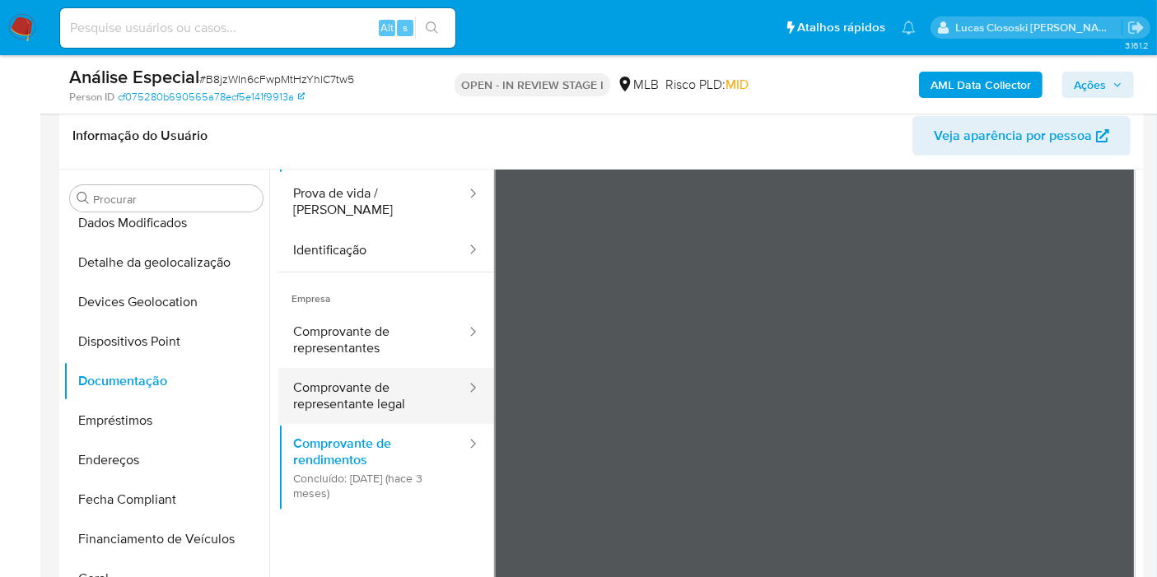
click at [390, 371] on button "Comprovante de representante legal" at bounding box center [372, 396] width 189 height 56
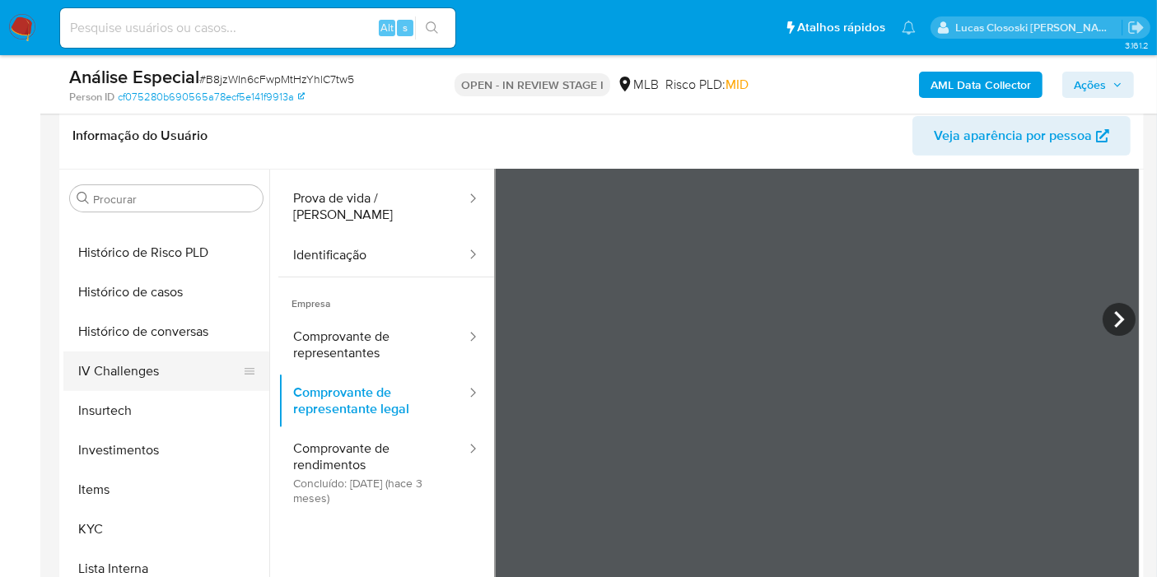
scroll to position [578, 0]
click at [136, 530] on button "KYC" at bounding box center [159, 530] width 193 height 40
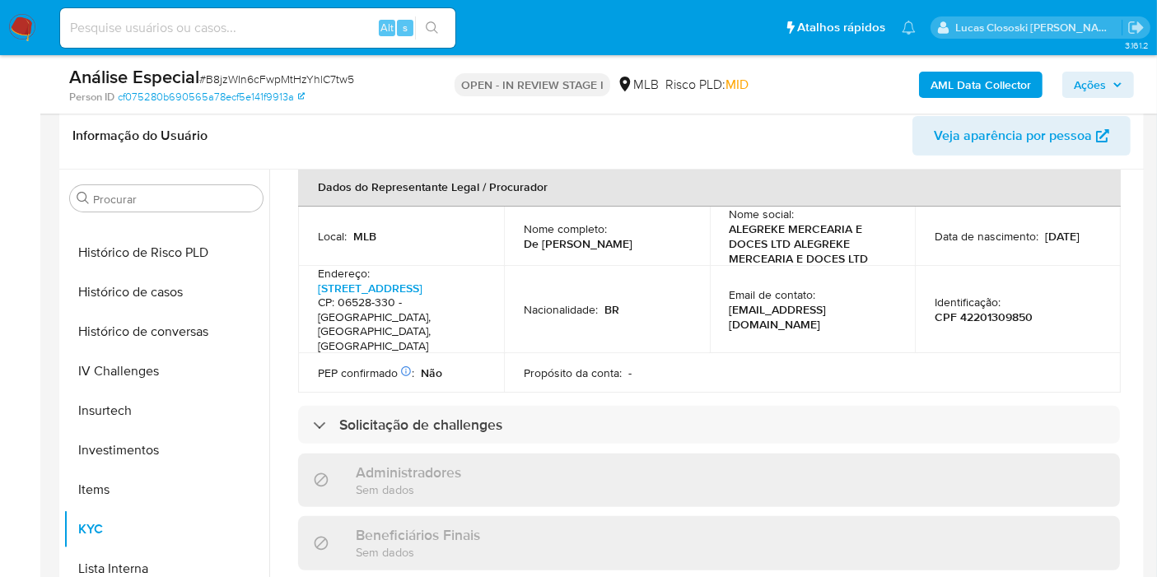
scroll to position [446, 0]
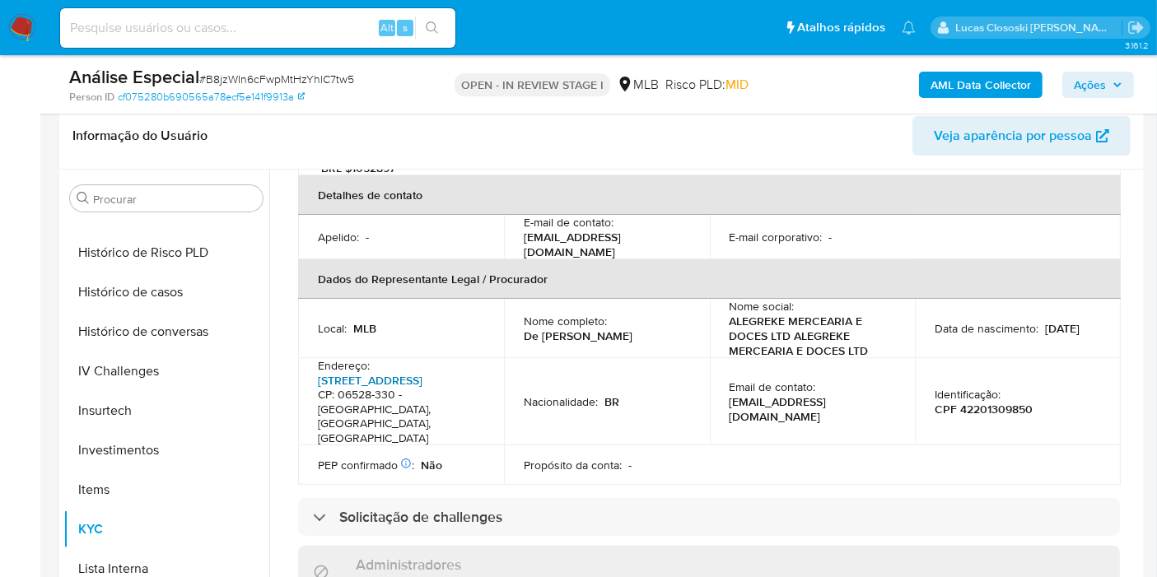
click at [407, 372] on link "Rua Estrela Dalva 285, Jardim Alagoas" at bounding box center [370, 380] width 105 height 16
click at [265, 75] on span "# B8jzWIn6cFwpMtHzYhlC7tw5" at bounding box center [276, 79] width 155 height 16
copy span "B8jzWIn6cFwpMtHzYhlC7tw5"
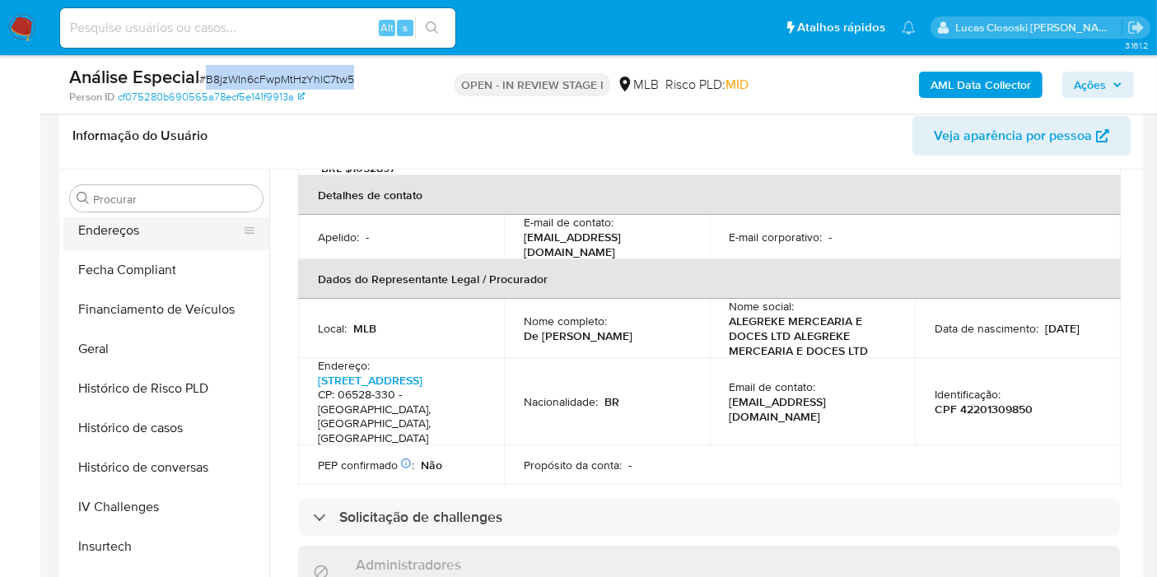
scroll to position [304, 0]
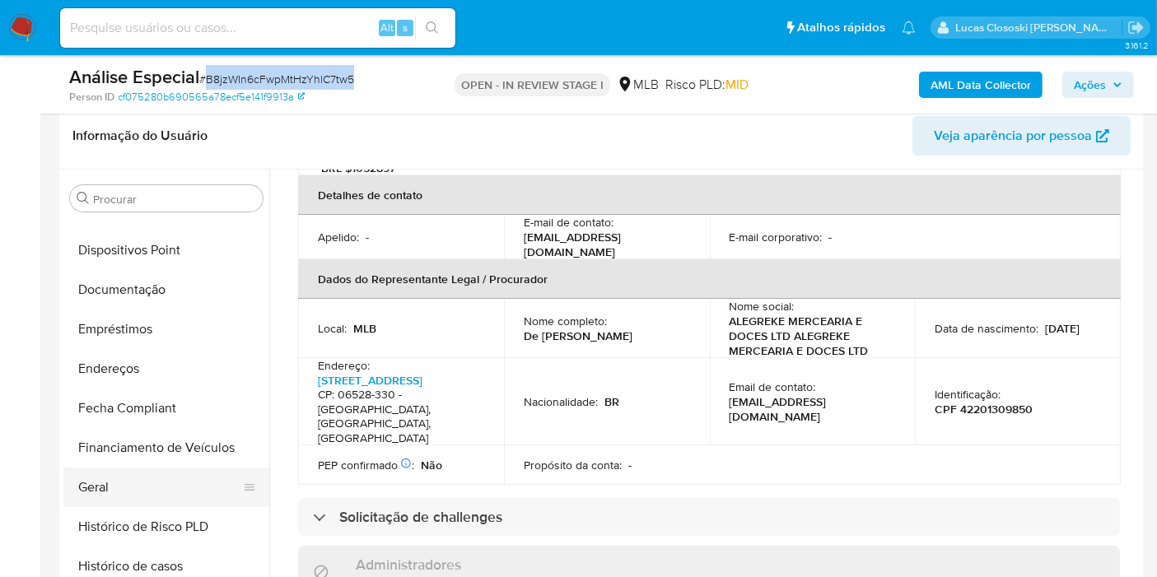
click at [124, 497] on button "Geral" at bounding box center [159, 488] width 193 height 40
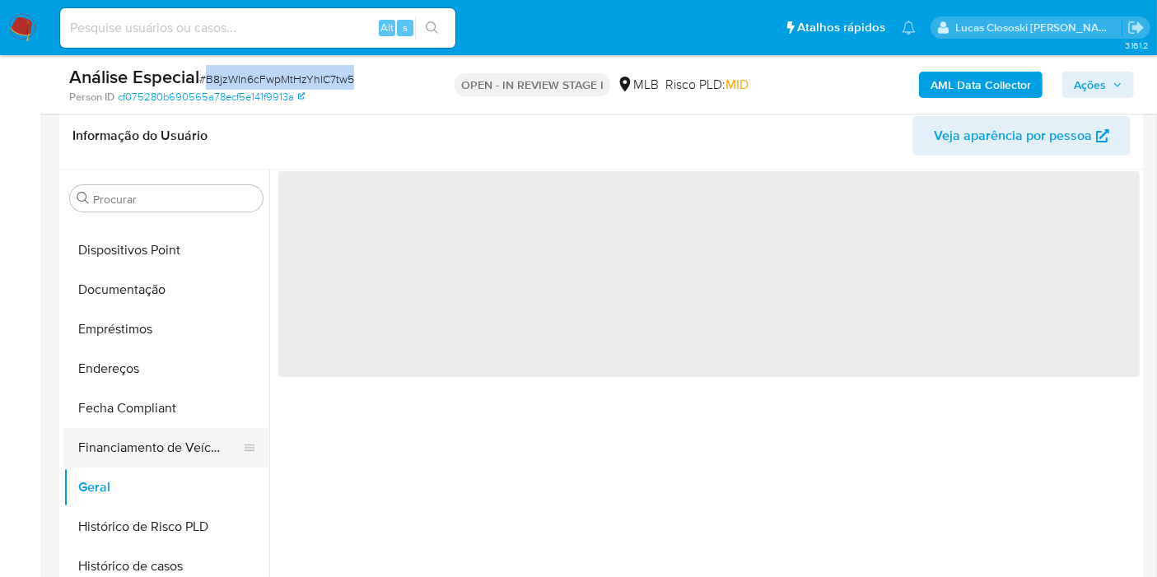
scroll to position [0, 0]
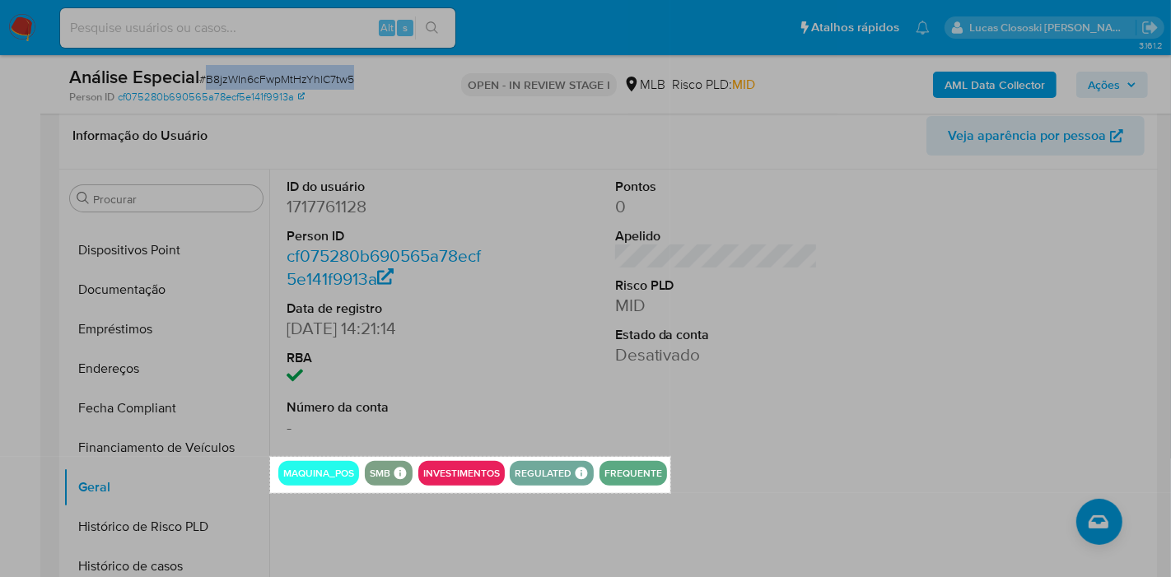
drag, startPoint x: 271, startPoint y: 457, endPoint x: 673, endPoint y: 492, distance: 403.4
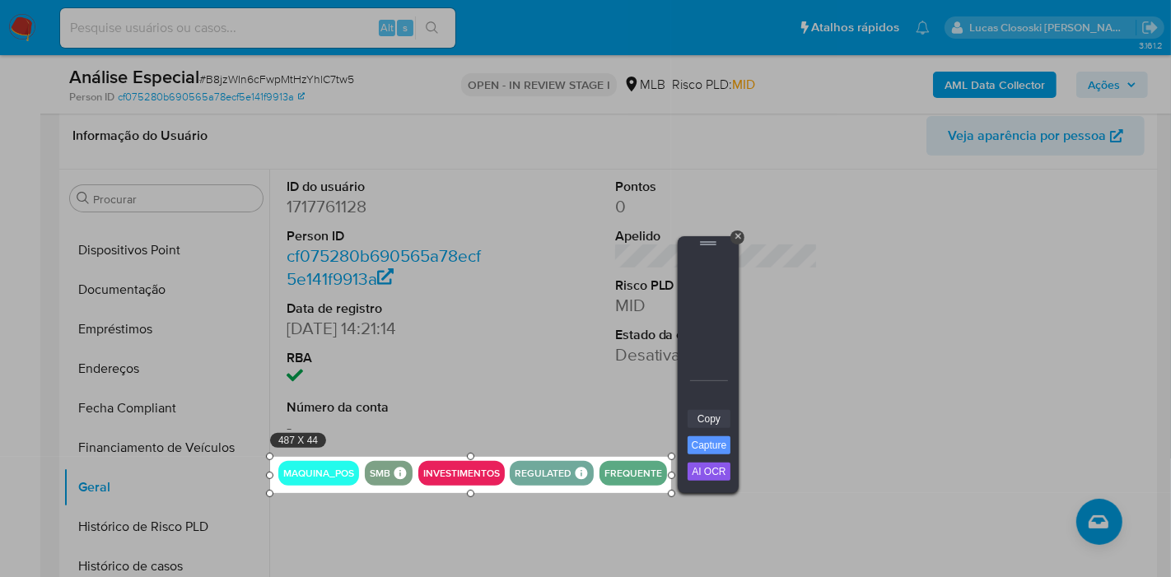
click at [722, 422] on link "Copy" at bounding box center [709, 419] width 43 height 18
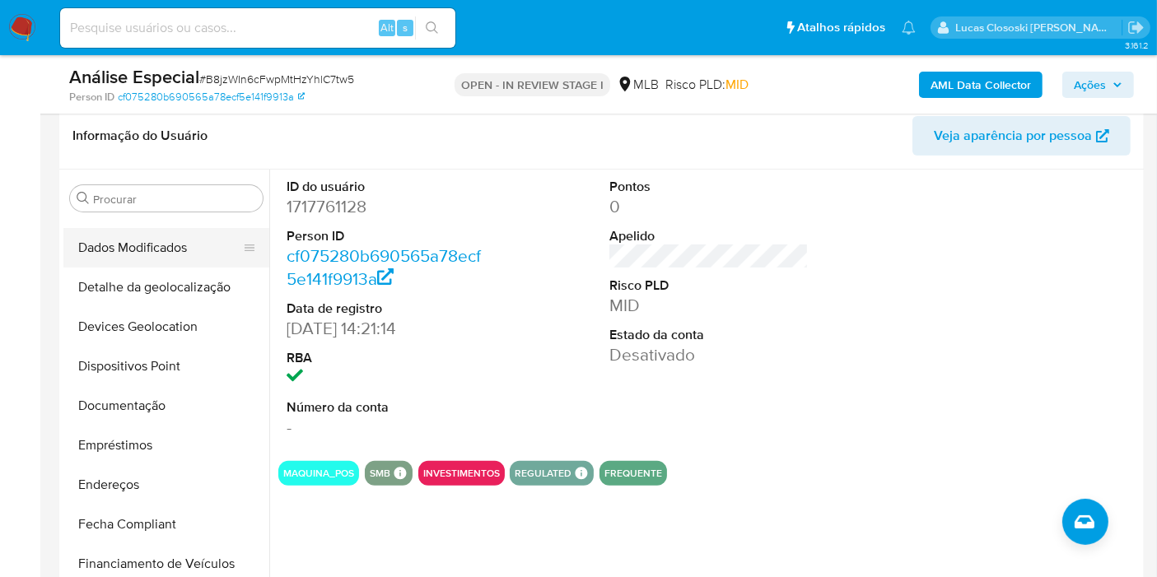
scroll to position [121, 0]
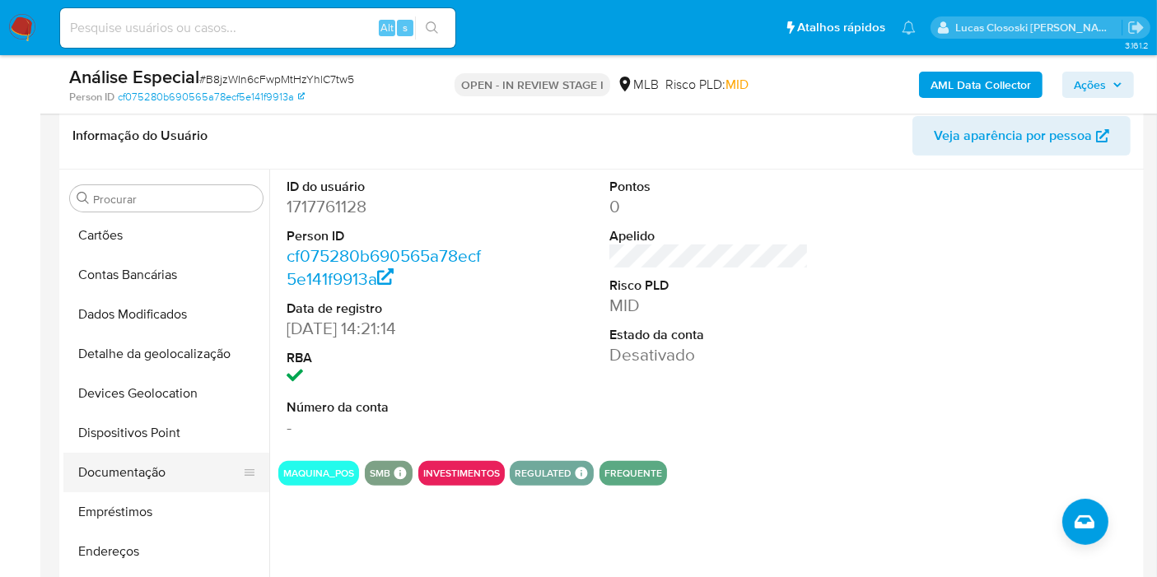
click at [114, 467] on button "Documentação" at bounding box center [159, 473] width 193 height 40
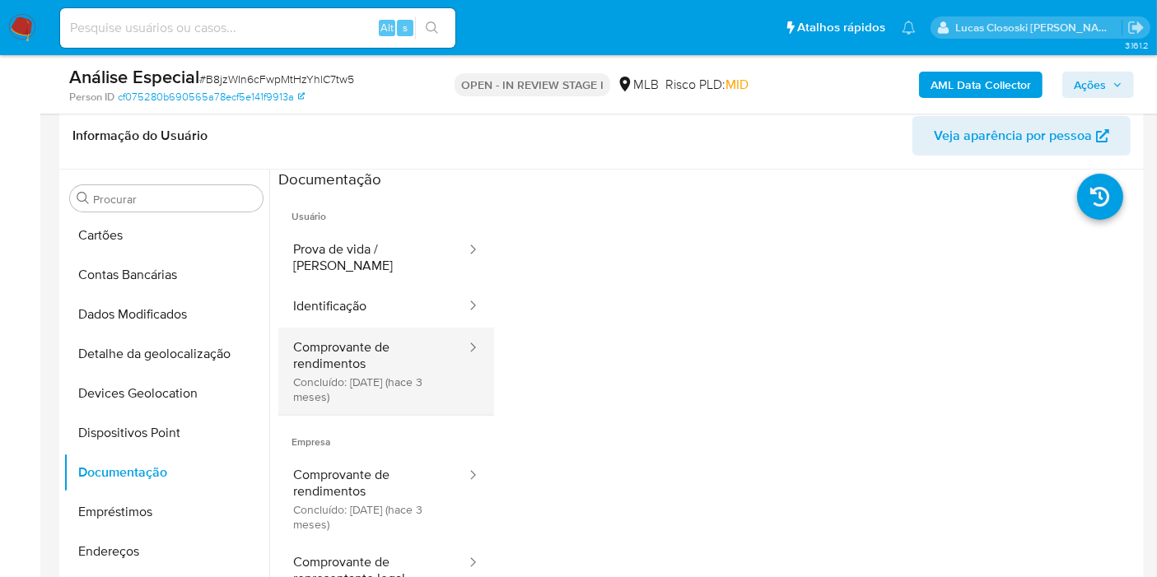
click at [308, 332] on button "Comprovante de rendimentos Concluído: 27/06/2025 (hace 3 meses)" at bounding box center [372, 371] width 189 height 87
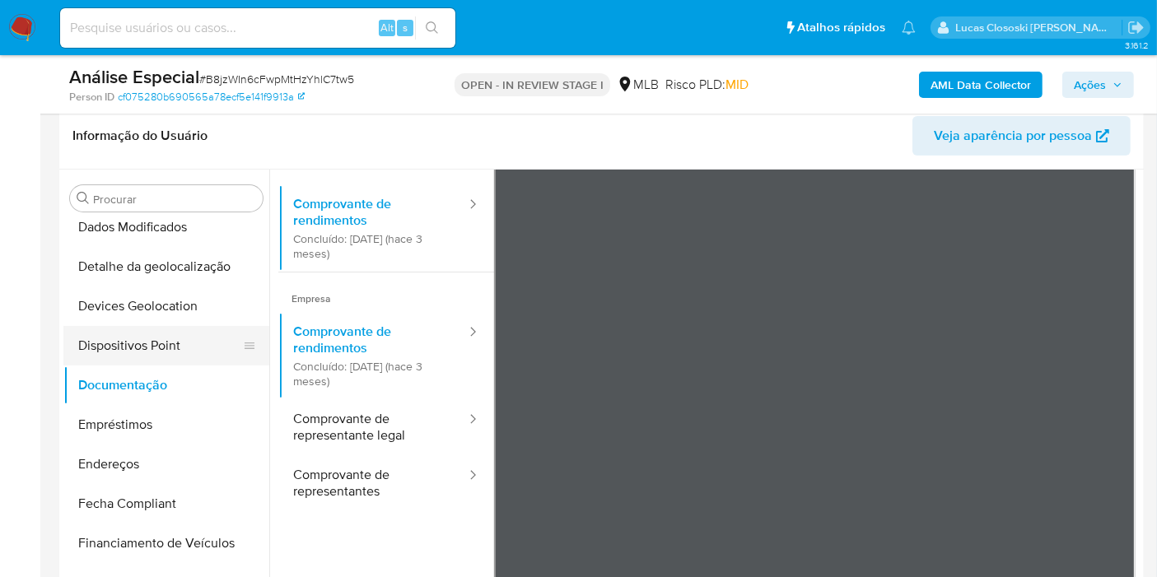
scroll to position [395, 0]
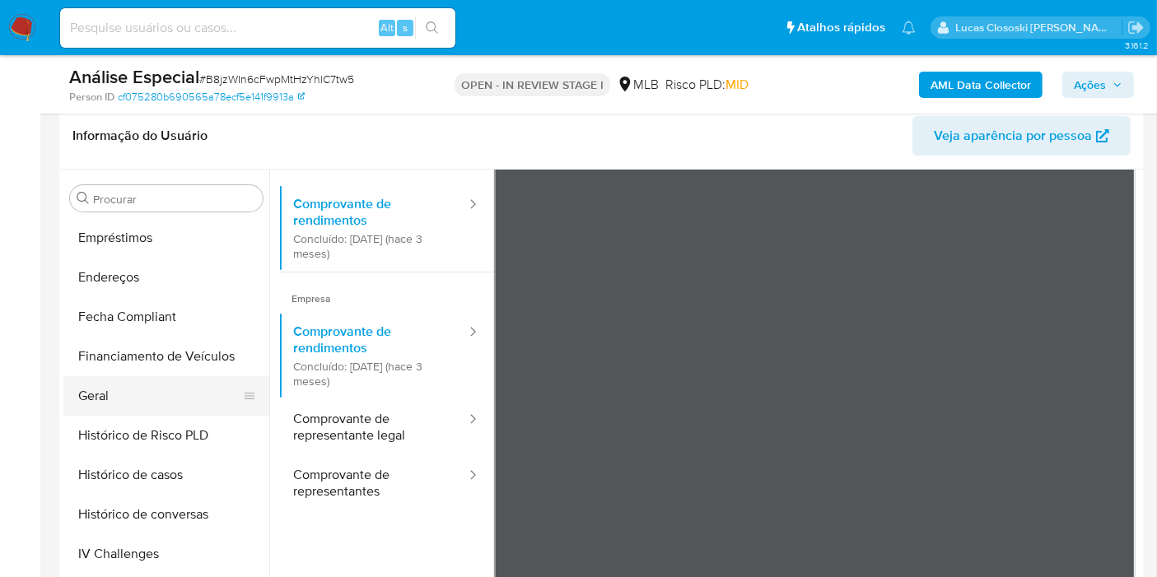
click at [123, 401] on button "Geral" at bounding box center [159, 396] width 193 height 40
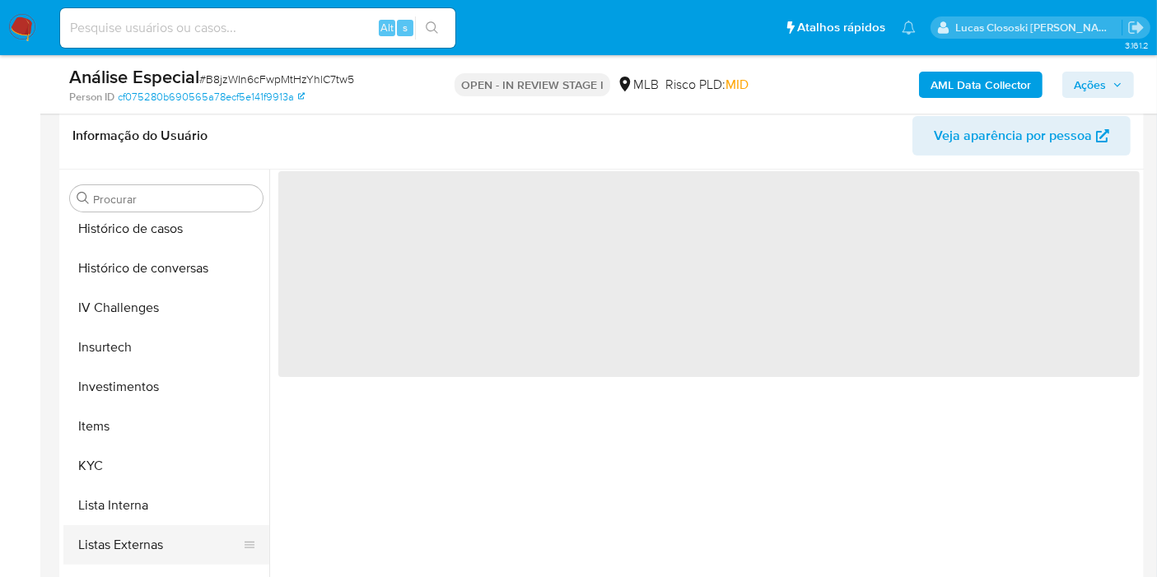
scroll to position [670, 0]
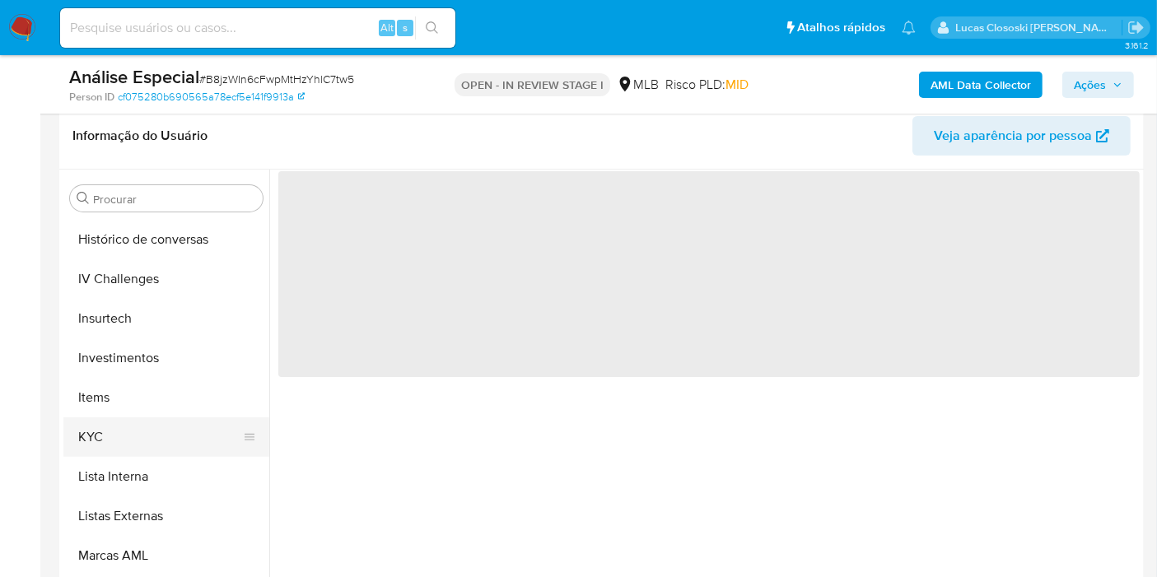
click at [129, 429] on button "KYC" at bounding box center [159, 438] width 193 height 40
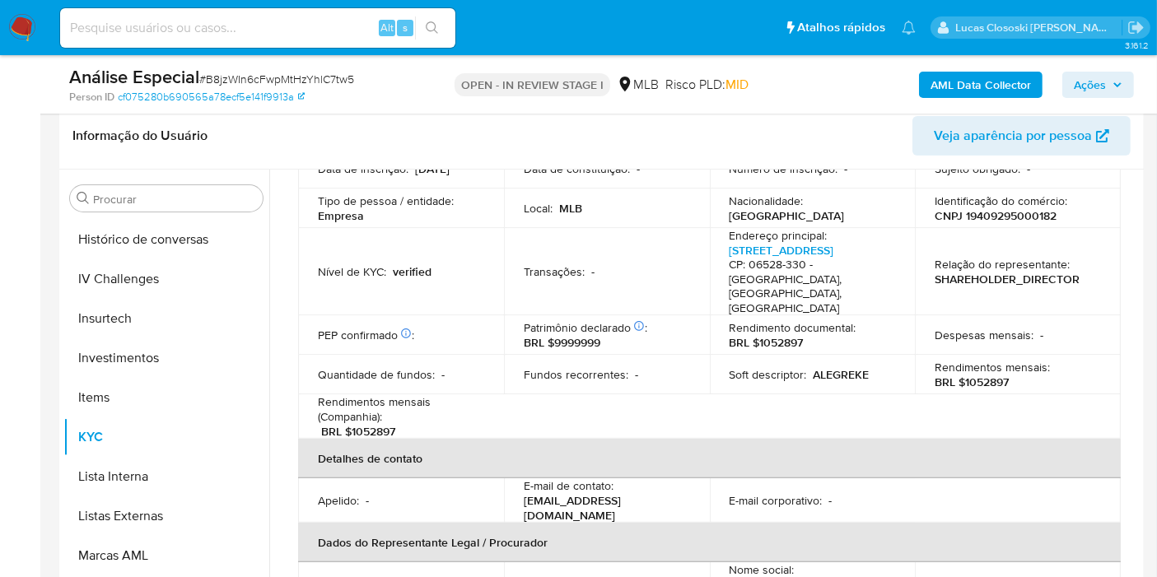
scroll to position [274, 0]
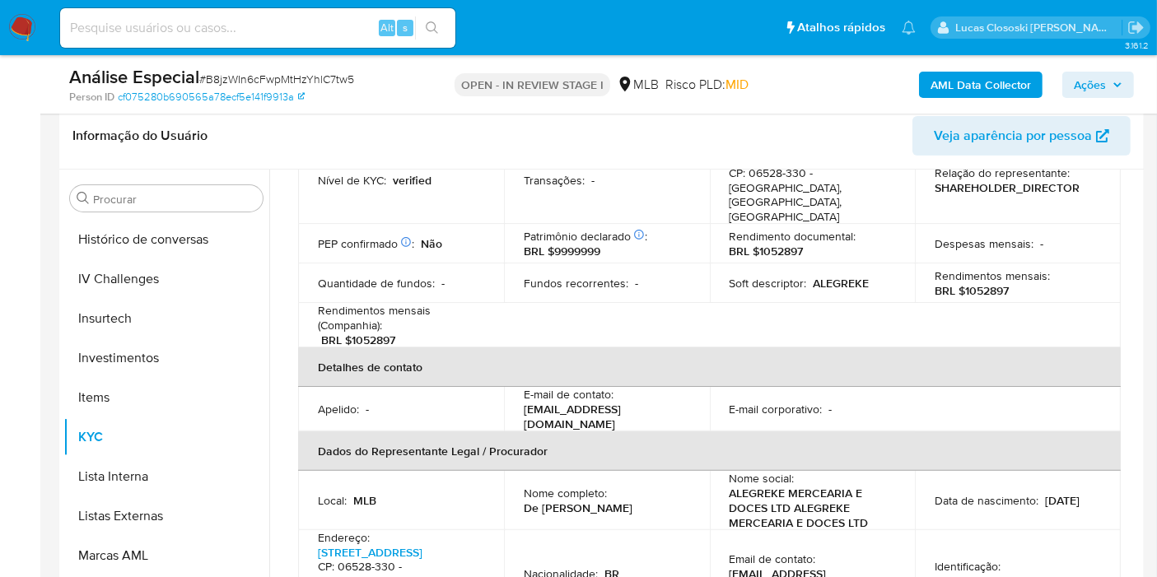
drag, startPoint x: 536, startPoint y: 487, endPoint x: 628, endPoint y: 491, distance: 91.5
click at [628, 501] on p "De Gustavo Alves Oliveira Ferreira Brandao" at bounding box center [578, 508] width 109 height 15
copy p "Gustavo Alves Oliveira Ferreira Brandao"
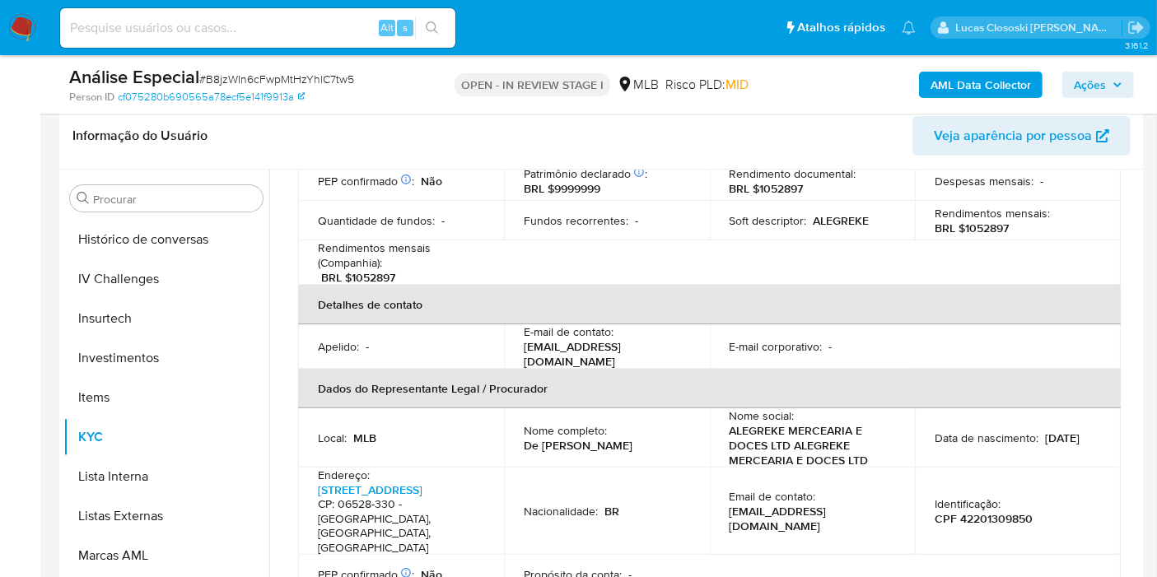
scroll to position [366, 0]
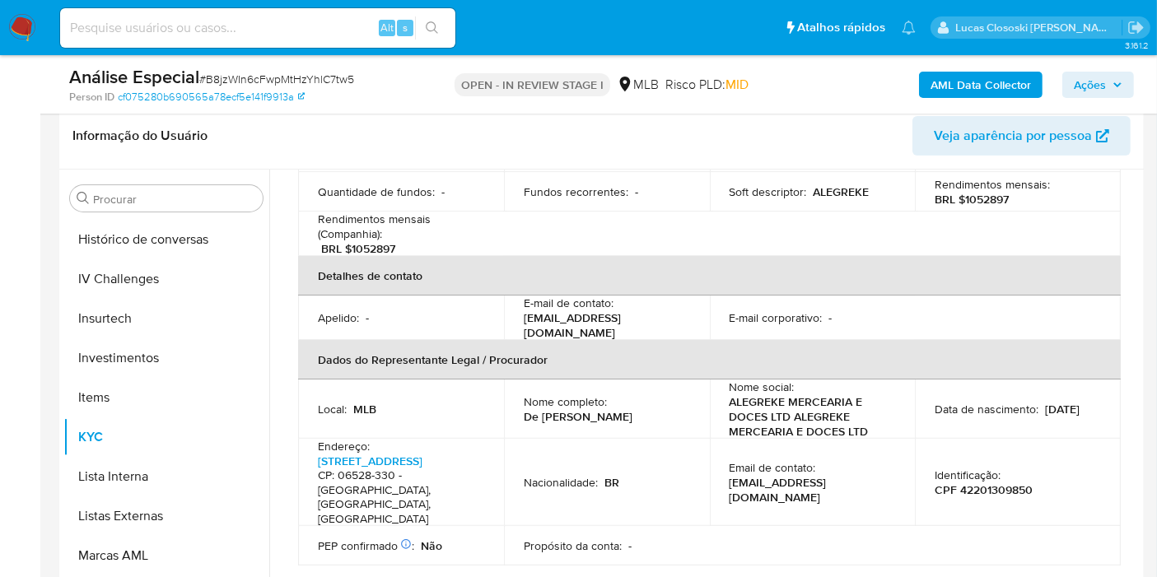
click at [982, 483] on p "CPF 42201309850" at bounding box center [984, 490] width 98 height 15
copy p "42201309850"
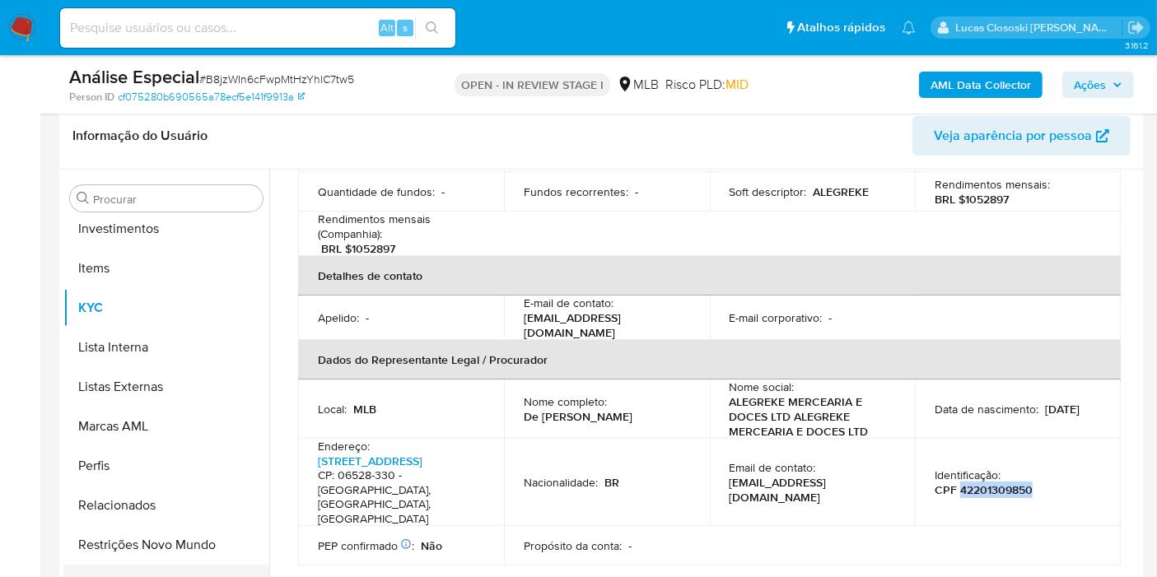
scroll to position [853, 0]
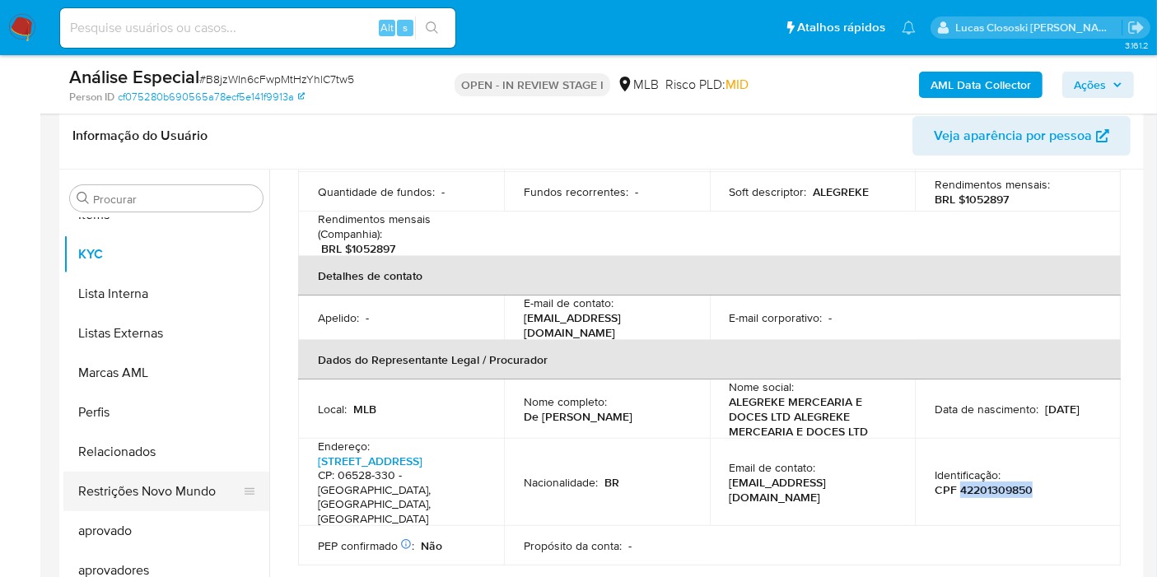
click at [148, 492] on button "Restrições Novo Mundo" at bounding box center [159, 492] width 193 height 40
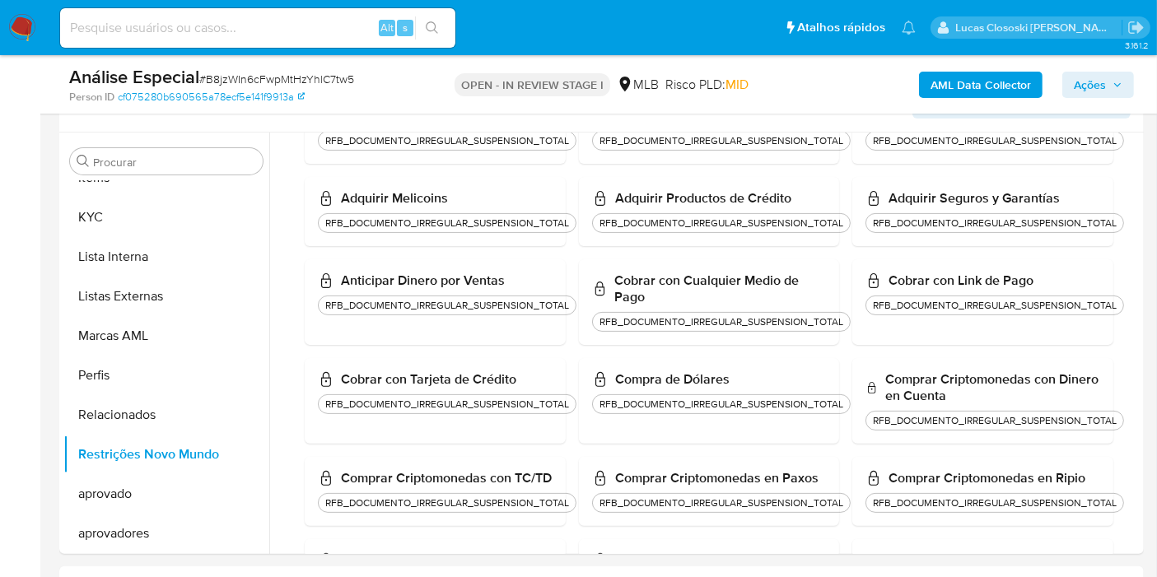
scroll to position [429, 0]
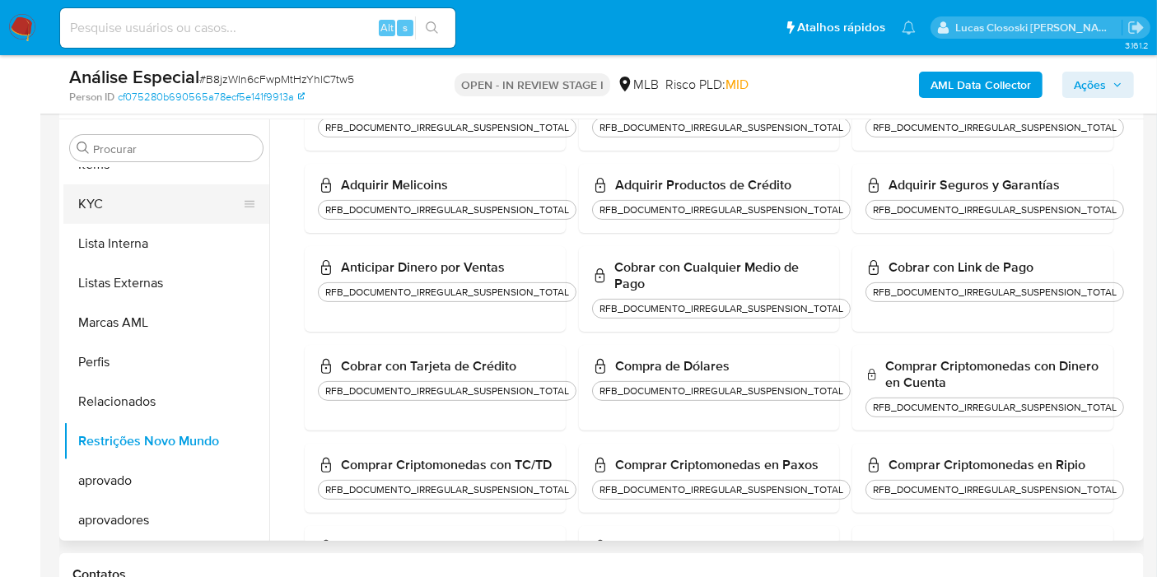
click at [93, 203] on button "KYC" at bounding box center [159, 204] width 193 height 40
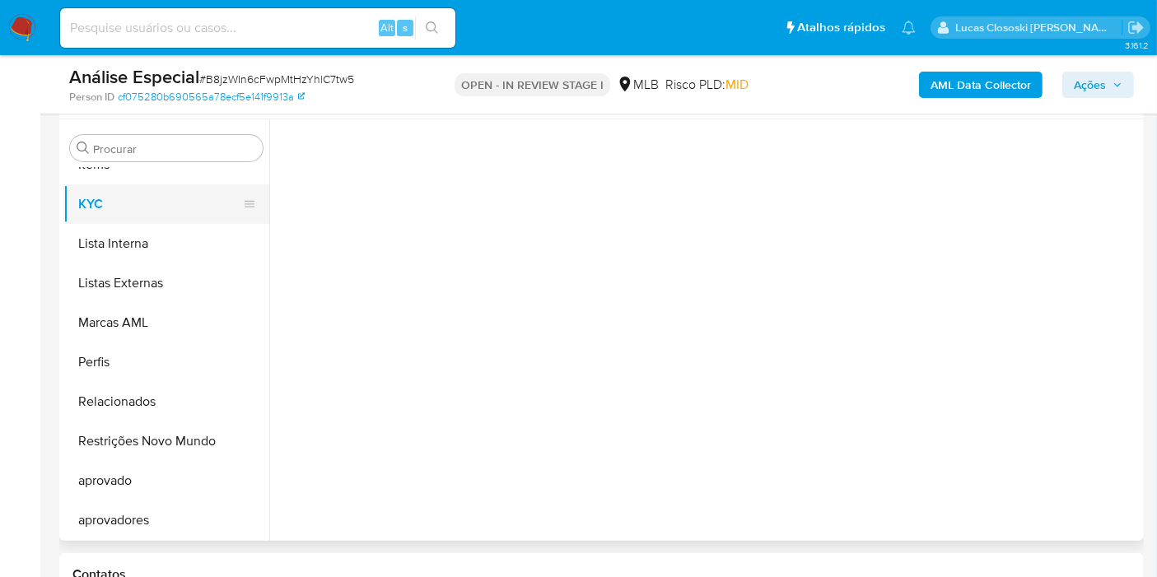
scroll to position [0, 0]
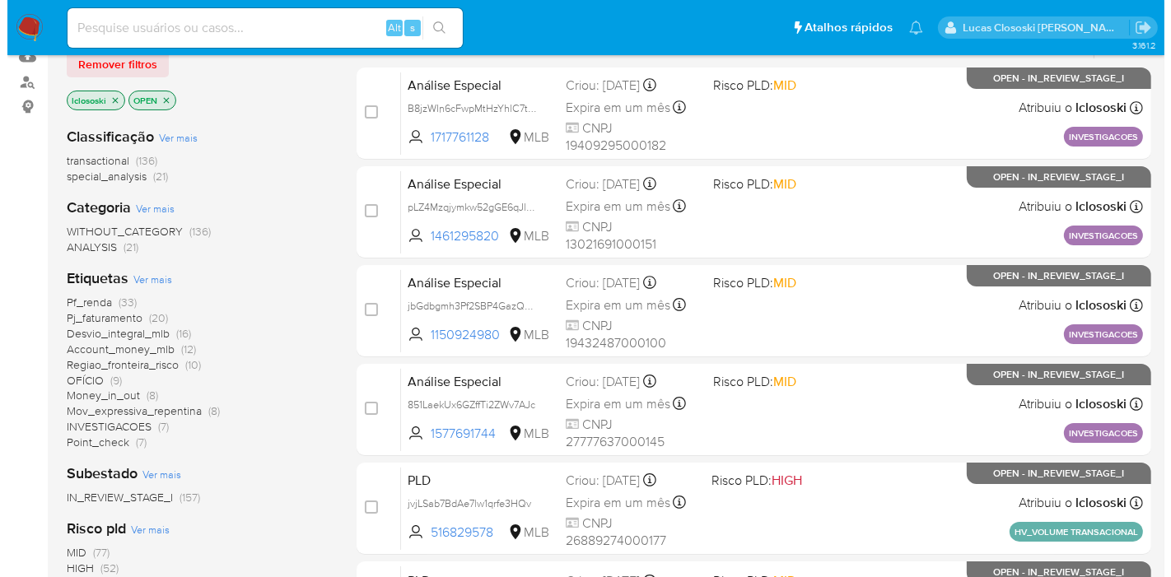
scroll to position [183, 0]
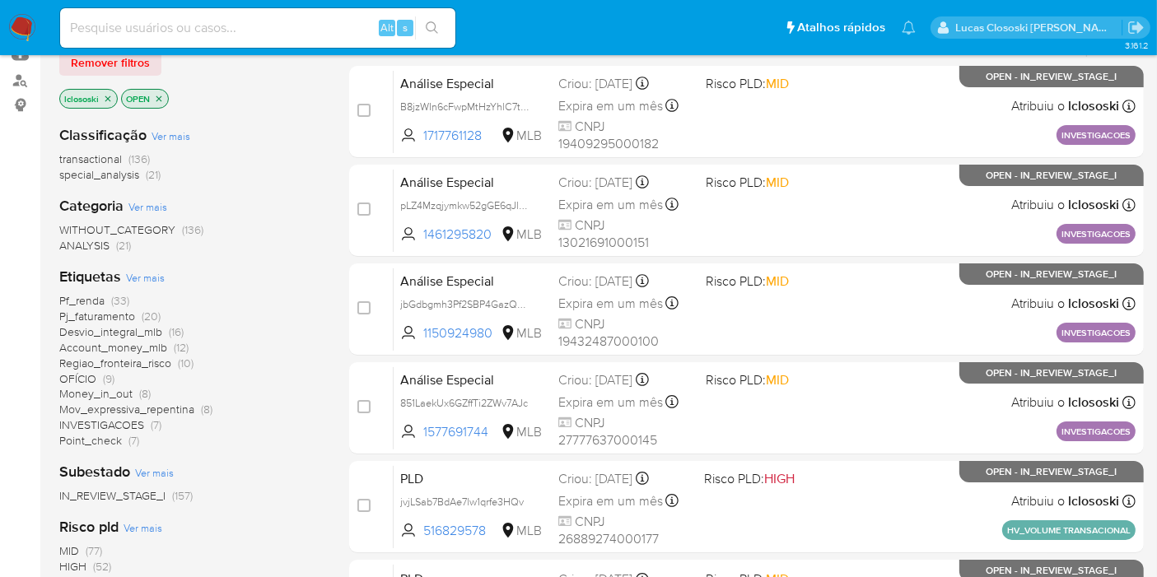
click at [145, 278] on span "Ver mais" at bounding box center [145, 277] width 39 height 15
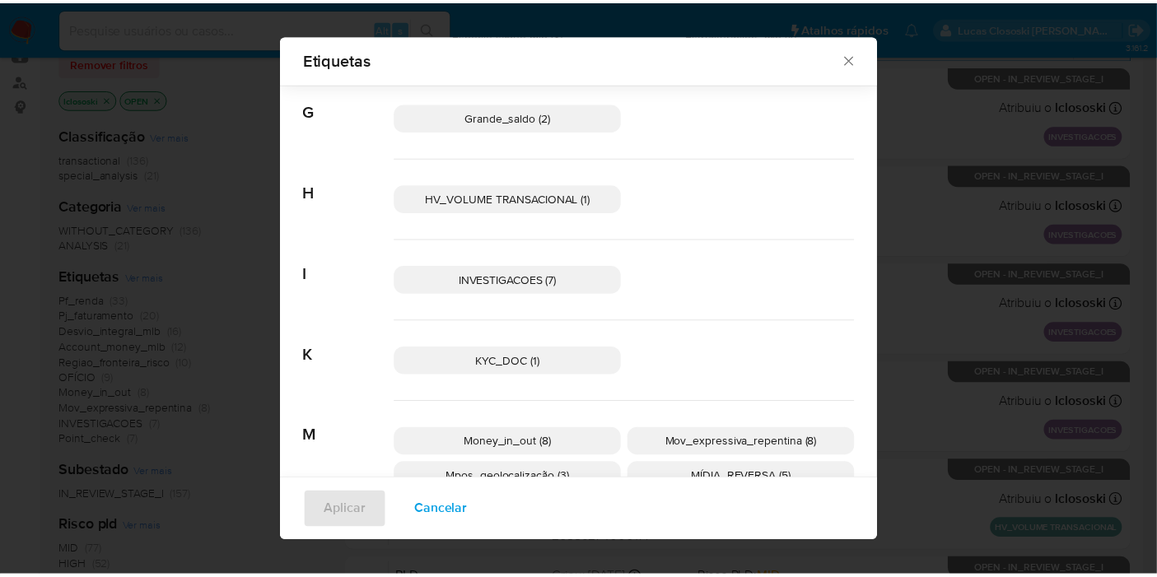
scroll to position [537, 0]
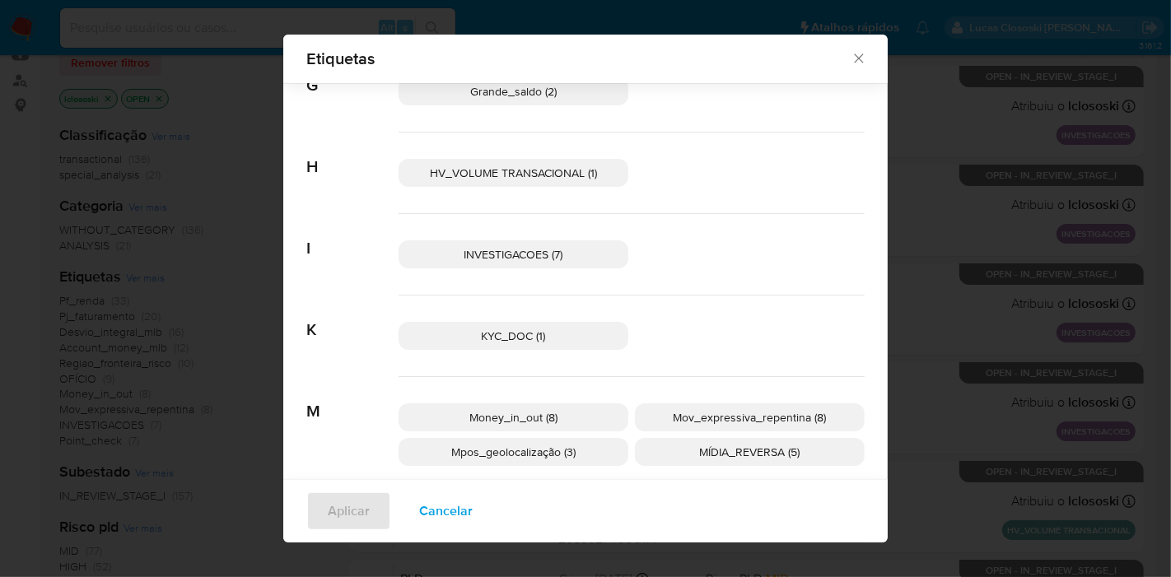
click at [574, 246] on p "INVESTIGACOES (7)" at bounding box center [514, 254] width 230 height 28
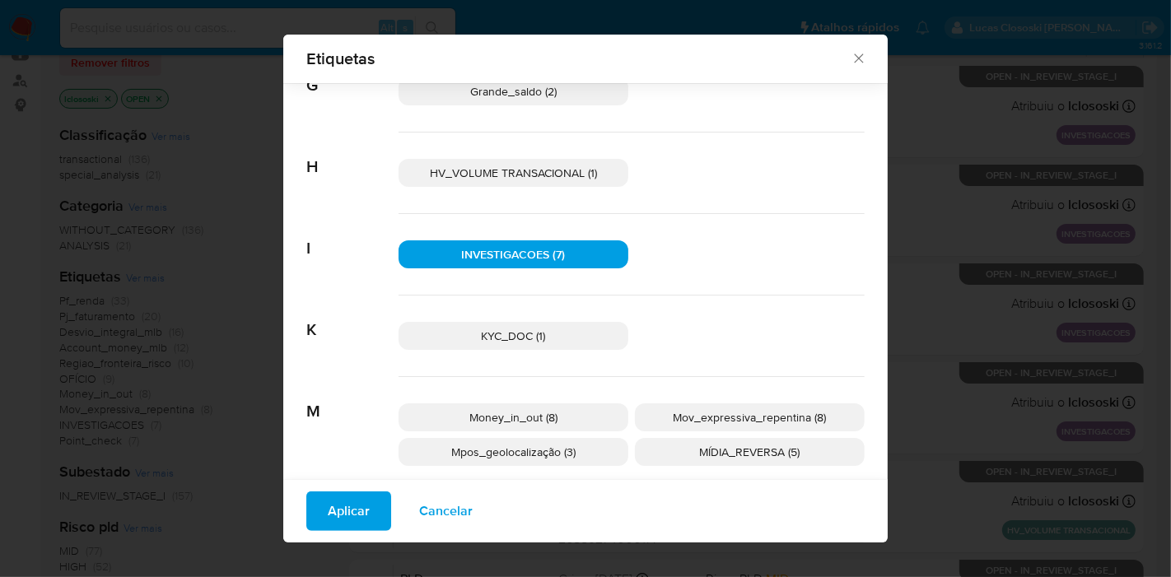
click at [329, 498] on span "Aplicar" at bounding box center [349, 511] width 42 height 36
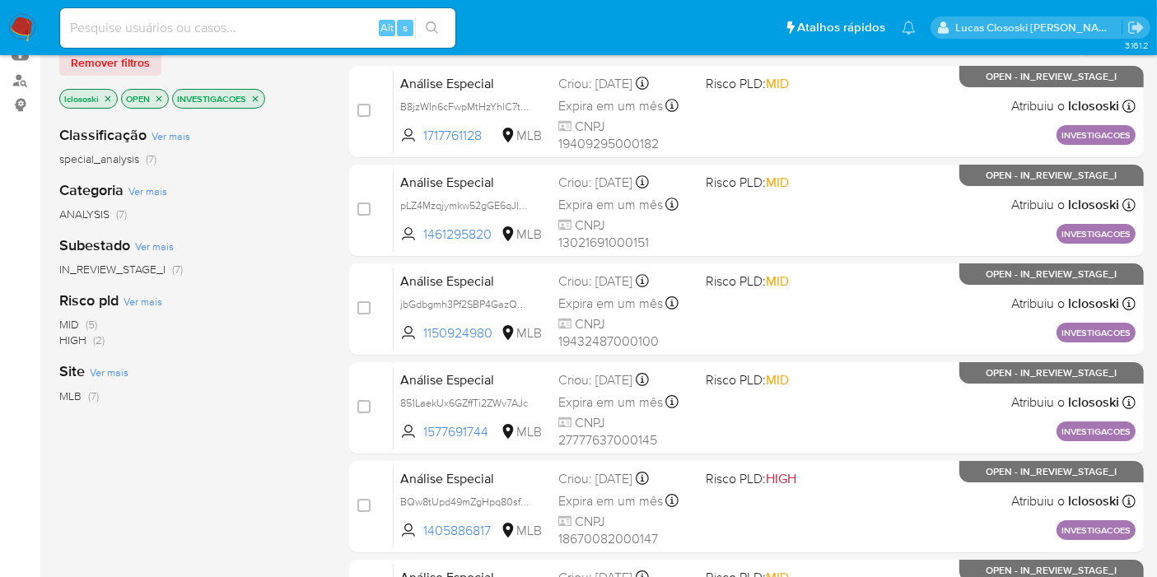
scroll to position [457, 0]
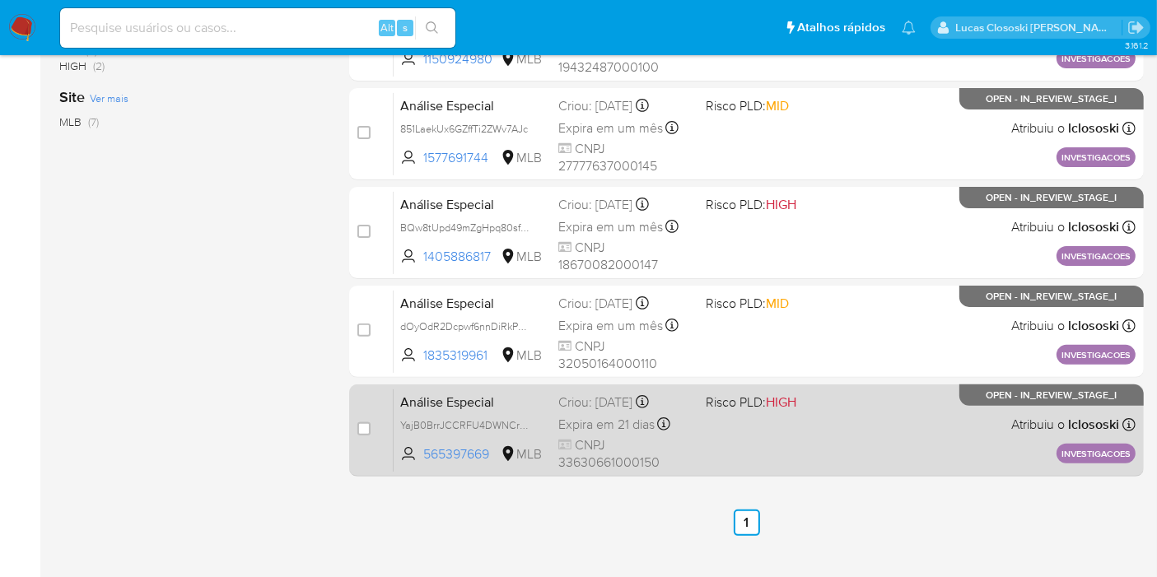
click at [774, 441] on div "Análise Especial YajB0BrrJCCRFU4DWNCrL0kt 565397669 MLB Risco PLD: HIGH Criou: …" at bounding box center [765, 430] width 742 height 83
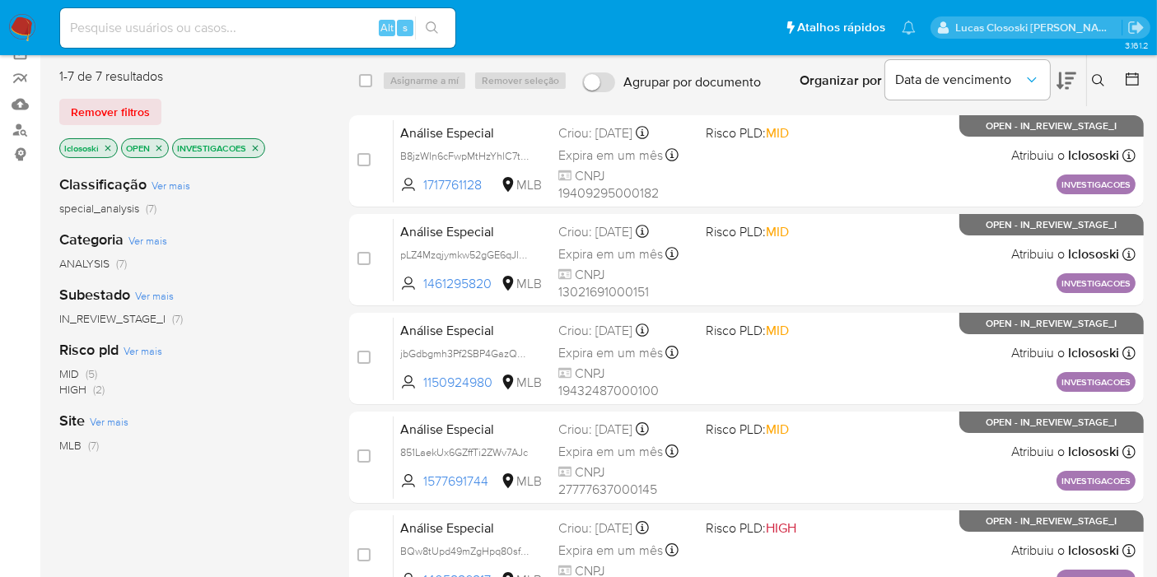
scroll to position [0, 0]
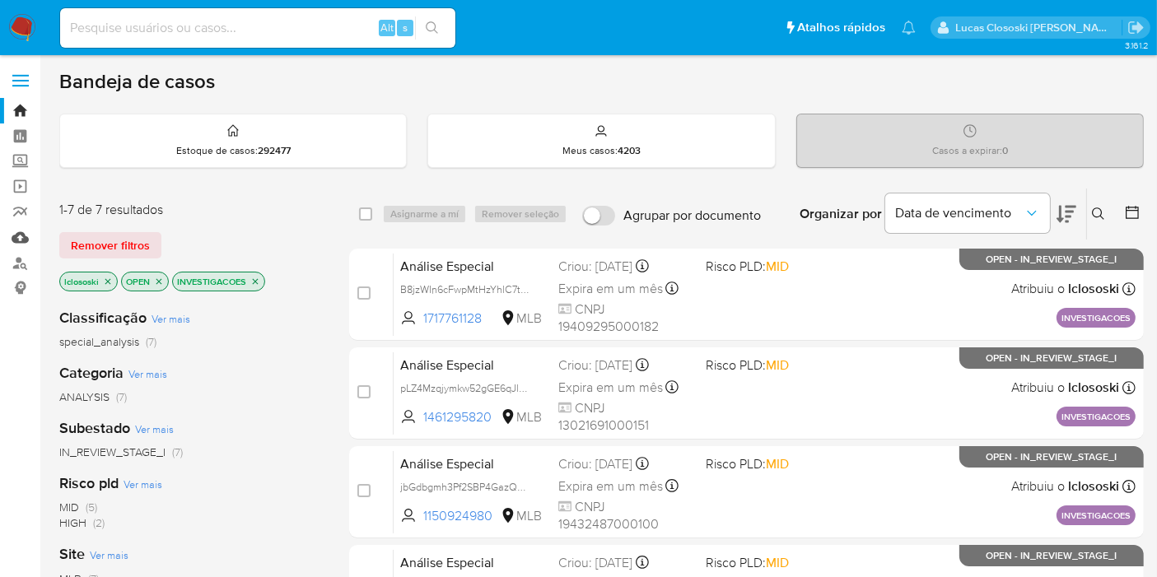
click at [17, 236] on link "Mulan" at bounding box center [98, 238] width 196 height 26
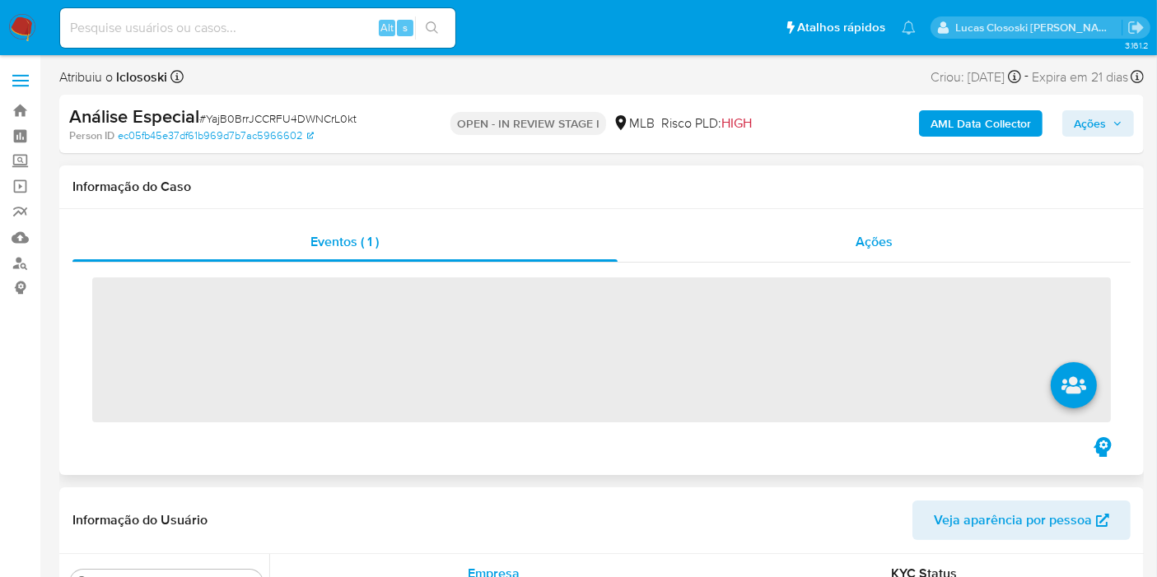
click at [850, 231] on div "Ações" at bounding box center [875, 242] width 514 height 40
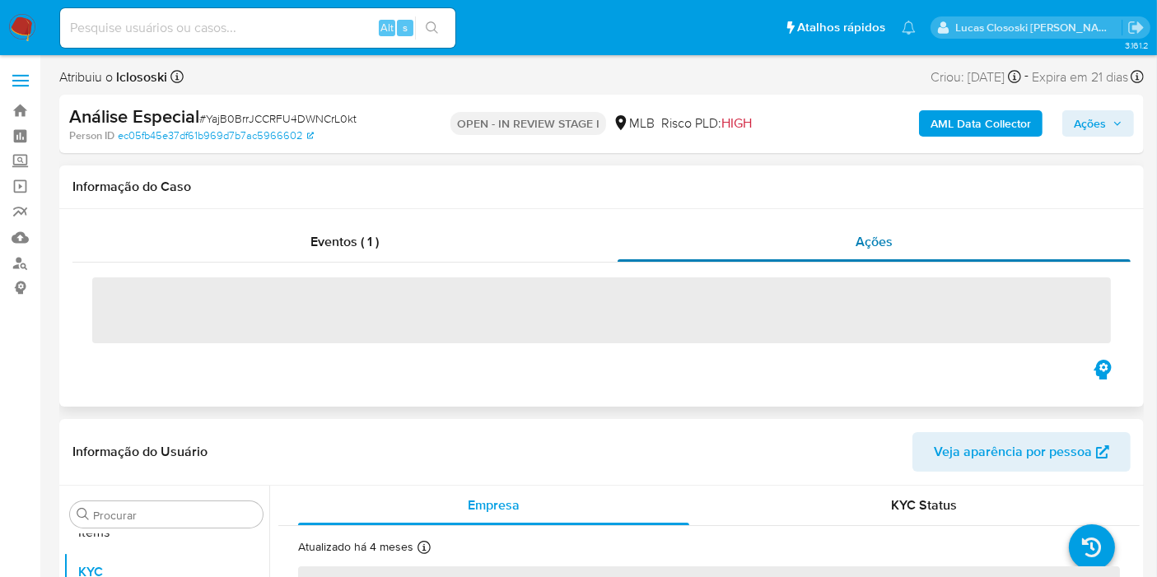
scroll to position [853, 0]
select select "10"
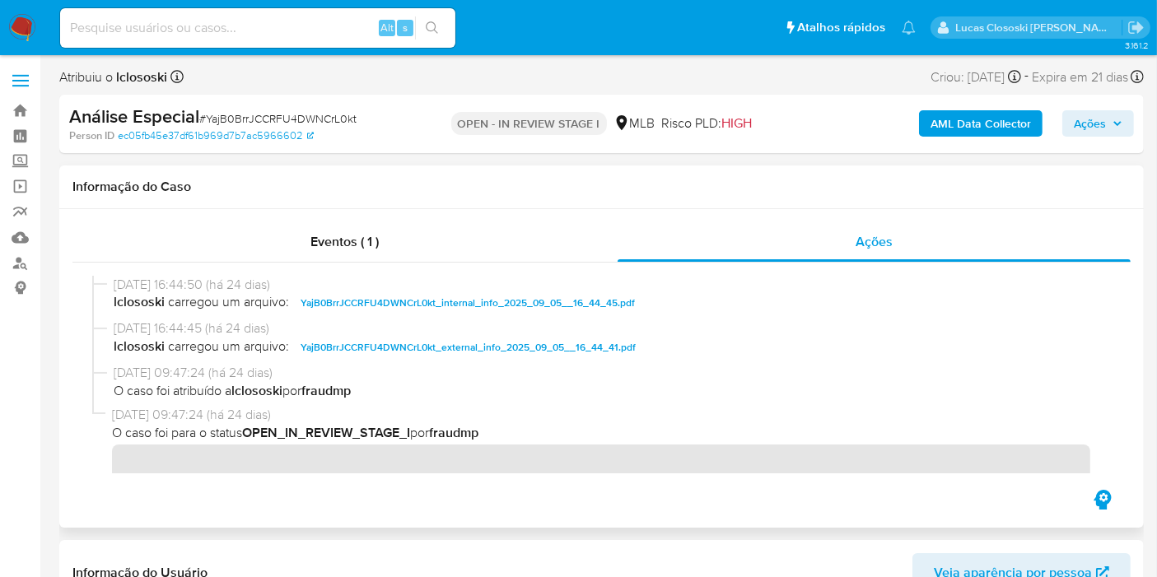
scroll to position [17, 0]
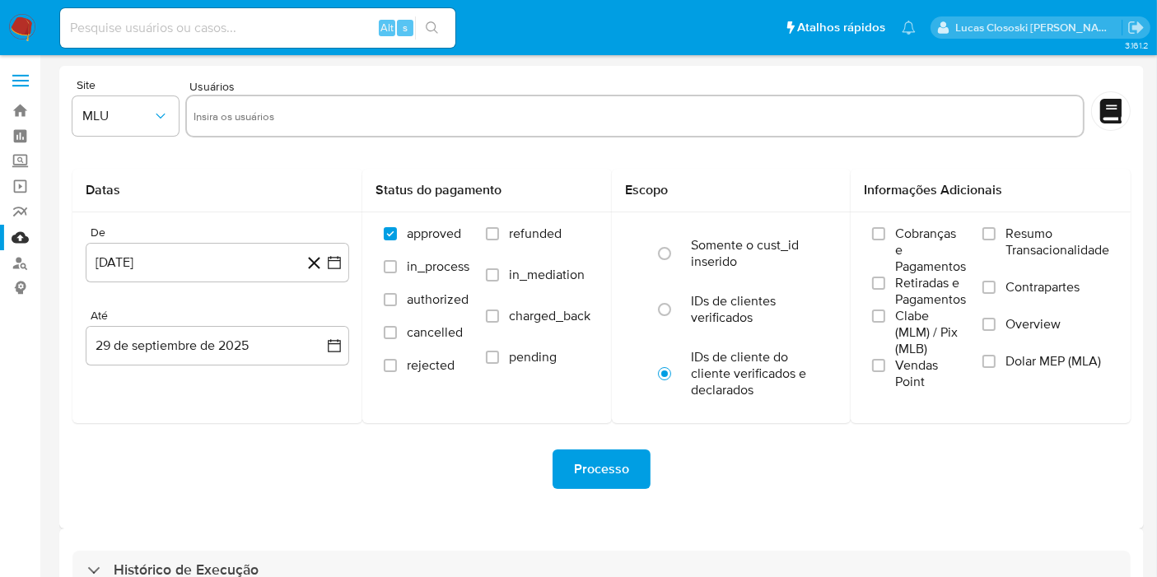
drag, startPoint x: 365, startPoint y: 16, endPoint x: 389, endPoint y: 165, distance: 151.0
click at [389, 165] on form "Site MLU Usuários Datas De [DATE] [DATE] [GEOGRAPHIC_DATA] 29 de septiembre de …" at bounding box center [601, 297] width 1058 height 436
click at [105, 114] on span "MLU" at bounding box center [117, 116] width 70 height 16
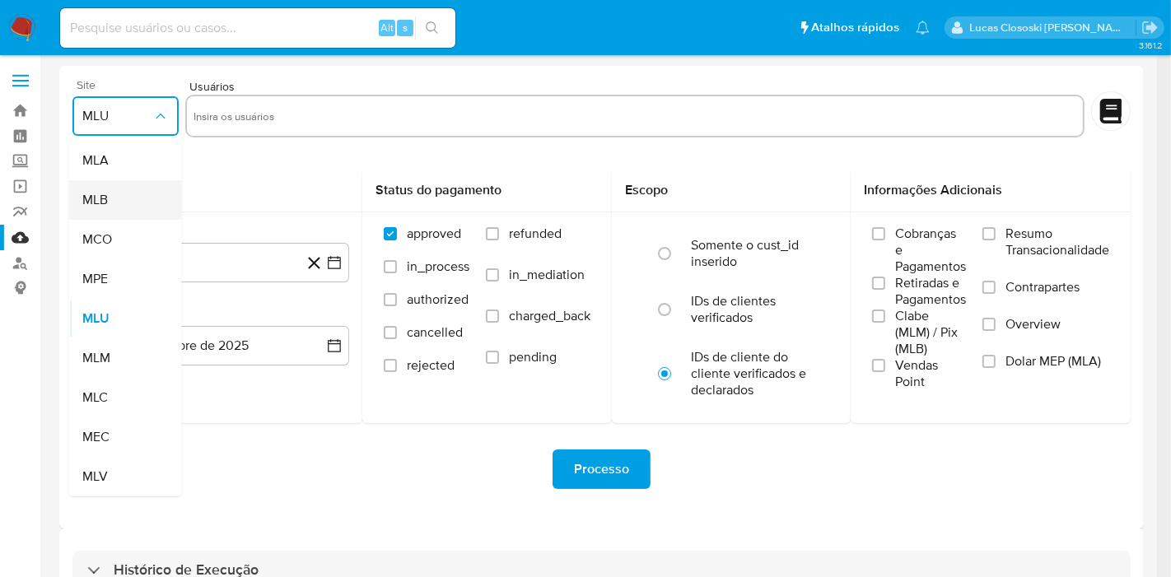
click at [105, 203] on span "MLB" at bounding box center [95, 200] width 26 height 16
